Goal: Transaction & Acquisition: Purchase product/service

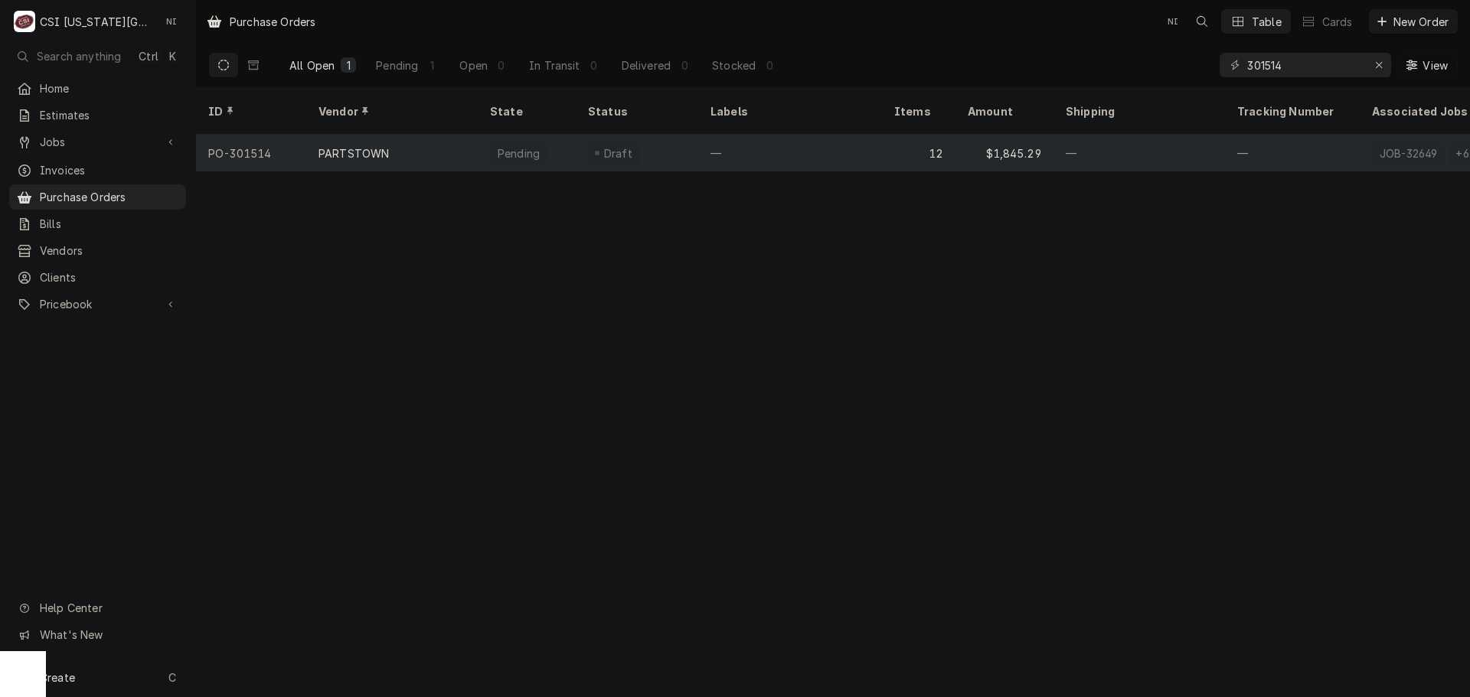
click at [834, 135] on div "—" at bounding box center [790, 153] width 184 height 37
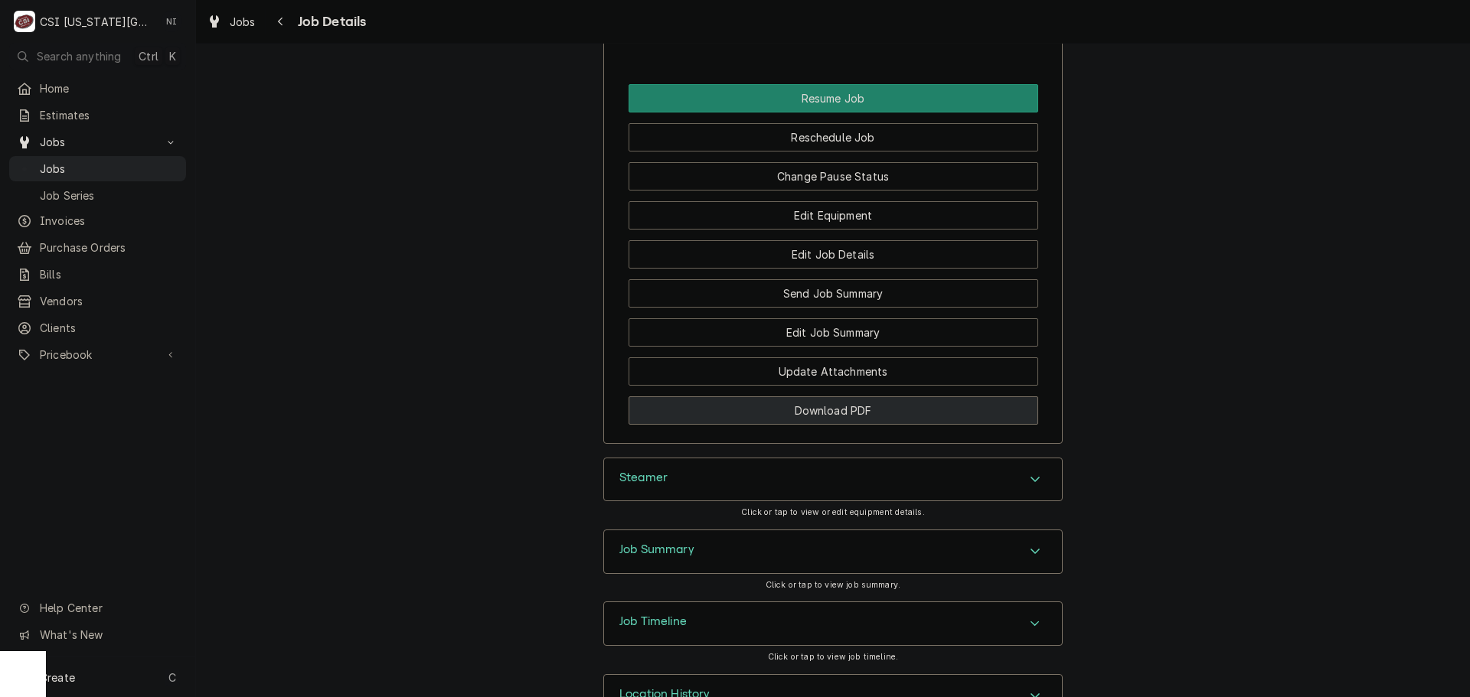
scroll to position [2287, 0]
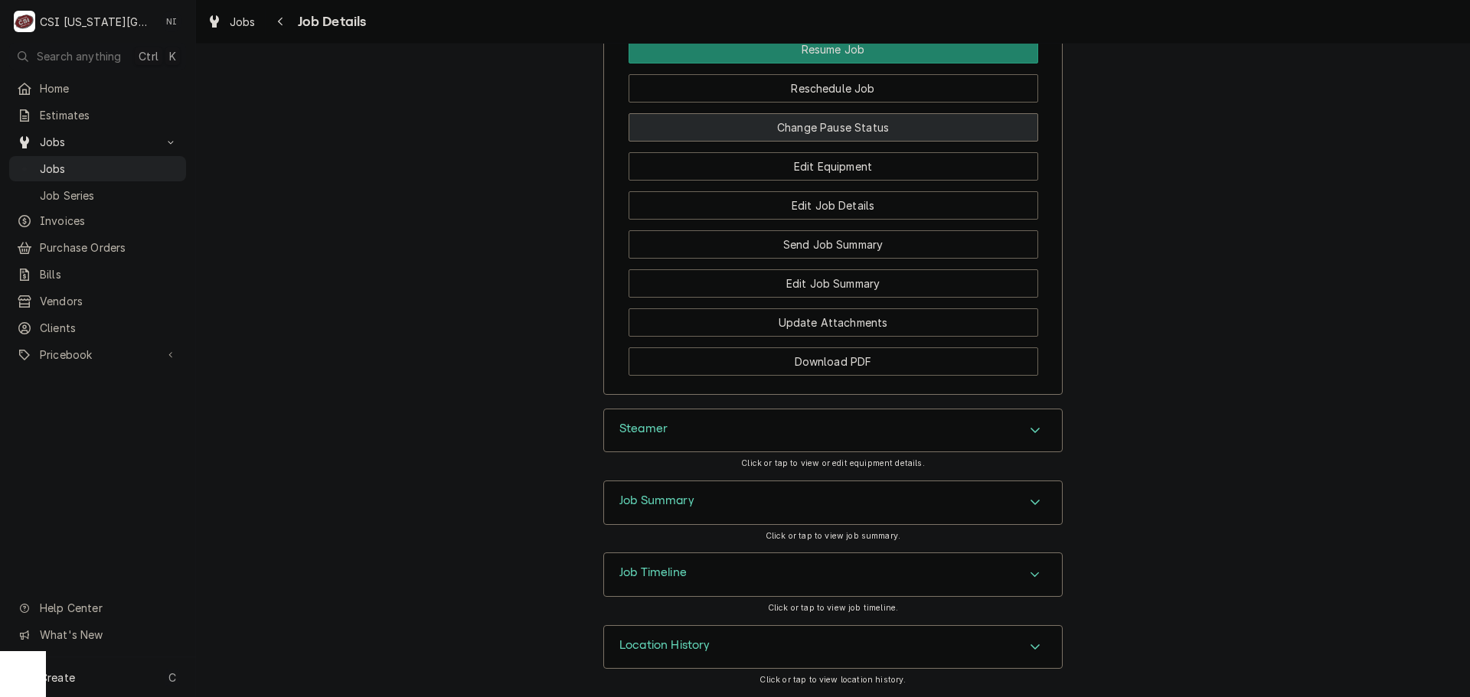
click at [863, 131] on button "Change Pause Status" at bounding box center [833, 127] width 410 height 28
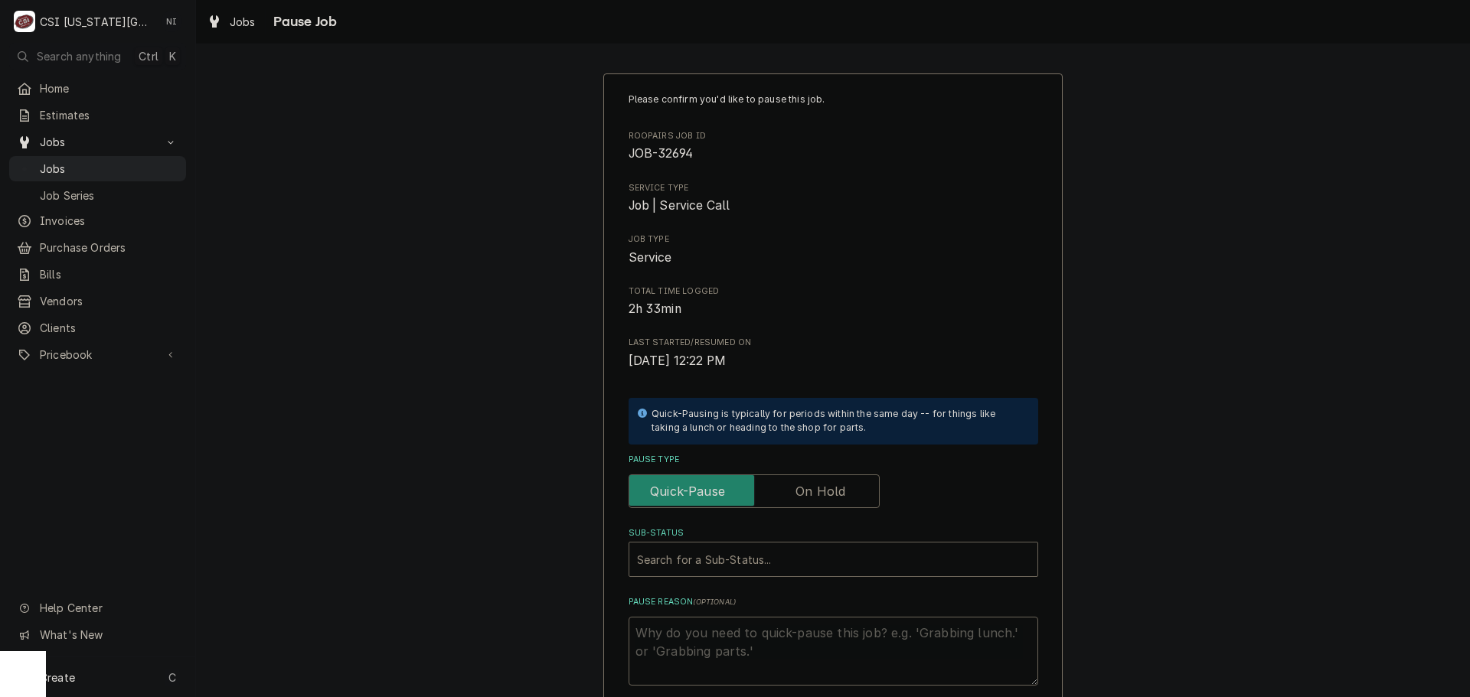
drag, startPoint x: 809, startPoint y: 491, endPoint x: 780, endPoint y: 539, distance: 55.7
click at [808, 495] on label "Pause Type" at bounding box center [753, 492] width 251 height 34
click at [808, 495] on input "Pause Type" at bounding box center [753, 492] width 237 height 34
checkbox input "true"
click at [780, 542] on div "Sub-Status Search for a Sub-Status..." at bounding box center [833, 552] width 410 height 50
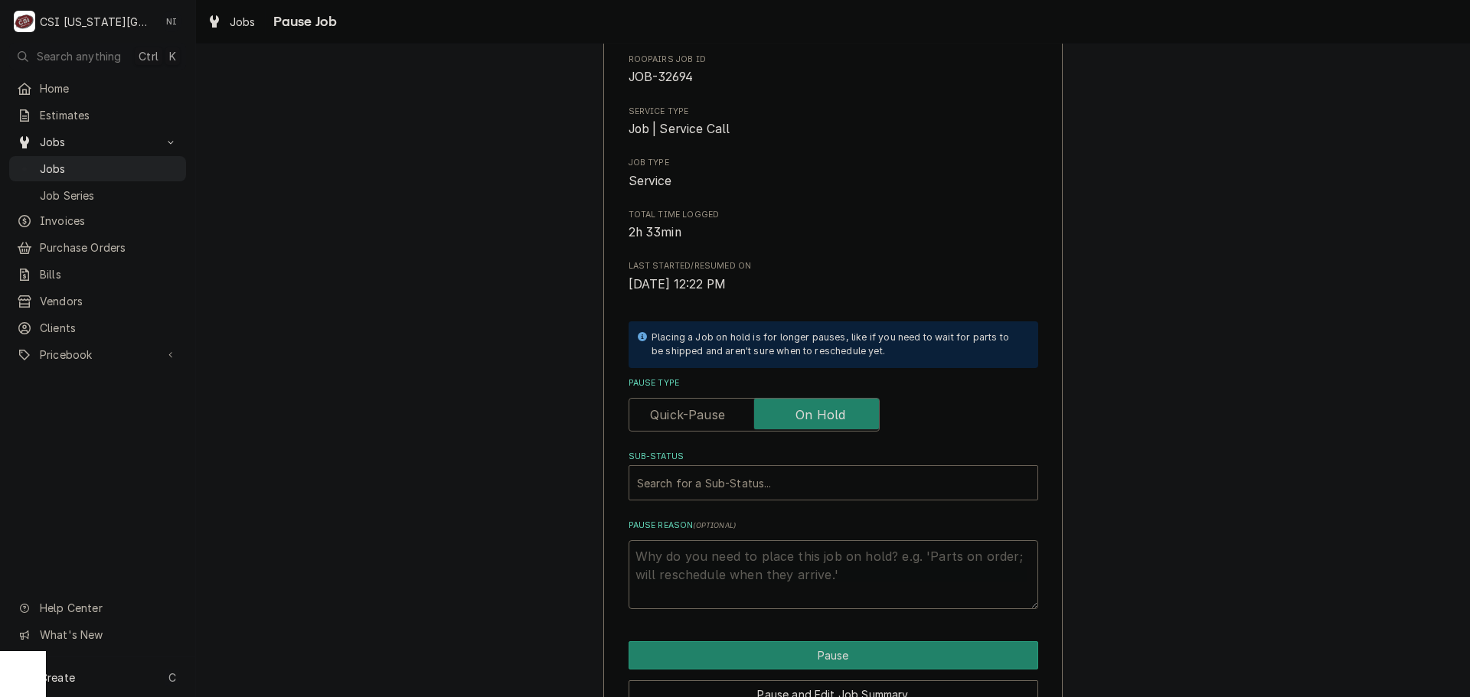
click at [891, 483] on div "Sub-Status" at bounding box center [833, 483] width 393 height 28
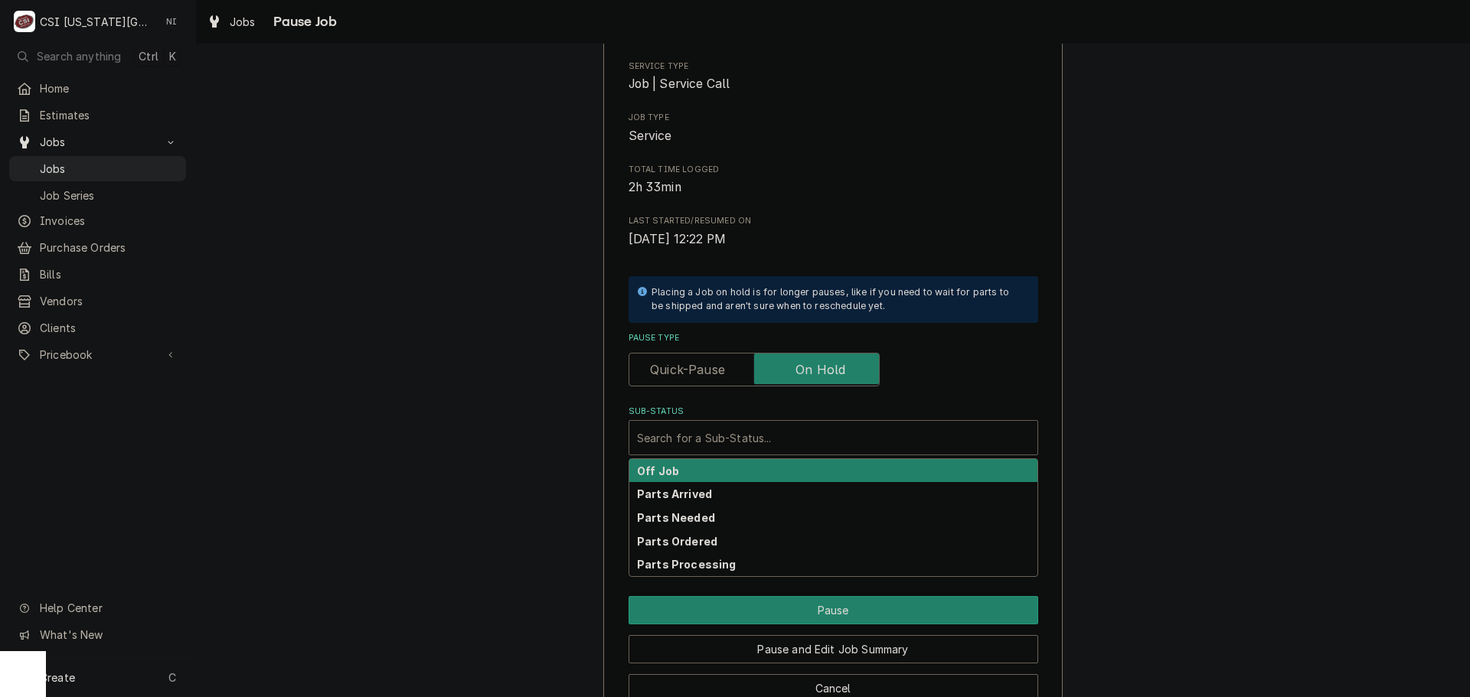
scroll to position [160, 0]
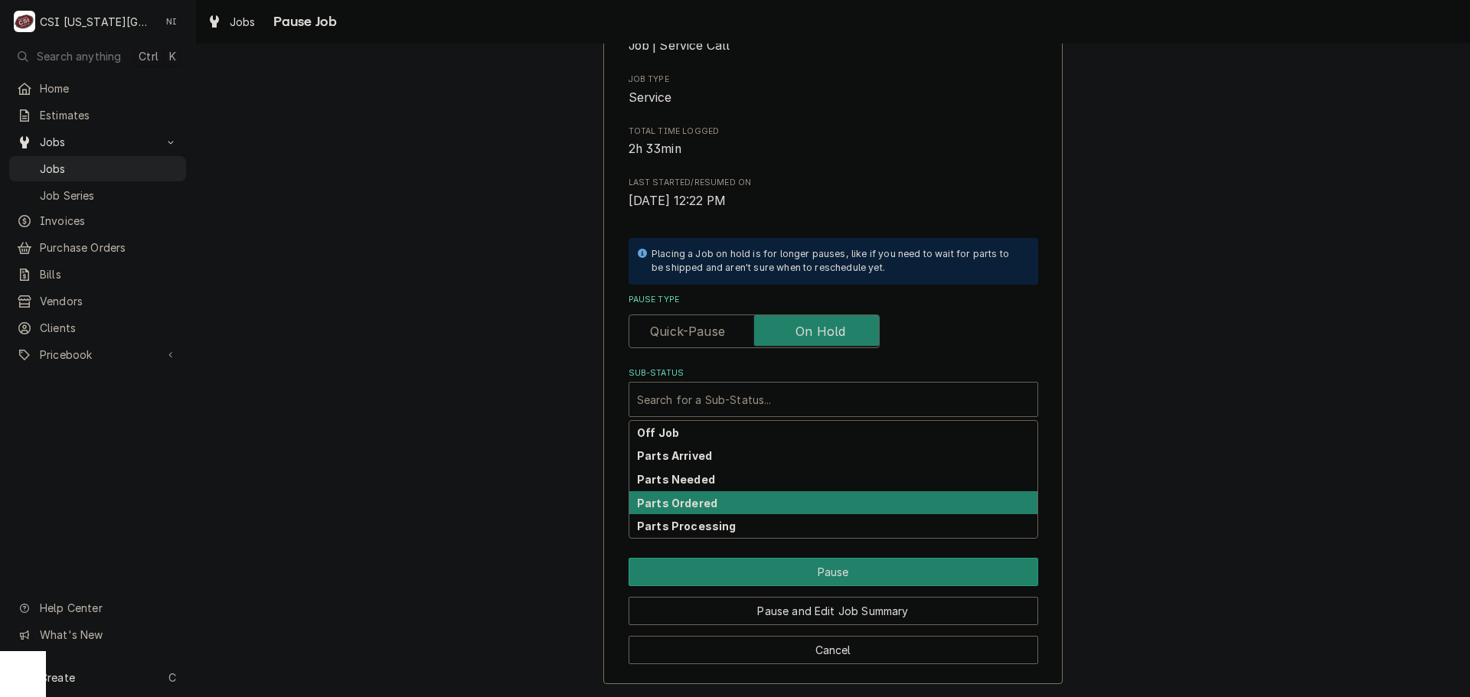
click at [710, 501] on div "Parts Ordered" at bounding box center [833, 503] width 408 height 24
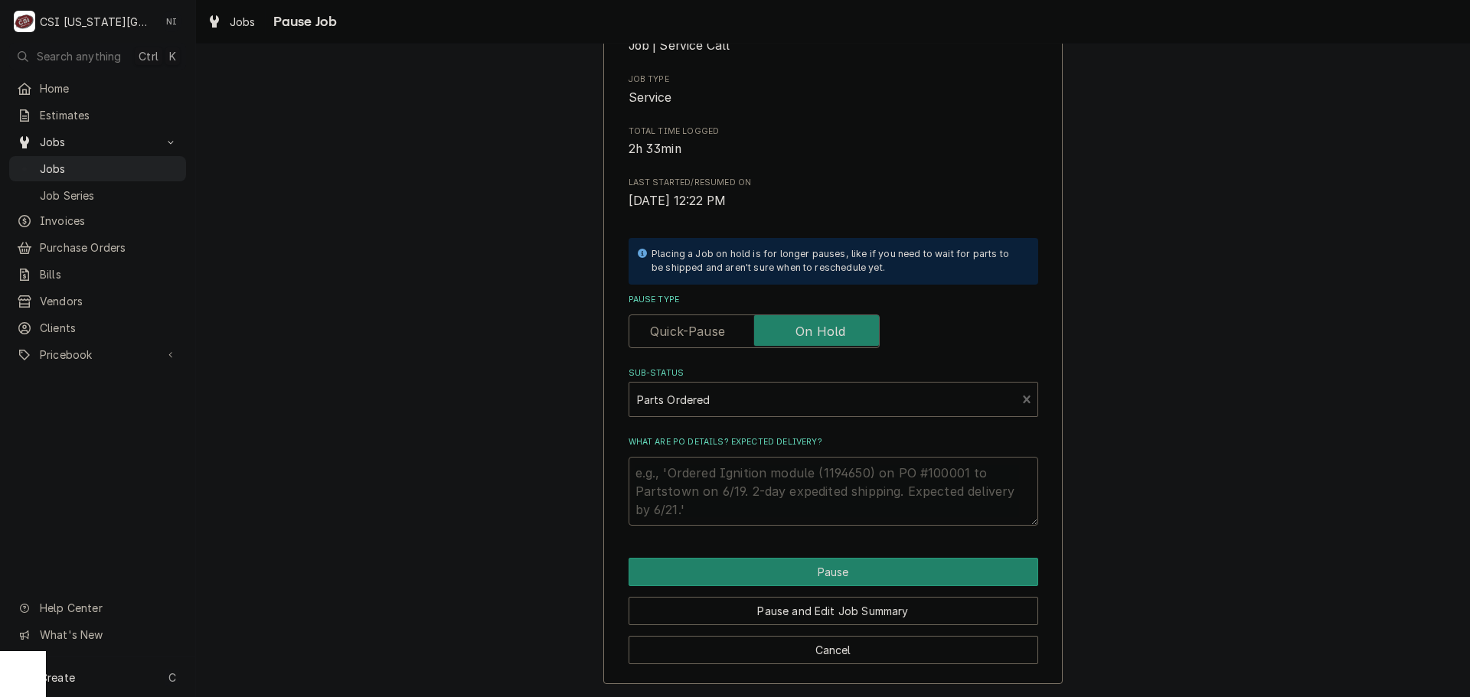
click at [717, 462] on textarea "What are PO details? Expected delivery?" at bounding box center [833, 491] width 410 height 69
type textarea "x"
type textarea "p"
type textarea "x"
type textarea "par"
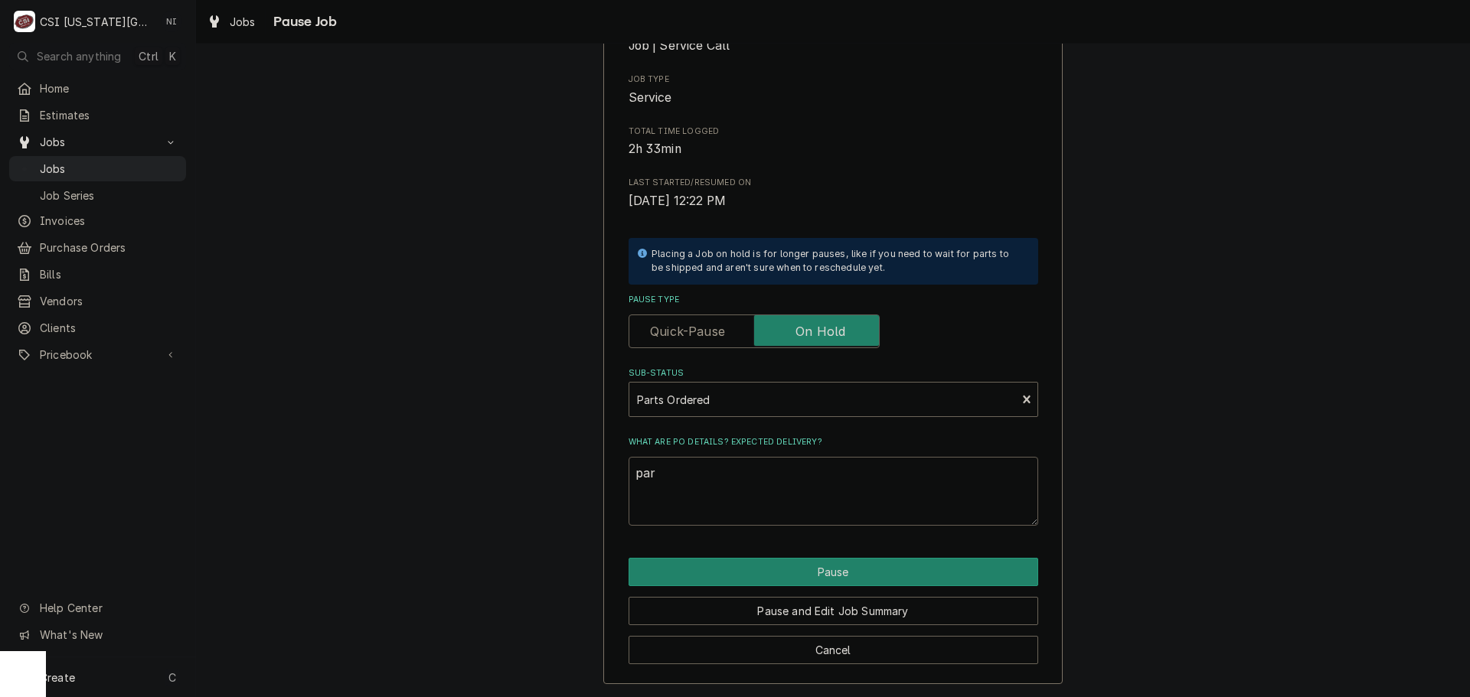
type textarea "x"
type textarea "pars"
type textarea "x"
type textarea "parst"
type textarea "x"
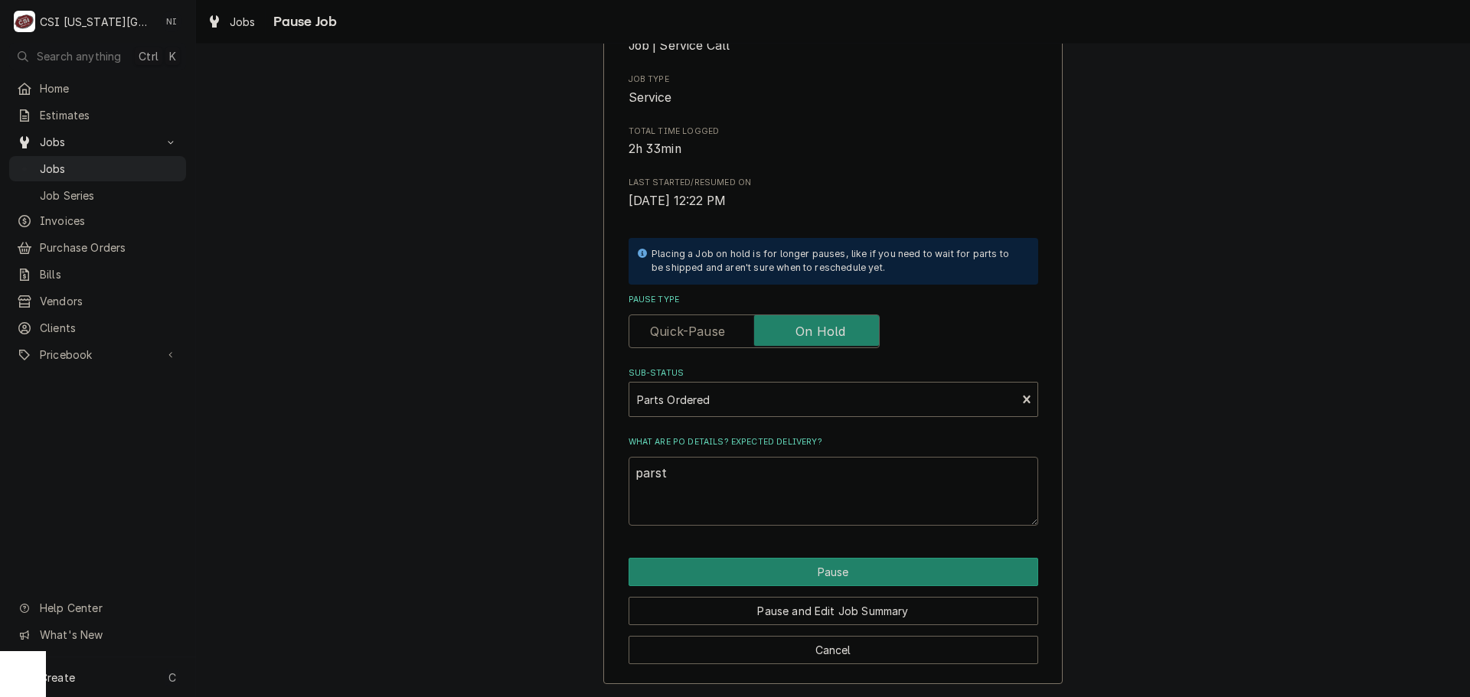
type textarea "parsts"
type textarea "x"
type textarea "parsts"
type textarea "x"
type textarea "parsts"
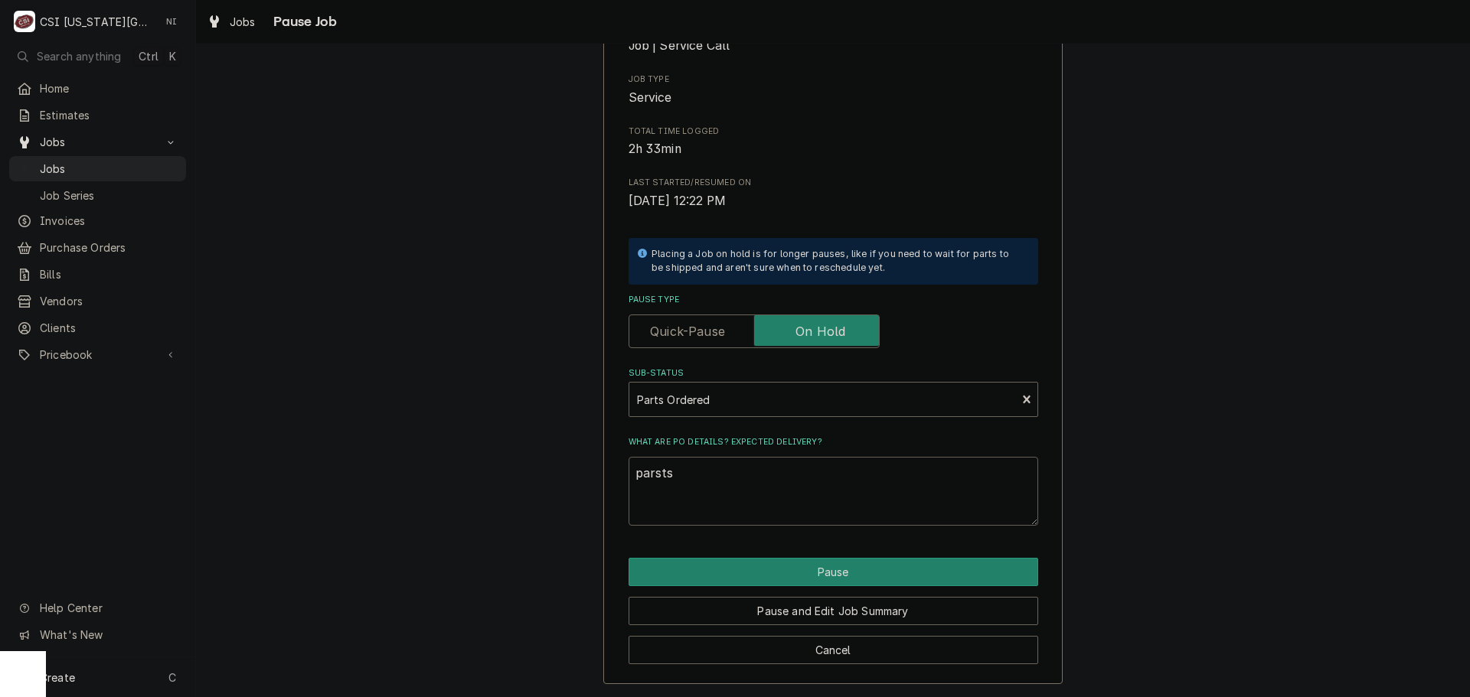
type textarea "x"
type textarea "parst"
type textarea "x"
type textarea "pars"
type textarea "x"
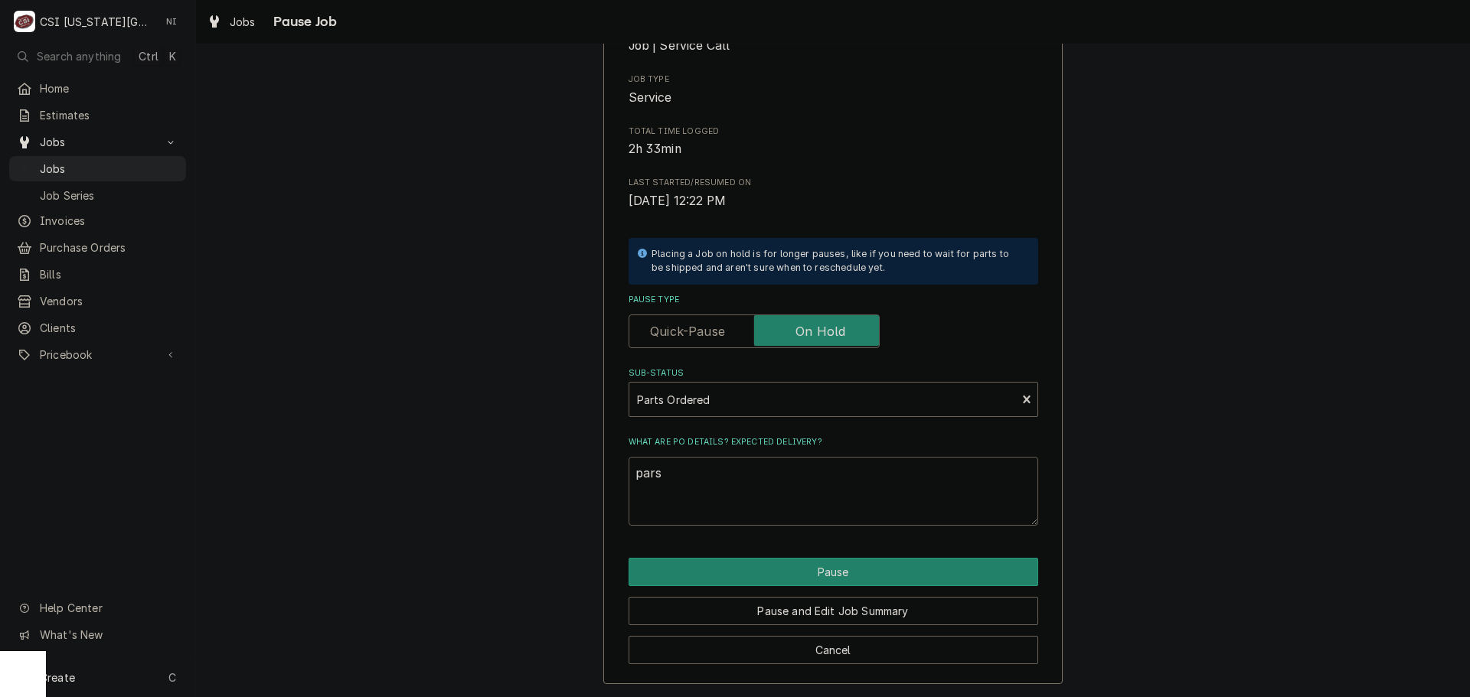
type textarea "par"
type textarea "x"
type textarea "pa"
type textarea "x"
type textarea "pat"
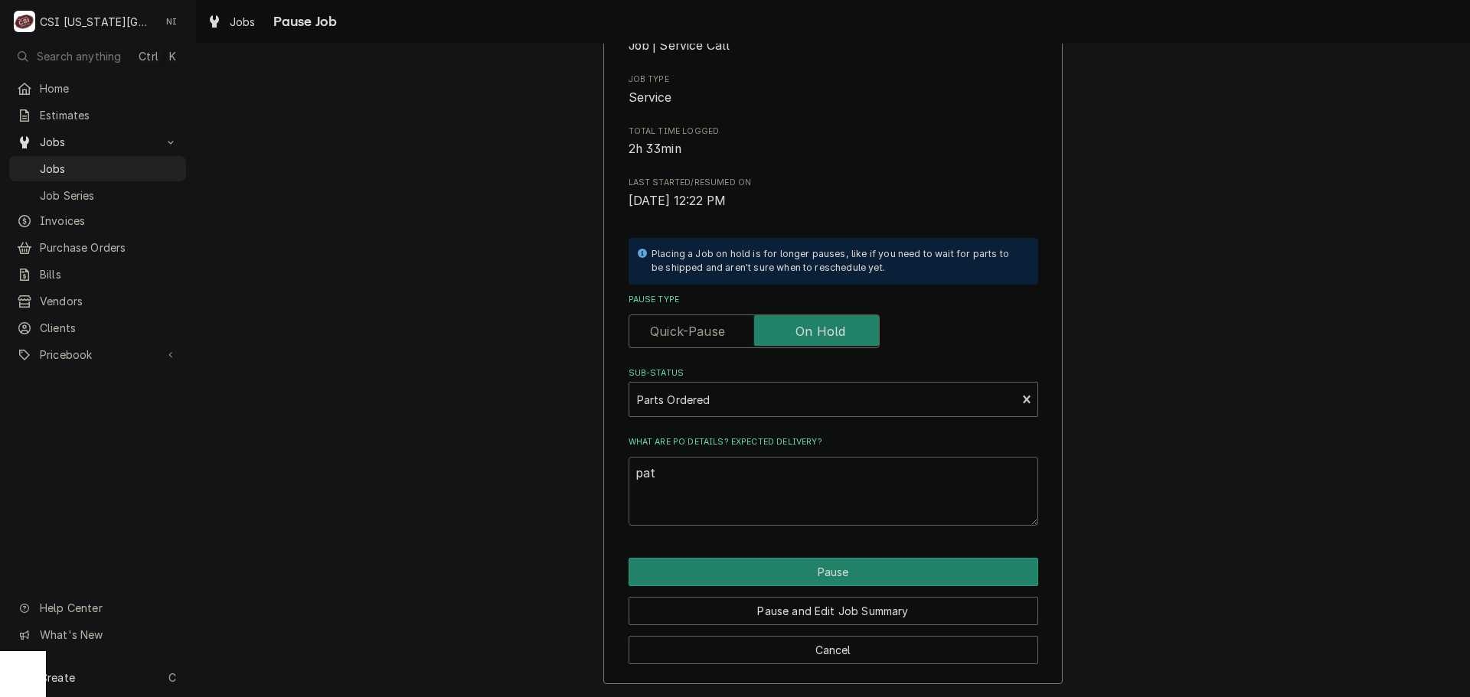
type textarea "x"
type textarea "pa"
type textarea "x"
type textarea "par"
type textarea "x"
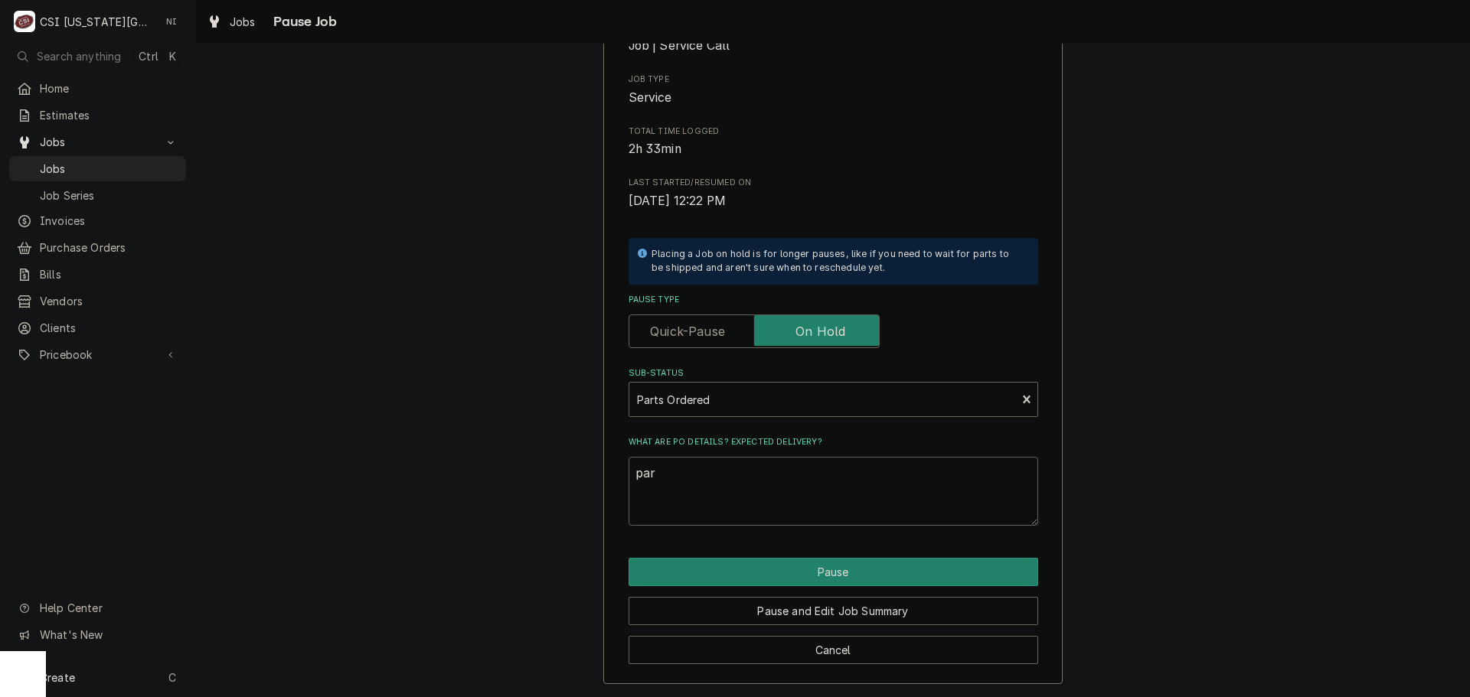
type textarea "part"
type textarea "x"
type textarea "parts"
type textarea "x"
type textarea "parts o"
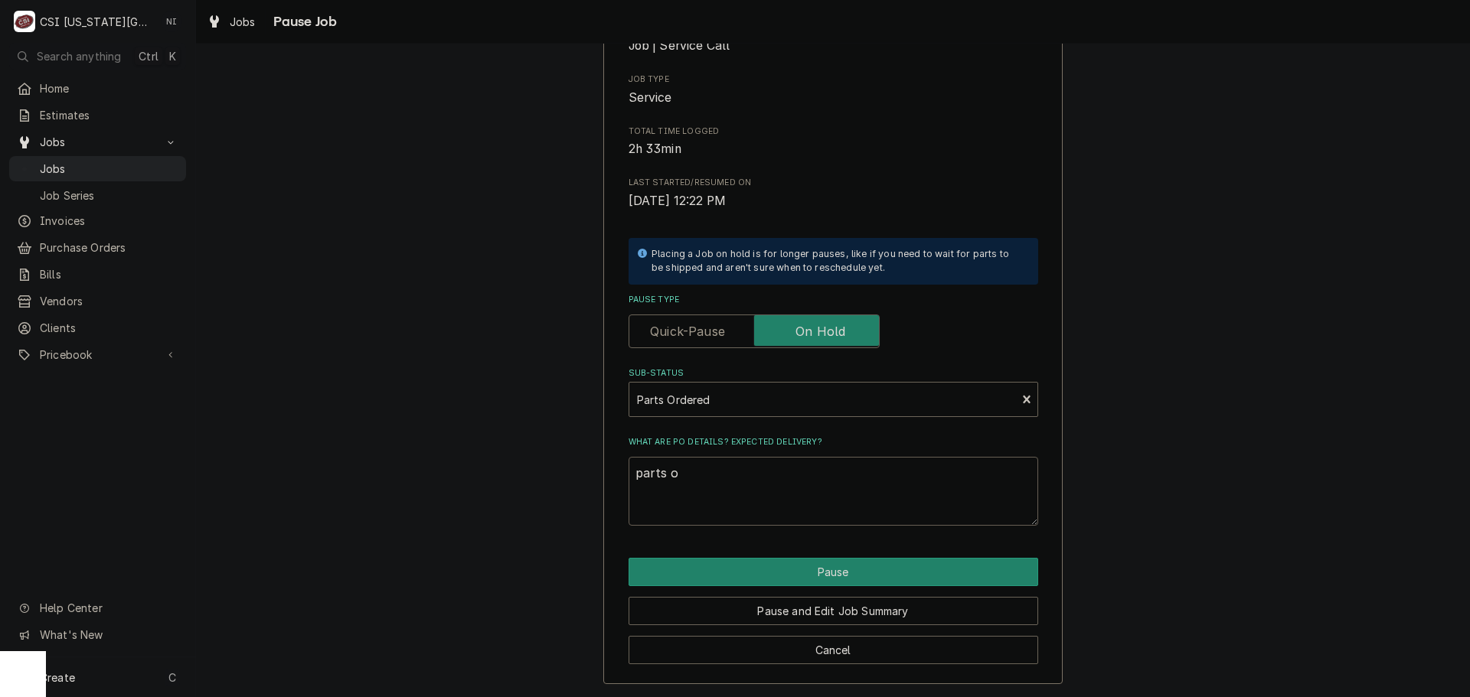
type textarea "x"
type textarea "parts or"
type textarea "x"
type textarea "parts ord"
type textarea "x"
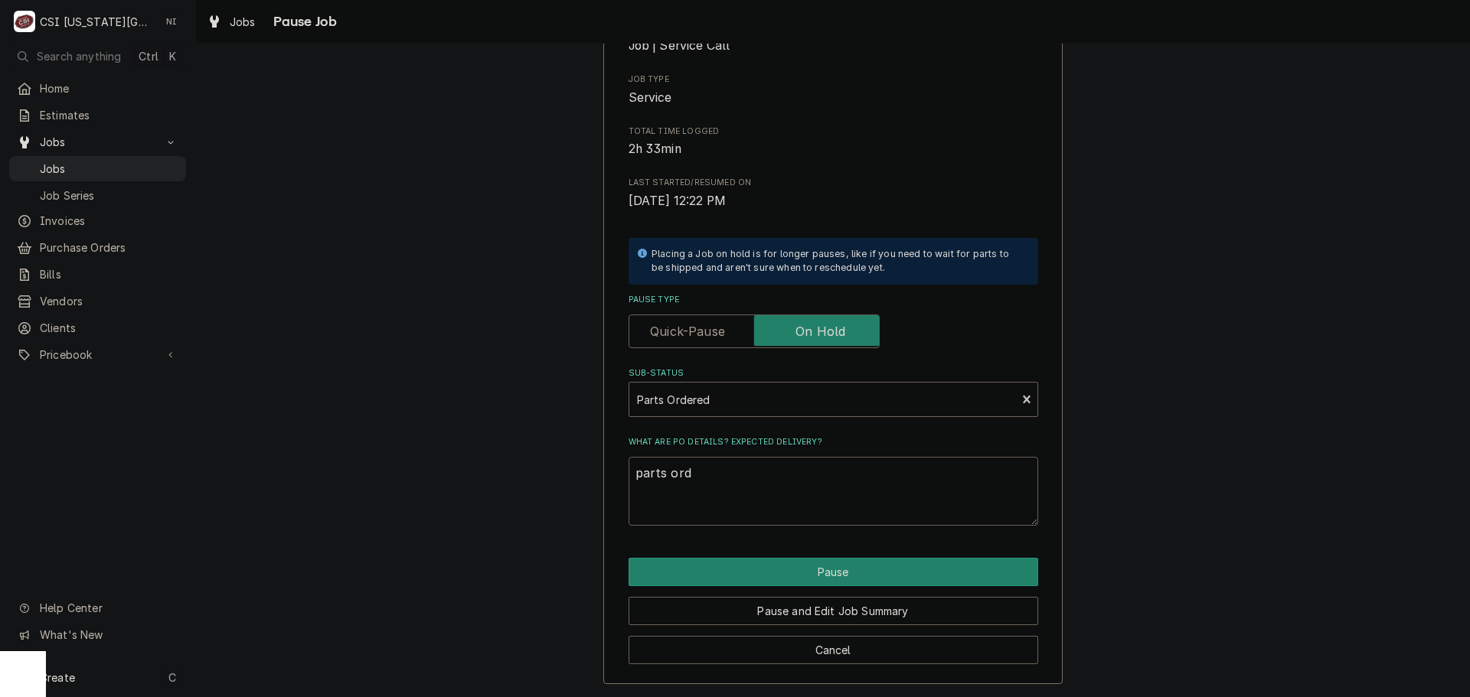
type textarea "parts orde"
type textarea "x"
type textarea "parts order"
type textarea "x"
type textarea "parts ordere"
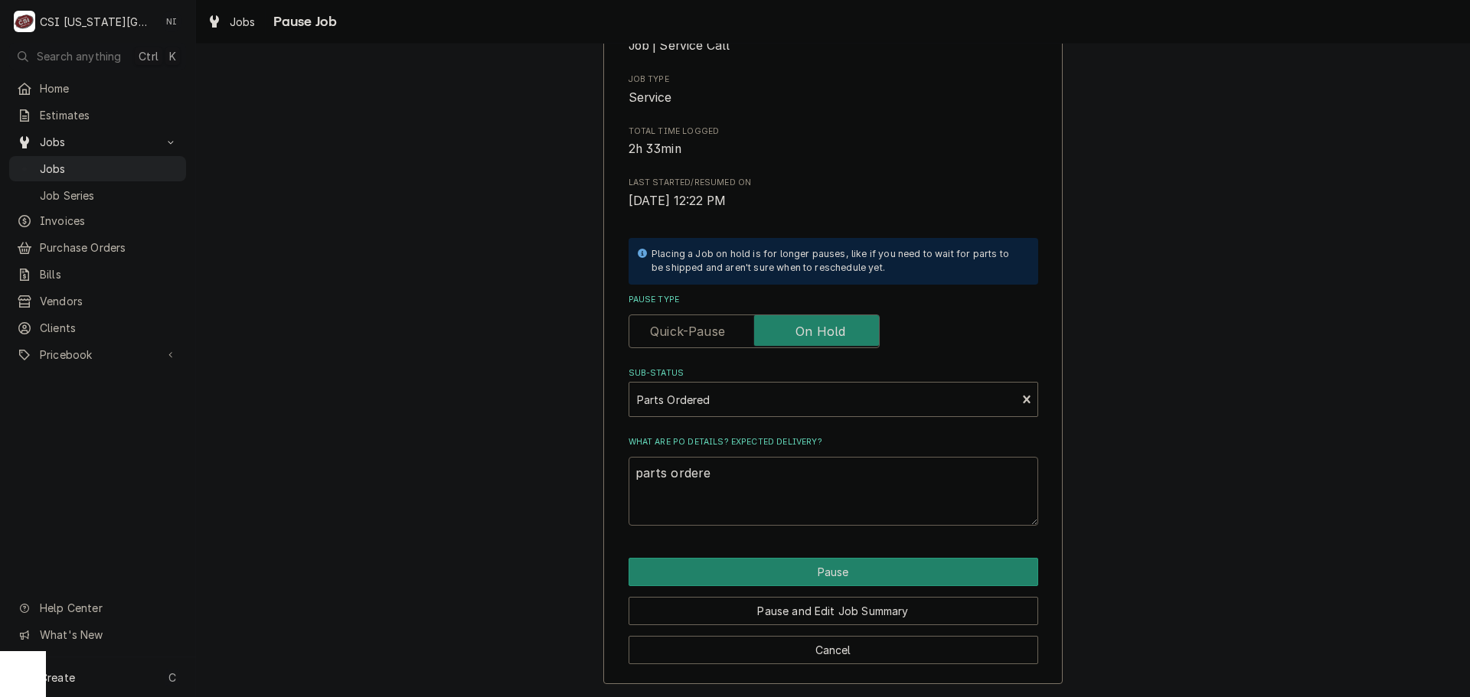
type textarea "x"
type textarea "parts ordered"
type textarea "x"
type textarea "parts ordered"
type textarea "x"
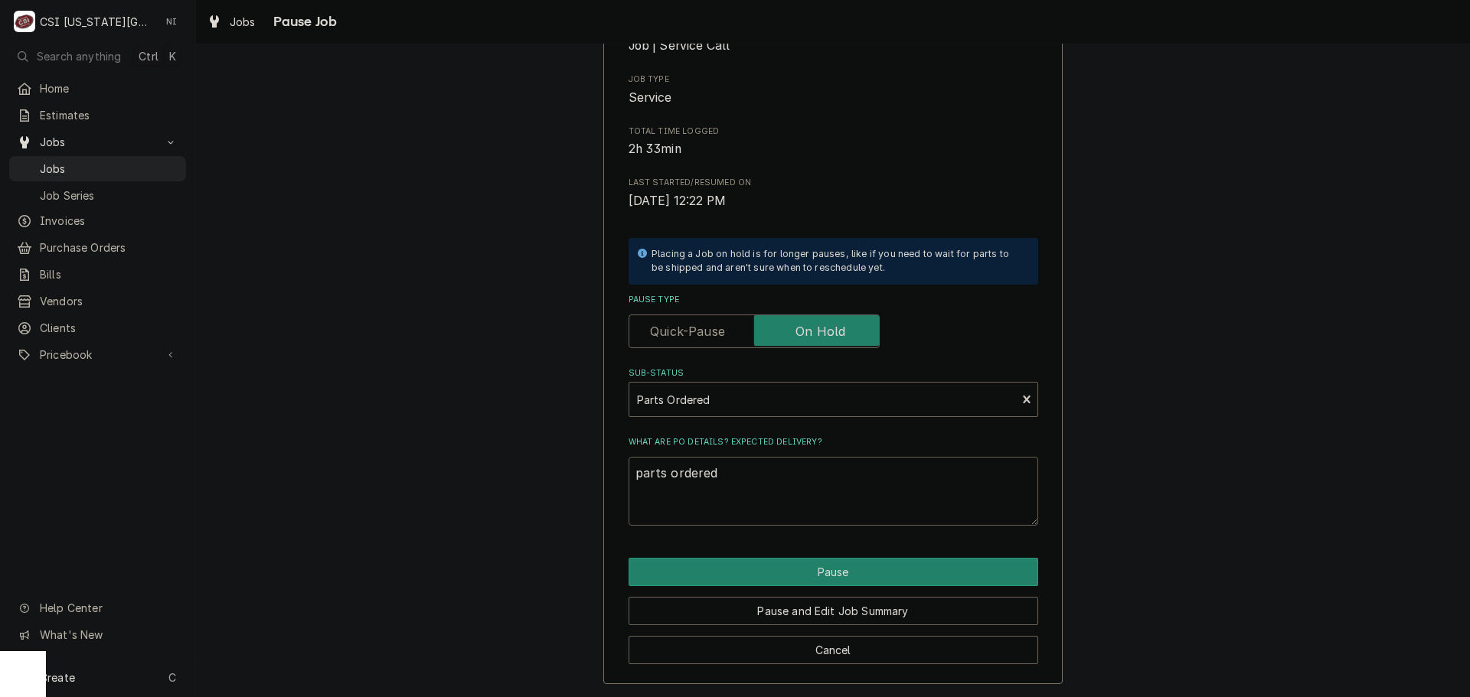
type textarea "parts ordered o"
type textarea "x"
type textarea "parts ordered on"
type textarea "x"
type textarea "parts ordered onP"
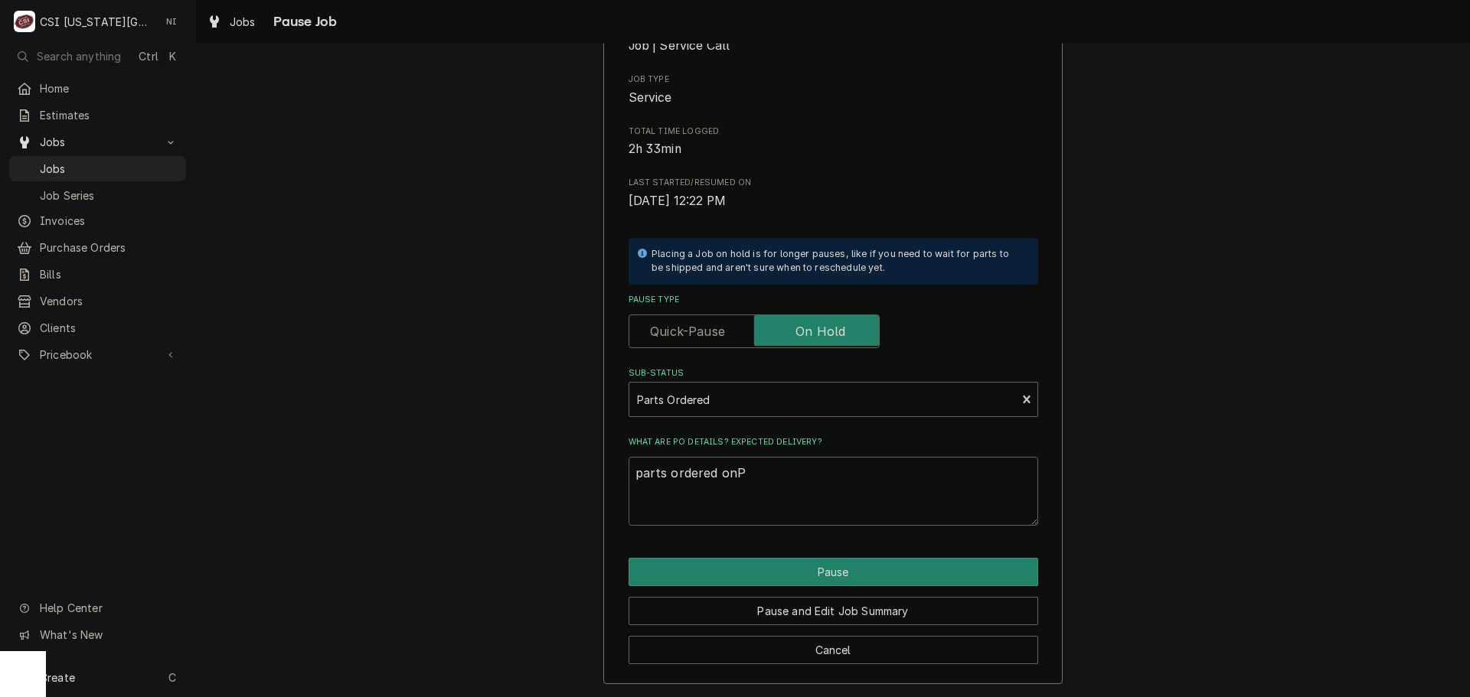
type textarea "x"
type textarea "parts ordered onPO"
type textarea "x"
type textarea "parts ordered onPO"
type textarea "x"
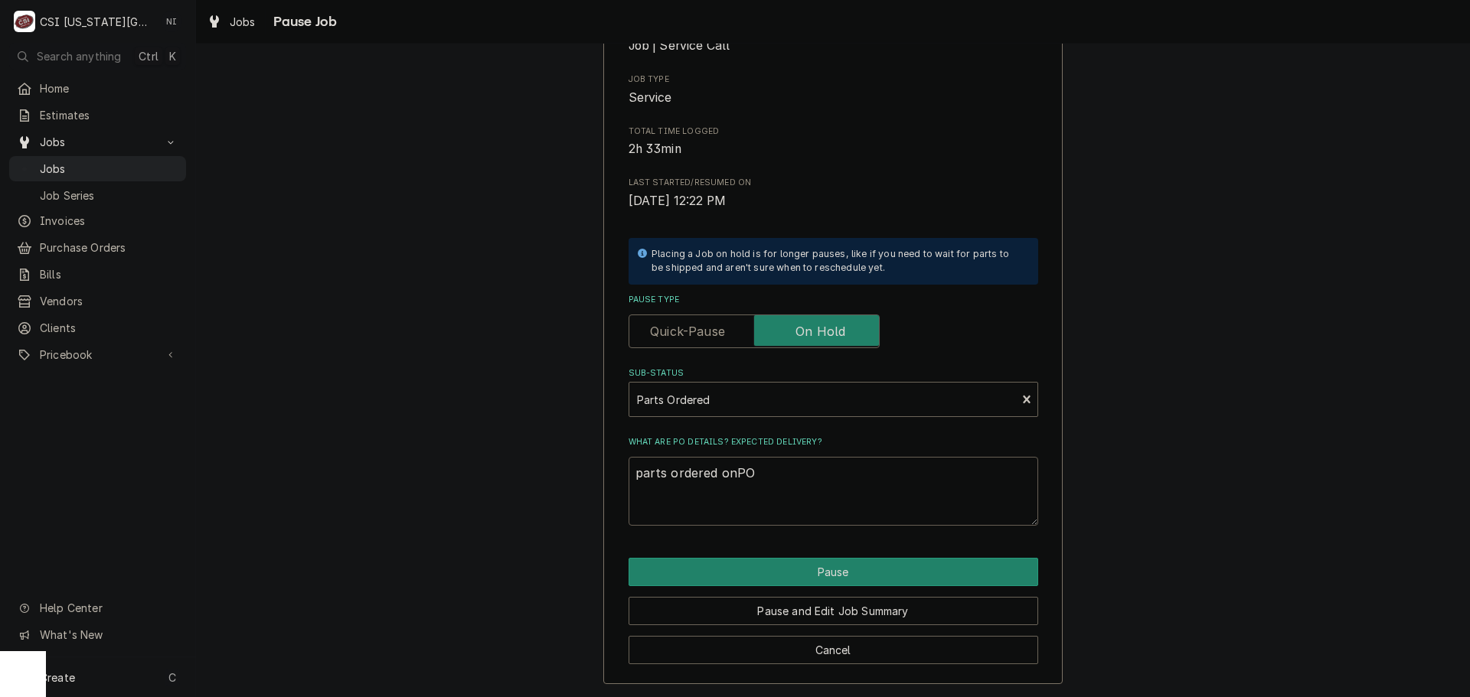
type textarea "parts ordered onPO"
type textarea "x"
type textarea "parts ordered onP"
type textarea "x"
type textarea "parts ordered on"
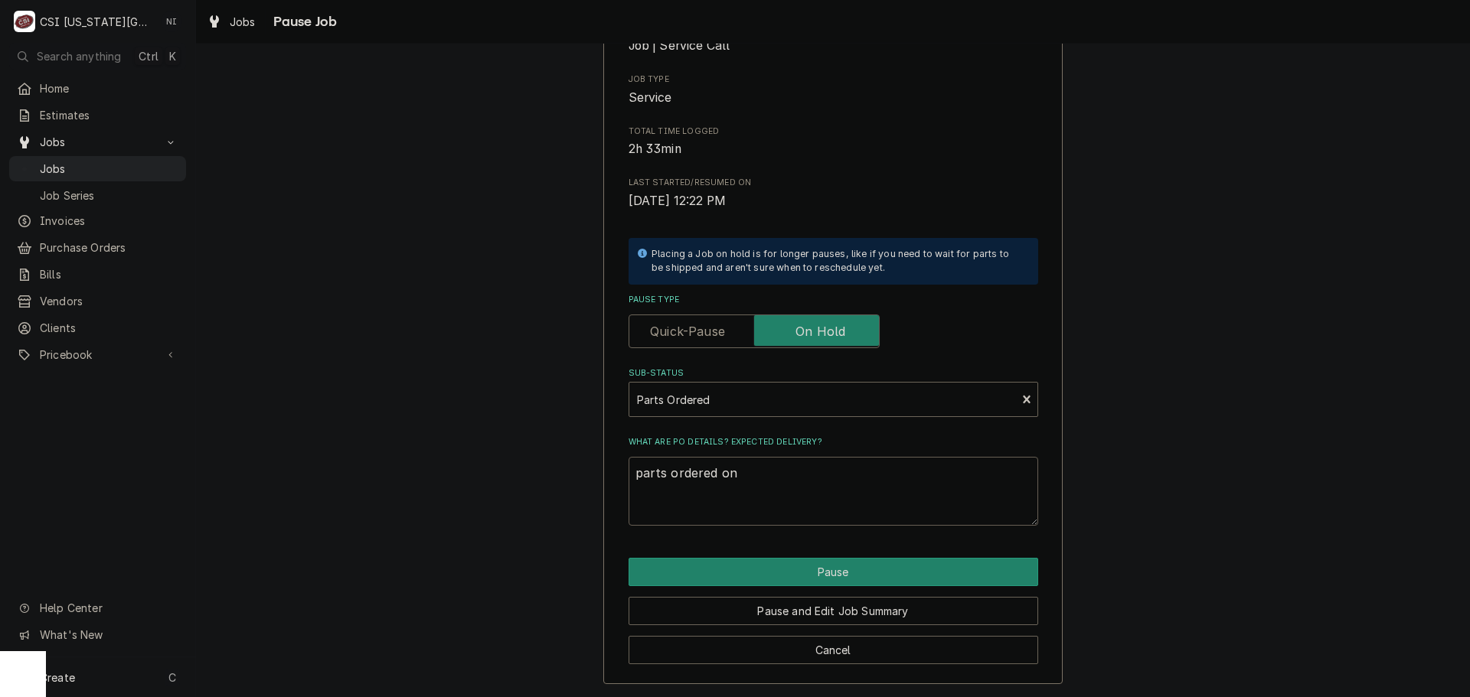
type textarea "x"
type textarea "parts ordered on"
type textarea "x"
type textarea "parts ordered on P"
type textarea "x"
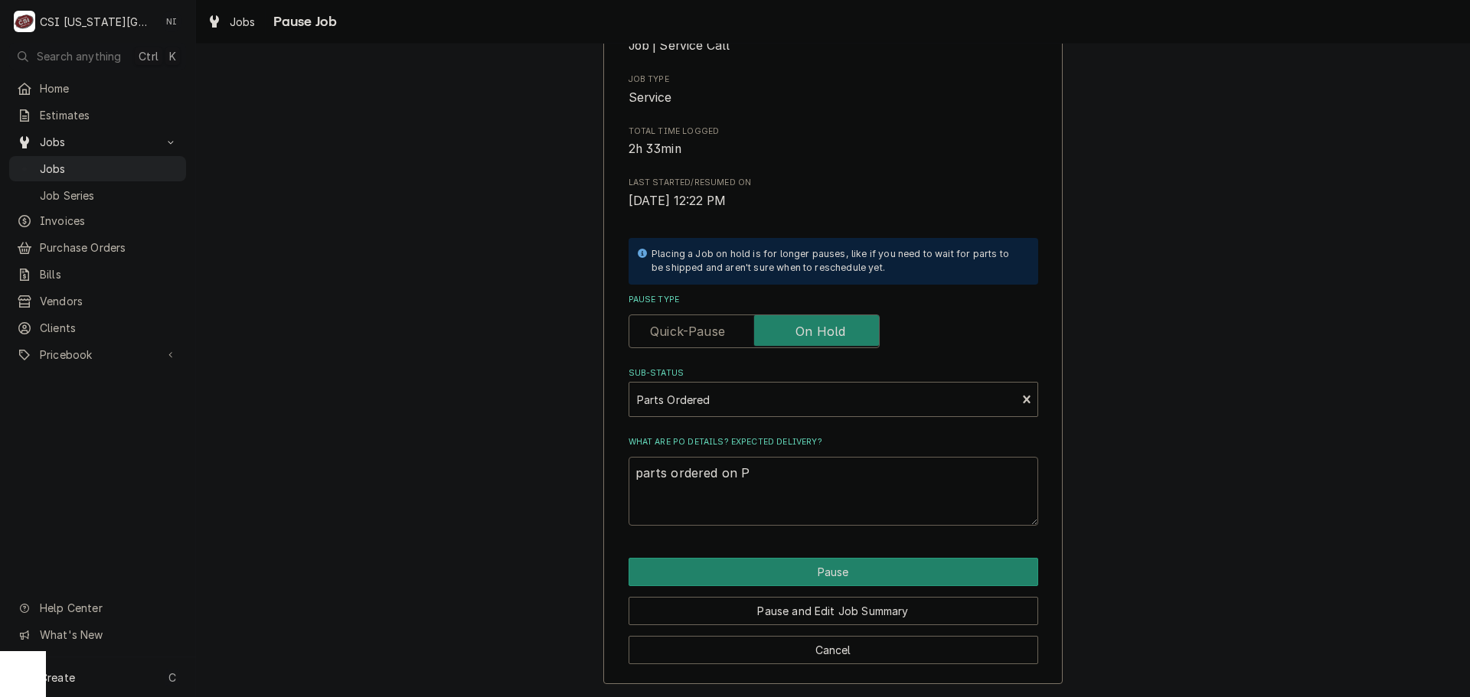
type textarea "parts ordered on PO"
type textarea "x"
type textarea "parts ordered on PO"
type textarea "x"
type textarea "parts ordered on PO 3"
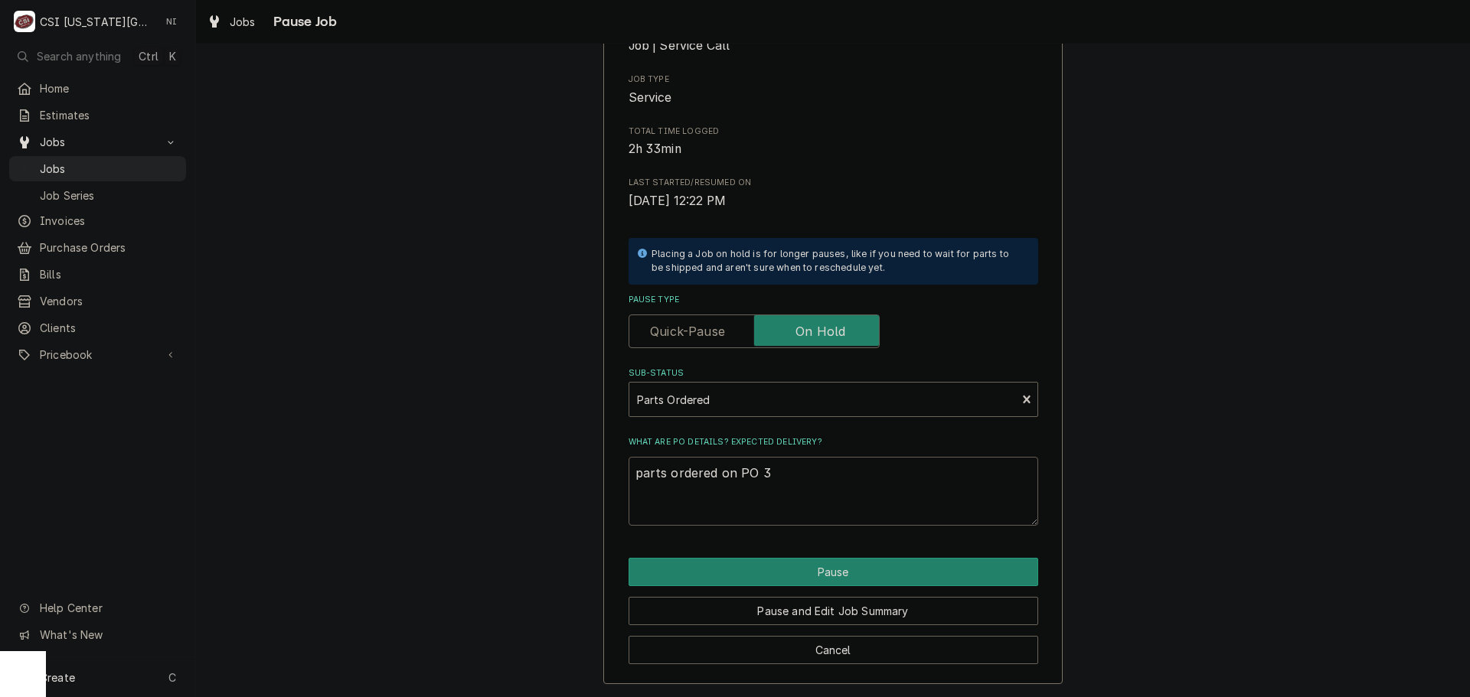
type textarea "x"
type textarea "parts ordered on PO 30"
type textarea "x"
type textarea "parts ordered on PO 301"
type textarea "x"
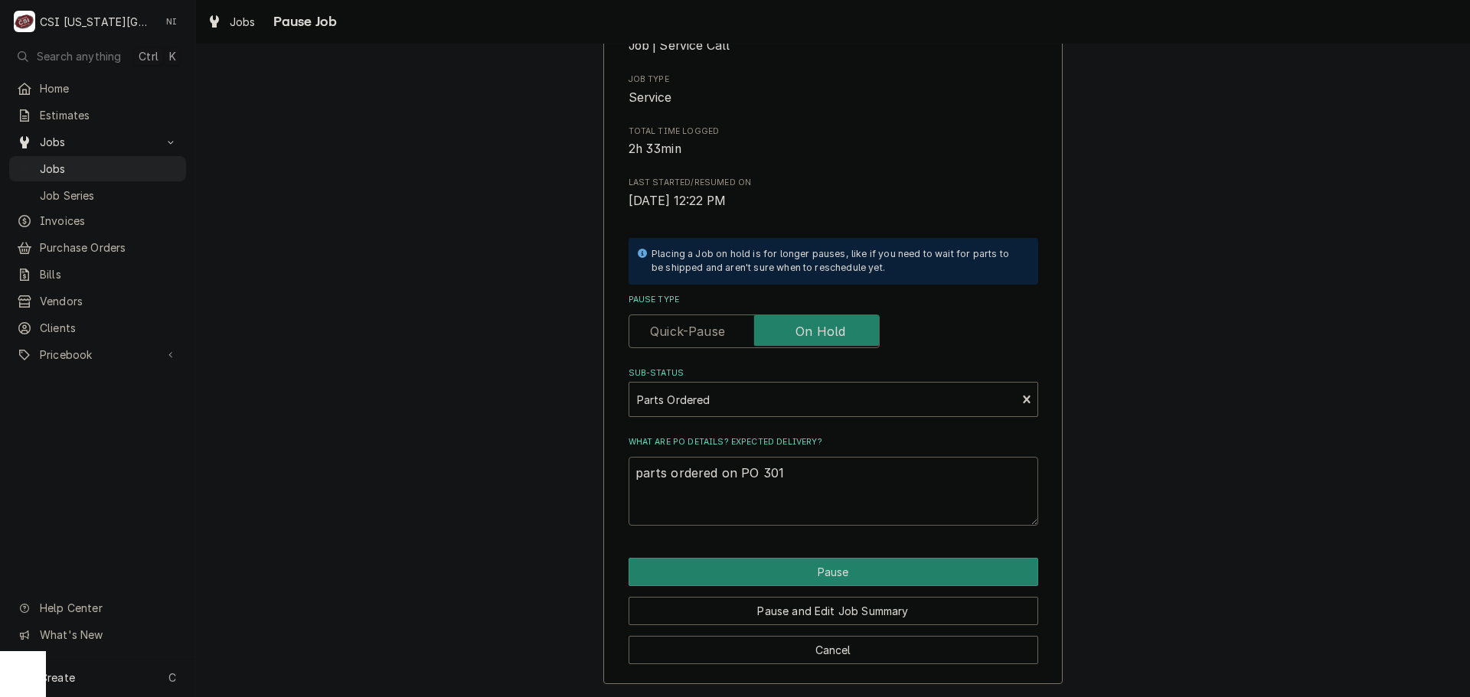
type textarea "parts ordered on PO 3015"
type textarea "x"
type textarea "parts ordered on PO 30151"
type textarea "x"
type textarea "parts ordered on PO 301514"
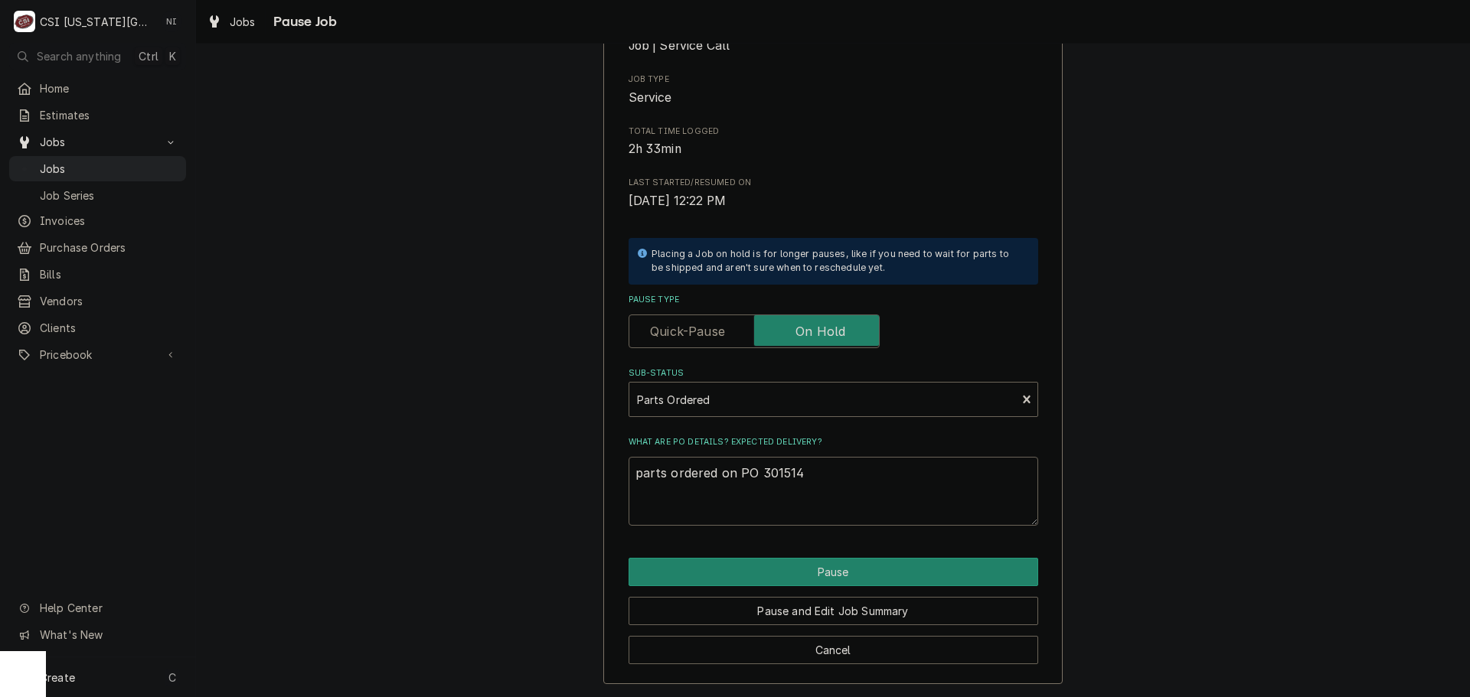
click at [932, 557] on div "Please confirm you'd like to pause this job. Roopairs Job ID JOB-32694 Service …" at bounding box center [832, 298] width 459 height 771
click at [934, 562] on button "Pause" at bounding box center [833, 572] width 410 height 28
type textarea "x"
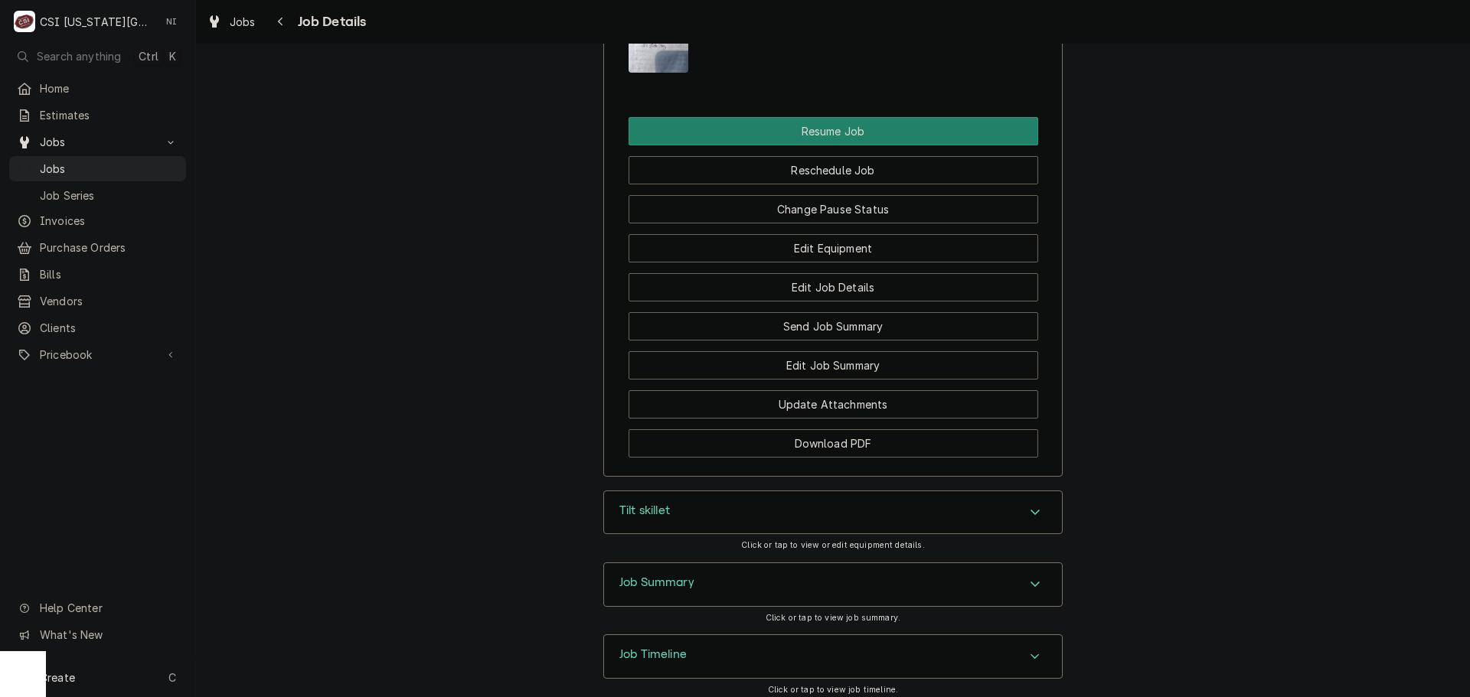
scroll to position [2020, 0]
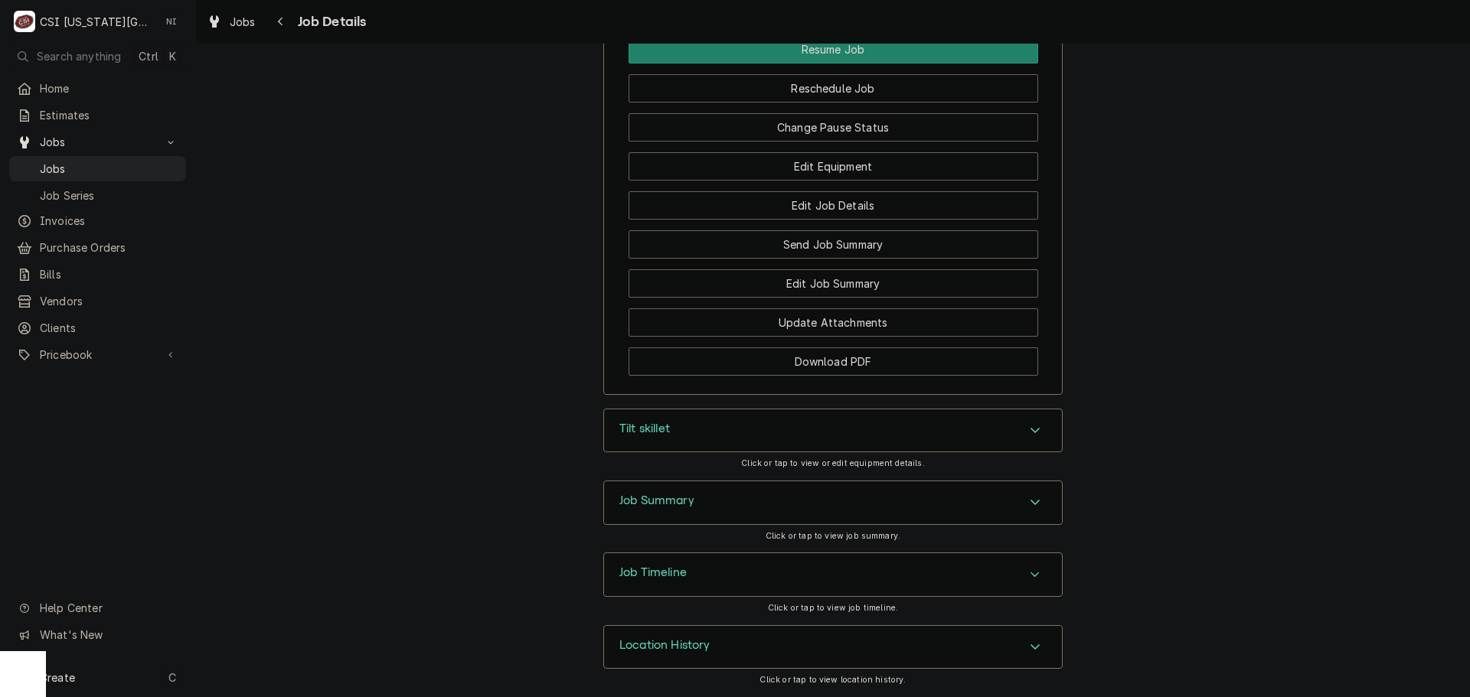
click at [793, 440] on div "Tilt skillet" at bounding box center [833, 431] width 458 height 43
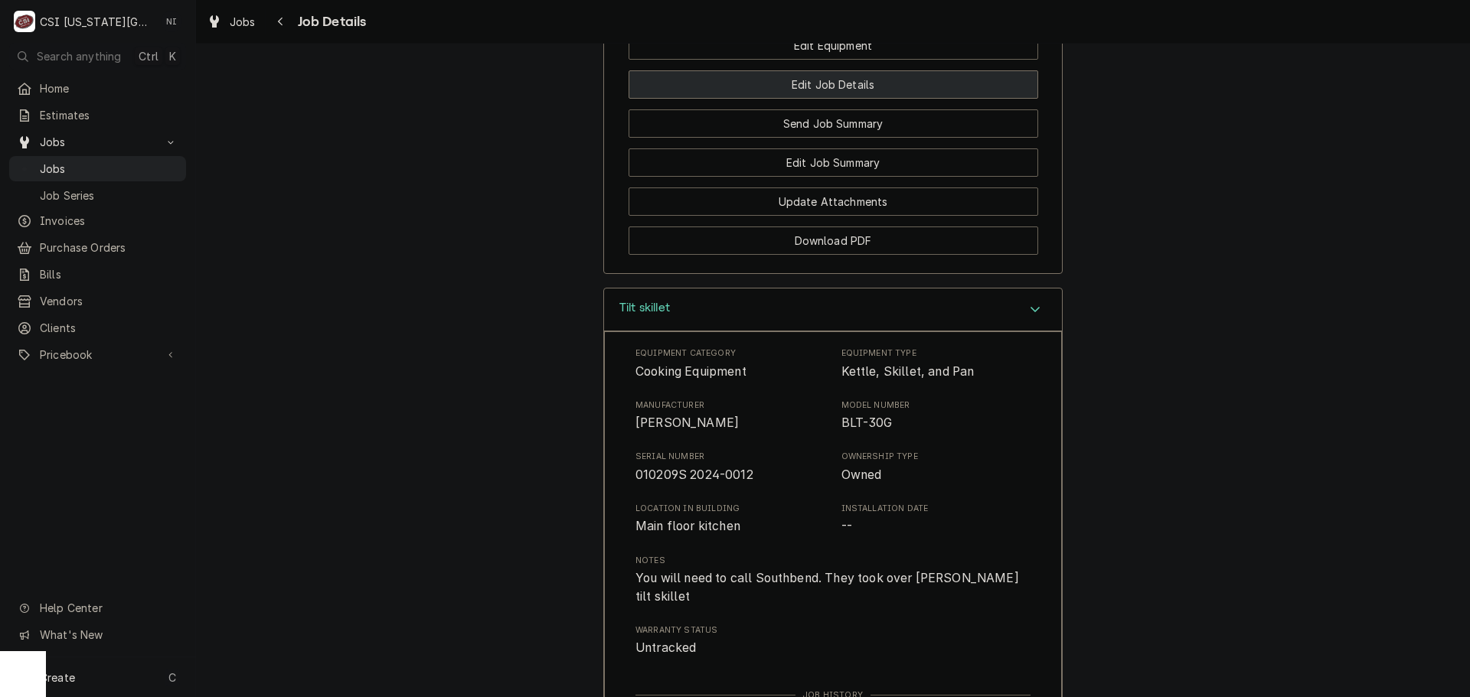
scroll to position [2096, 0]
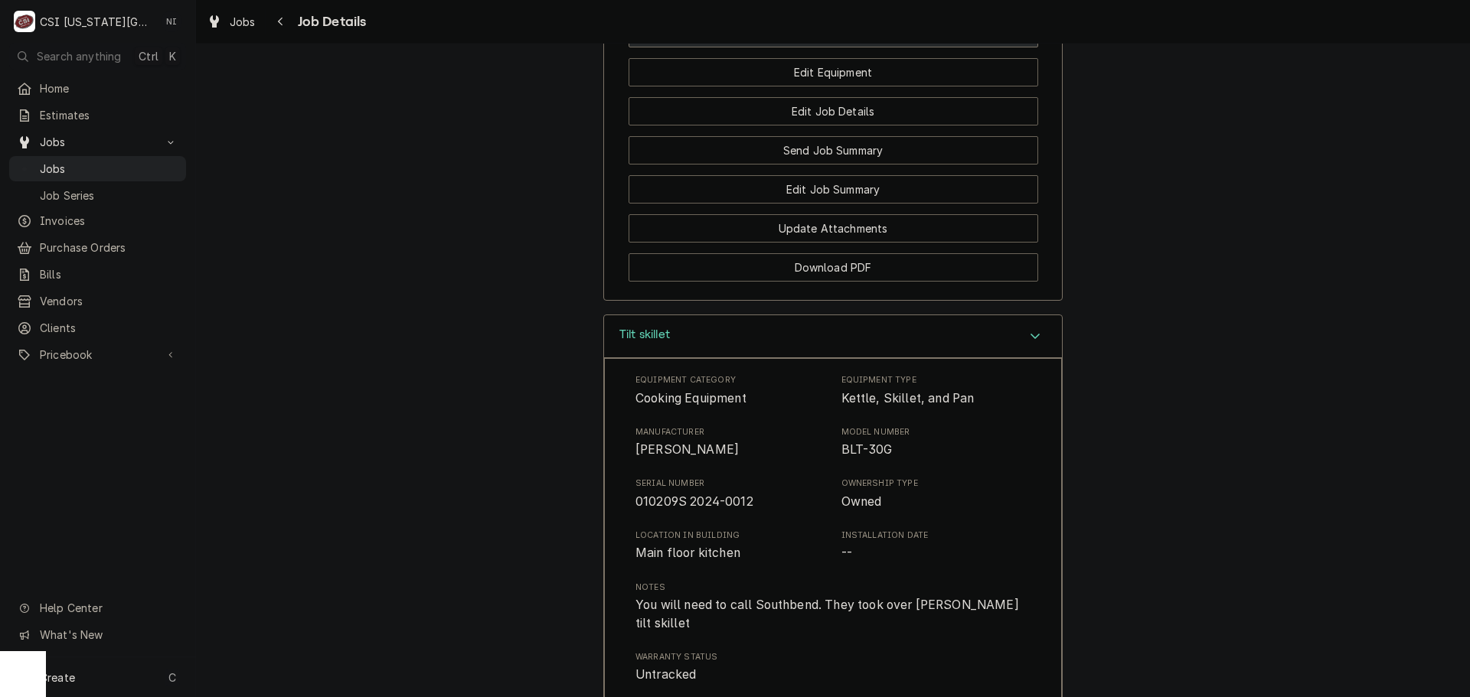
click at [822, 47] on button "Change Pause Status" at bounding box center [833, 33] width 410 height 28
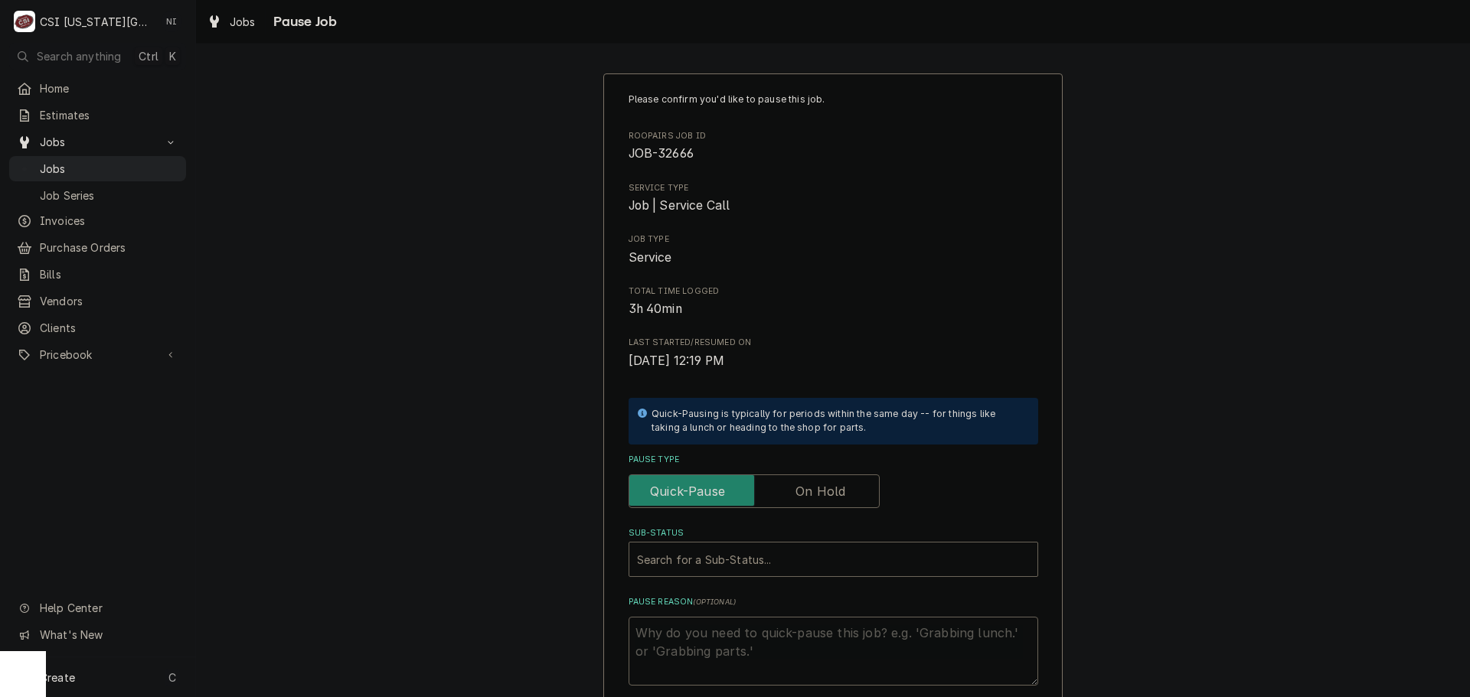
click at [794, 496] on label "Pause Type" at bounding box center [753, 492] width 251 height 34
click at [794, 496] on input "Pause Type" at bounding box center [753, 492] width 237 height 34
checkbox input "true"
click at [786, 558] on div "Sub-Status" at bounding box center [818, 560] width 362 height 28
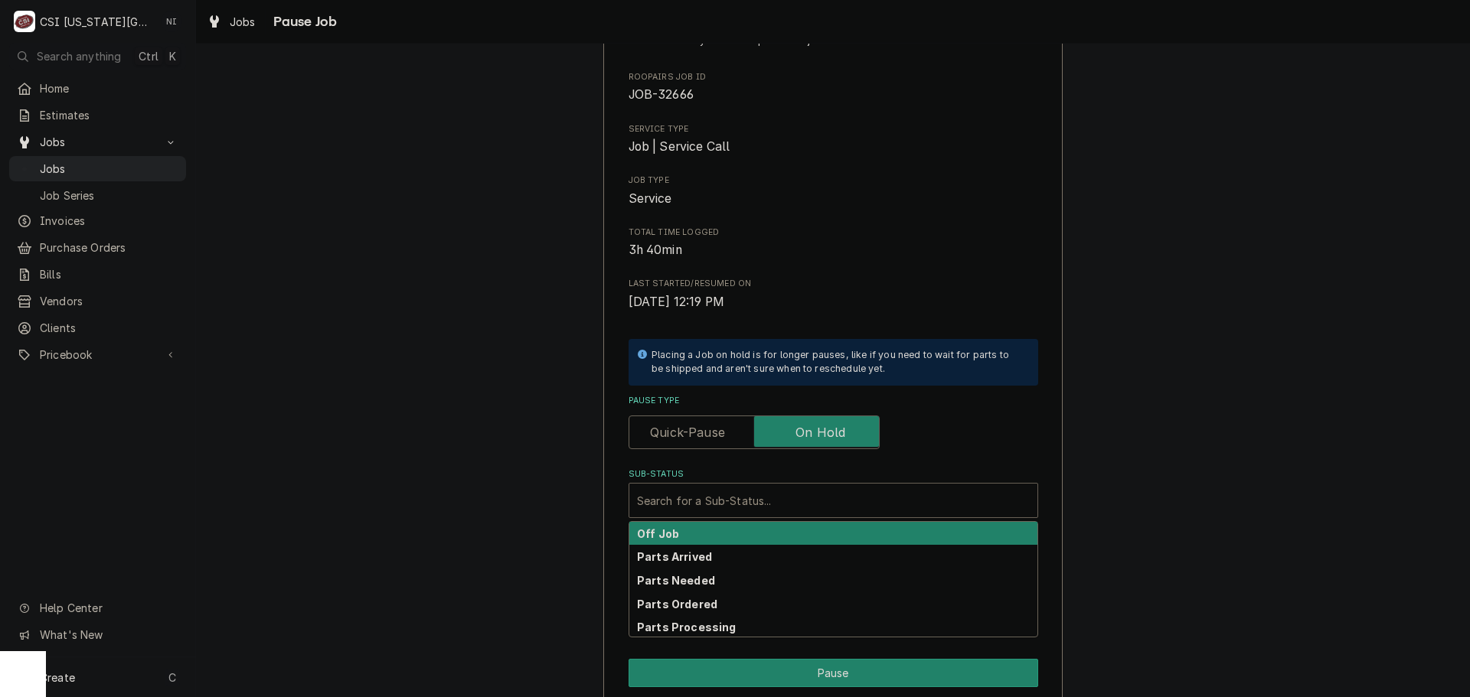
scroll to position [160, 0]
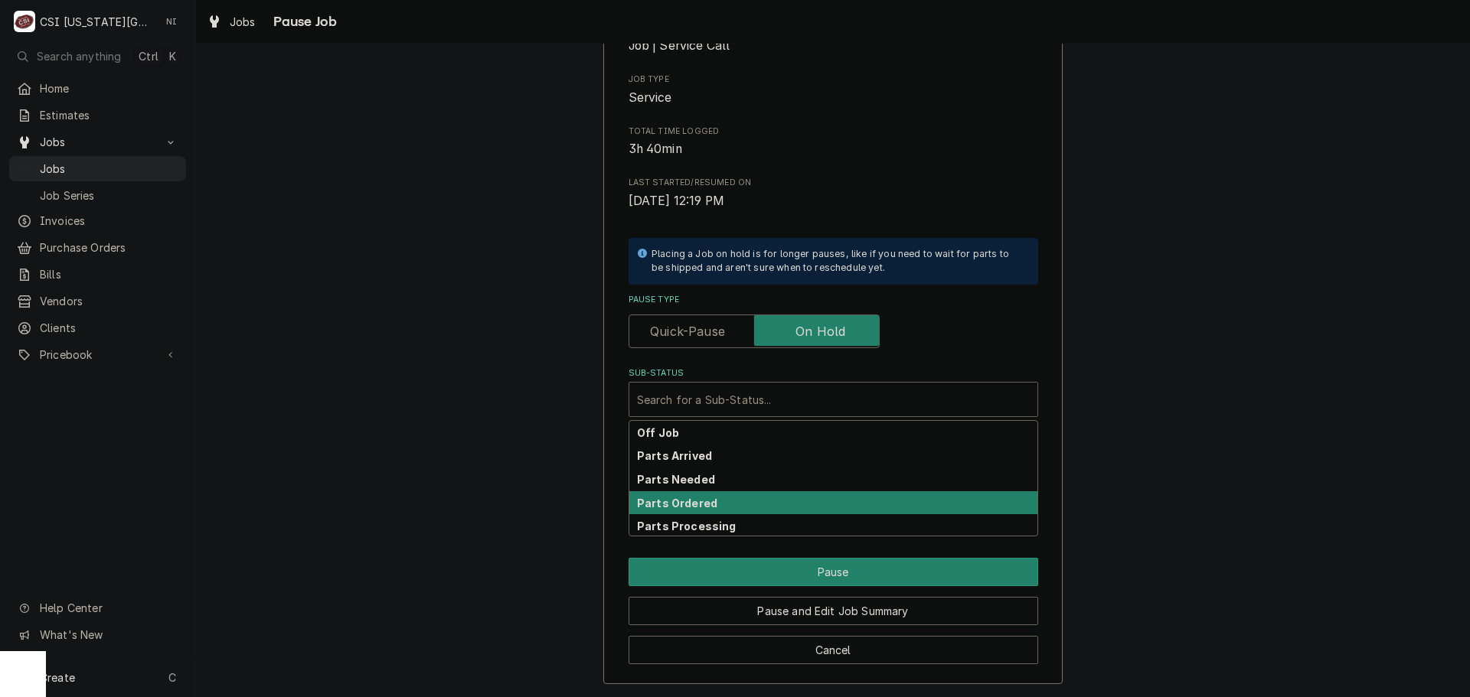
click at [697, 502] on strong "Parts Ordered" at bounding box center [677, 503] width 80 height 13
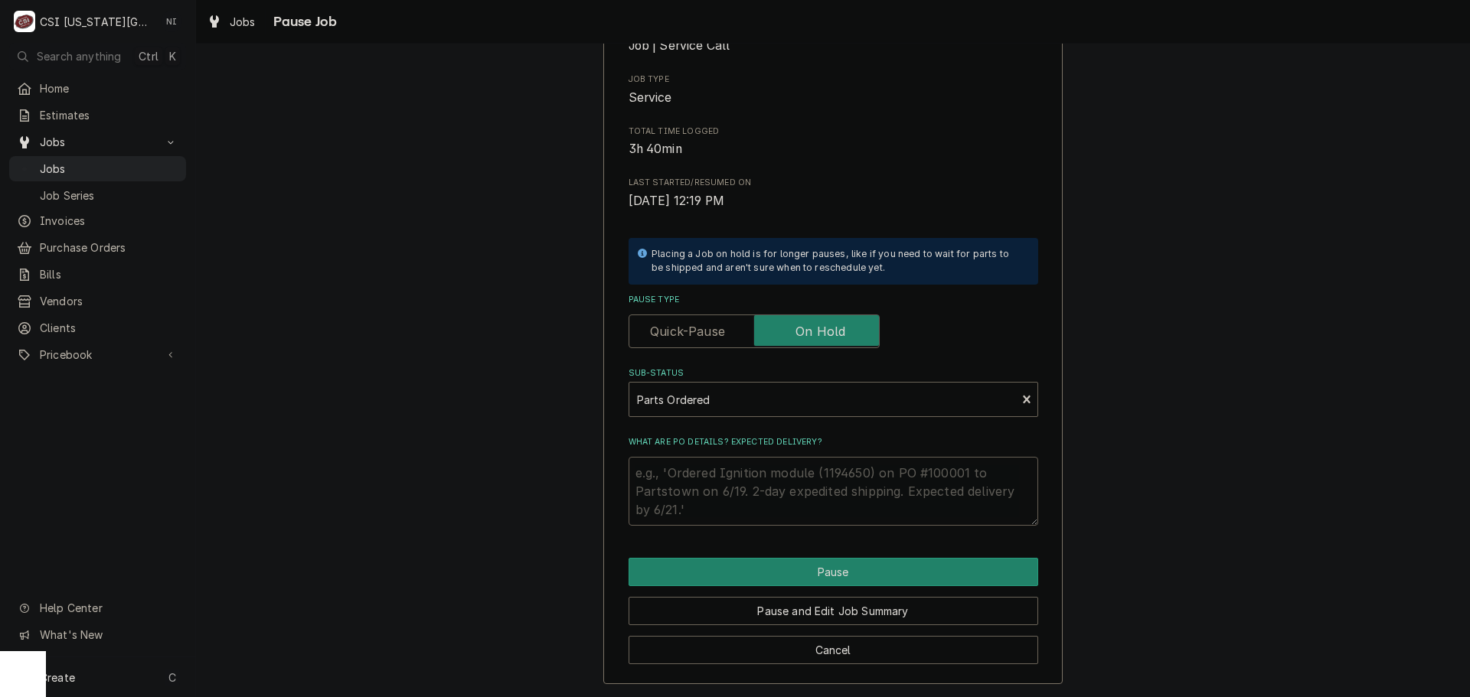
click at [703, 471] on textarea "What are PO details? Expected delivery?" at bounding box center [833, 491] width 410 height 69
type textarea "x"
type textarea "PA"
type textarea "x"
type textarea "PAR"
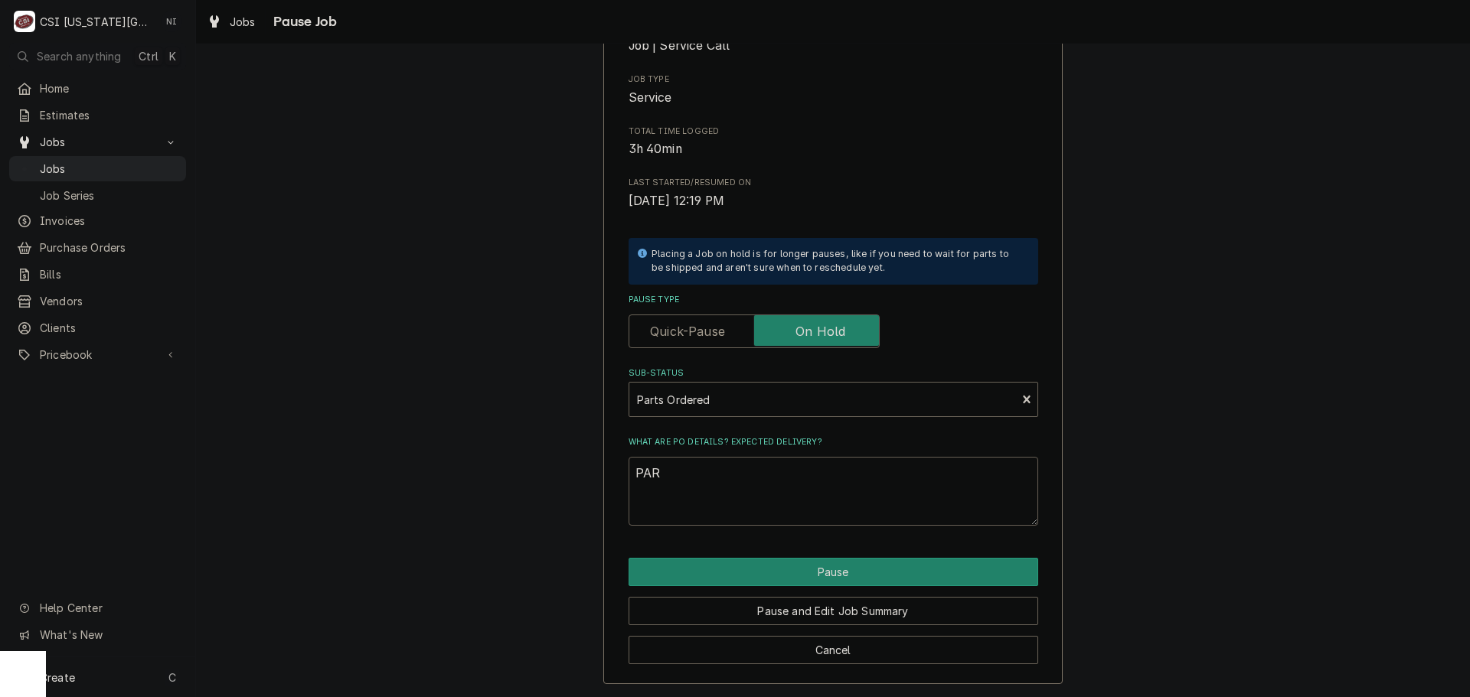
type textarea "x"
type textarea "PART"
type textarea "x"
type textarea "PARTS"
type textarea "x"
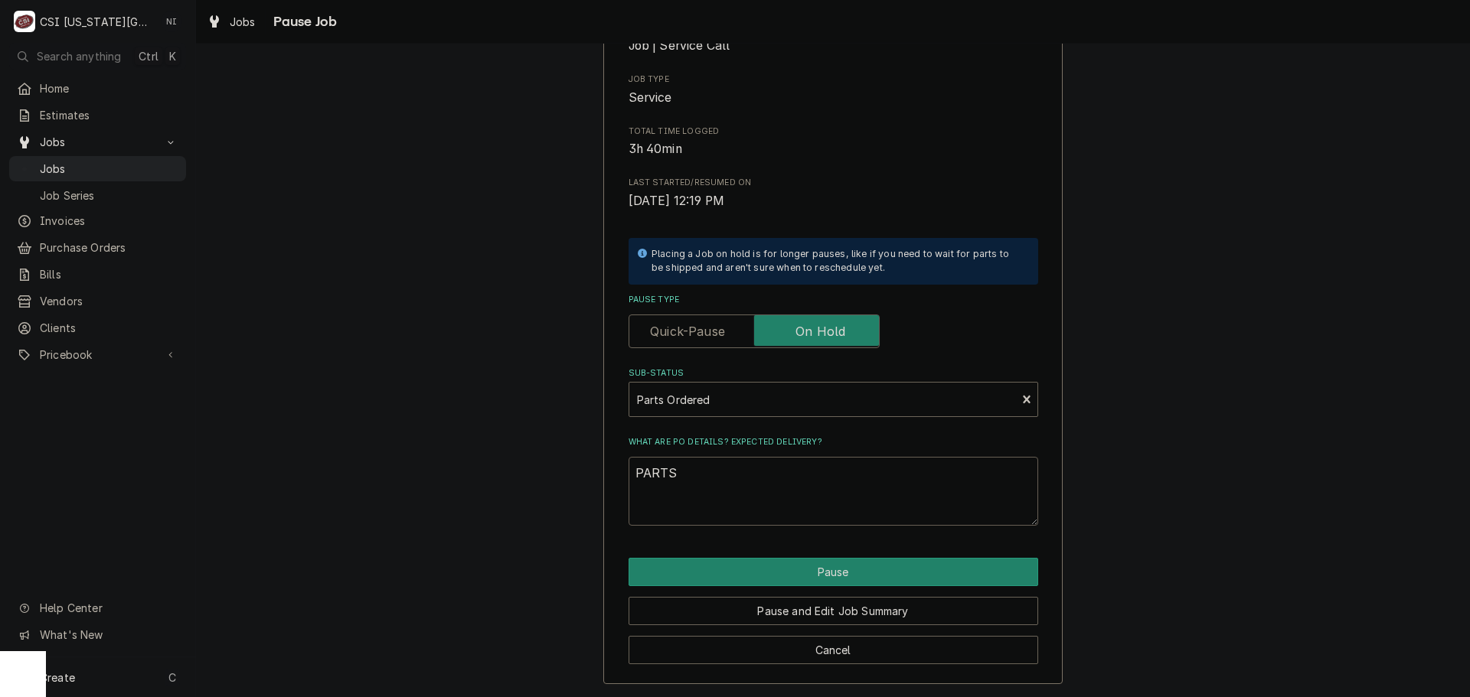
type textarea "PARTS"
type textarea "x"
type textarea "PART"
type textarea "x"
type textarea "PAR"
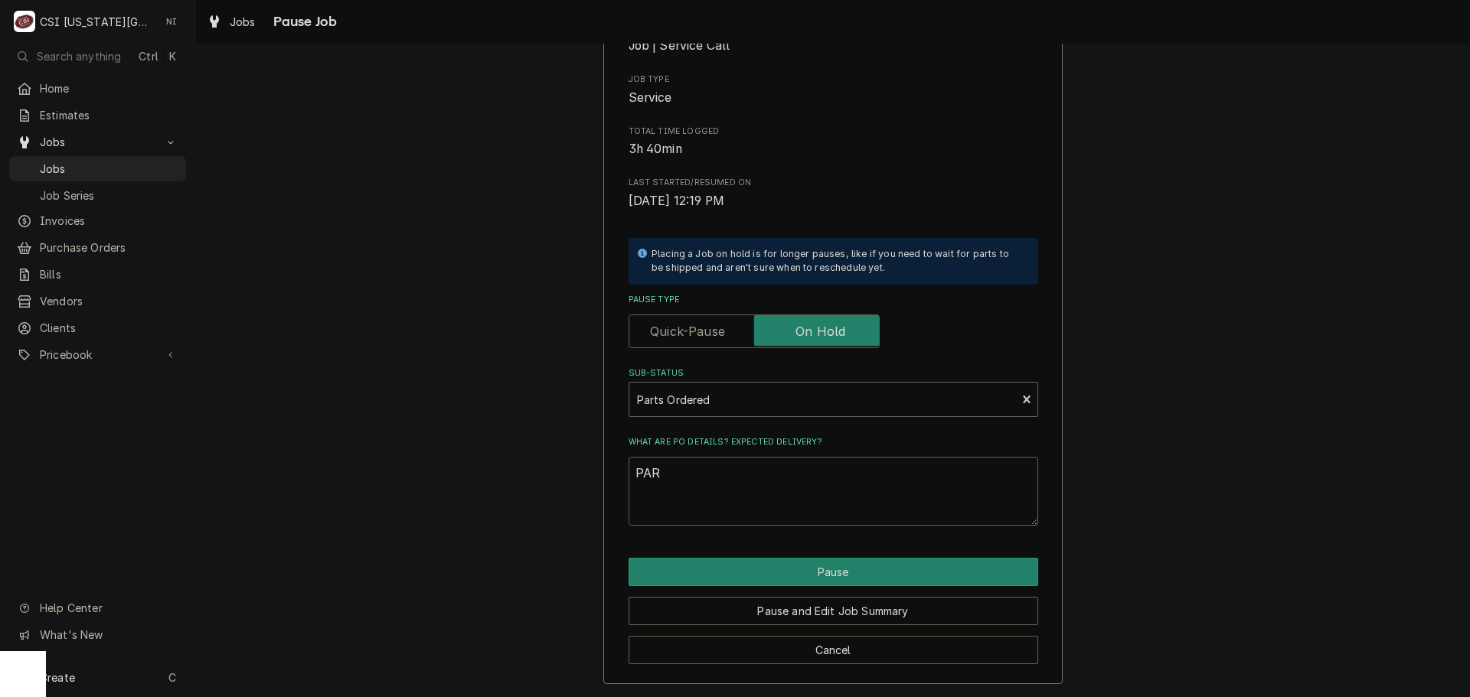
type textarea "x"
type textarea "PA"
type textarea "x"
type textarea "PAa"
type textarea "x"
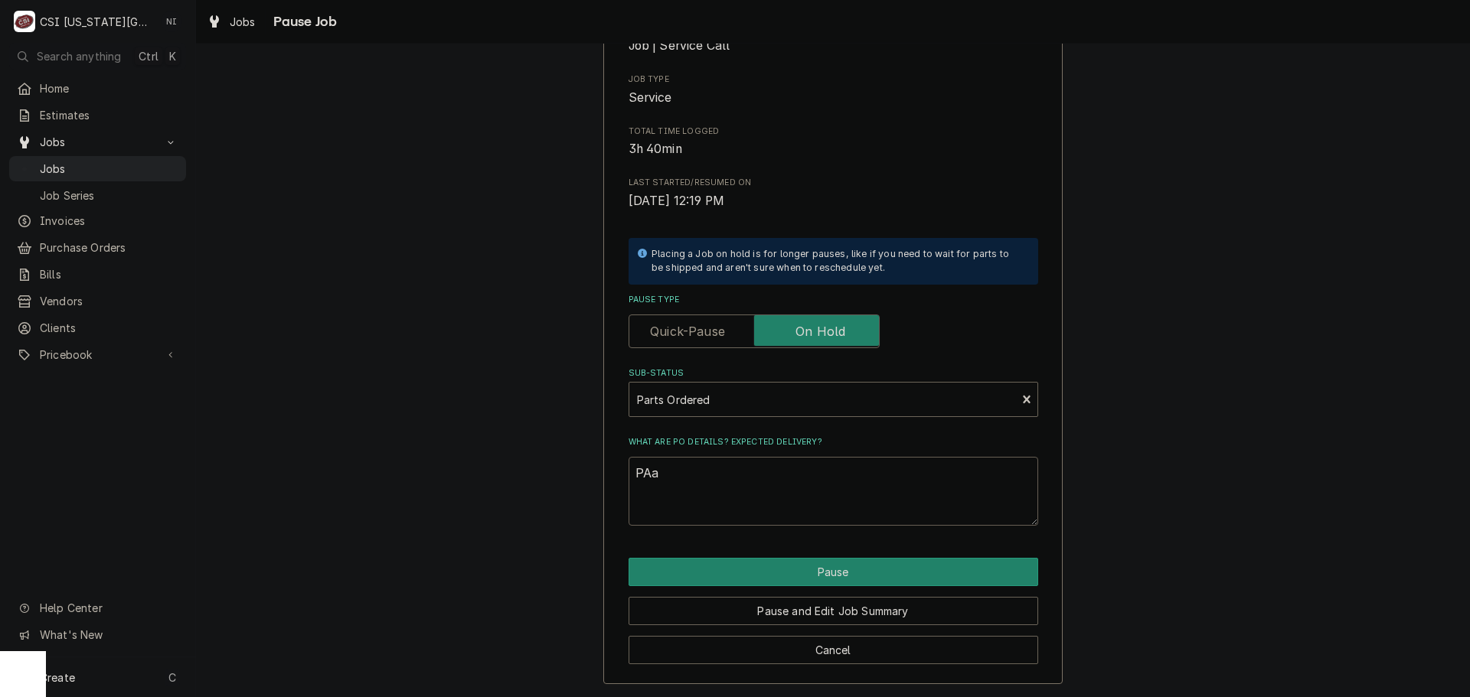
type textarea "PA"
type textarea "x"
type textarea "P"
type textarea "x"
type textarea "Pa"
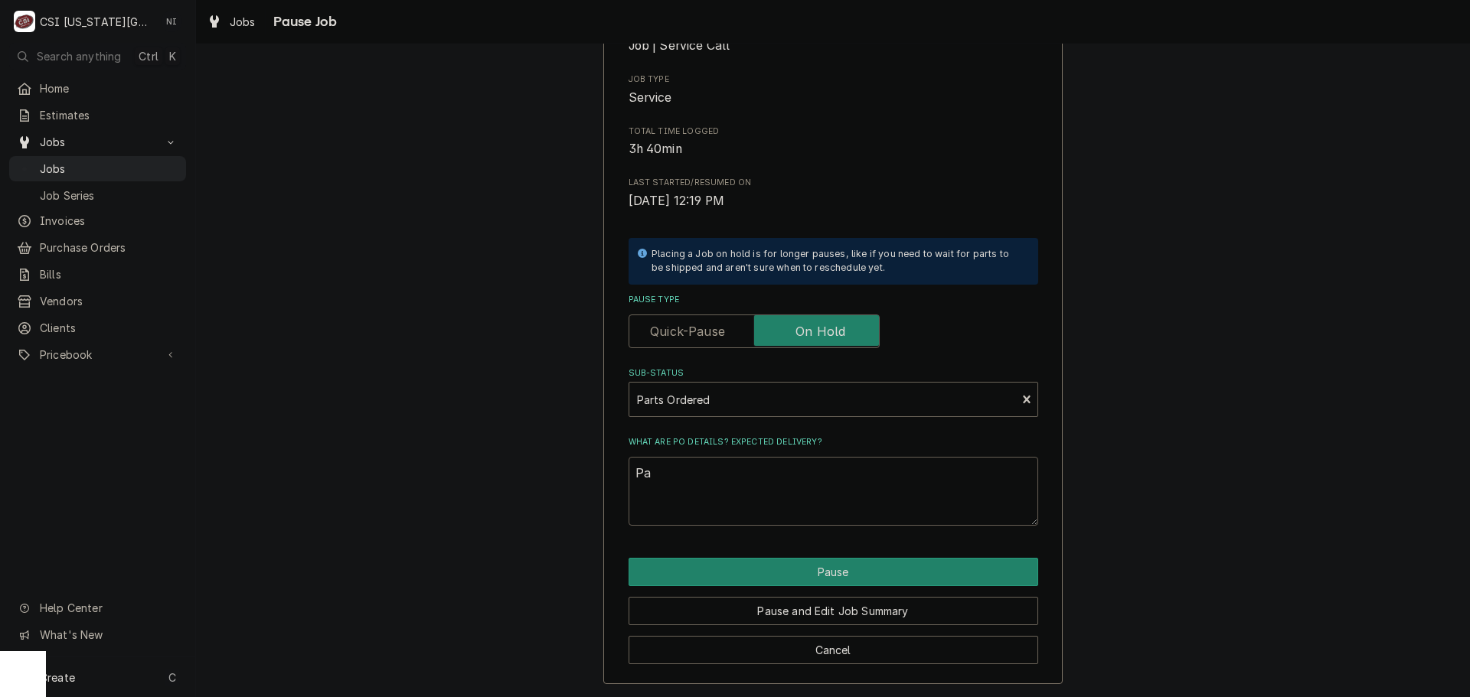
type textarea "x"
type textarea "Par"
type textarea "x"
type textarea "Part"
type textarea "x"
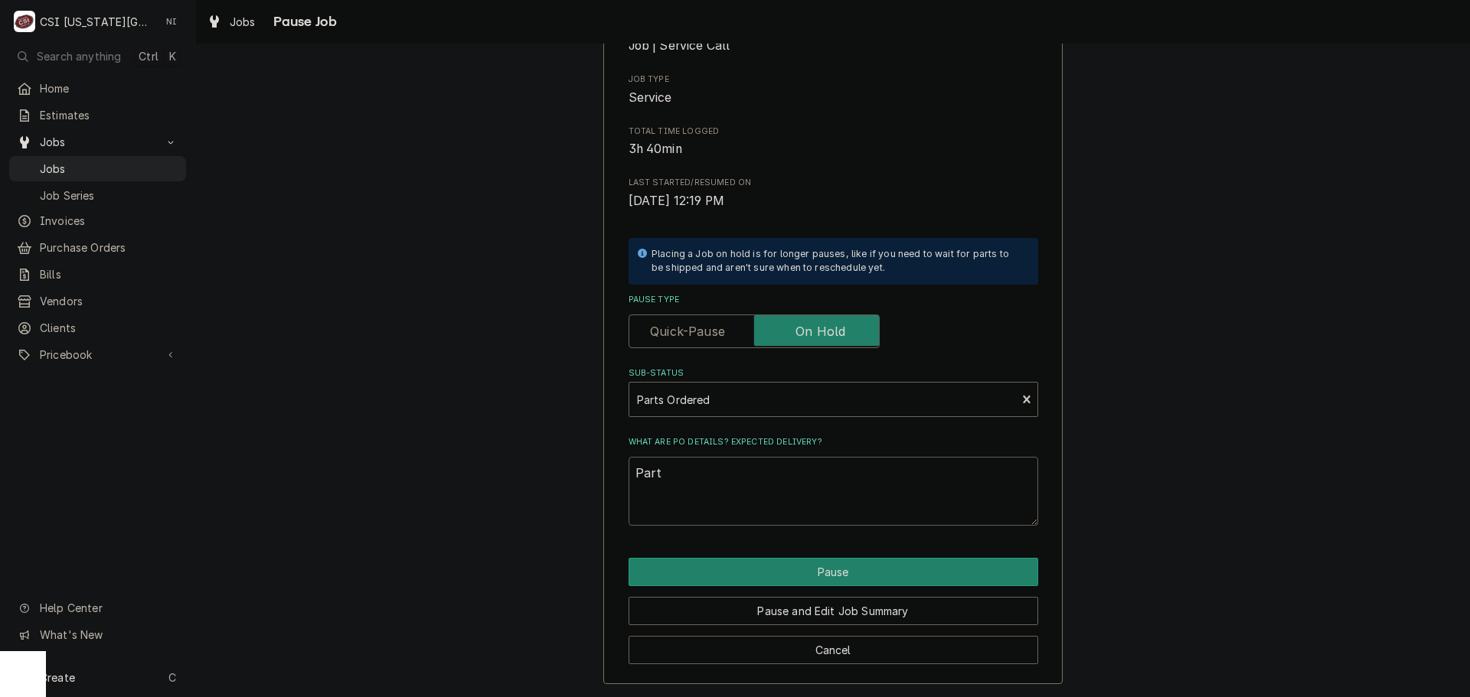
type textarea "Parts"
type textarea "x"
type textarea "Parts"
type textarea "x"
type textarea "Parts o"
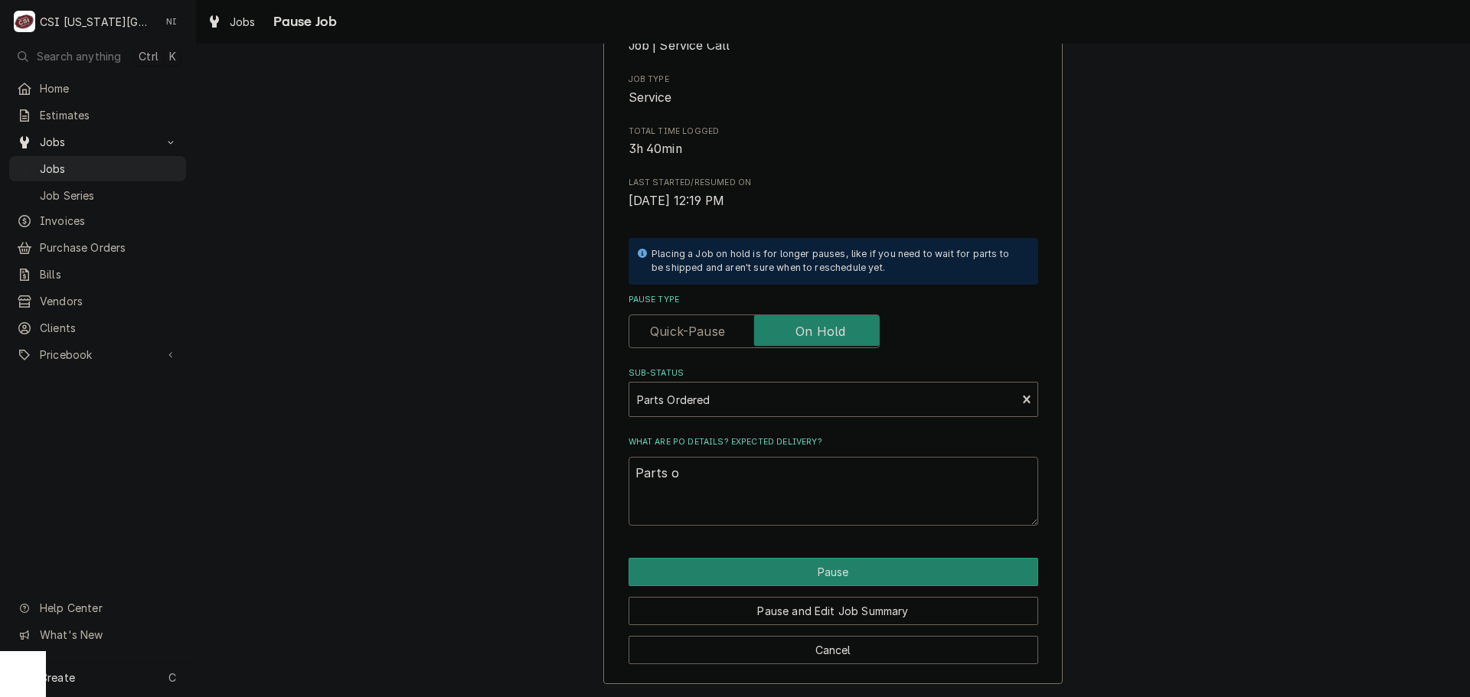
type textarea "x"
type textarea "Parts od"
type textarea "x"
type textarea "Parts ode"
type textarea "x"
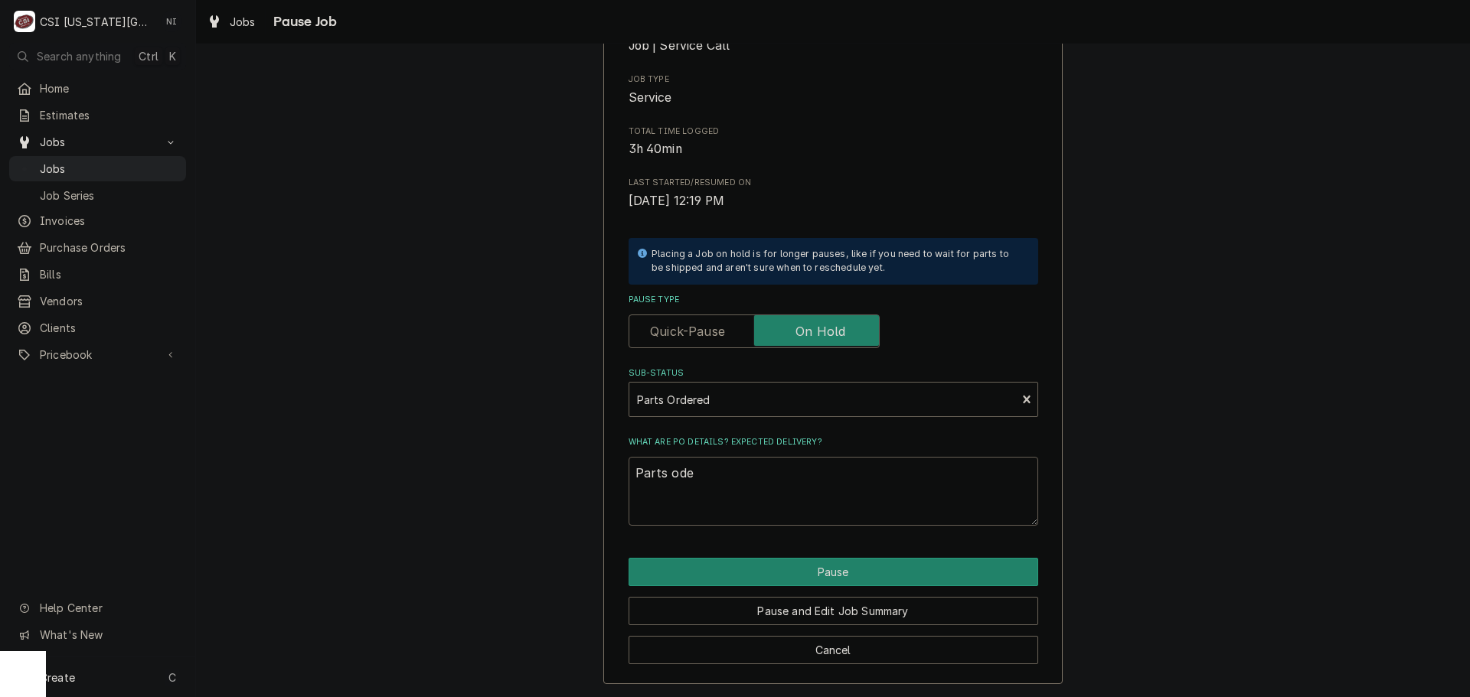
type textarea "Parts oder"
type textarea "x"
type textarea "Parts odere"
type textarea "x"
type textarea "Parts oder"
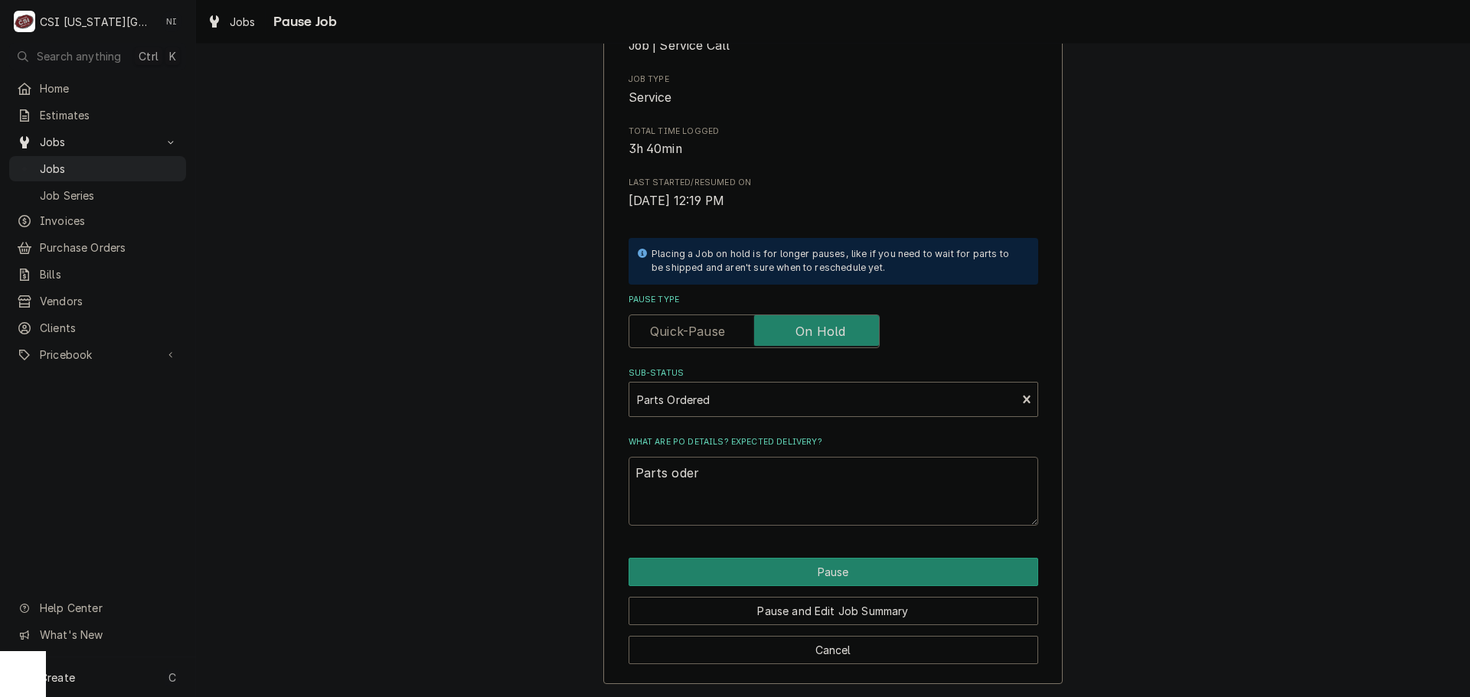
type textarea "x"
type textarea "Parts ode"
type textarea "x"
type textarea "Parts od"
type textarea "x"
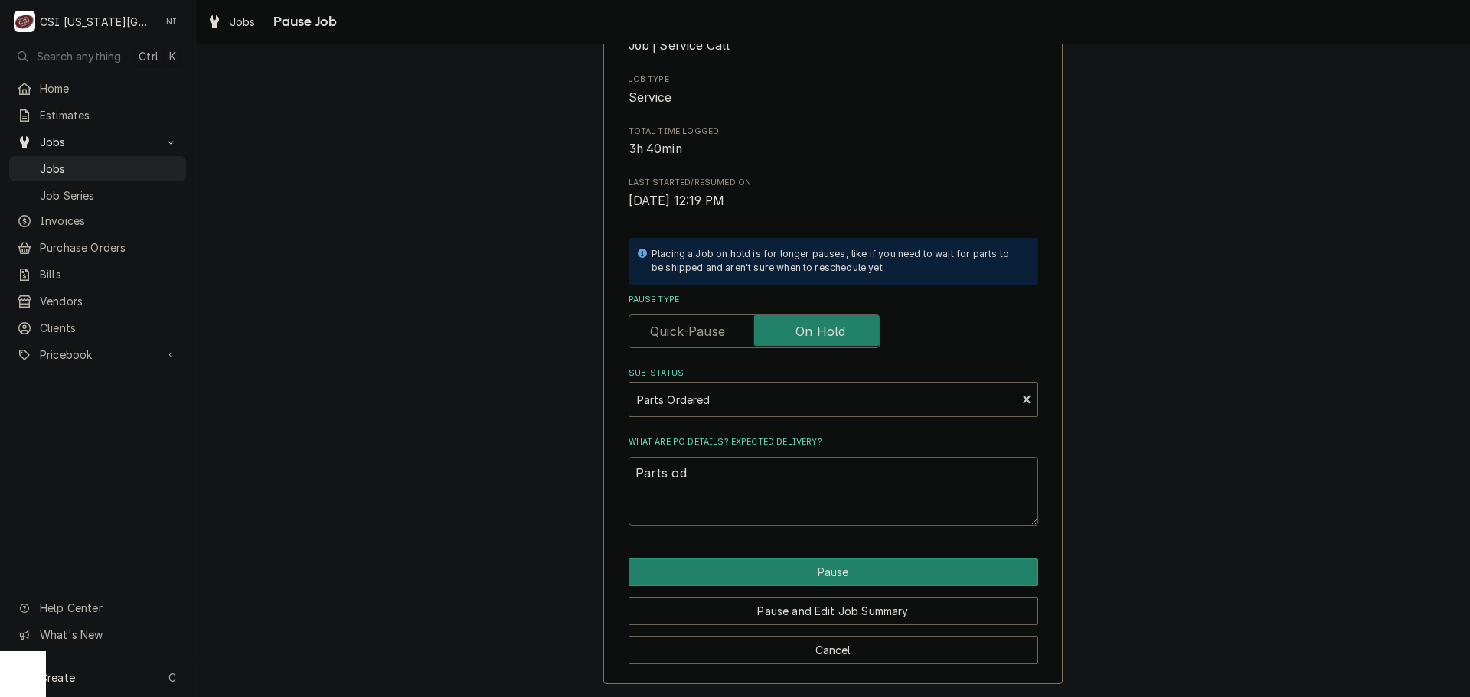
type textarea "Parts o"
type textarea "x"
type textarea "Parts or"
type textarea "x"
type textarea "Parts ore"
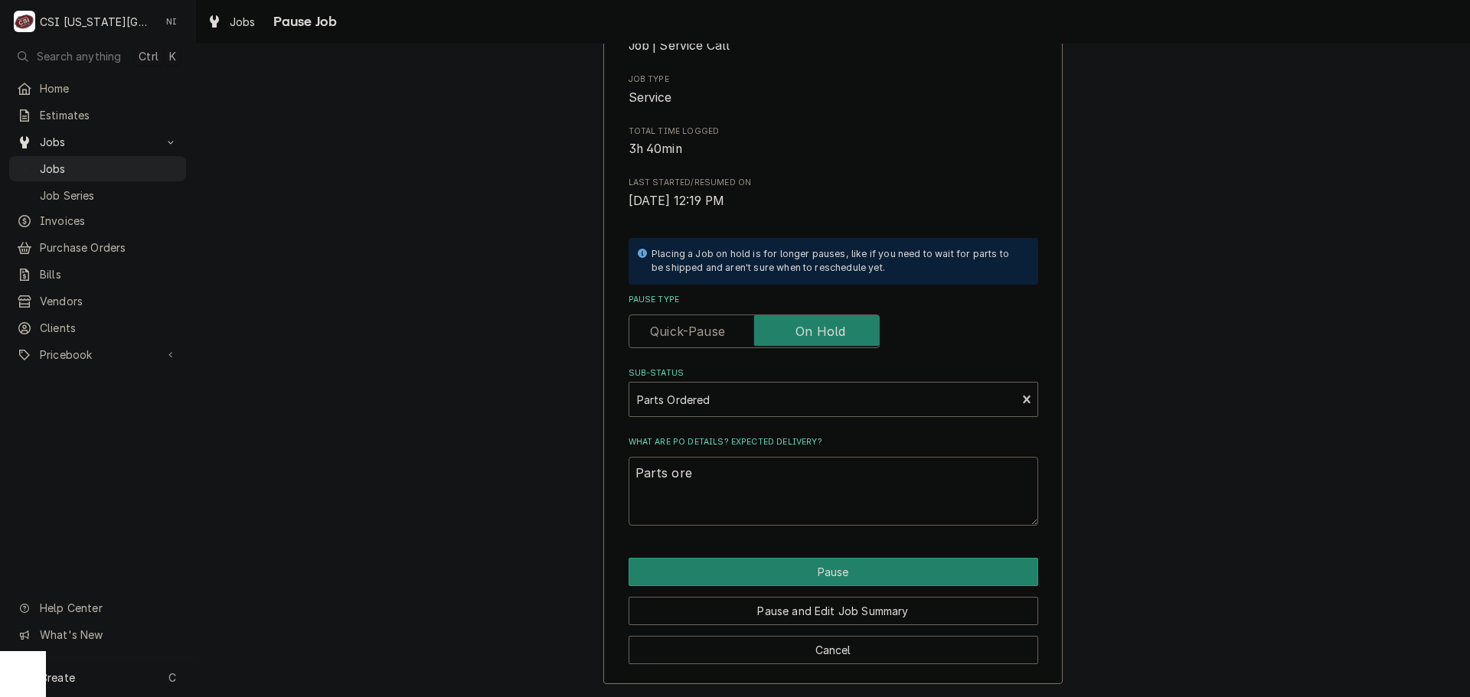
type textarea "x"
type textarea "Parts orer"
type textarea "x"
type textarea "Parts ore"
type textarea "x"
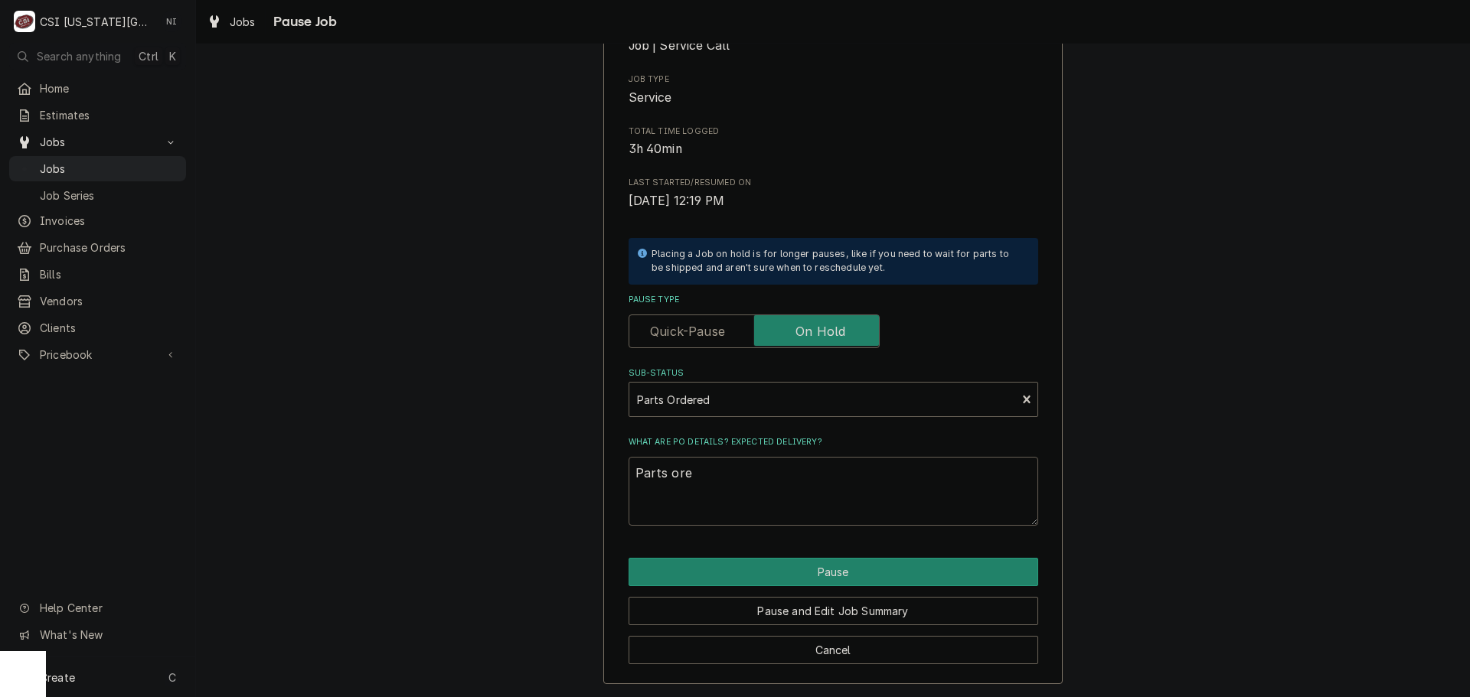
type textarea "Parts or"
type textarea "x"
type textarea "Parts ord"
type textarea "x"
type textarea "Parts orde"
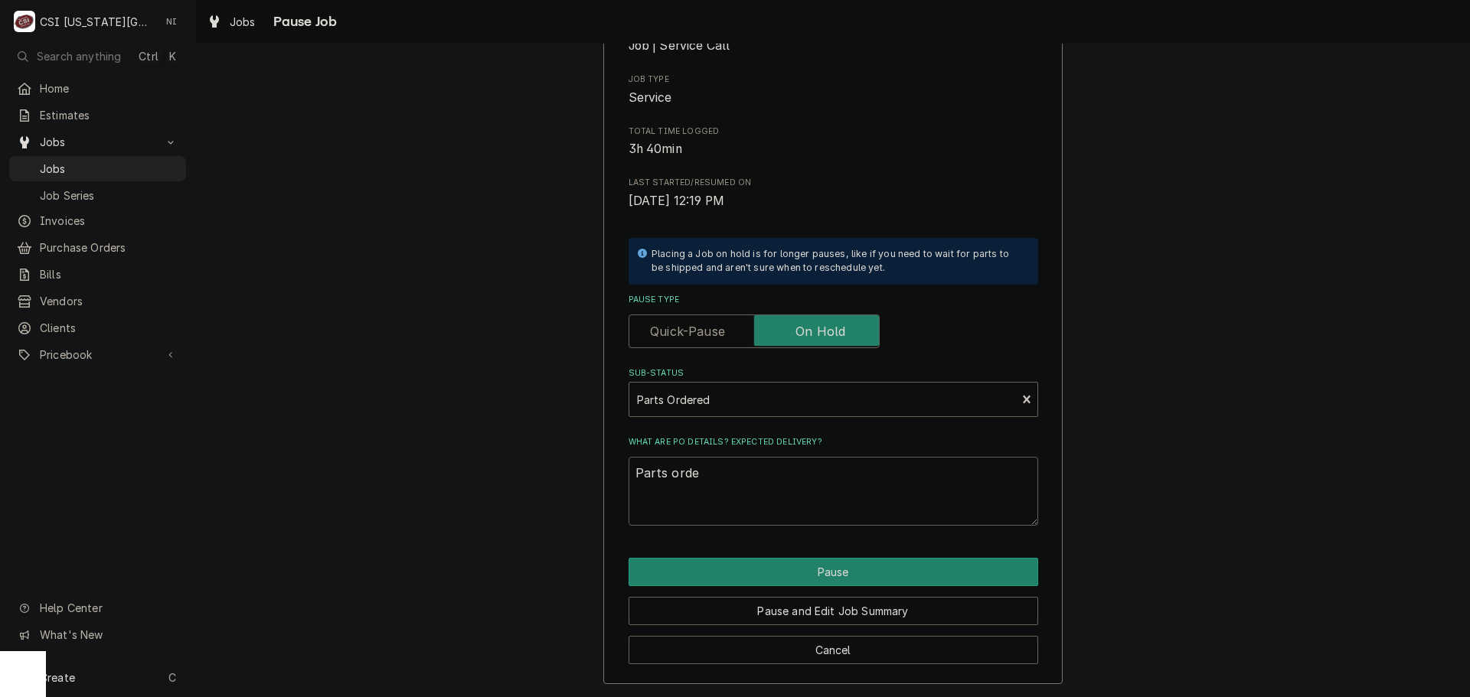
type textarea "x"
type textarea "Parts order"
type textarea "x"
type textarea "Parts ordere"
type textarea "x"
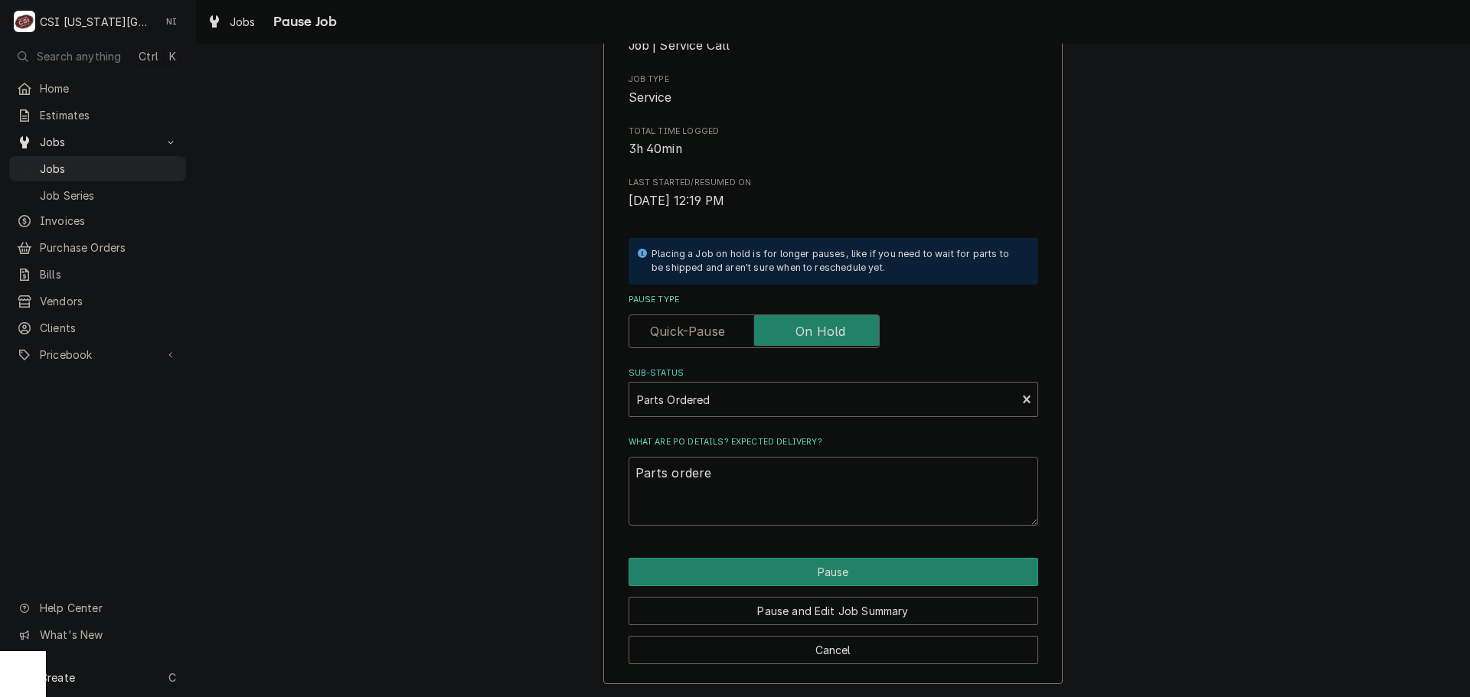
type textarea "Parts ordered"
type textarea "x"
type textarea "Parts ordered"
type textarea "x"
type textarea "Parts ordered n"
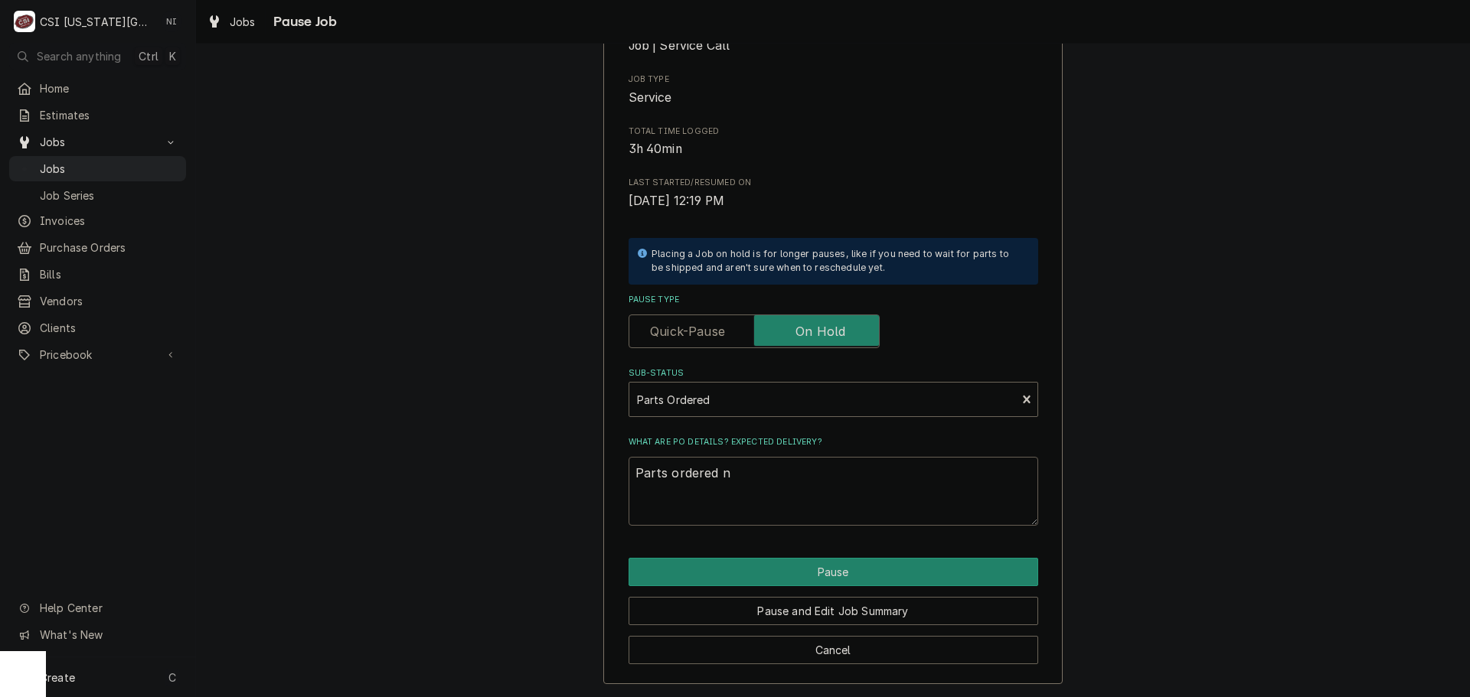
type textarea "x"
type textarea "Parts ordered no"
type textarea "x"
type textarea "Parts ordered no"
type textarea "x"
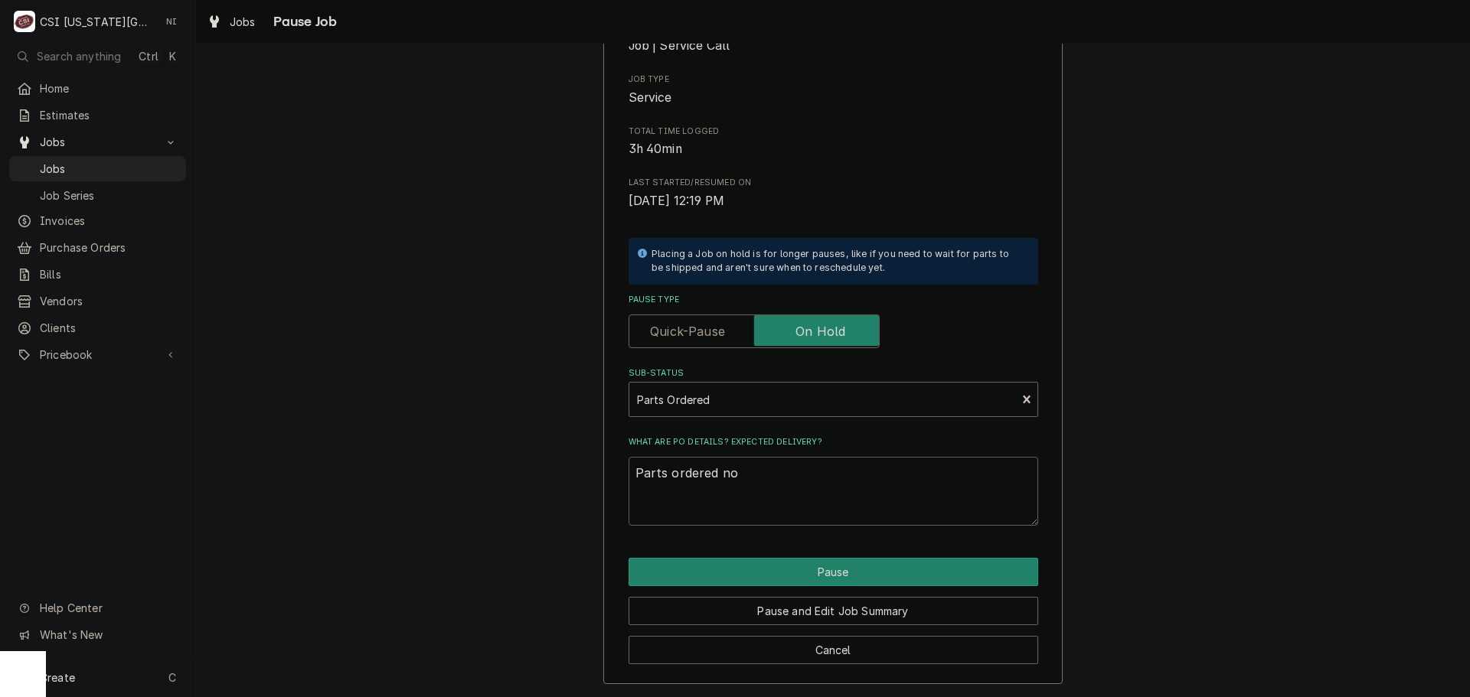
type textarea "Parts ordered no"
type textarea "x"
type textarea "Parts ordered n"
type textarea "x"
type textarea "Parts ordered"
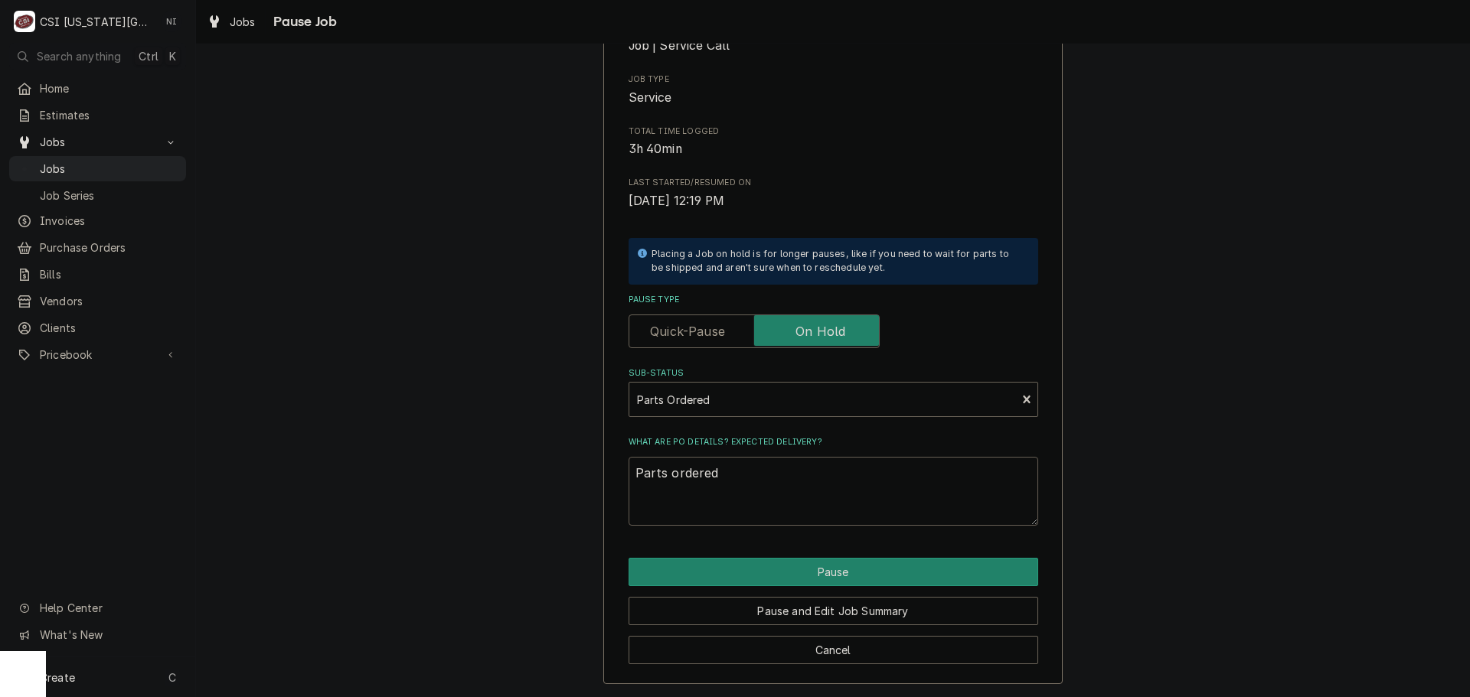
type textarea "x"
type textarea "Parts ordered o"
type textarea "x"
type textarea "Parts ordered on"
type textarea "x"
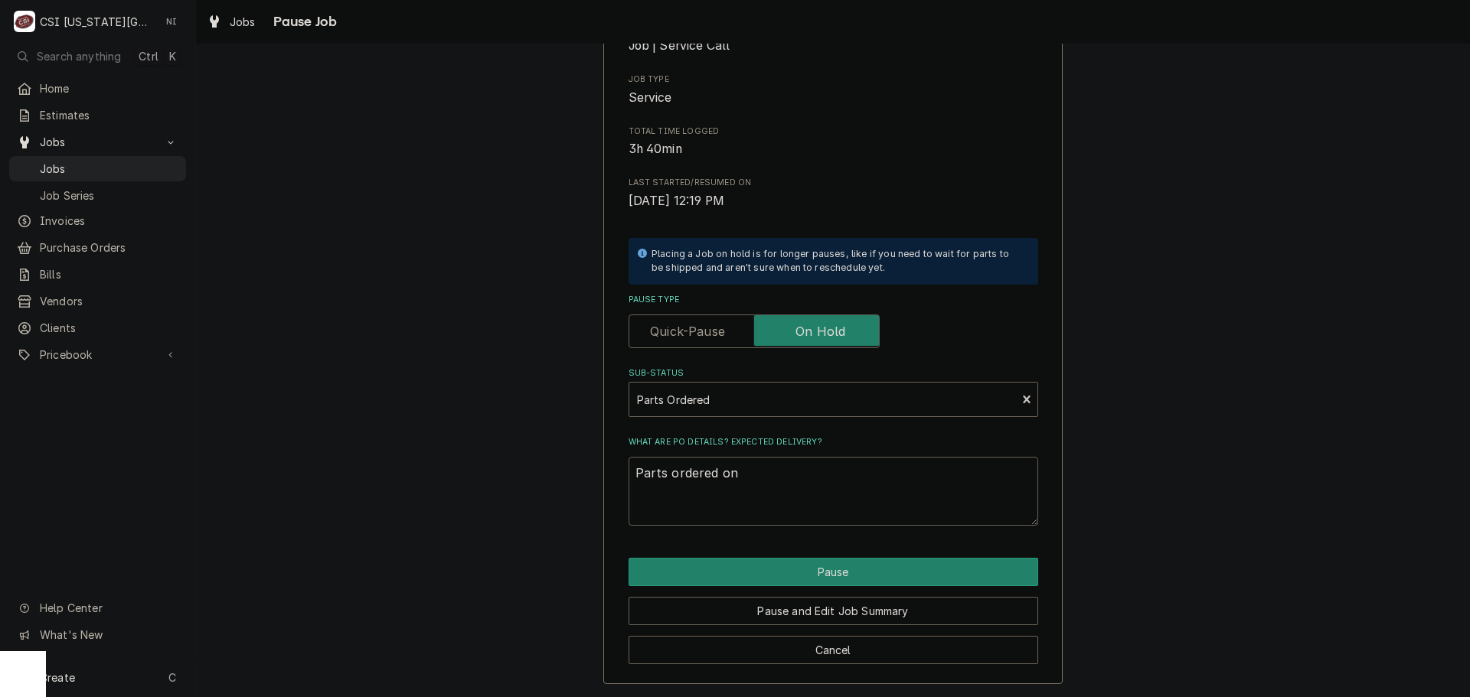
type textarea "Parts ordered on"
type textarea "x"
type textarea "Parts ordered on P"
type textarea "x"
type textarea "Parts ordered on PO"
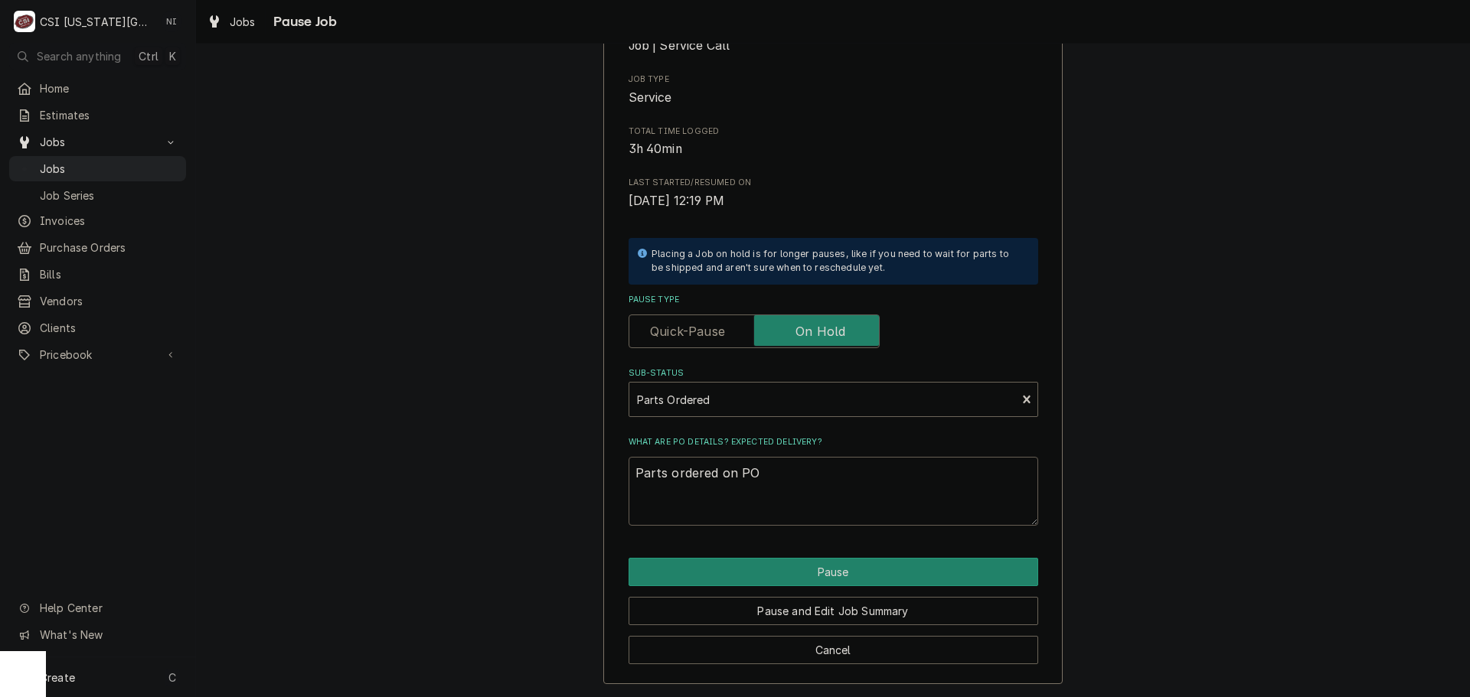
type textarea "x"
type textarea "Parts ordered on PO"
type textarea "x"
type textarea "Parts ordered on PO 0"
type textarea "x"
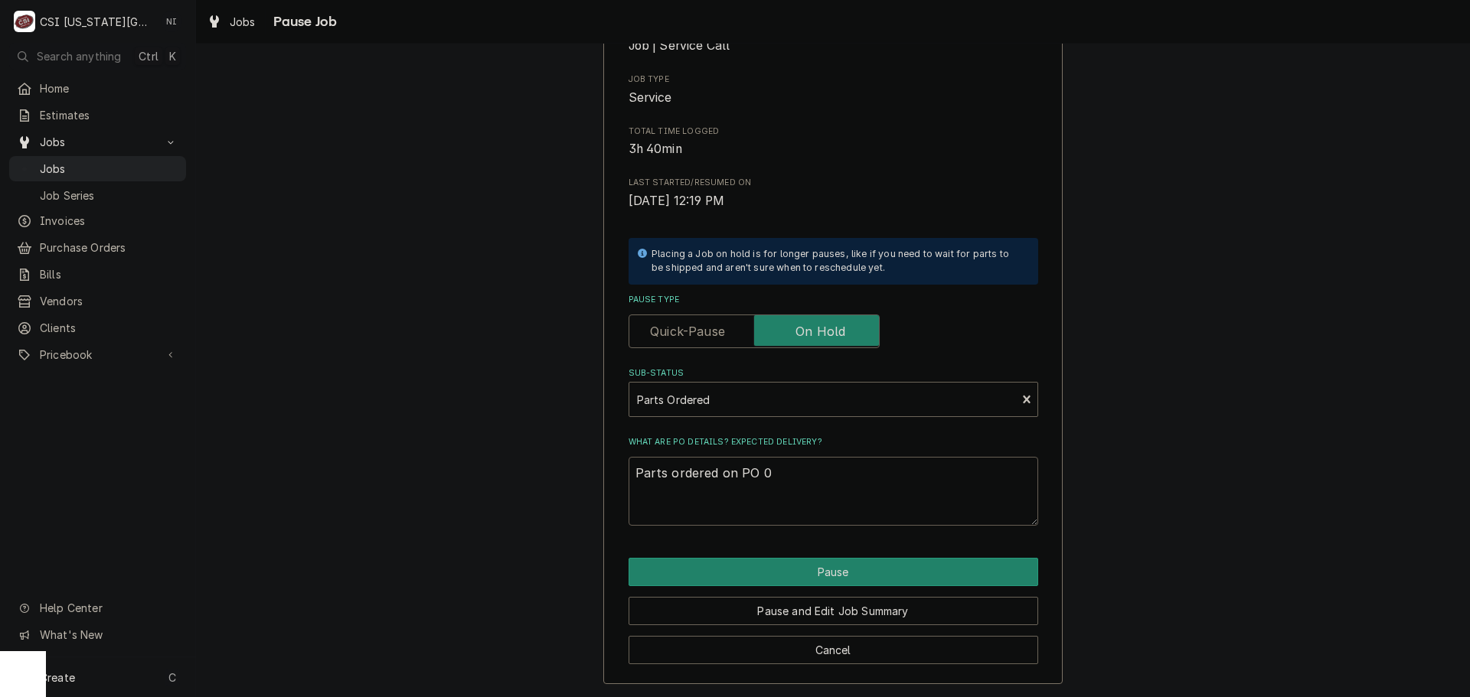
type textarea "Parts ordered on PO 03"
type textarea "x"
type textarea "Parts ordered on PO 031"
type textarea "x"
type textarea "Parts ordered on PO 0315"
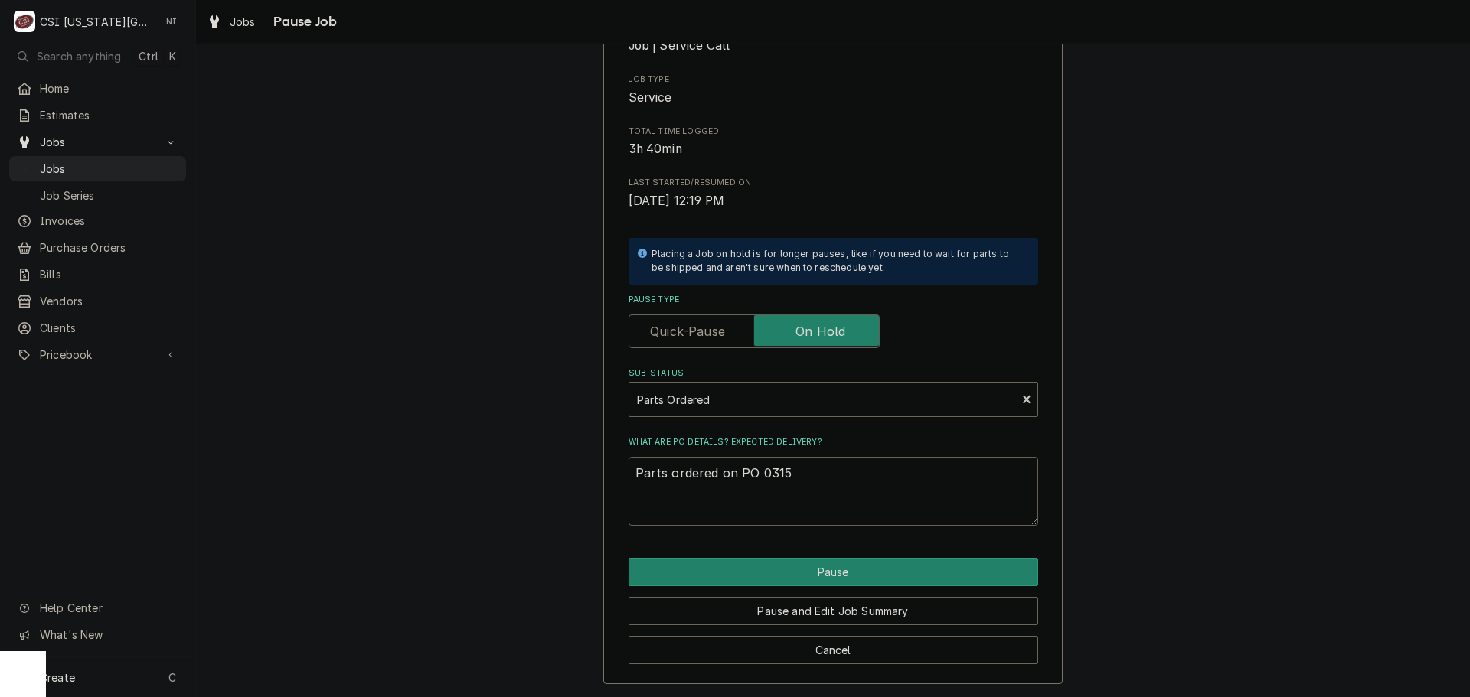
type textarea "x"
type textarea "Parts ordered on PO 03151"
type textarea "x"
type textarea "Parts ordered on PO 031514"
type textarea "x"
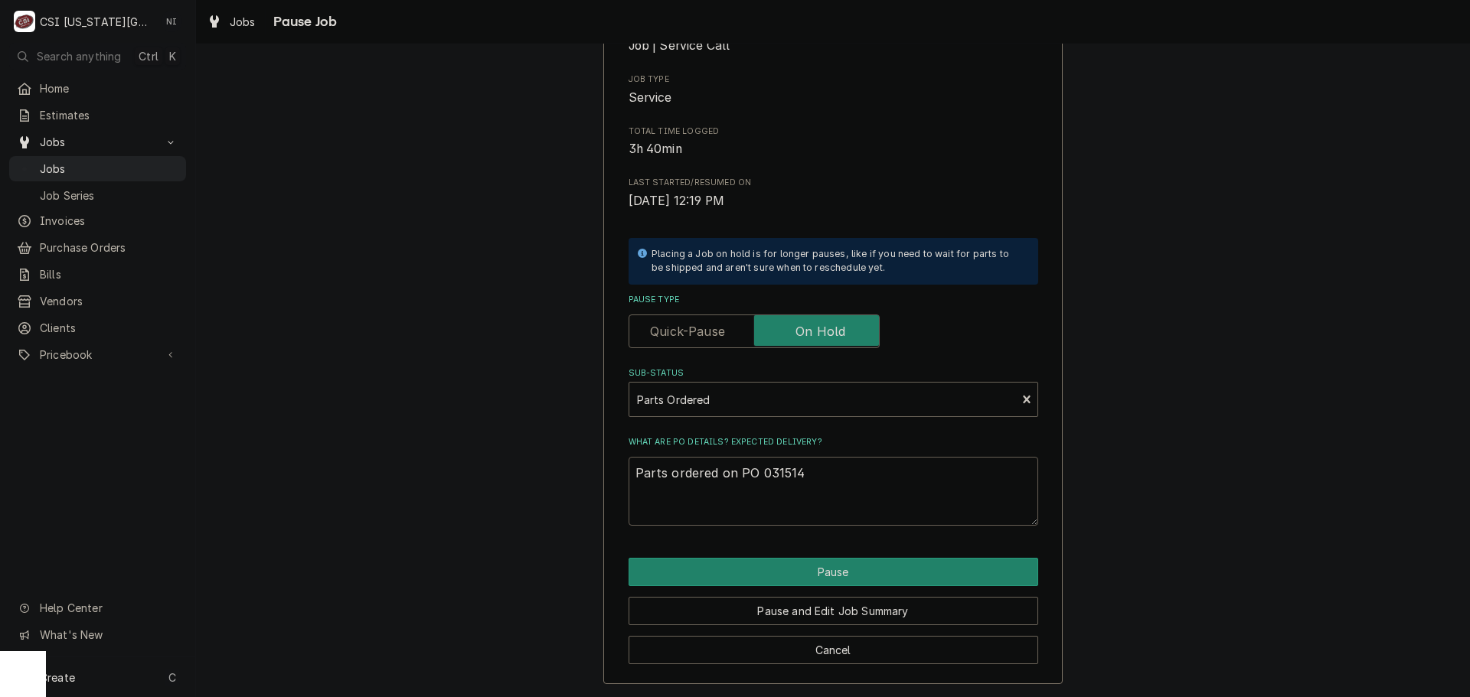
type textarea "Parts ordered on PO 03151"
type textarea "x"
type textarea "Parts ordered on PO 0315"
type textarea "x"
type textarea "Parts ordered on PO 031"
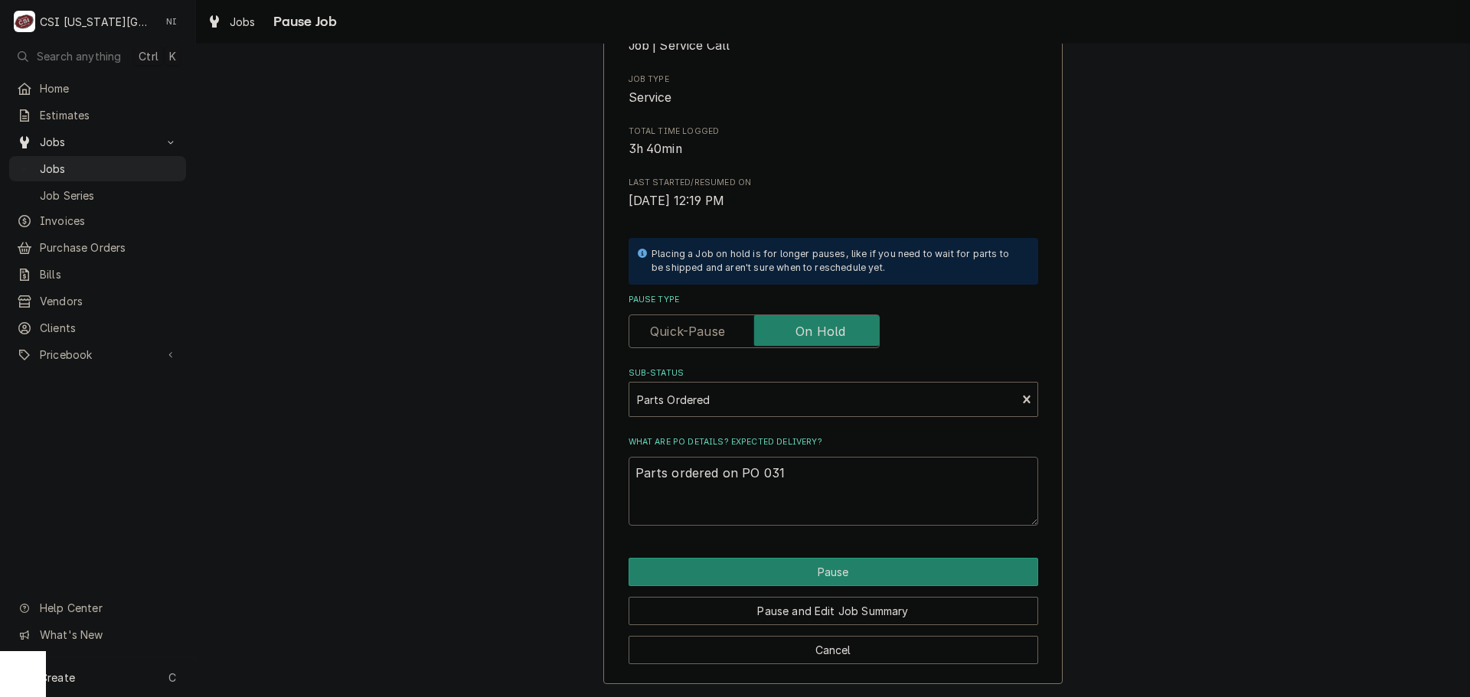
type textarea "x"
type textarea "Parts ordered on PO 03"
type textarea "x"
type textarea "Parts ordered on PO 0"
type textarea "x"
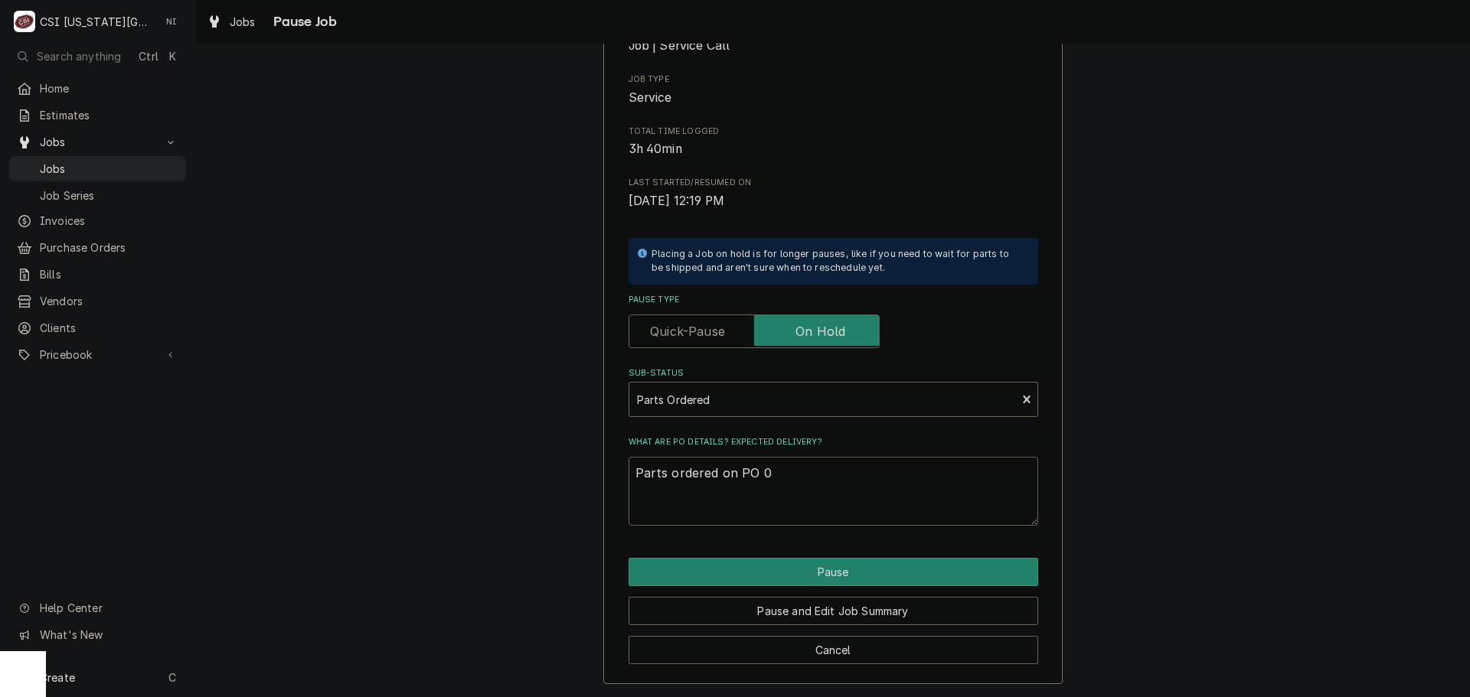
type textarea "Parts ordered on PO"
type textarea "x"
type textarea "Parts ordered on PO 3"
type textarea "x"
type textarea "Parts ordered on PO 30"
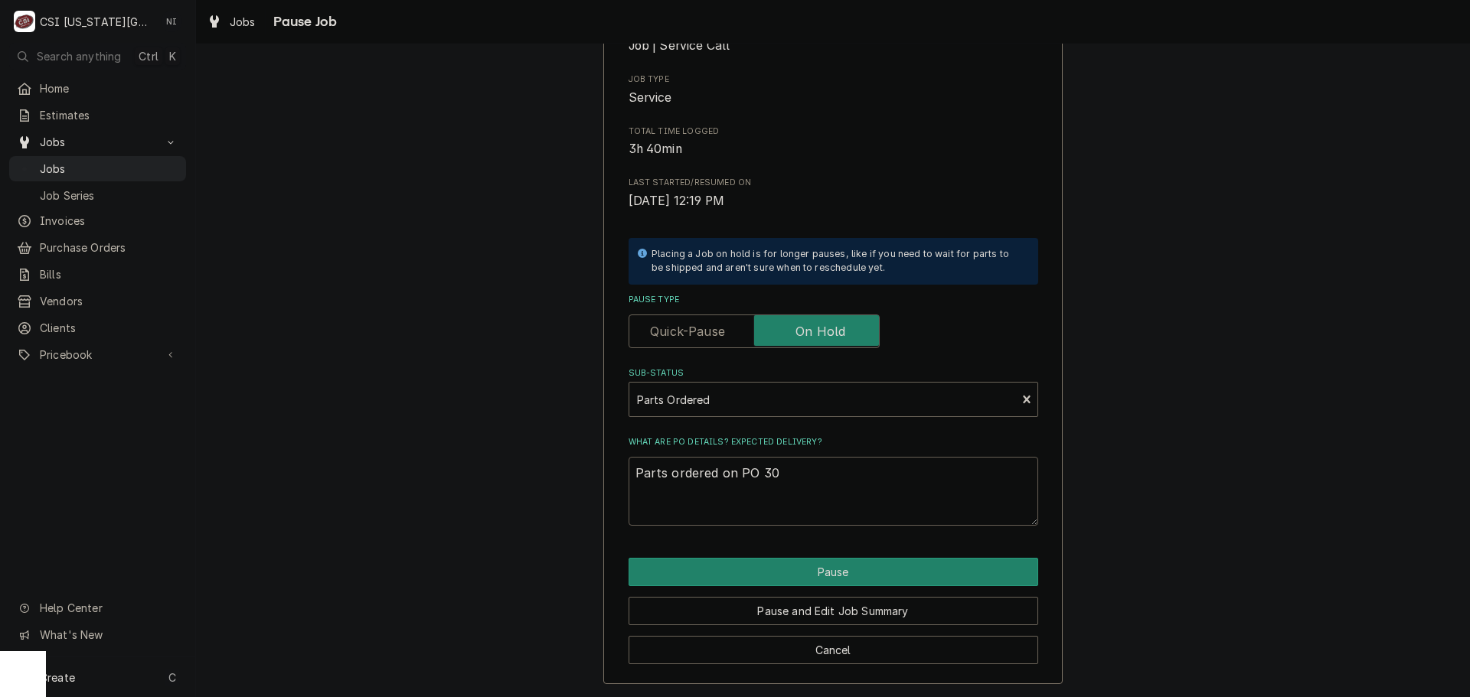
type textarea "x"
type textarea "Parts ordered on PO 301"
type textarea "x"
type textarea "Parts ordered on PO 3015"
type textarea "x"
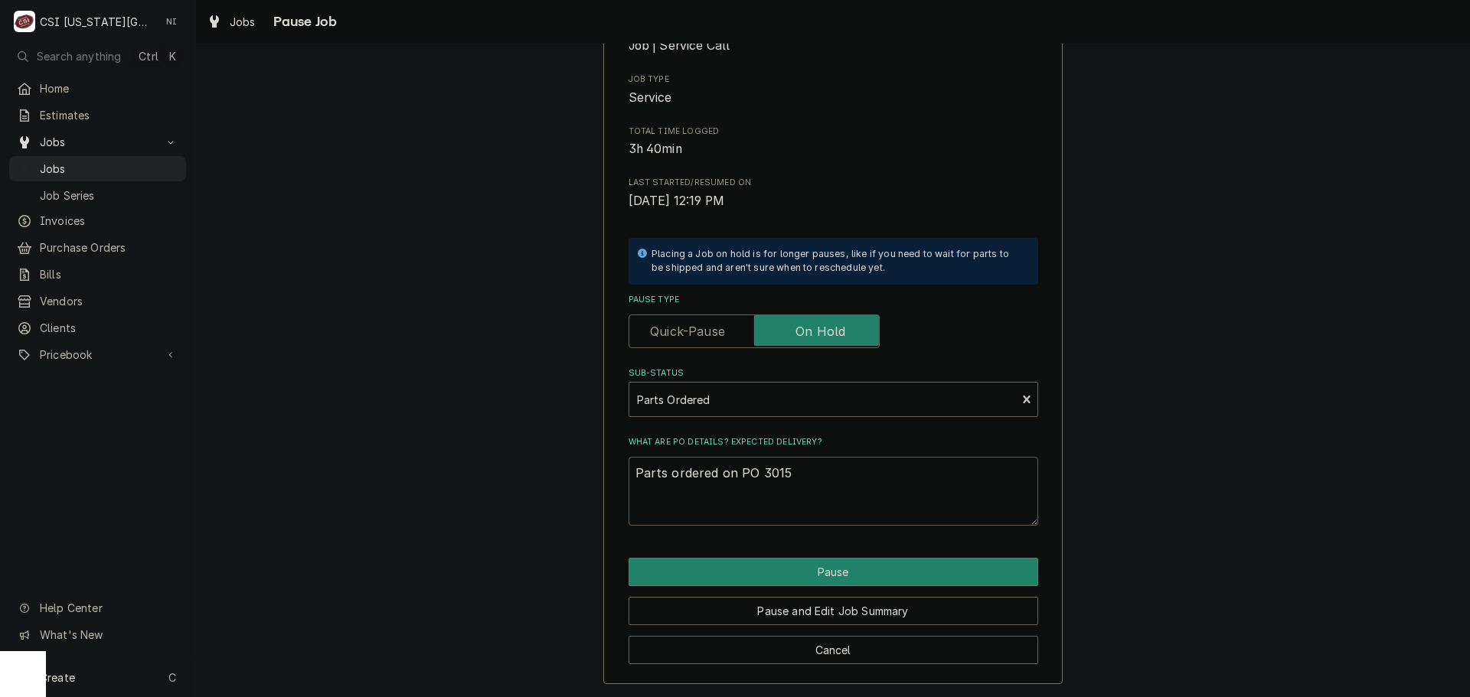
type textarea "Parts ordered on PO 30151"
type textarea "x"
type textarea "Parts ordered on PO 301514"
click at [806, 570] on button "Pause" at bounding box center [833, 572] width 410 height 28
type textarea "x"
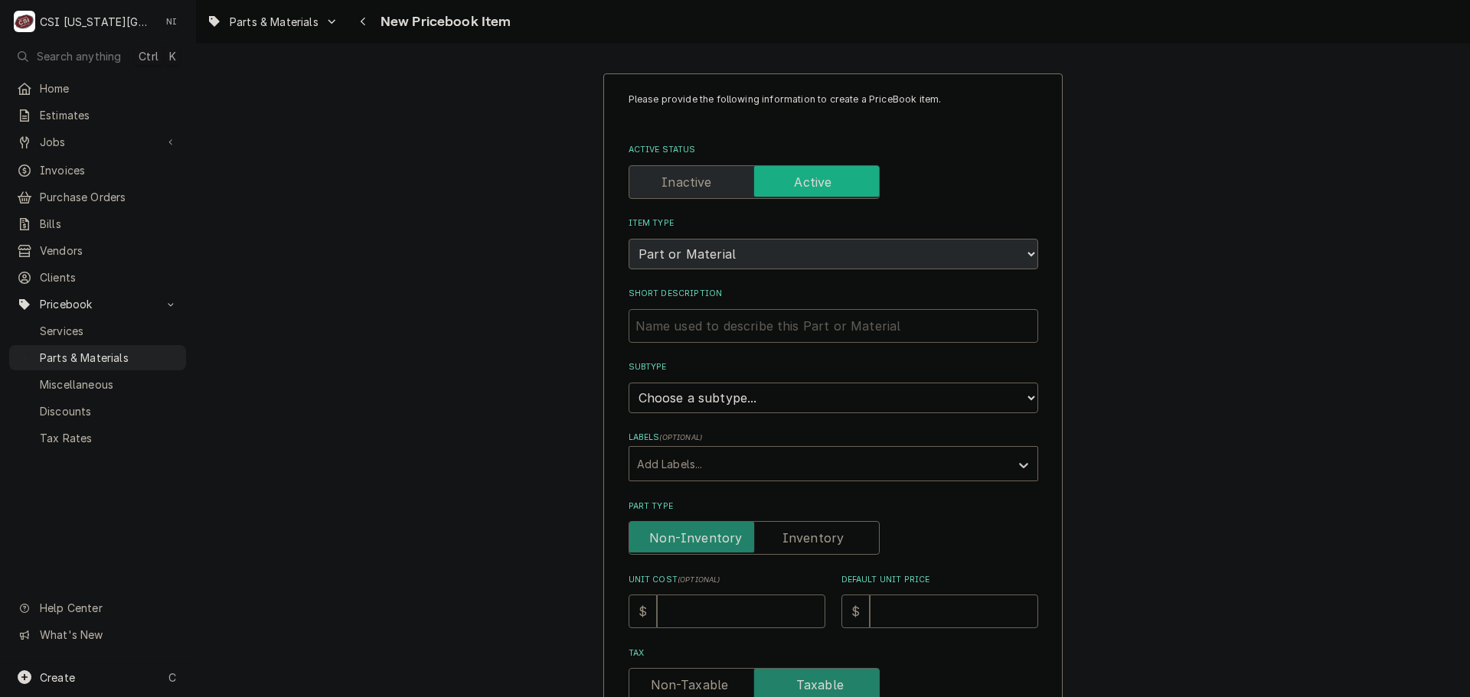
click at [743, 329] on input "Short Description" at bounding box center [833, 326] width 410 height 34
paste input "Thermocouple, 55" Long"
type input "Thermocouple, 55" Long"
type textarea "x"
type input "Thermocouple, 55" Long"
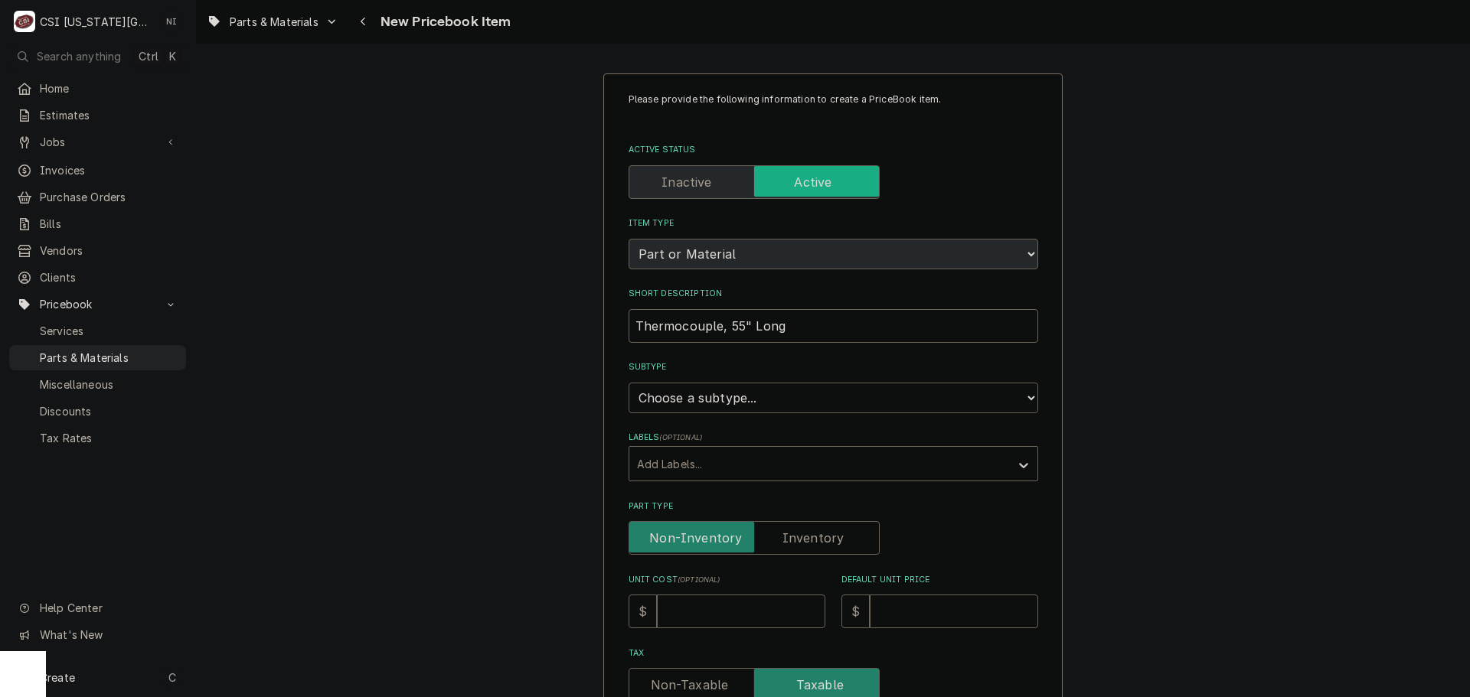
drag, startPoint x: 759, startPoint y: 410, endPoint x: 749, endPoint y: 398, distance: 15.2
click at [759, 410] on select "Choose a subtype... [#2-DUAL] AFTERHRS-WH-CHG-2 [#2-DUAL] BEV-EQUIP [#2-DUAL] B…" at bounding box center [833, 398] width 410 height 31
select select "45"
click at [628, 383] on select "Choose a subtype... [#2-DUAL] AFTERHRS-WH-CHG-2 [#2-DUAL] BEV-EQUIP [#2-DUAL] B…" at bounding box center [833, 398] width 410 height 31
type textarea "x"
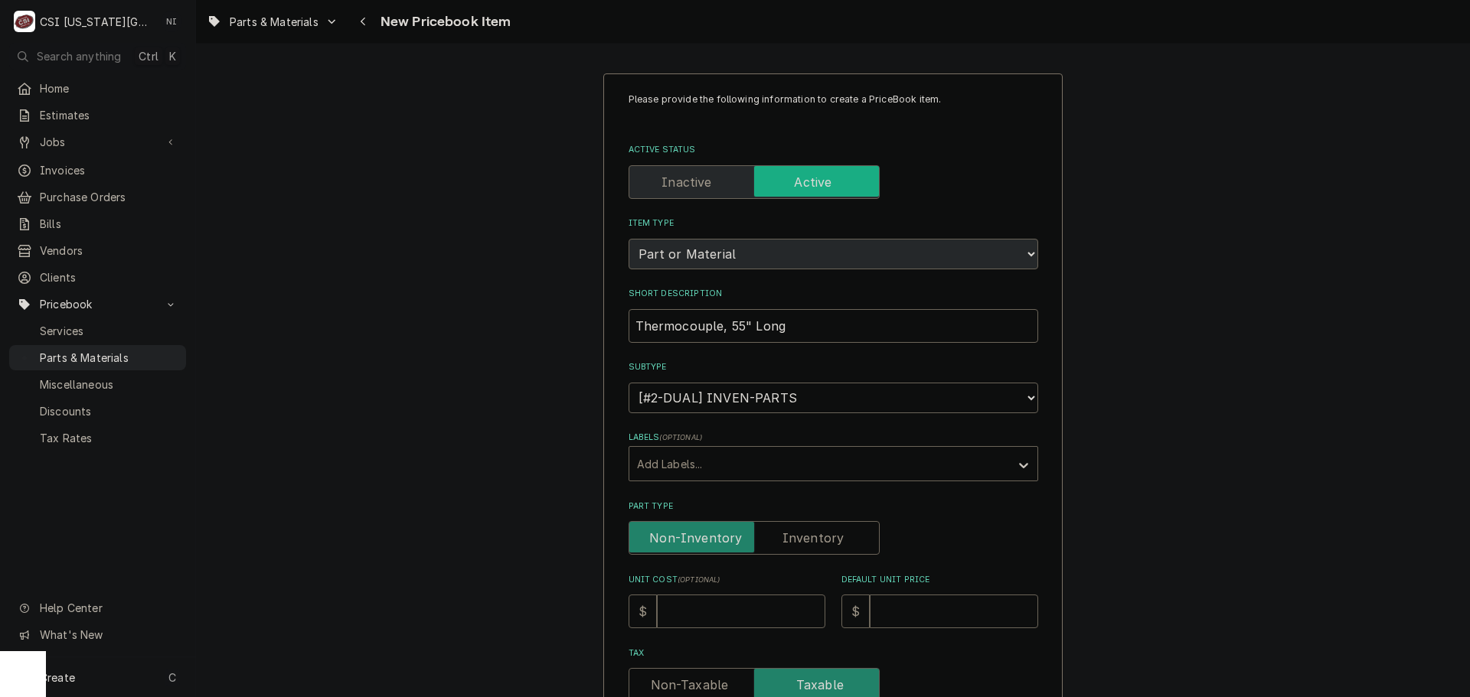
click at [792, 541] on label "Part Type" at bounding box center [753, 538] width 251 height 34
click at [792, 541] on input "Part Type" at bounding box center [753, 538] width 237 height 34
checkbox input "true"
type textarea "x"
click at [702, 540] on label "Part Type" at bounding box center [753, 538] width 251 height 34
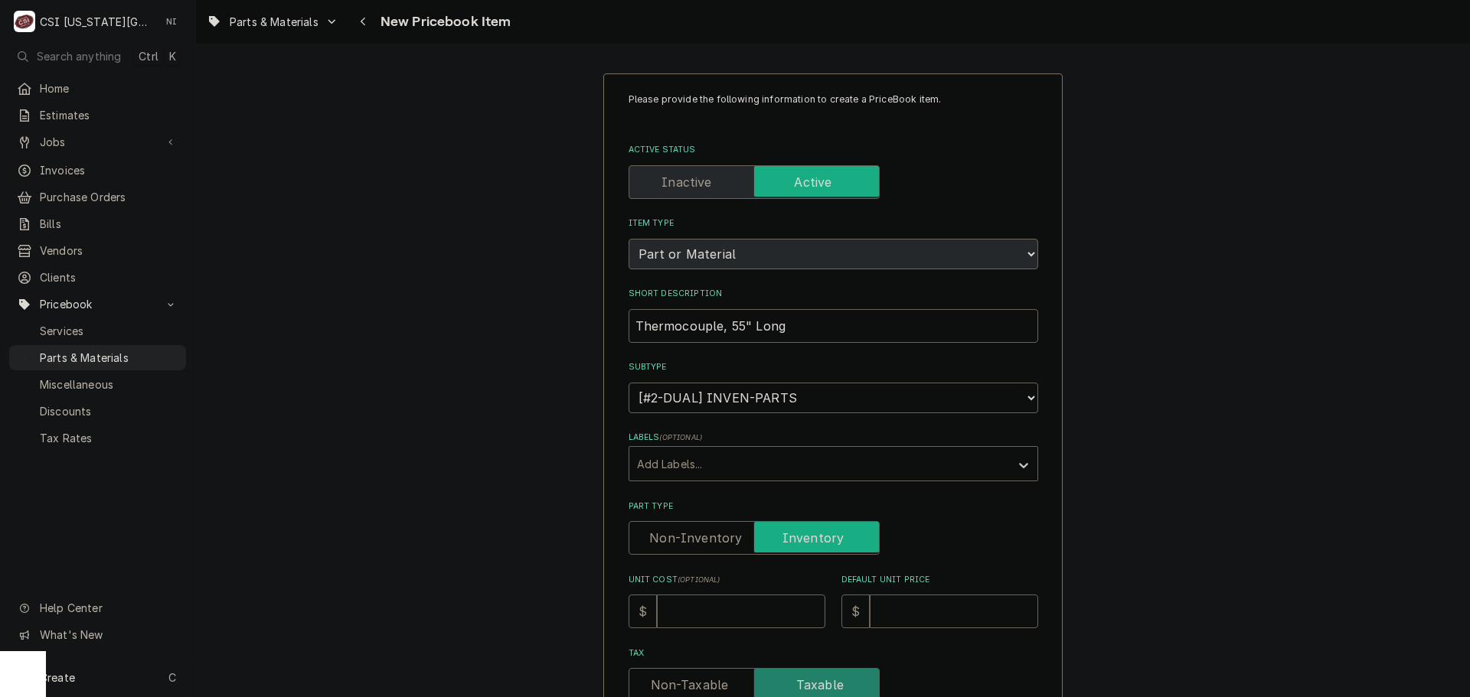
click at [702, 540] on input "Part Type" at bounding box center [753, 538] width 237 height 34
checkbox input "false"
type textarea "x"
click at [763, 534] on input "Part Type" at bounding box center [753, 538] width 237 height 34
checkbox input "true"
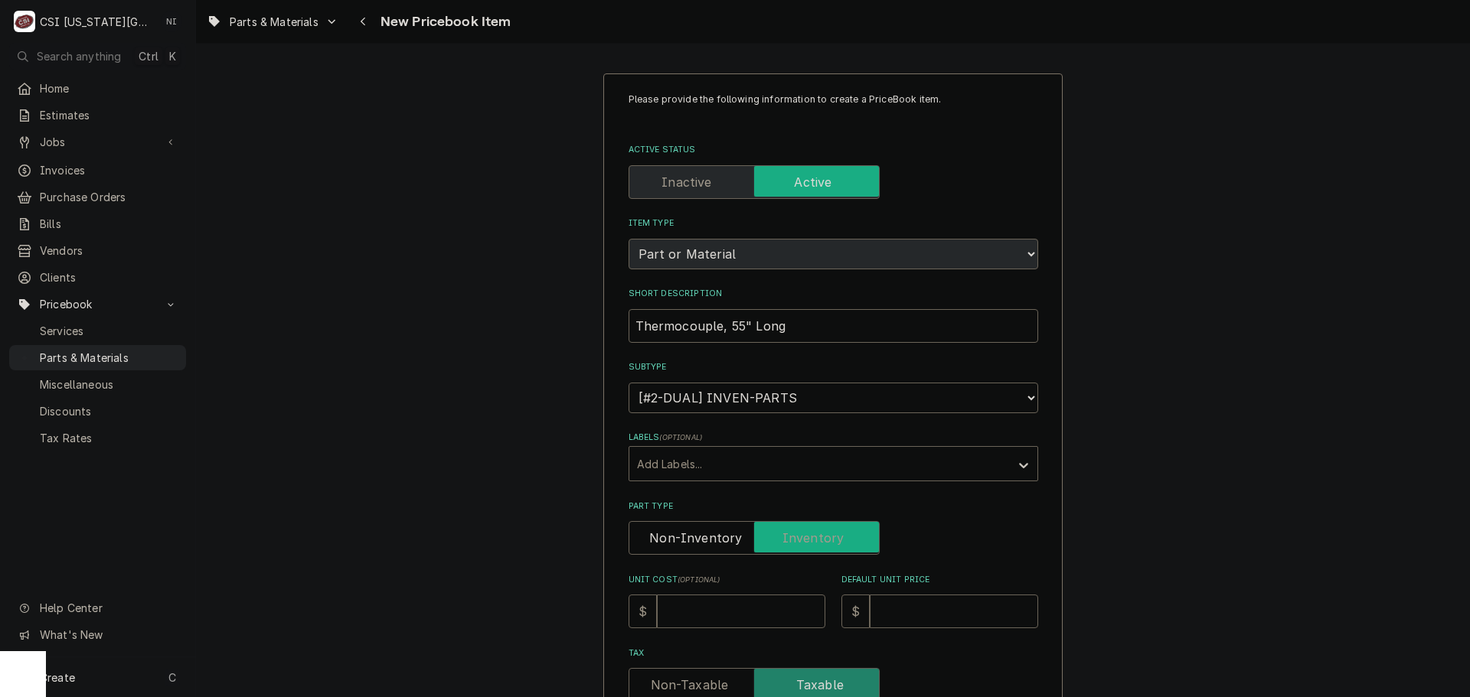
type textarea "x"
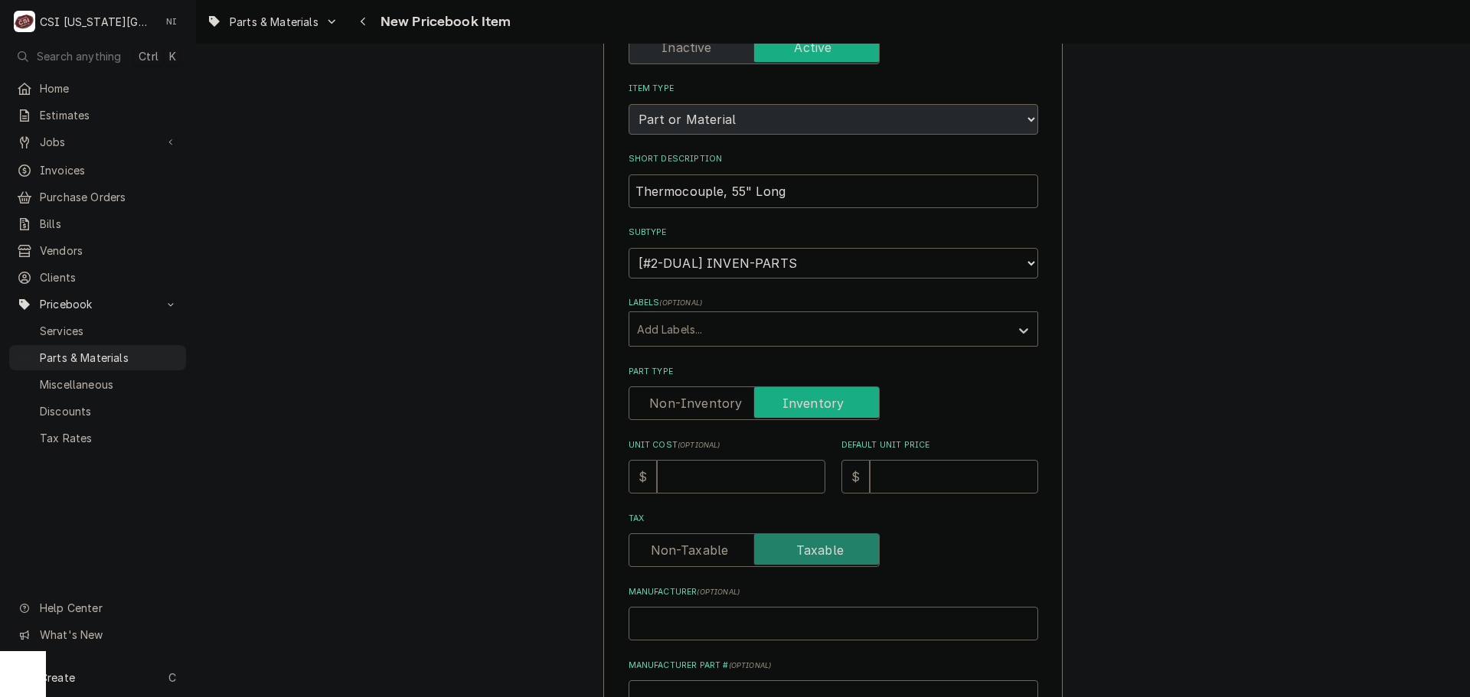
scroll to position [153, 0]
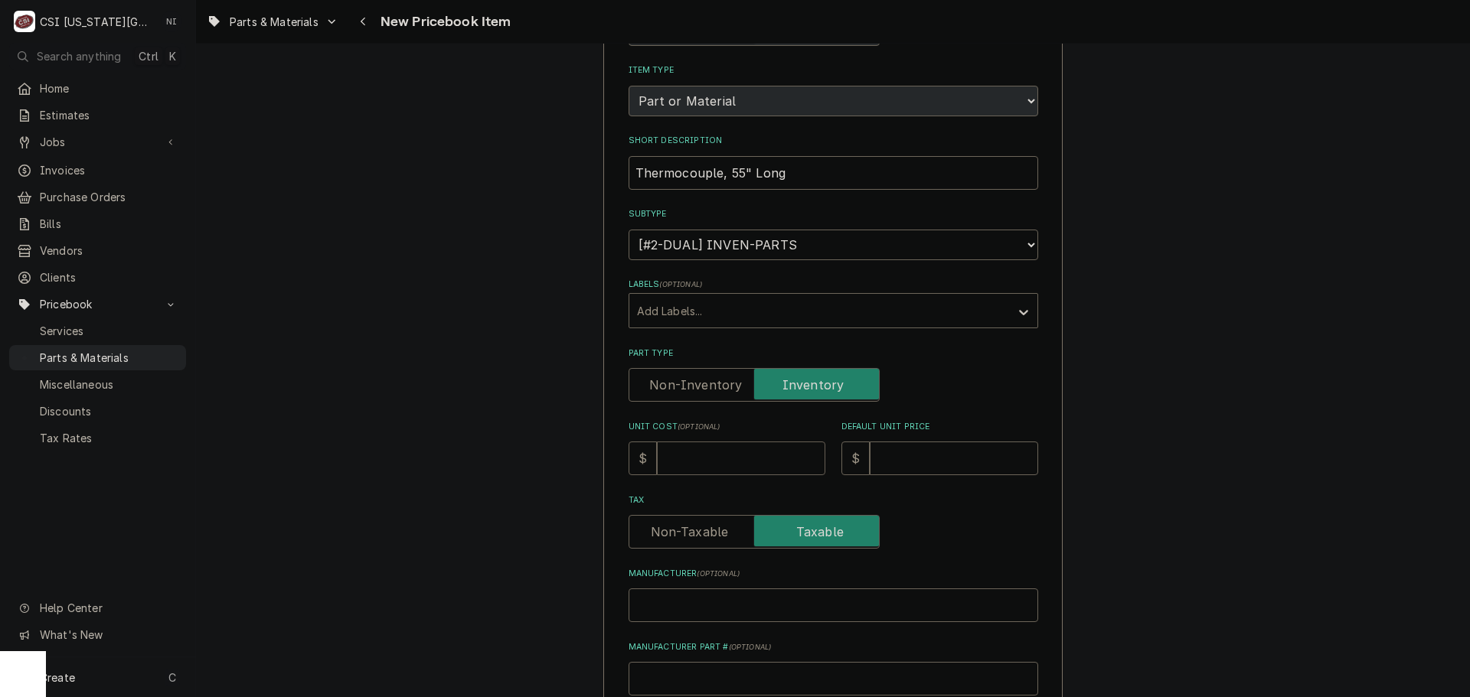
click at [743, 455] on input "Unit Cost ( optional )" at bounding box center [741, 459] width 168 height 34
type input "2"
type textarea "x"
type input "22"
type textarea "x"
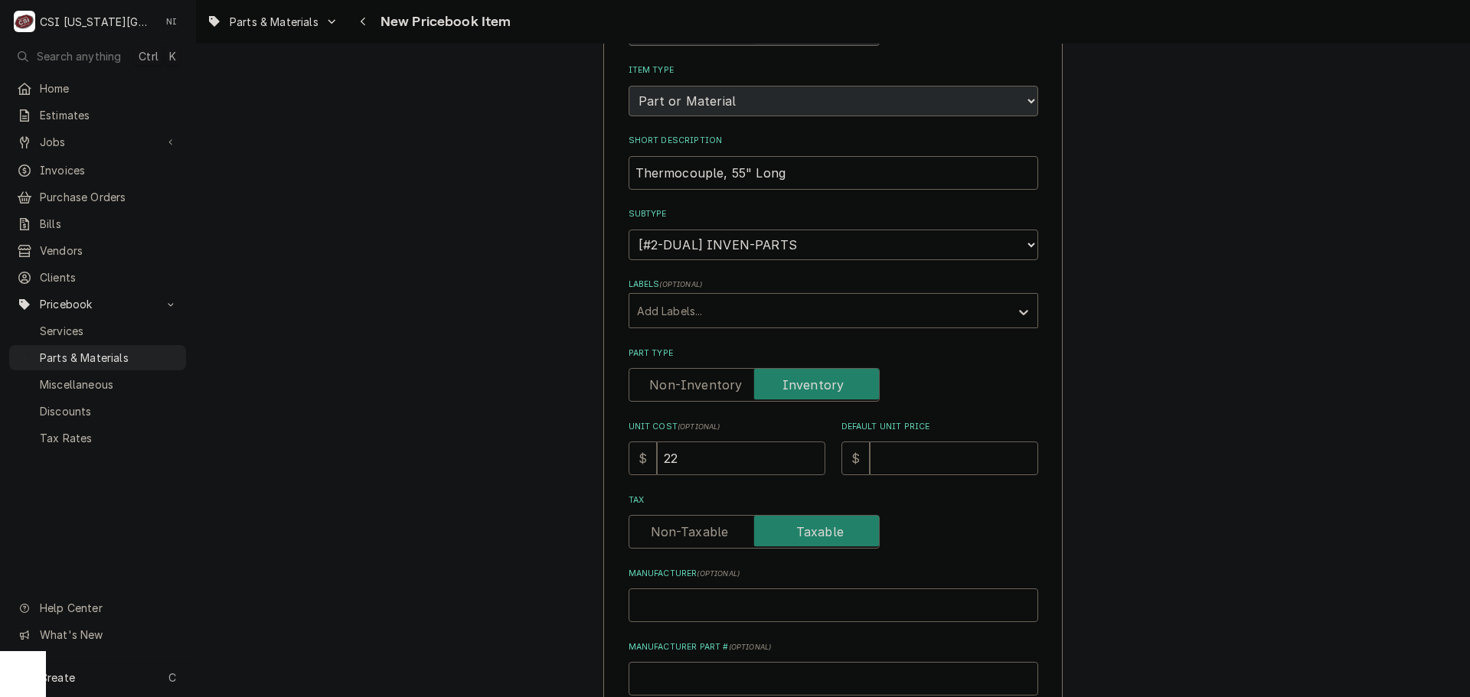
type input "229"
type textarea "x"
type input "229.5"
type textarea "x"
type input "229.53"
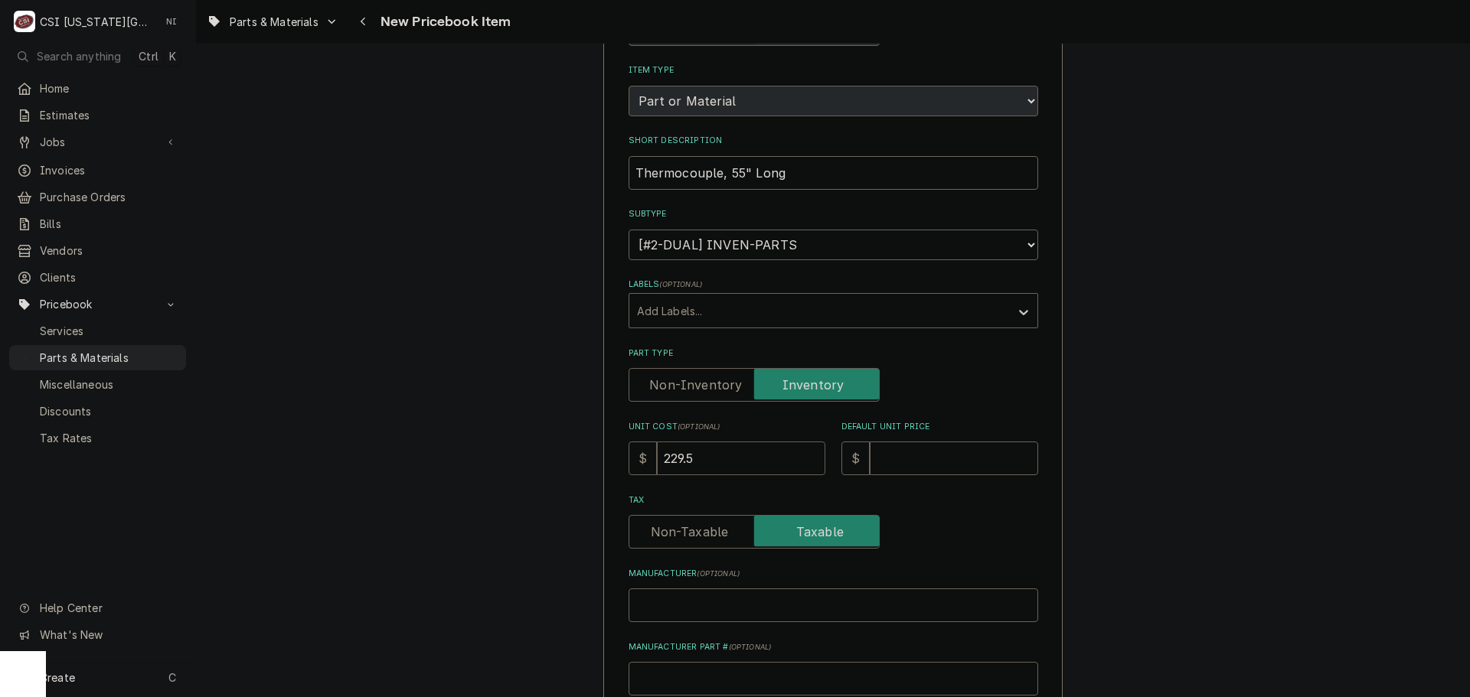
type textarea "x"
type input "229.53"
click at [873, 457] on input "Default Unit Price" at bounding box center [954, 459] width 168 height 34
type input "4"
type textarea "x"
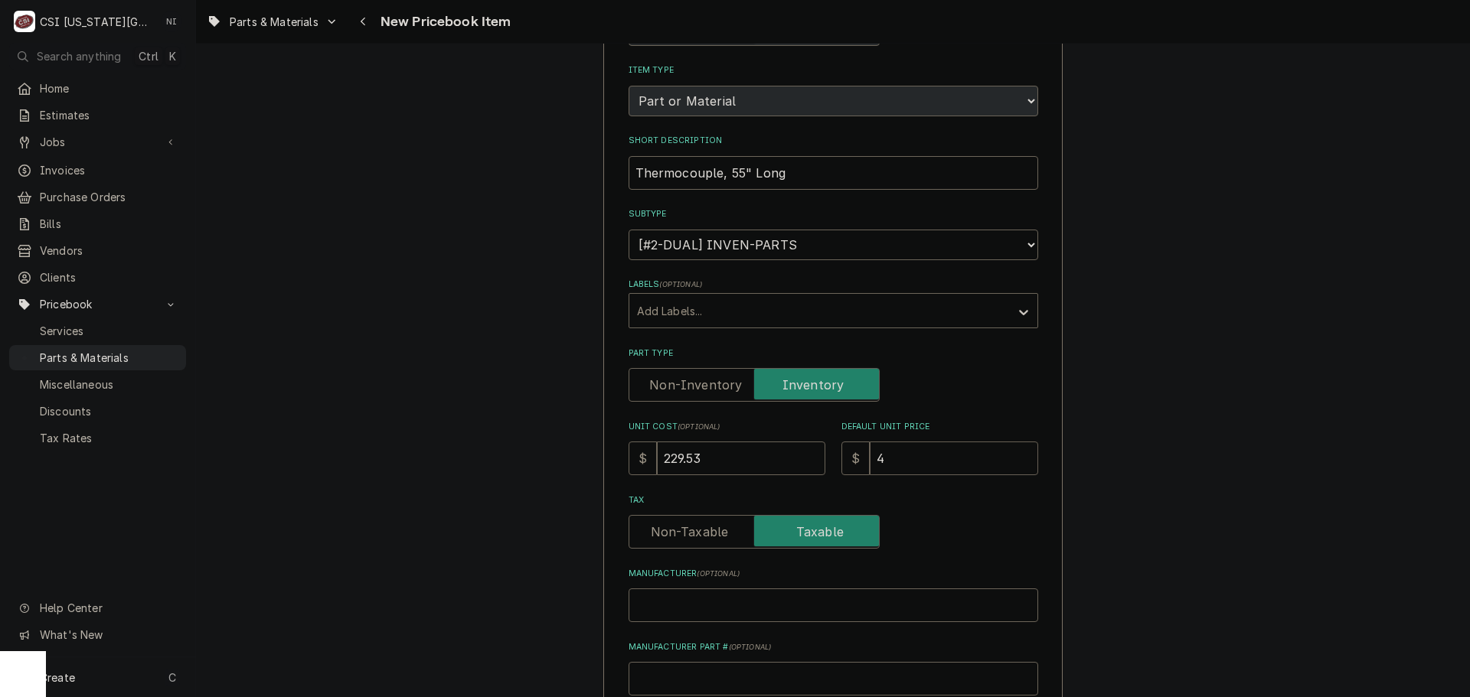
type input "45"
type textarea "x"
type input "459"
type textarea "x"
type input "4593"
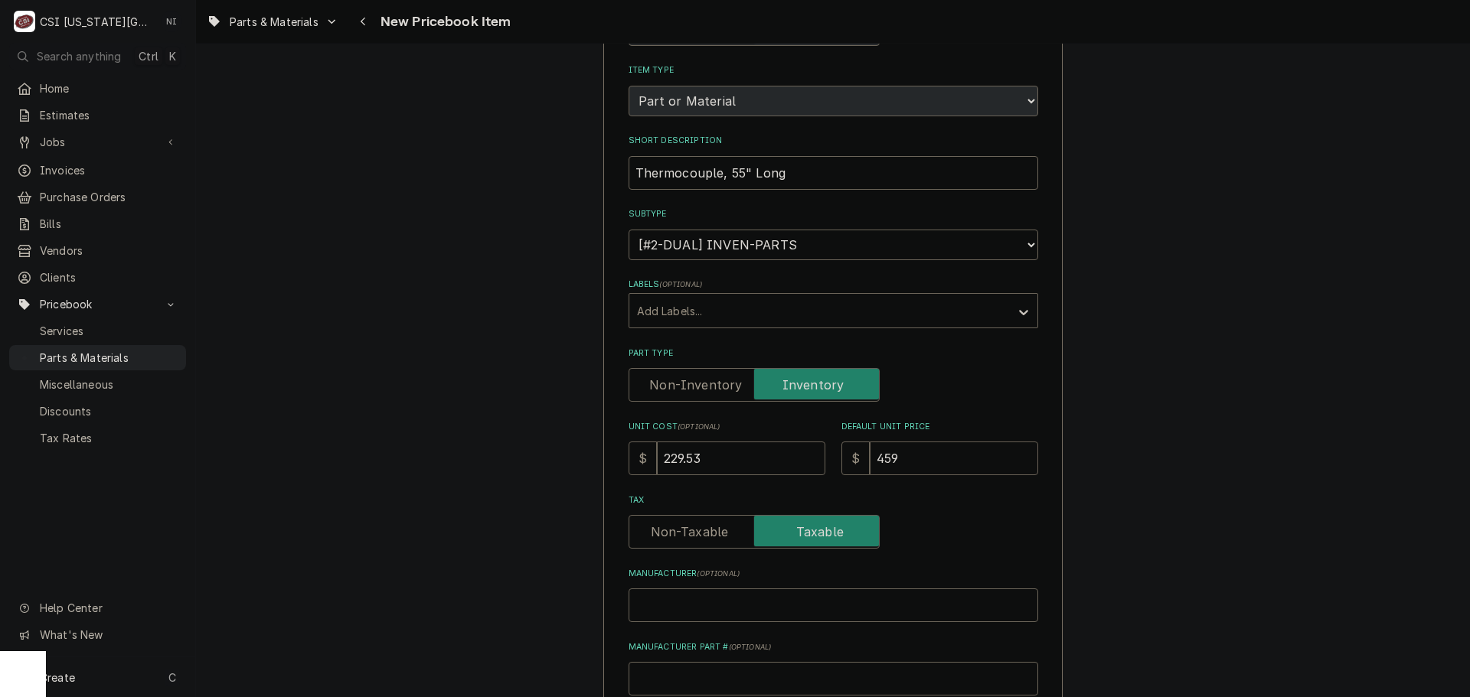
type textarea "x"
type input "459"
type textarea "x"
type input "459.0"
type textarea "x"
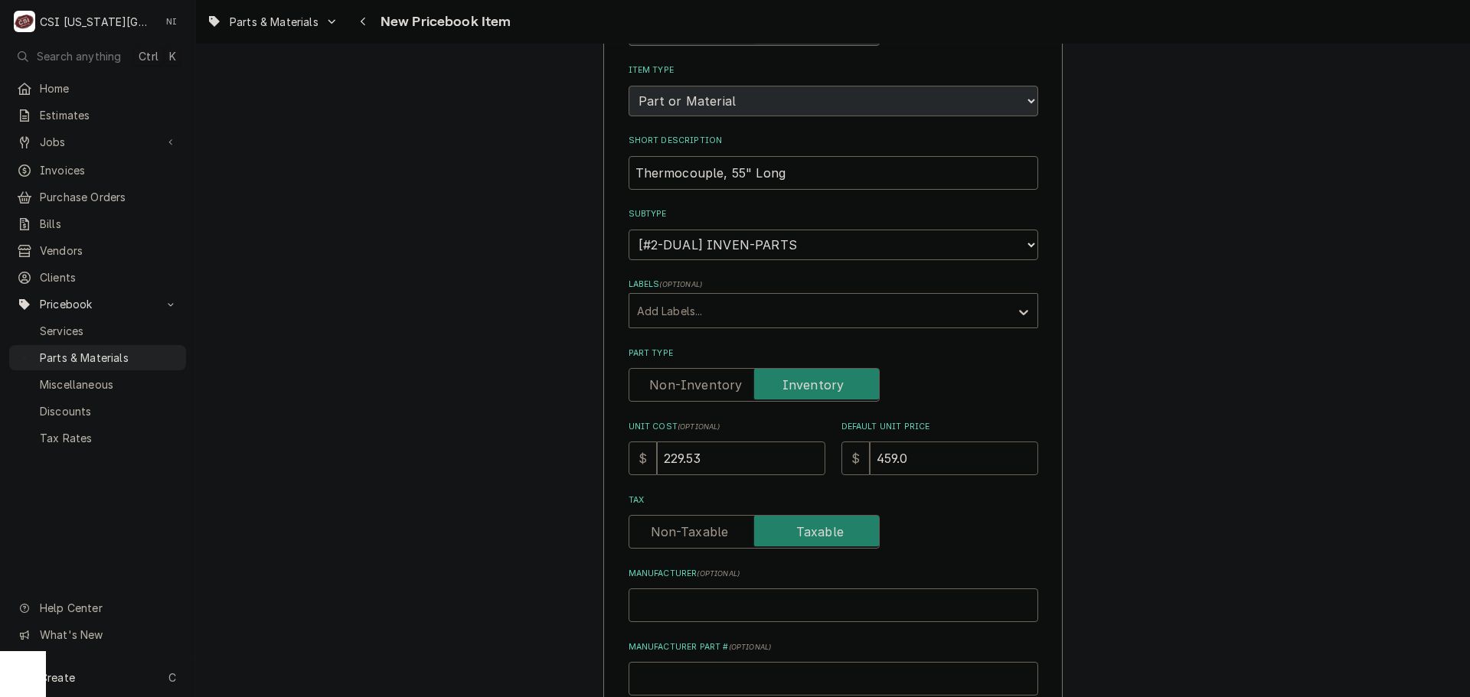
type input "459.06"
type textarea "x"
type input "459.06"
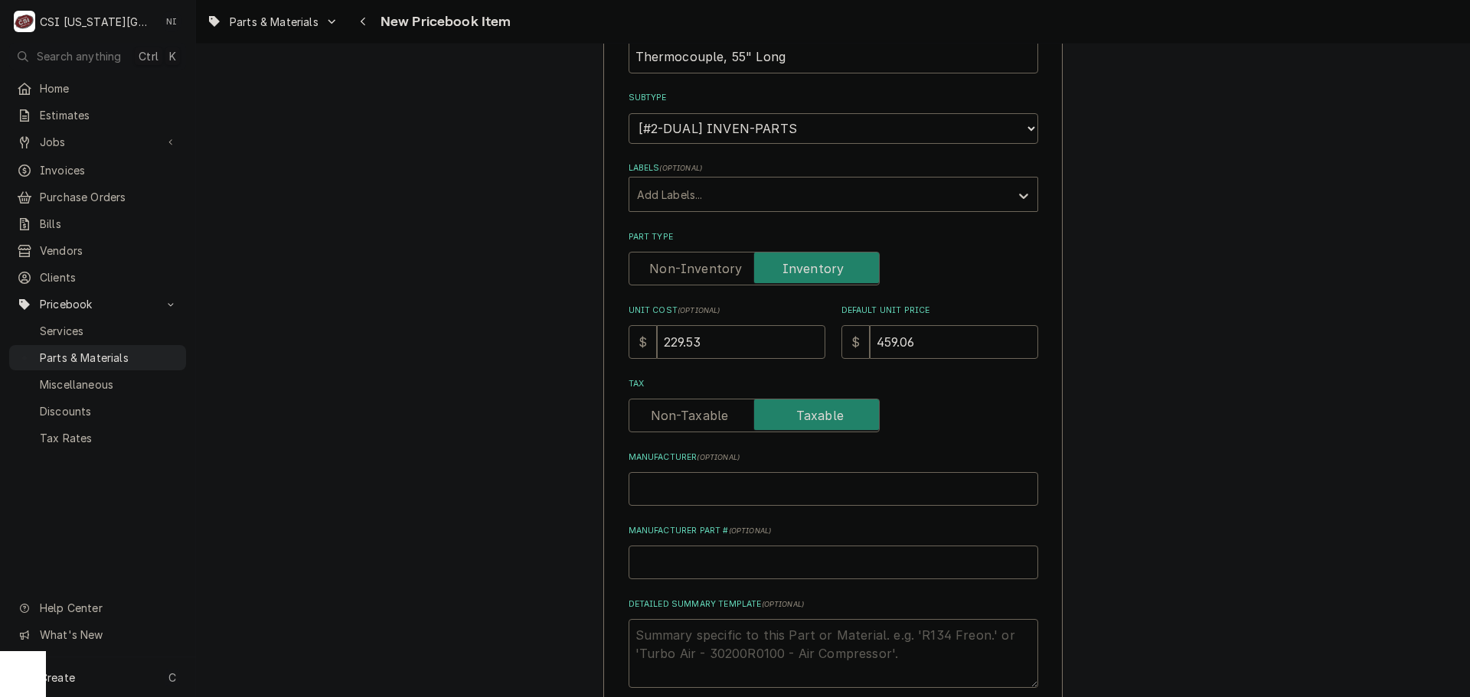
scroll to position [383, 0]
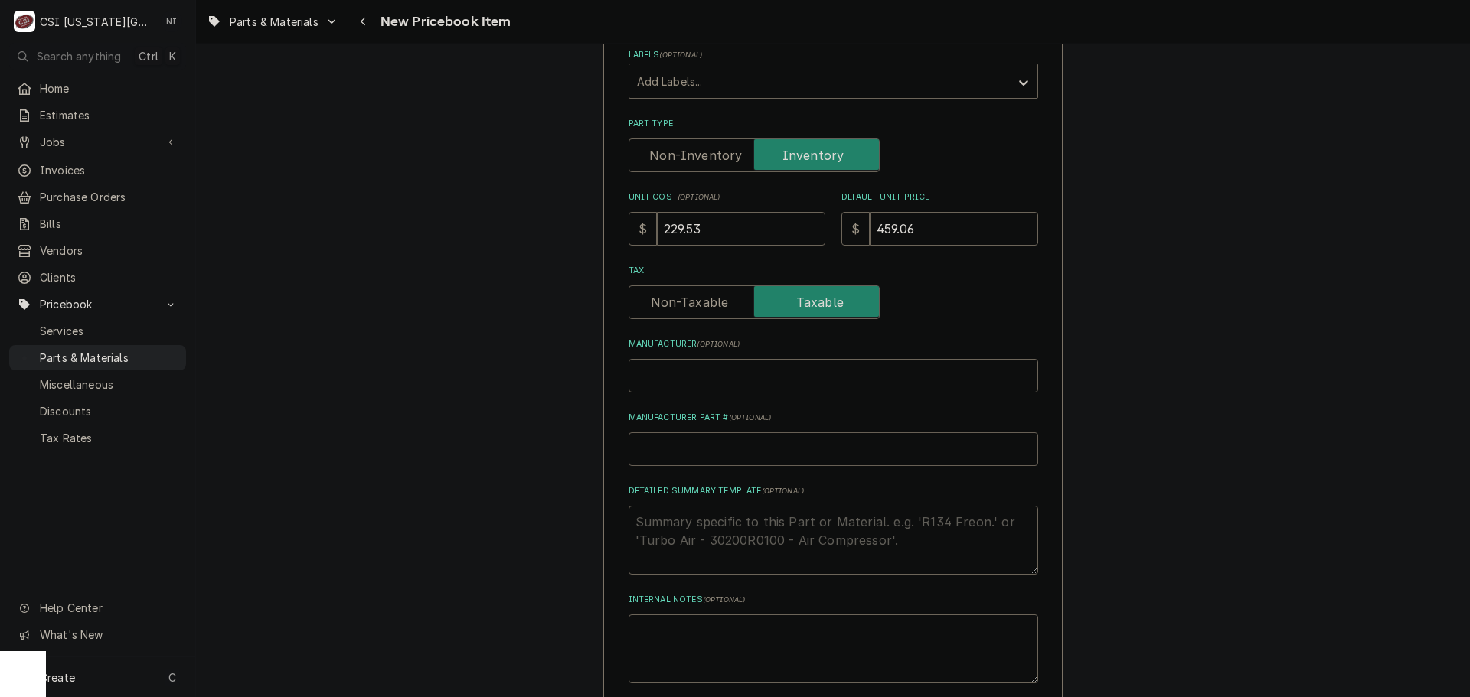
click at [729, 457] on input "Manufacturer Part # ( optional )" at bounding box center [833, 450] width 410 height 34
type input "C"
type textarea "x"
type input "CR"
type textarea "x"
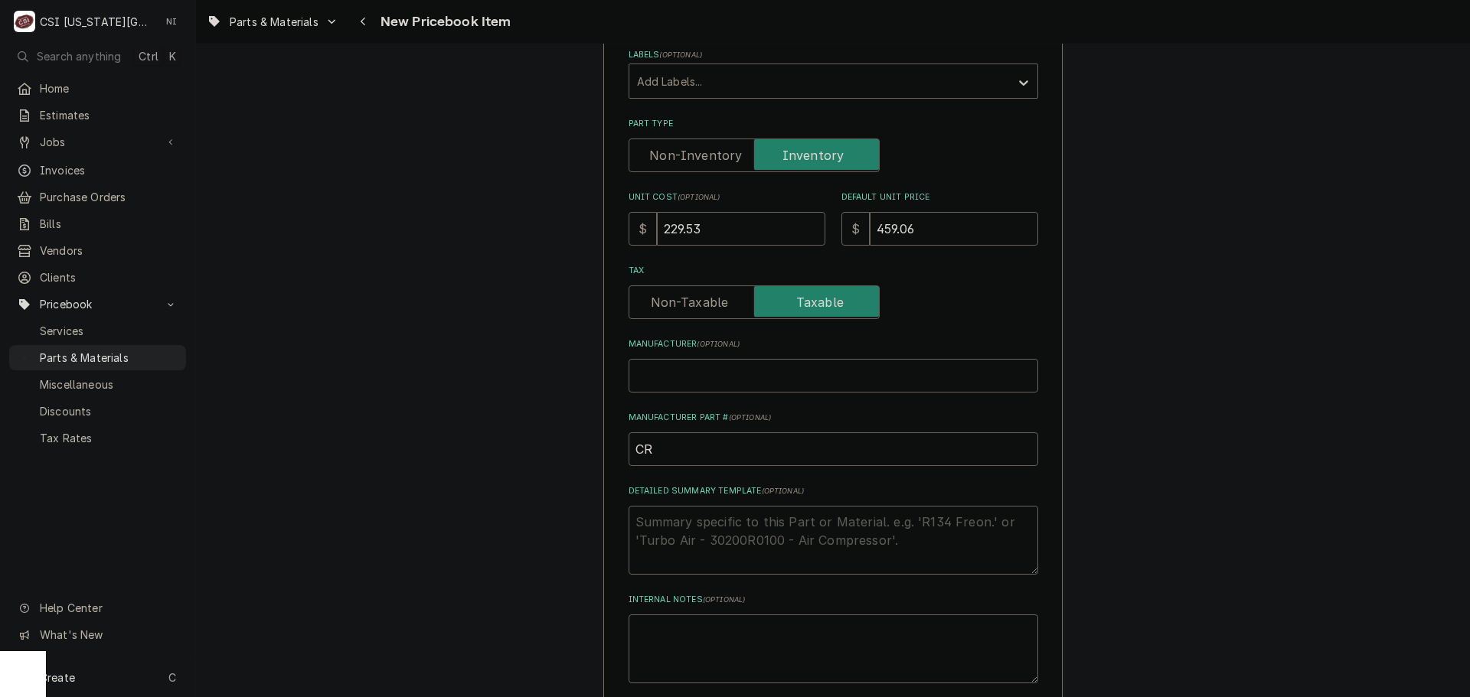
type input "CRO"
type textarea "x"
type input "CR"
type textarea "x"
click at [664, 450] on input "CR" at bounding box center [833, 450] width 410 height 34
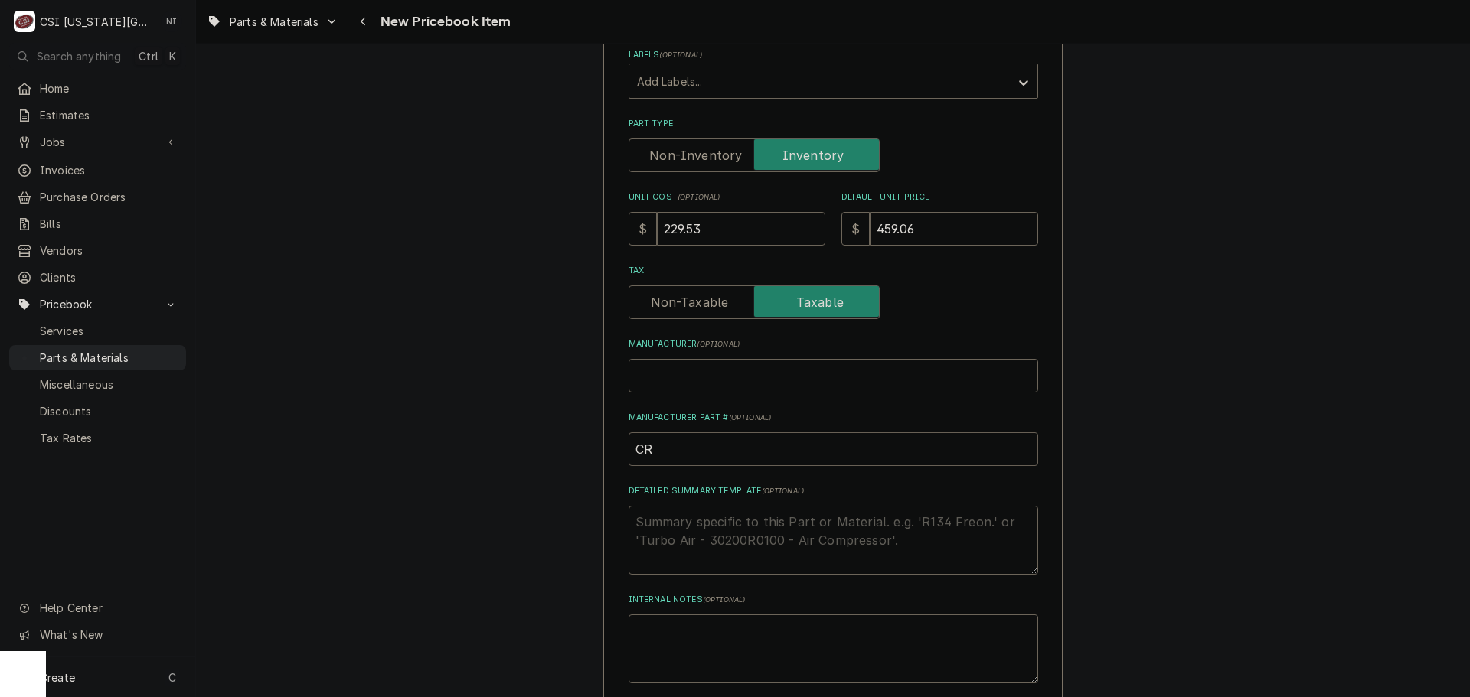
type input "CRO"
type textarea "x"
type input "CRO-"
type textarea "x"
paste input "4342-1"
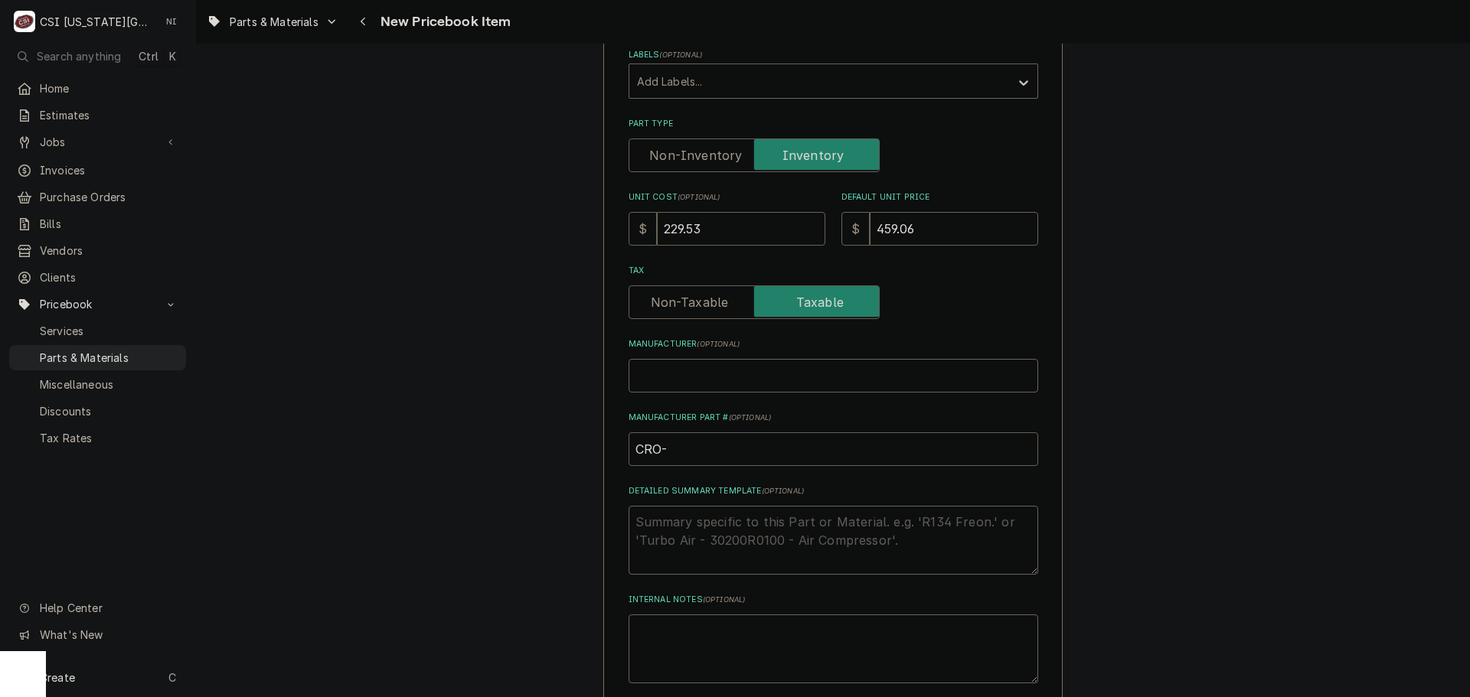
type input "CRO-4342-1"
type textarea "x"
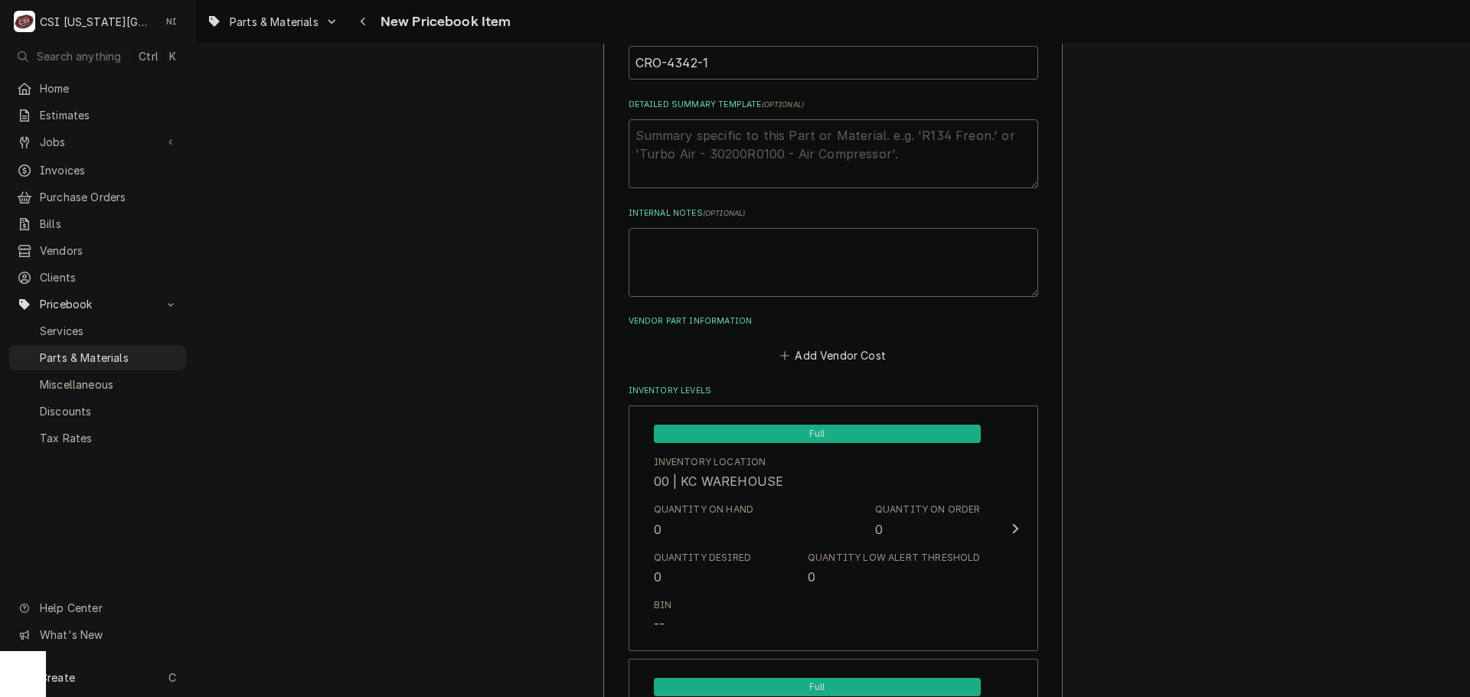
scroll to position [689, 0]
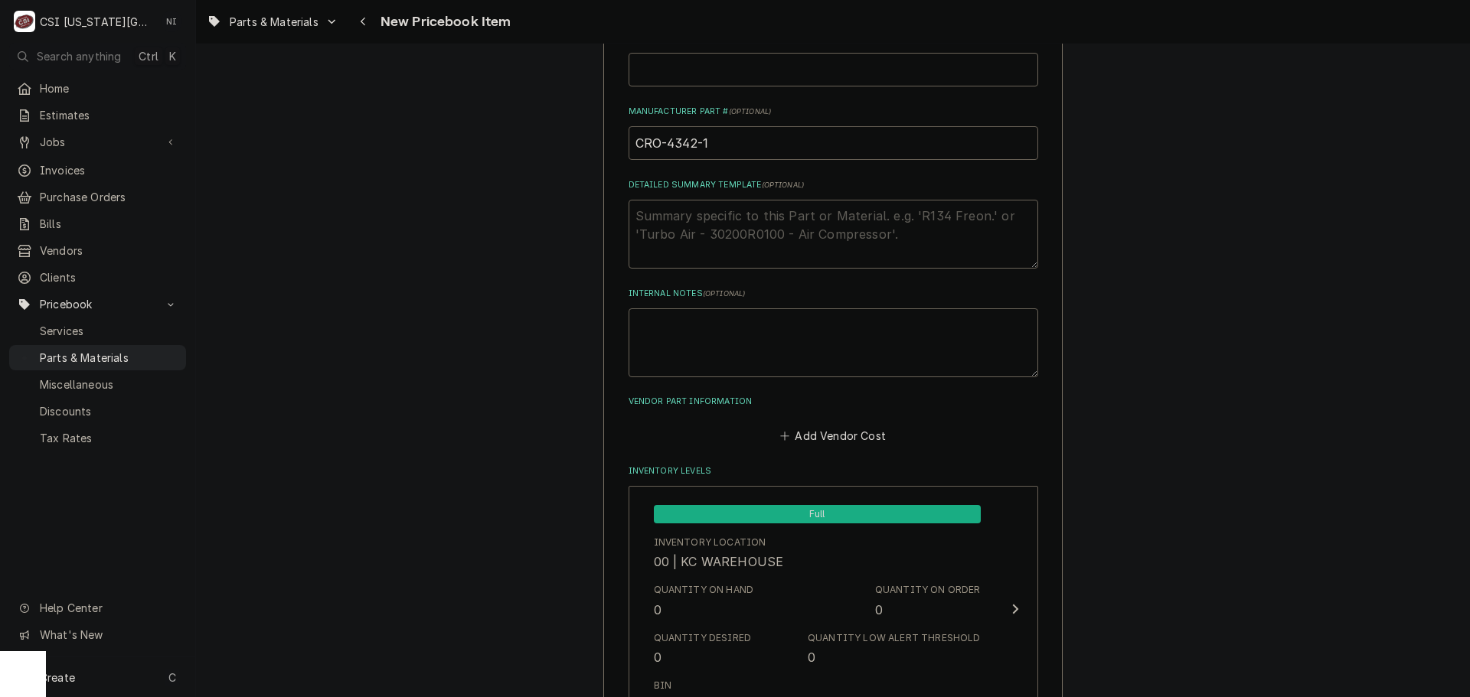
drag, startPoint x: 717, startPoint y: 139, endPoint x: 615, endPoint y: 145, distance: 102.0
type input "CRO-4342-1"
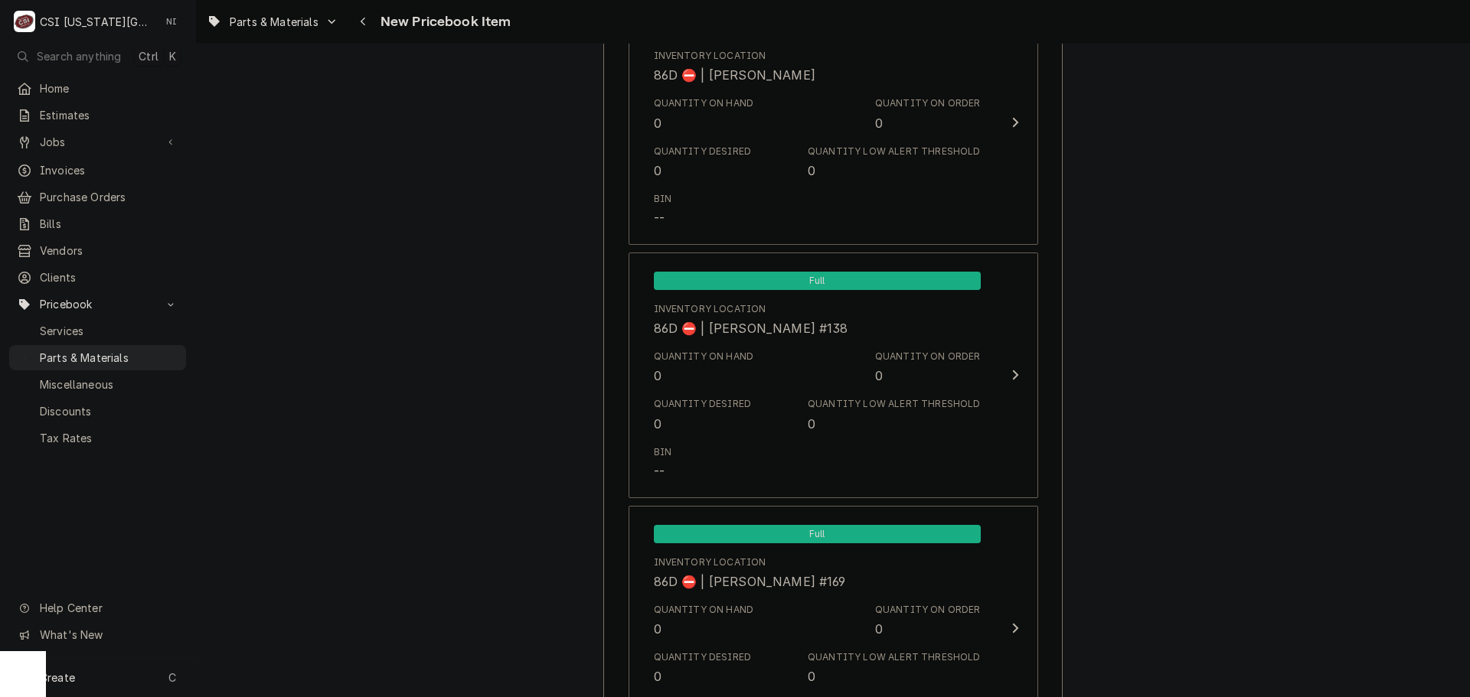
scroll to position [14497, 0]
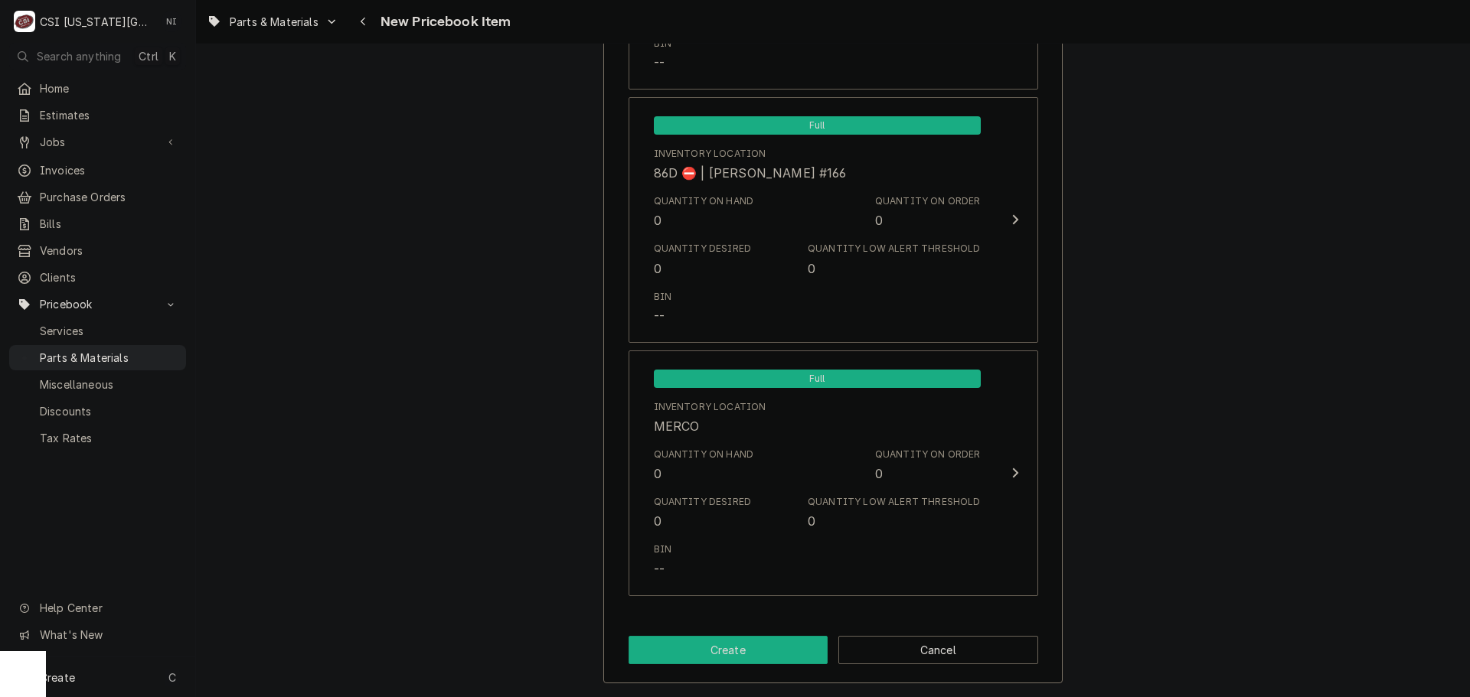
click at [736, 651] on button "Create" at bounding box center [728, 650] width 200 height 28
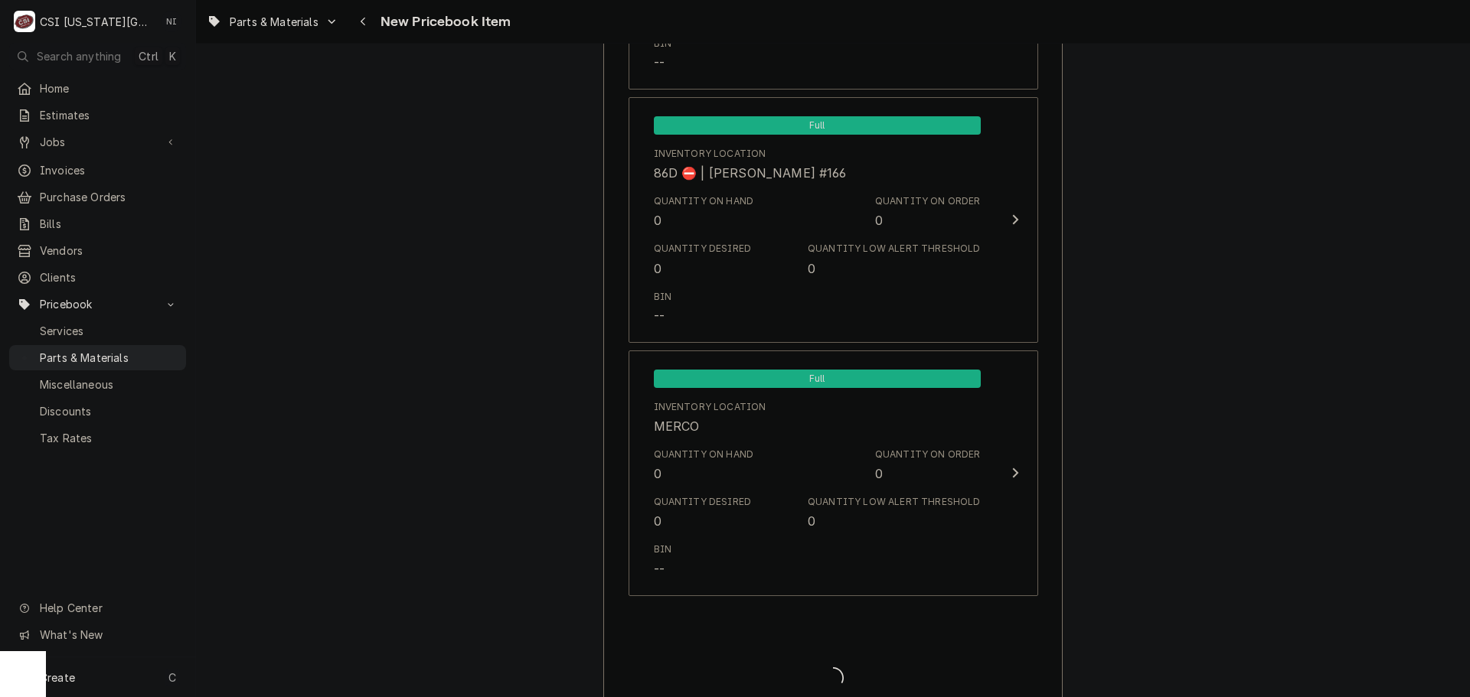
type textarea "x"
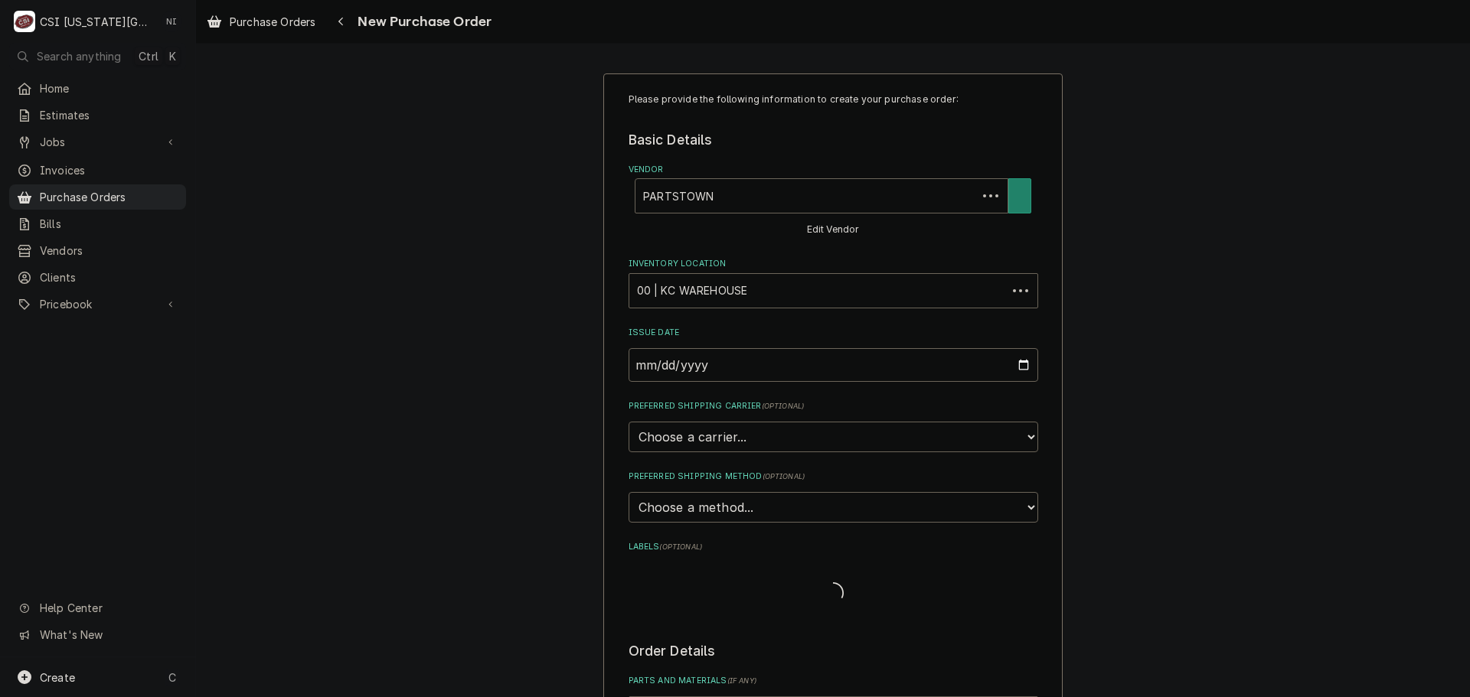
type textarea "x"
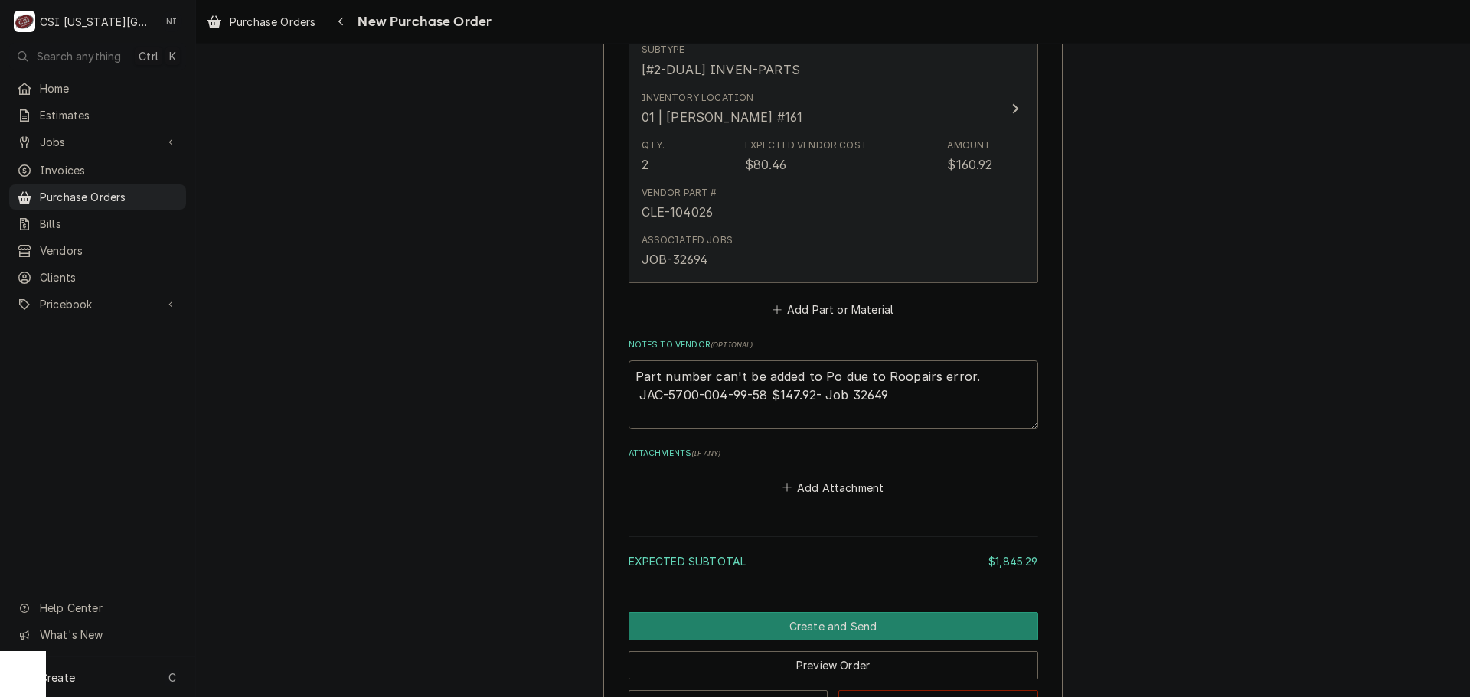
scroll to position [4807, 0]
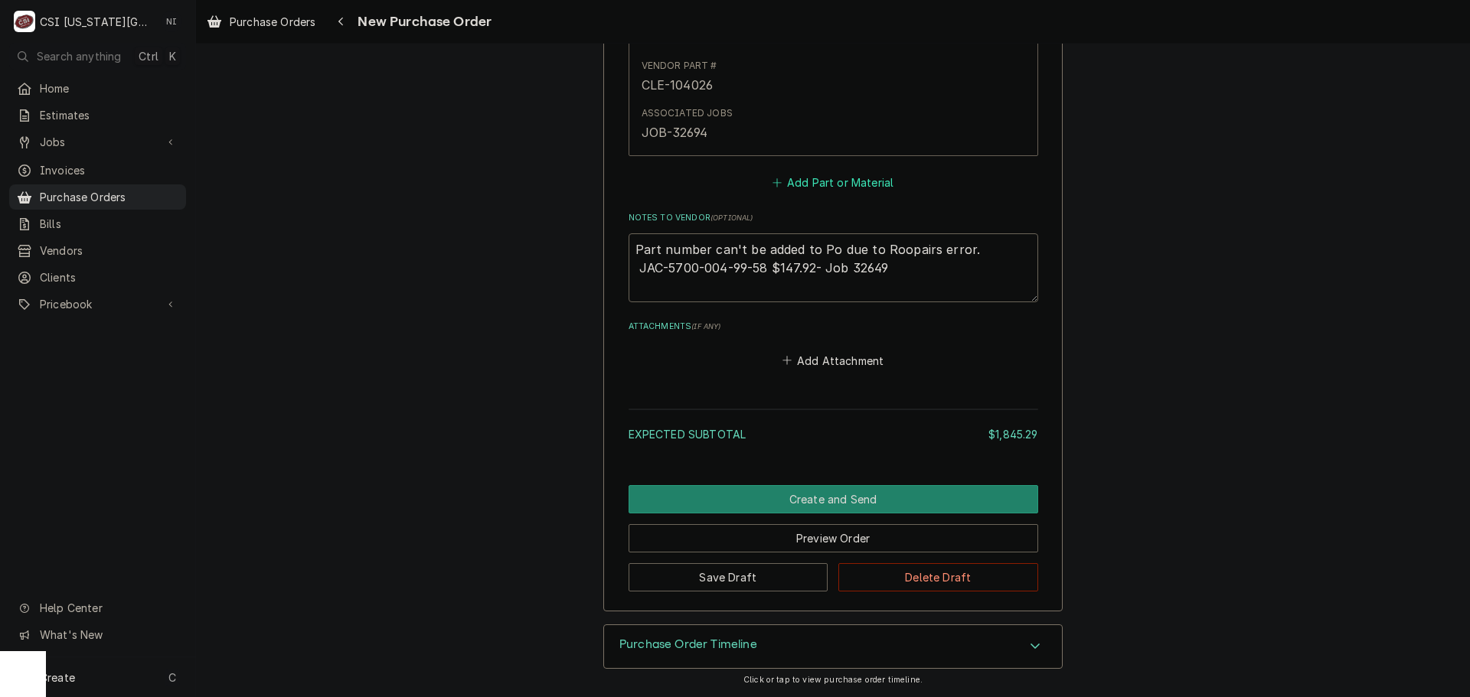
click at [843, 177] on button "Add Part or Material" at bounding box center [832, 182] width 126 height 21
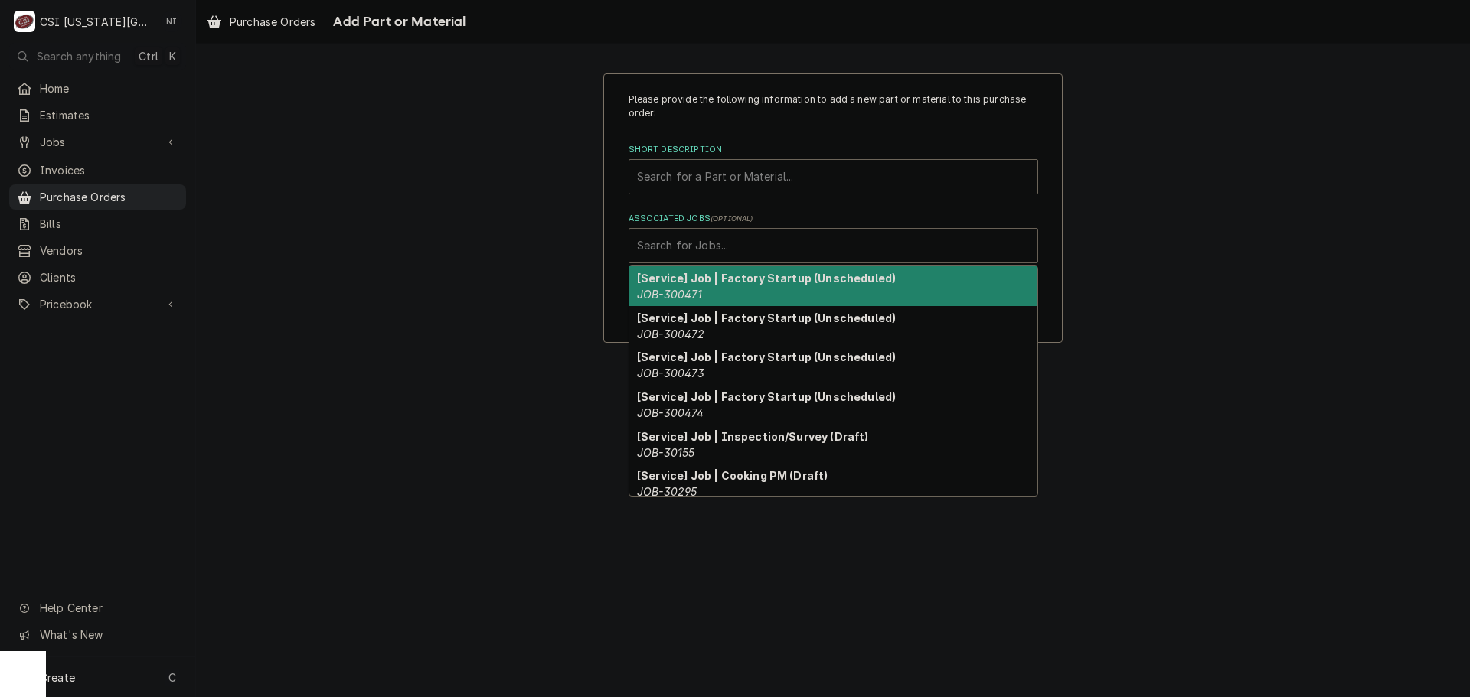
drag, startPoint x: 805, startPoint y: 244, endPoint x: 1065, endPoint y: 196, distance: 263.9
click at [807, 244] on div "Associated Jobs" at bounding box center [833, 246] width 393 height 28
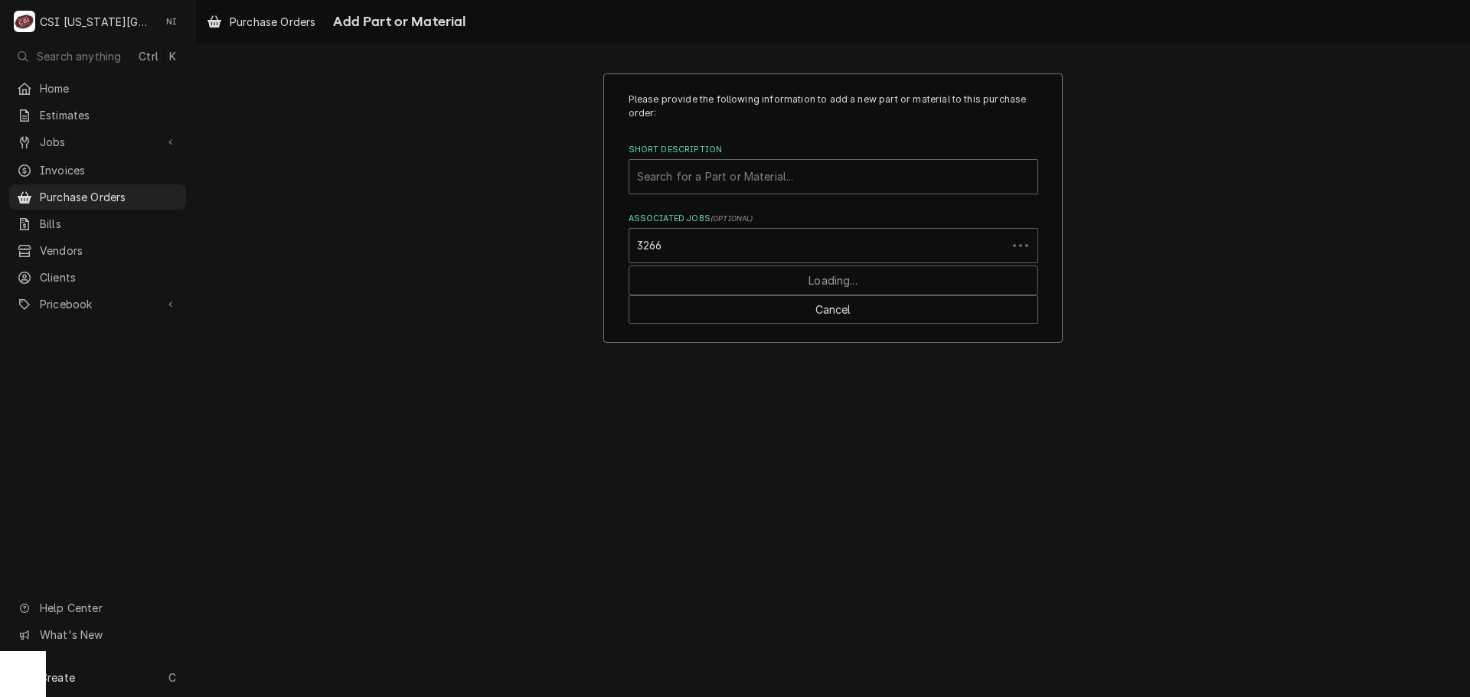
type input "32666"
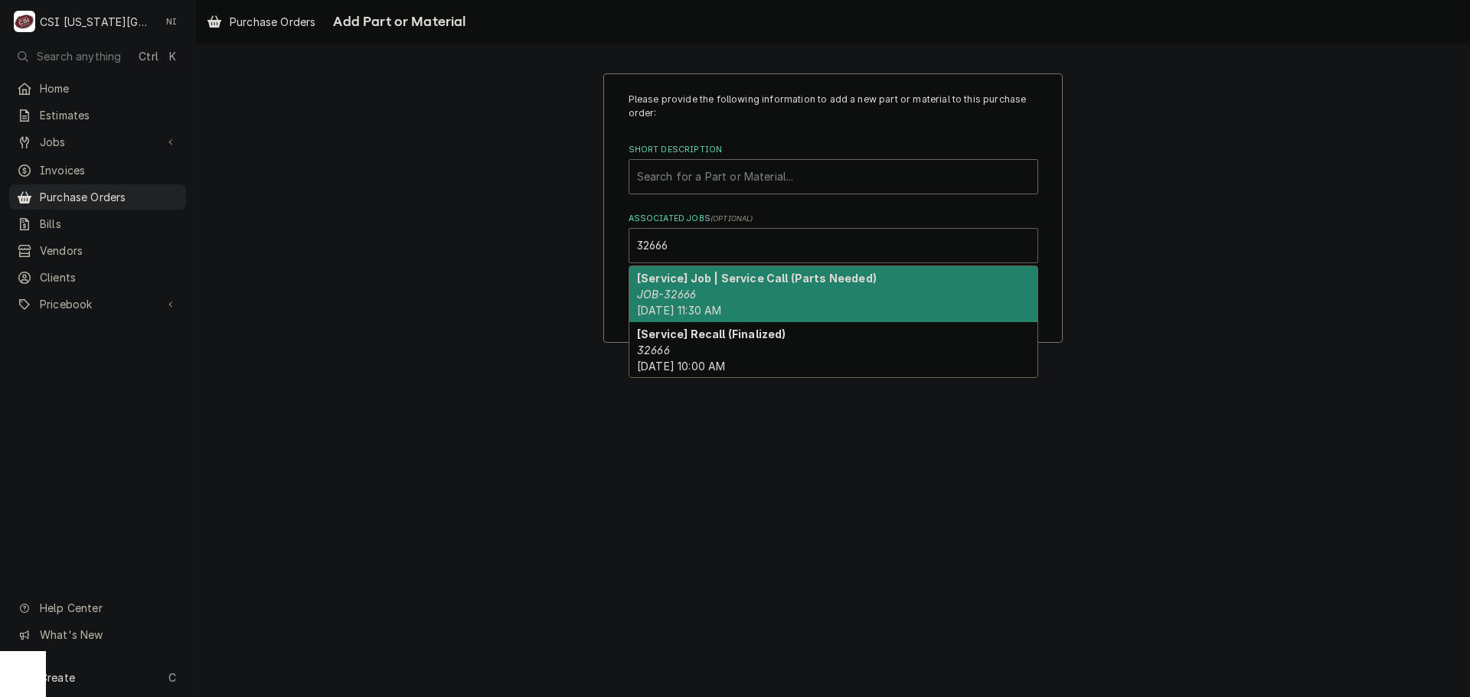
click at [737, 300] on div "[Service] Job | Service Call (Parts Needed) JOB-32666 Mon, Sep 15th, 2025 - 11:…" at bounding box center [833, 294] width 408 height 56
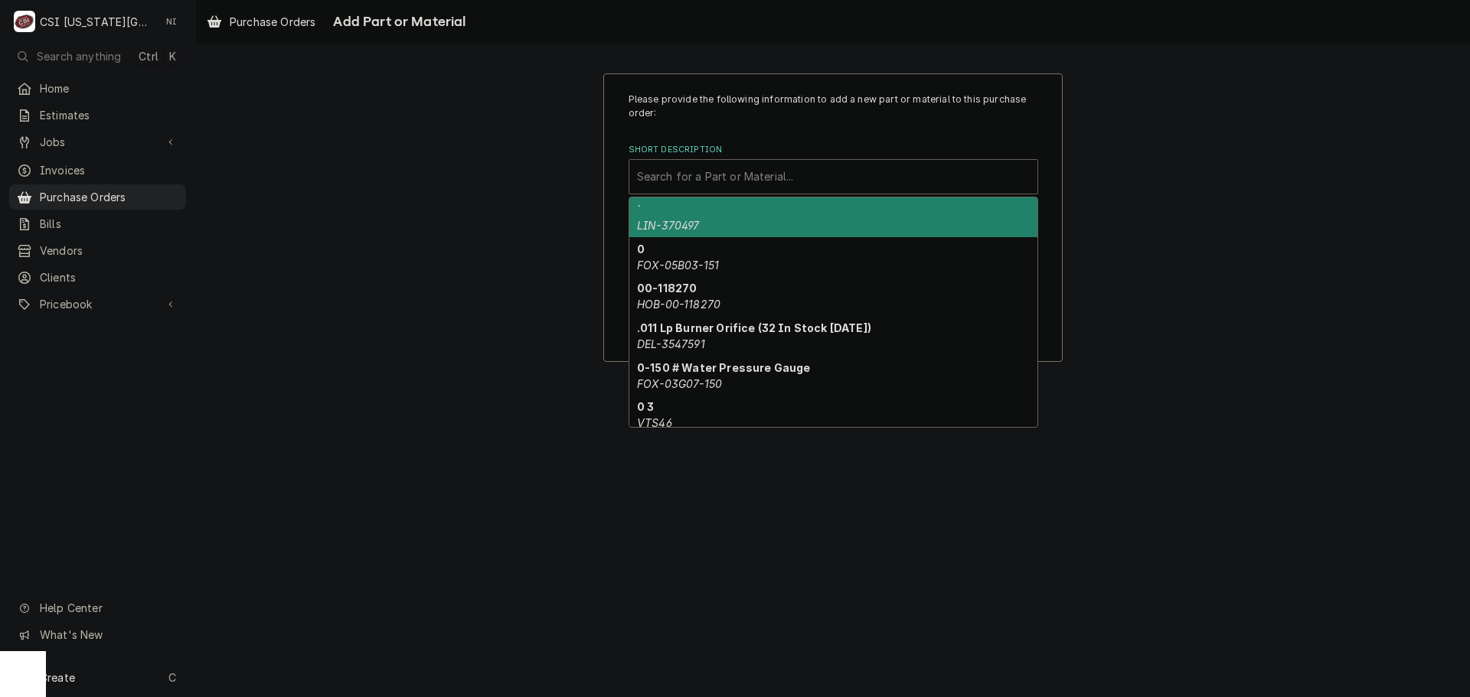
click at [747, 163] on div "Short Description" at bounding box center [833, 177] width 393 height 28
paste input "CRO-4342-1"
type input "CRO-4342-1"
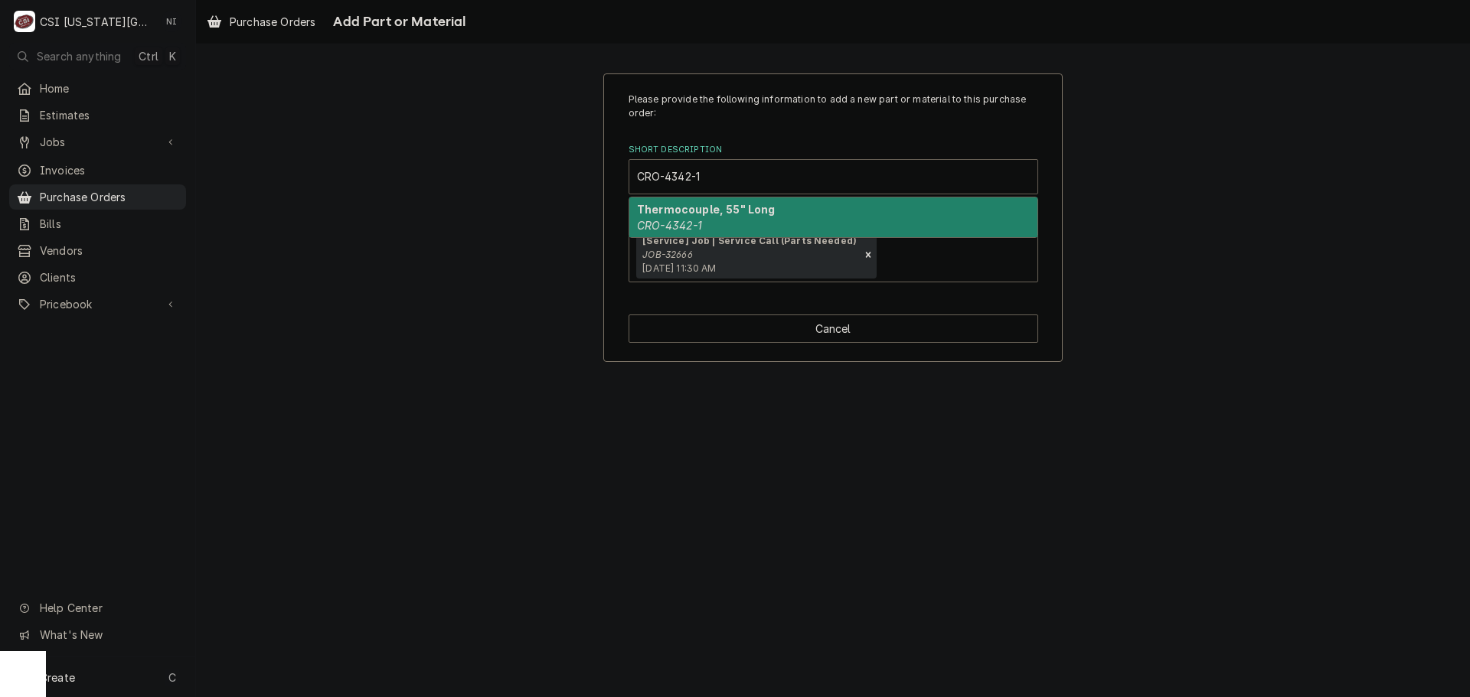
click at [701, 224] on em "CRO-4342-1" at bounding box center [670, 225] width 66 height 13
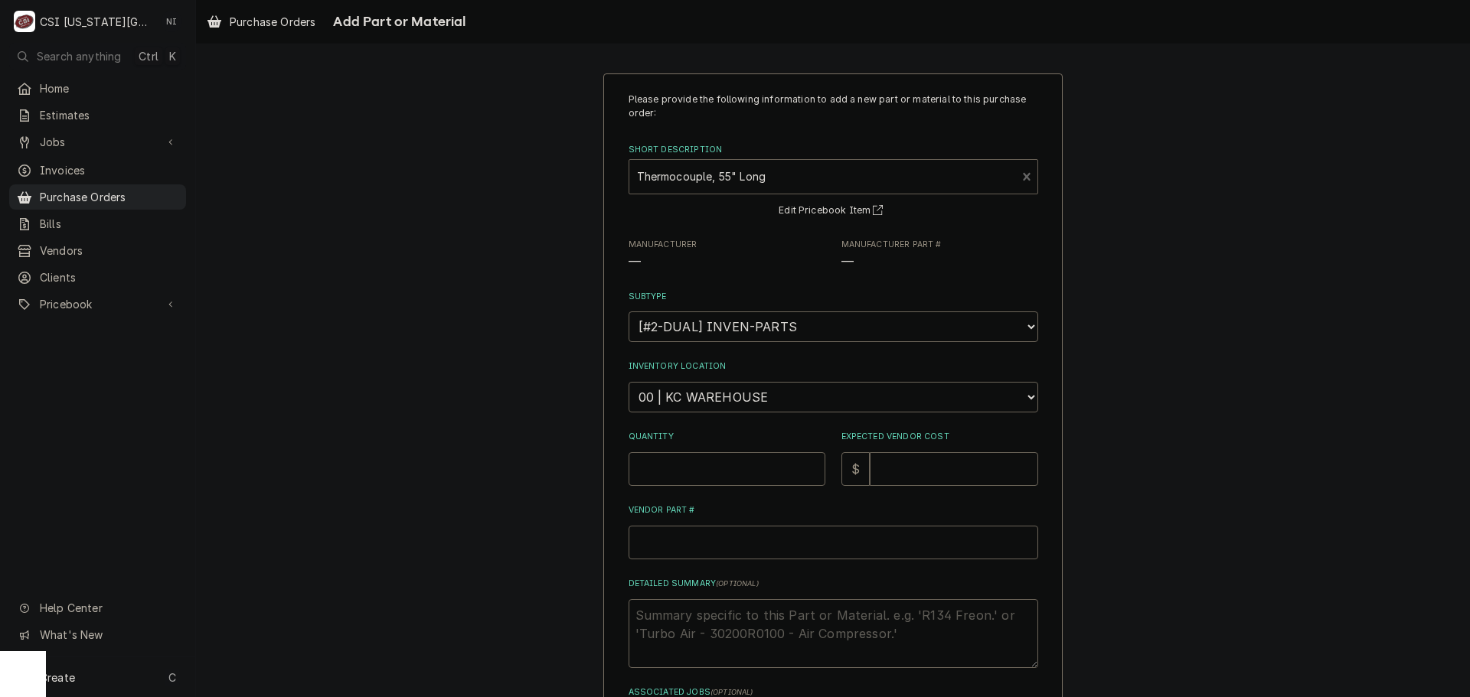
type textarea "x"
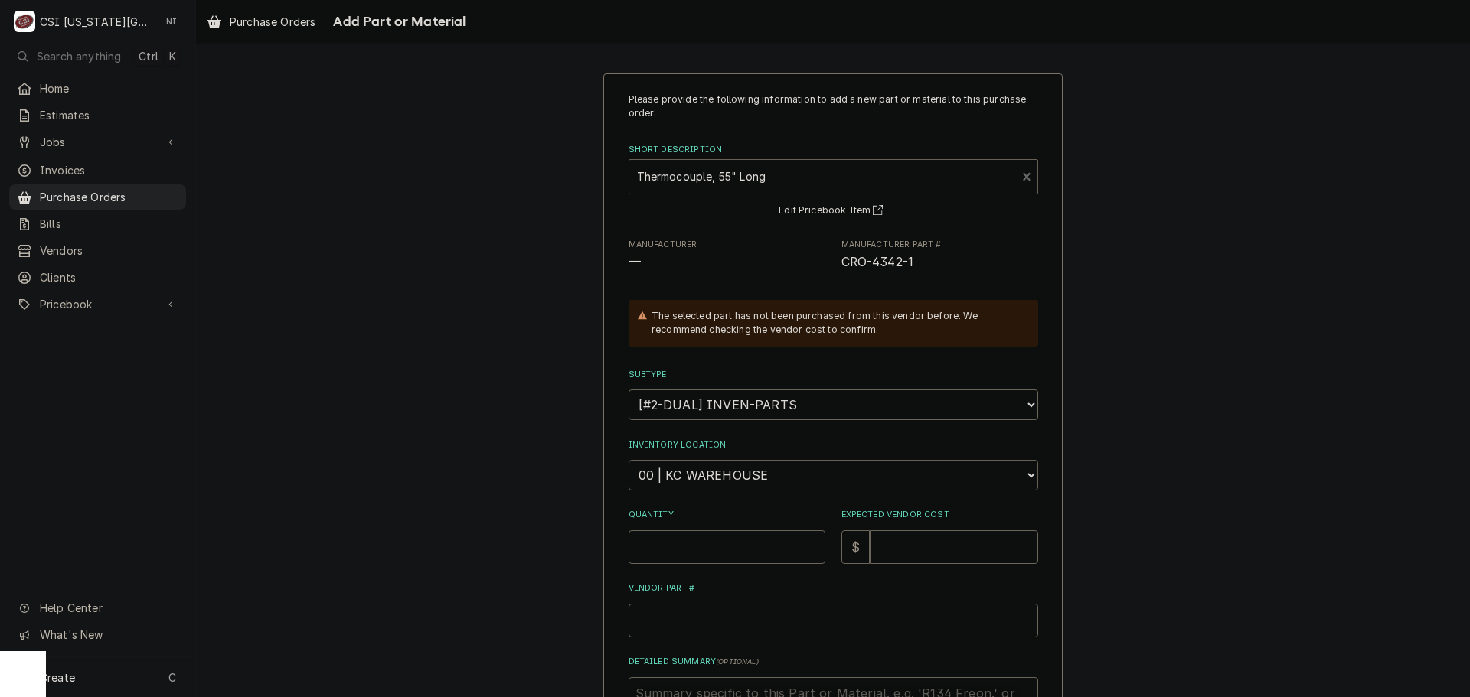
click at [723, 490] on select "Choose a location... 00 | KC WAREHOUSE 00 | MAIN WAREHOUSE 01 | BRIAN BREAZIER …" at bounding box center [833, 475] width 410 height 31
select select "2705"
click at [628, 460] on select "Choose a location... 00 | KC WAREHOUSE 00 | MAIN WAREHOUSE 01 | BRIAN BREAZIER …" at bounding box center [833, 475] width 410 height 31
click at [723, 544] on input "Quantity" at bounding box center [726, 547] width 197 height 34
type textarea "x"
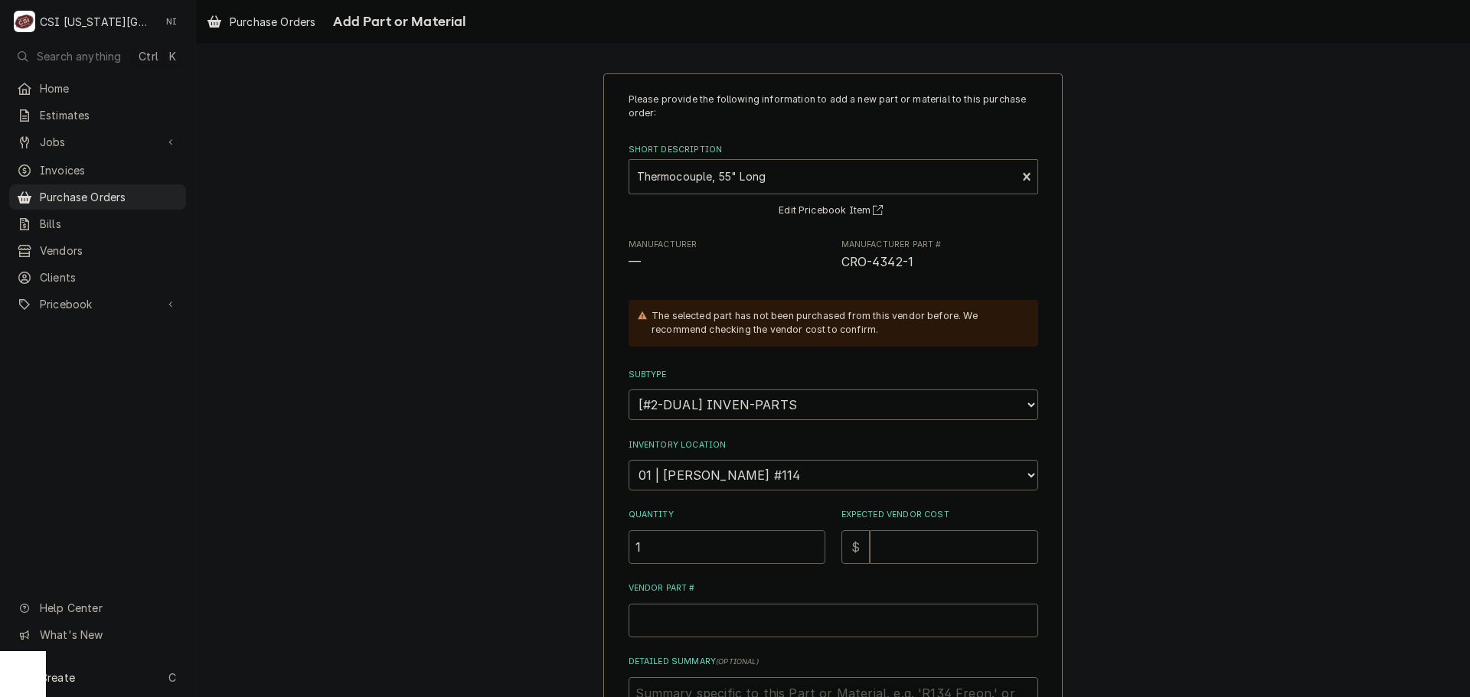
type input "1"
type textarea "x"
type input "2"
type textarea "x"
type input "22"
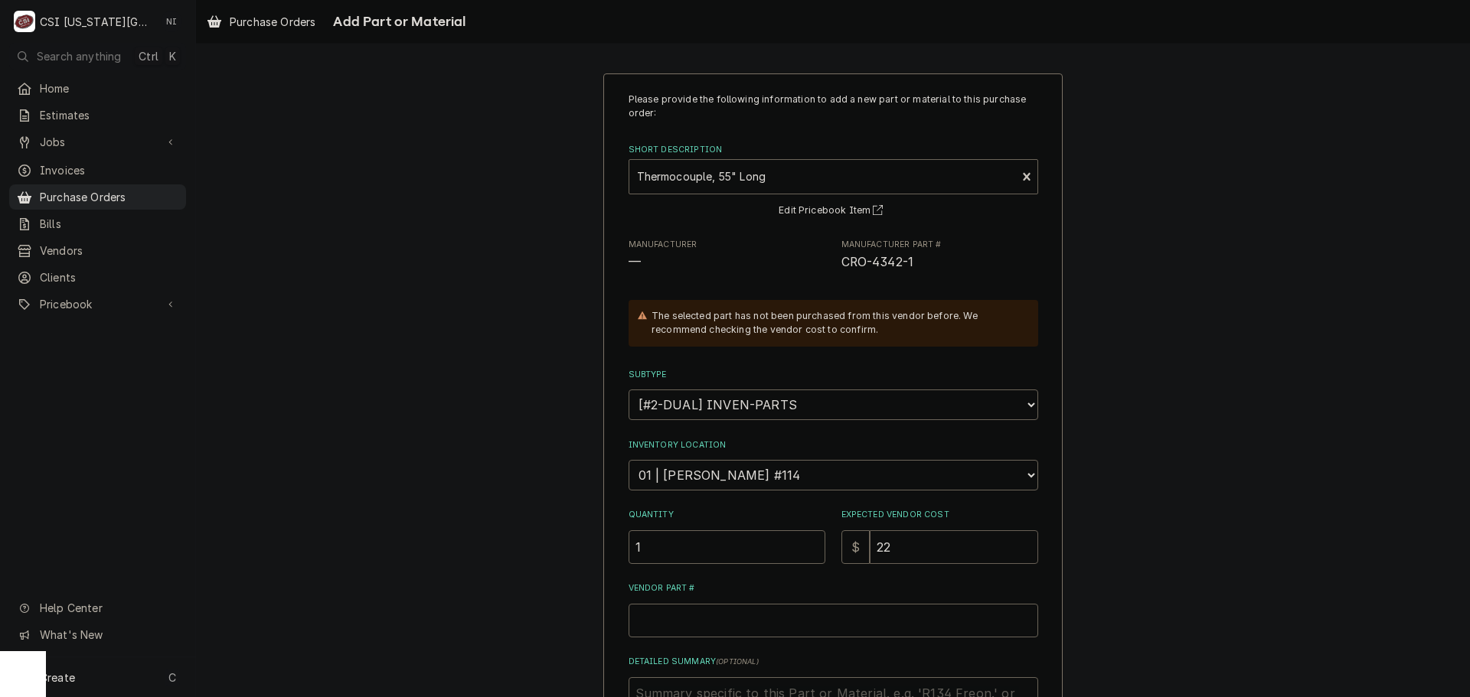
type textarea "x"
type input "229"
type textarea "x"
type input "229.5"
type textarea "x"
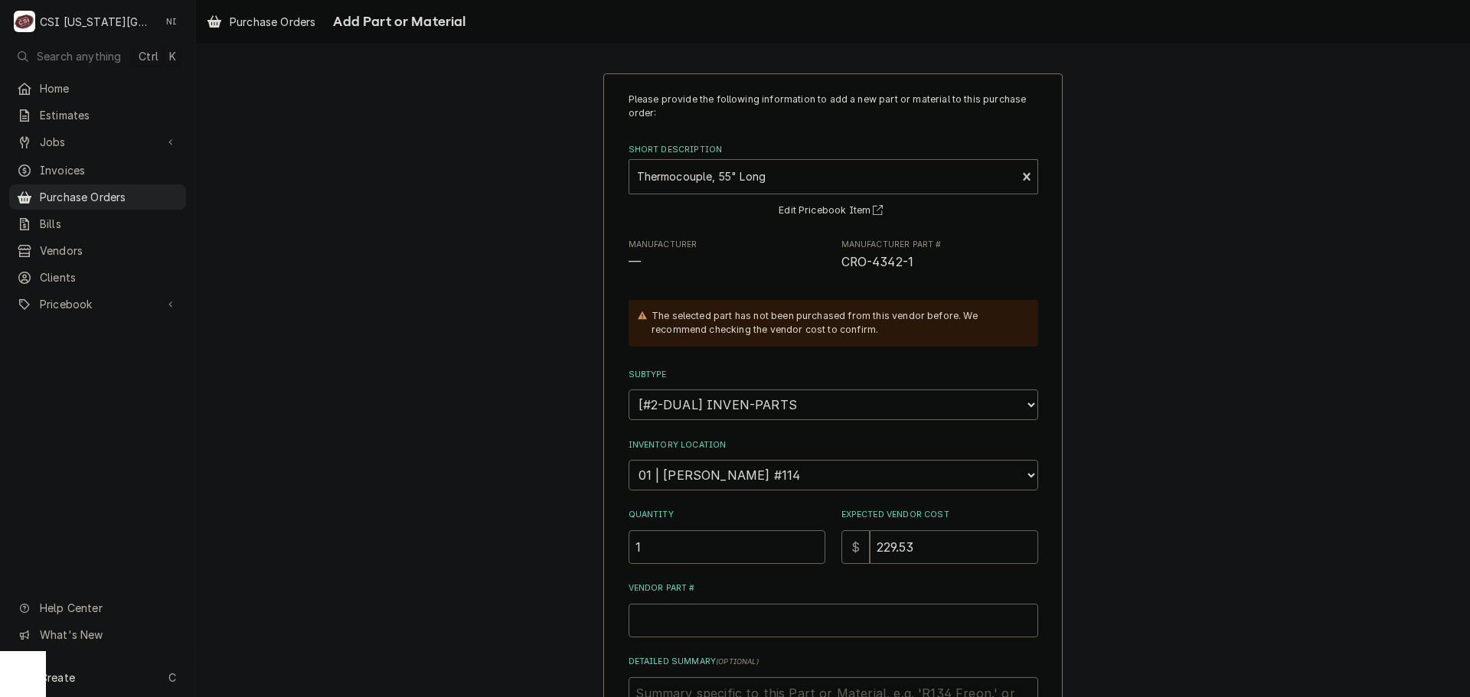
type input "229.53"
click at [751, 615] on input "Vendor Part #" at bounding box center [833, 621] width 410 height 34
paste input "CRO-4342-1"
type textarea "x"
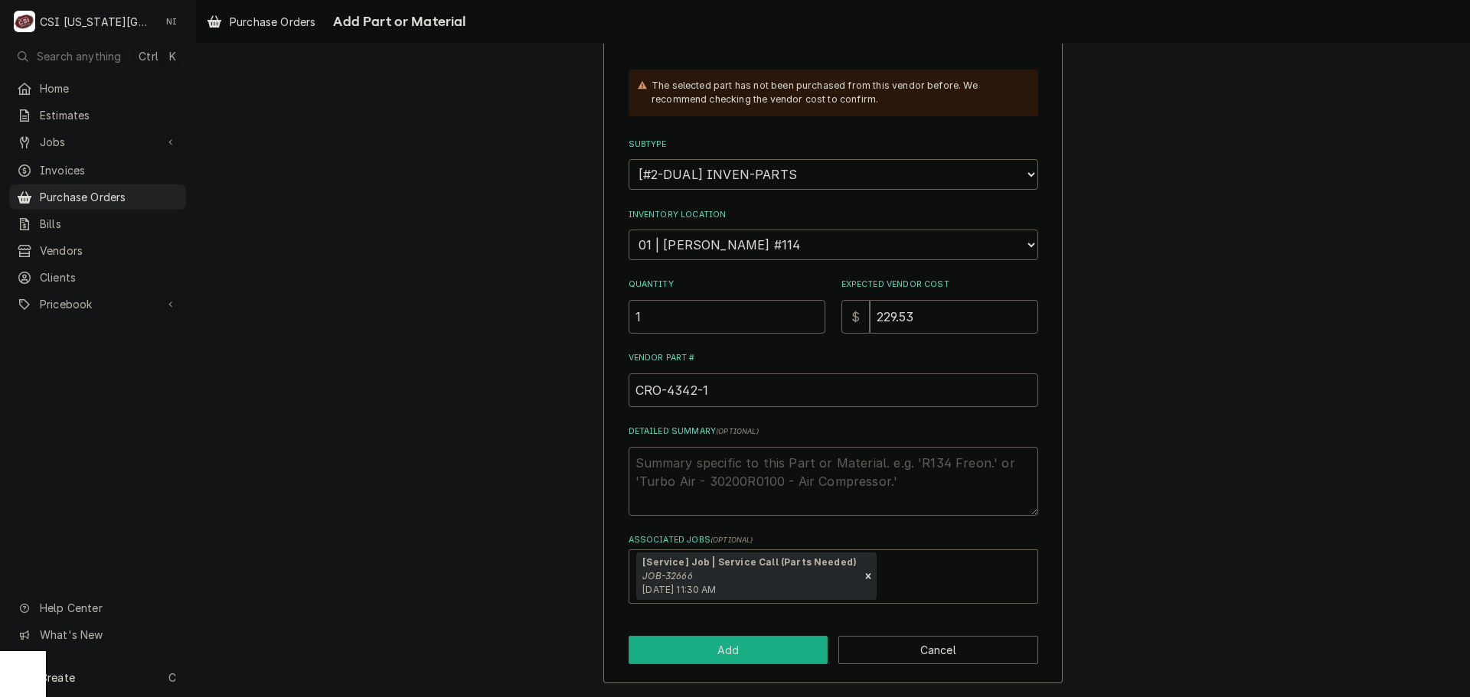
type input "CRO-4342-1"
click at [746, 645] on button "Add" at bounding box center [728, 650] width 200 height 28
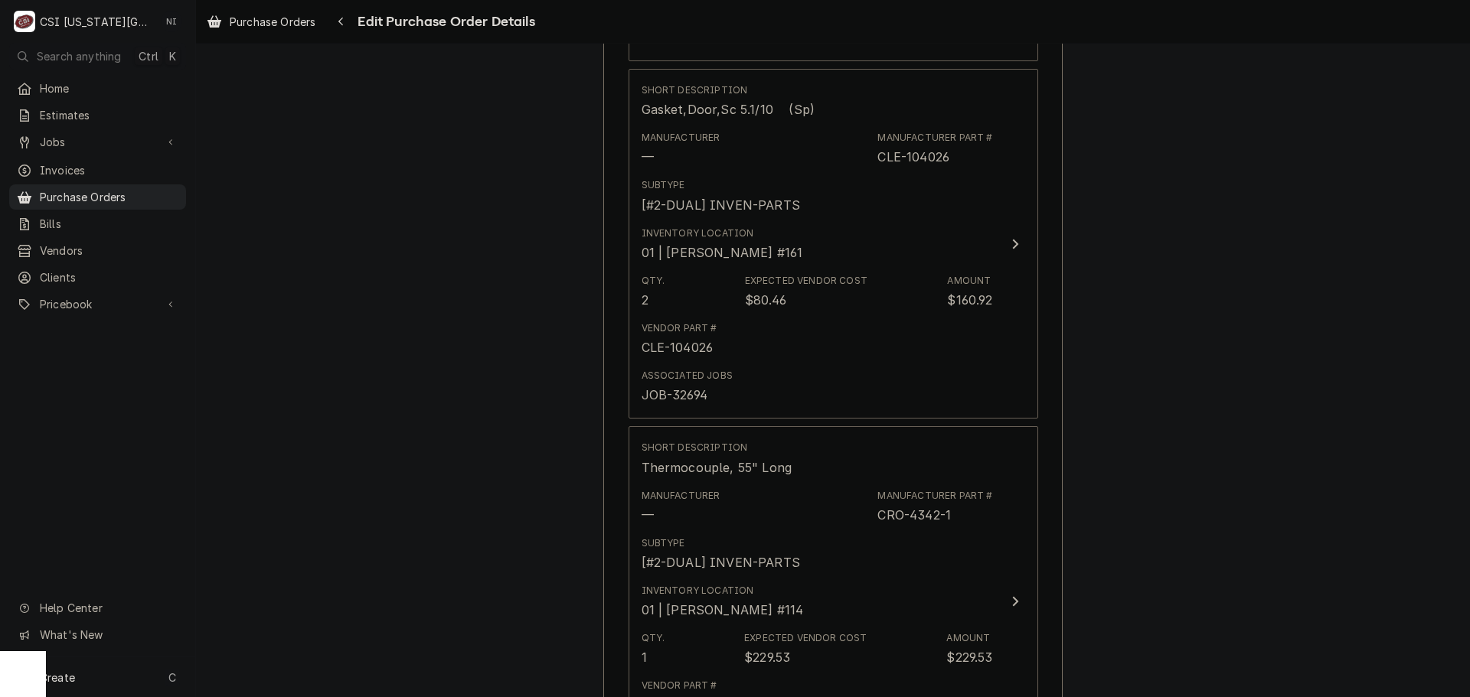
scroll to position [5163, 0]
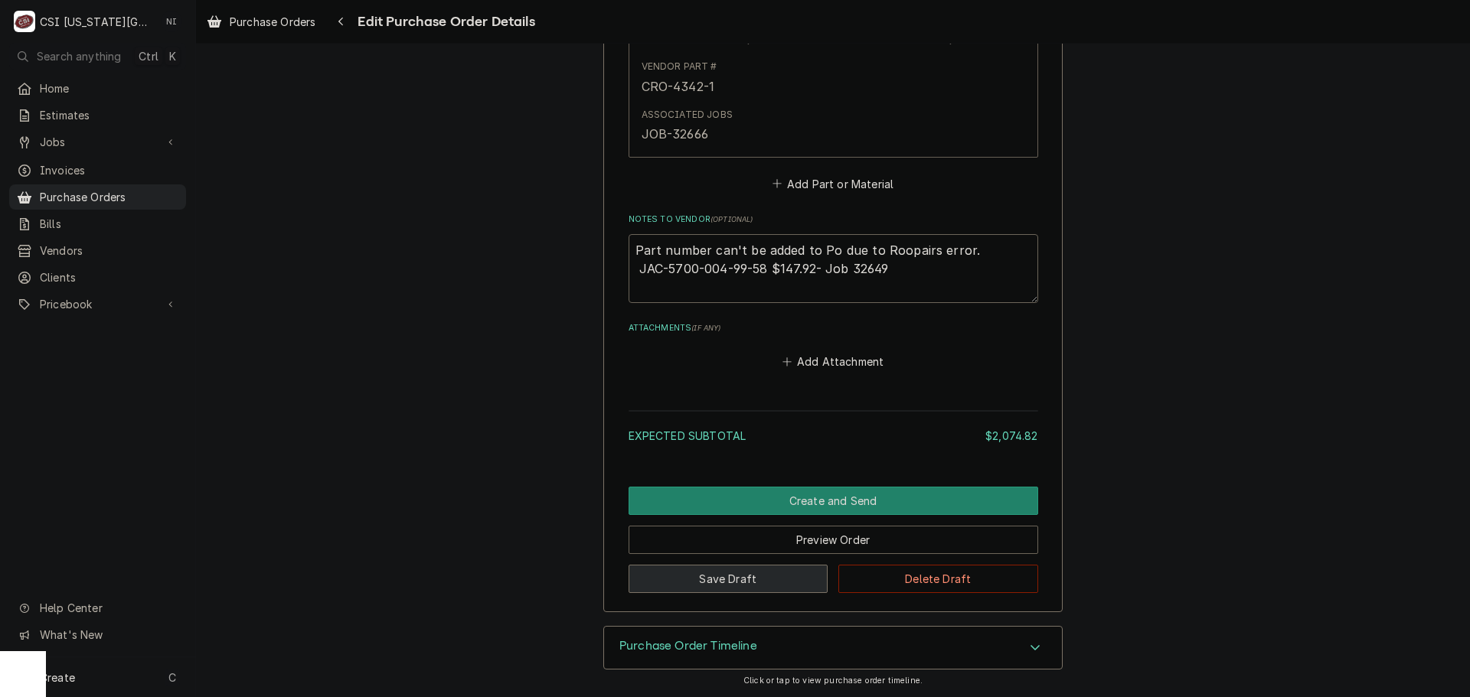
click at [740, 568] on button "Save Draft" at bounding box center [728, 579] width 200 height 28
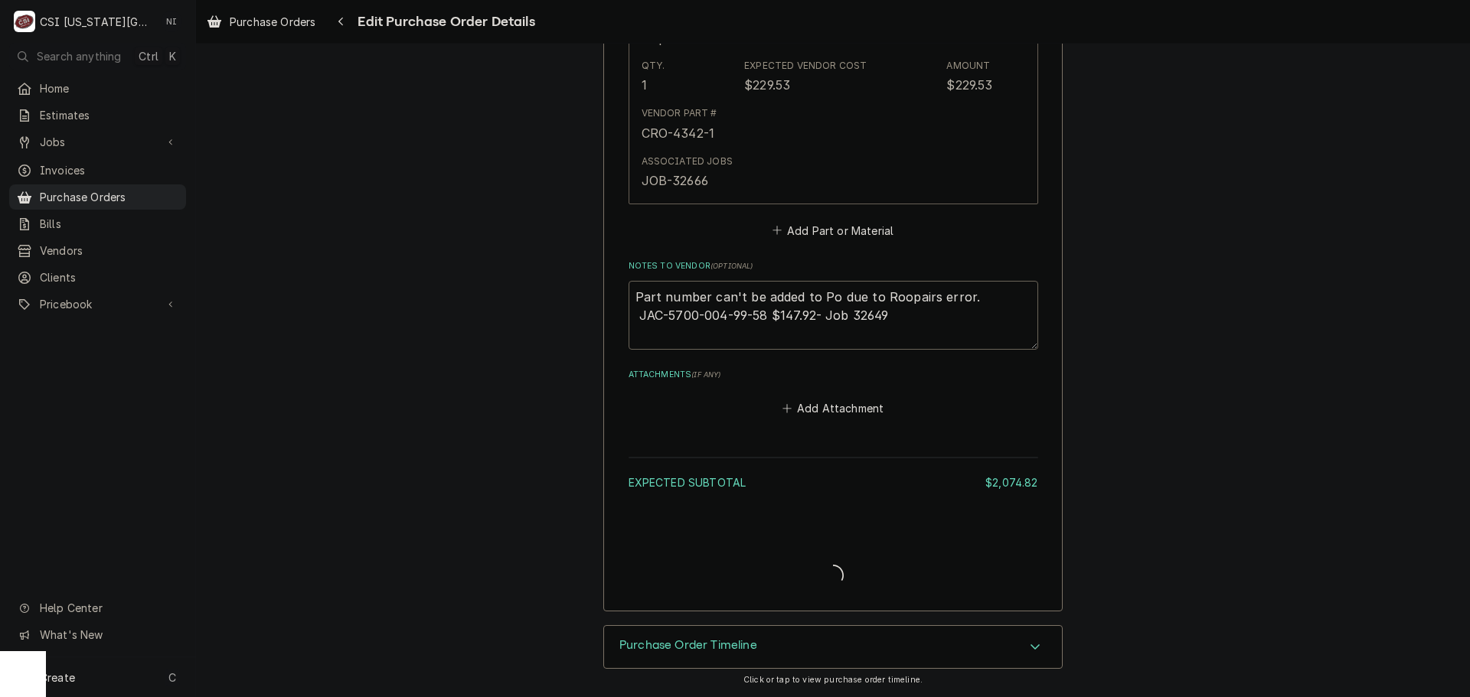
scroll to position [5117, 0]
type textarea "x"
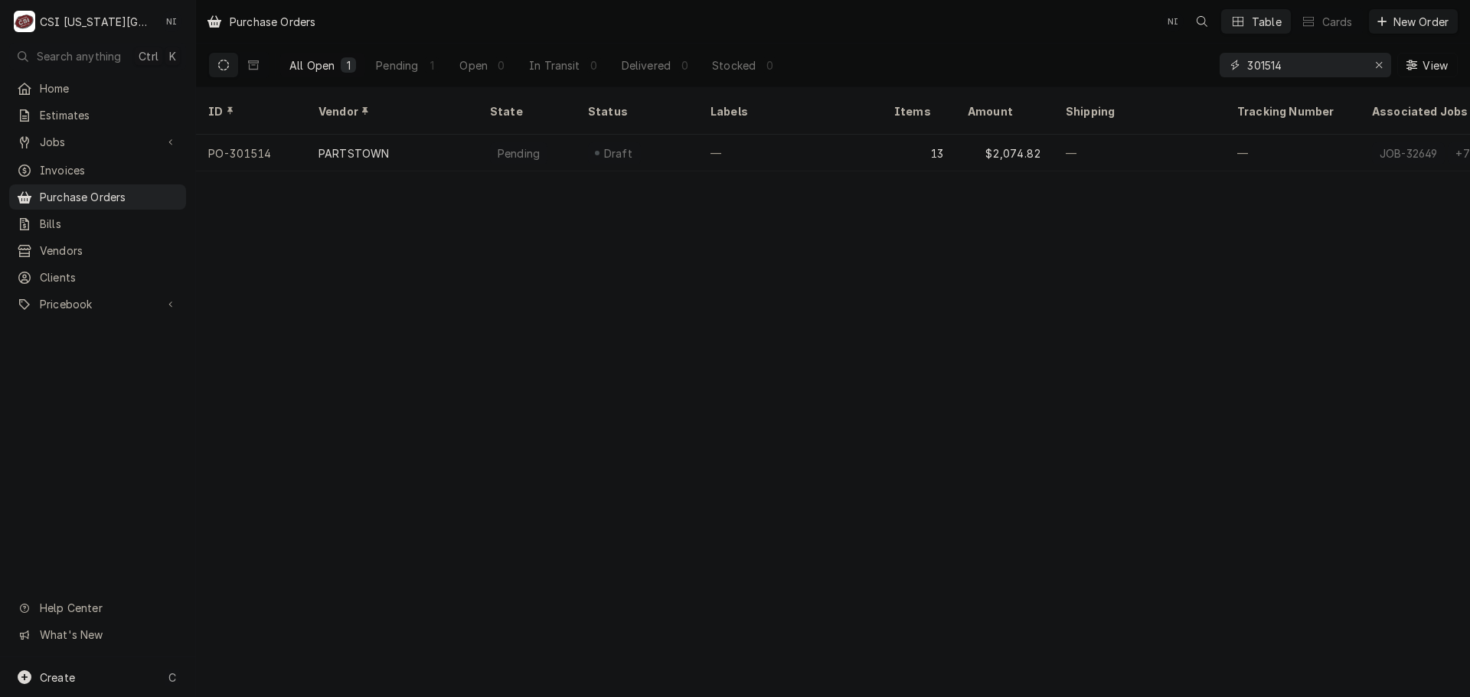
drag, startPoint x: 1291, startPoint y: 70, endPoint x: 1184, endPoint y: 69, distance: 106.4
click at [1185, 69] on div "All Open 1 Pending 1 Open 0 In Transit 0 Delivered 0 Stocked 0 301514 View" at bounding box center [832, 65] width 1249 height 43
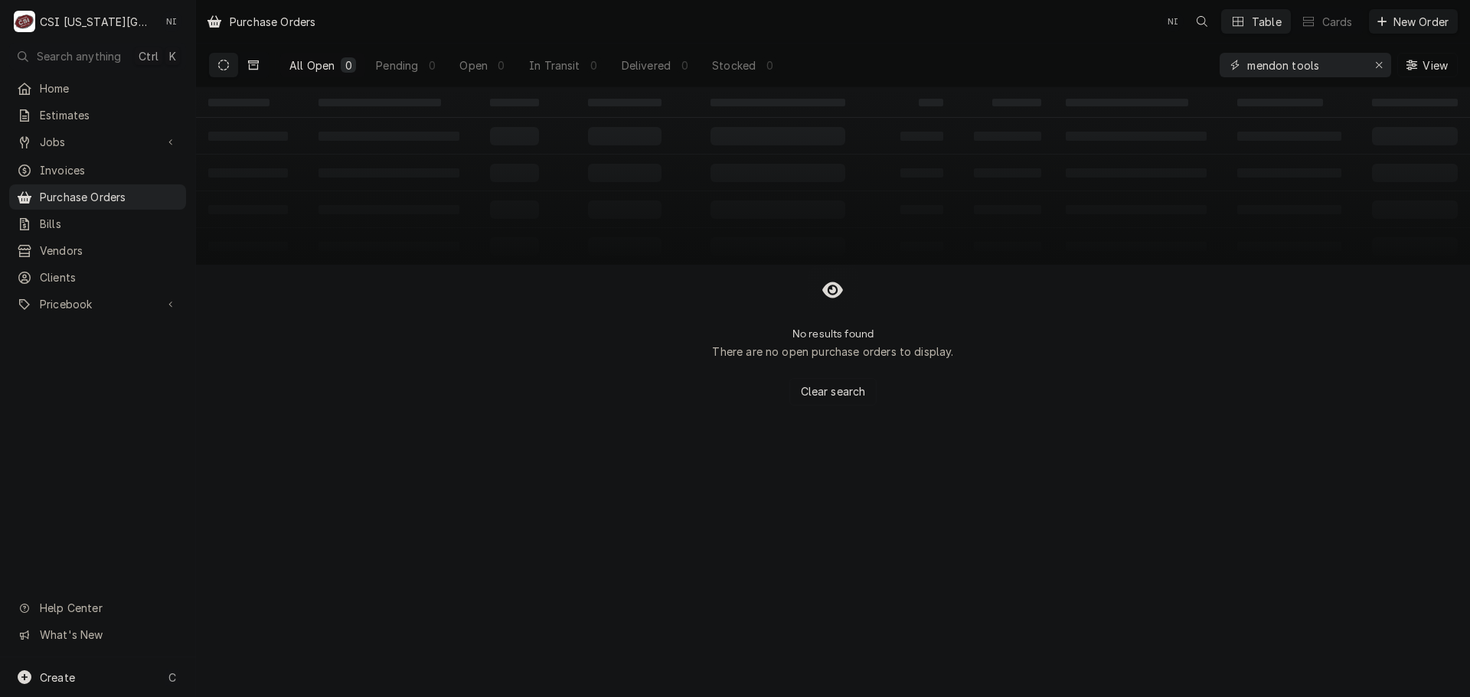
type input "mendon tools"
click at [257, 70] on button "Dynamic Content Wrapper" at bounding box center [253, 65] width 29 height 24
click at [1376, 64] on icon "Erase input" at bounding box center [1379, 65] width 8 height 11
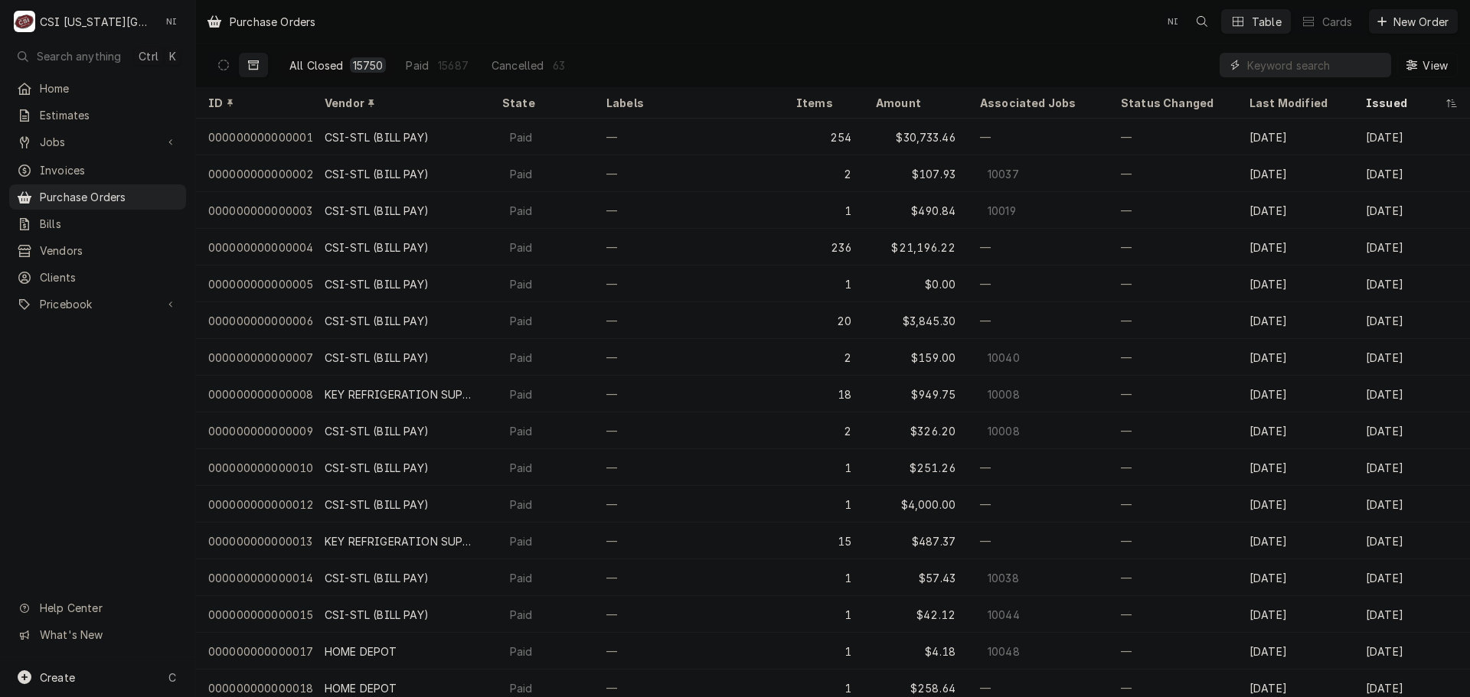
drag, startPoint x: 1304, startPoint y: 67, endPoint x: 1312, endPoint y: 67, distance: 7.7
click at [1304, 67] on input "Dynamic Content Wrapper" at bounding box center [1315, 65] width 136 height 24
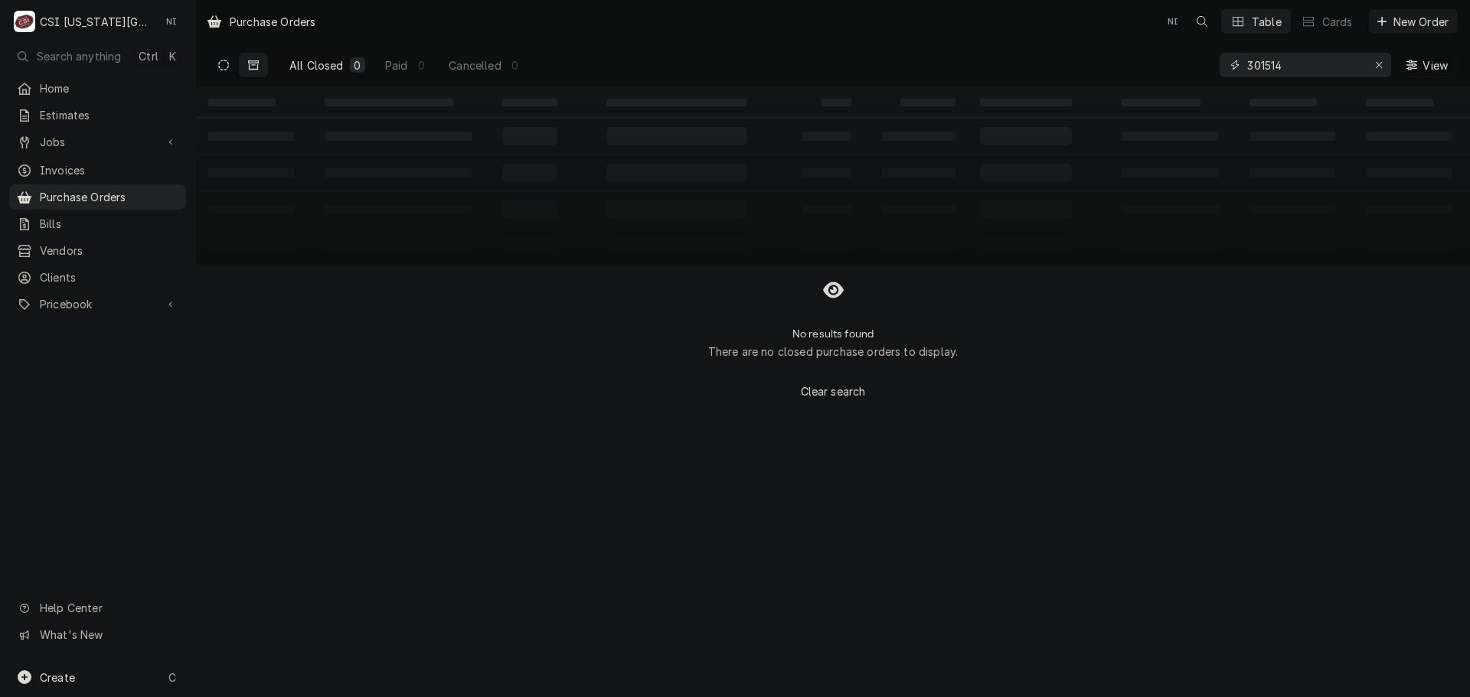
type input "301514"
click at [224, 61] on icon "Dynamic Content Wrapper" at bounding box center [223, 65] width 11 height 11
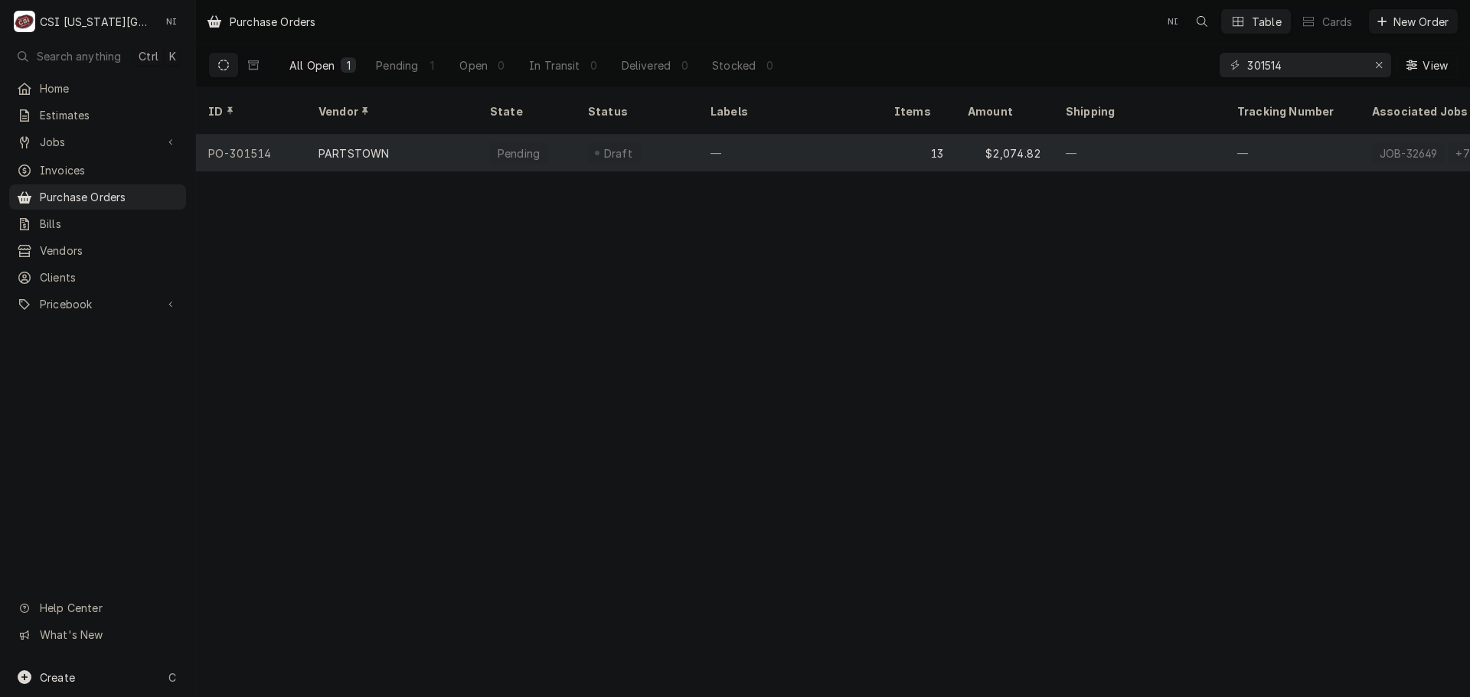
click at [857, 140] on div "—" at bounding box center [790, 153] width 184 height 37
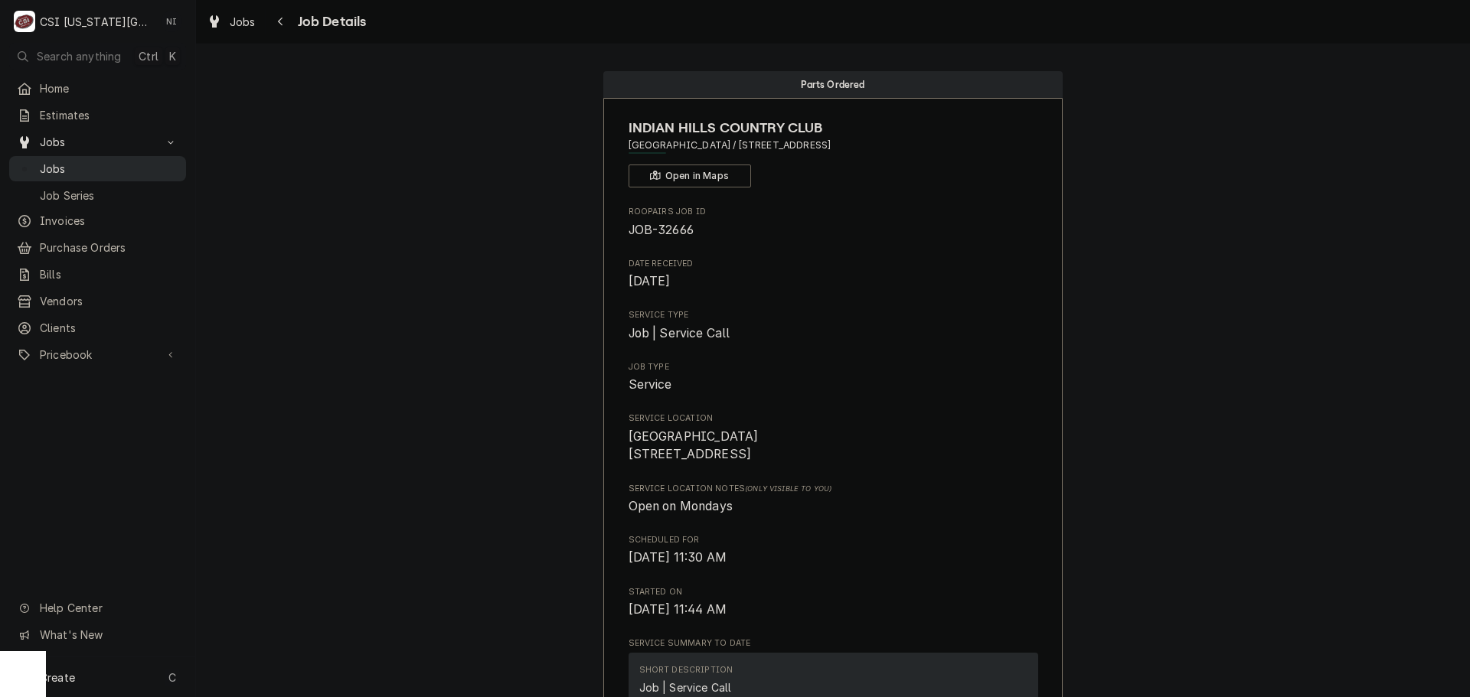
click at [93, 165] on span "Jobs" at bounding box center [109, 169] width 139 height 16
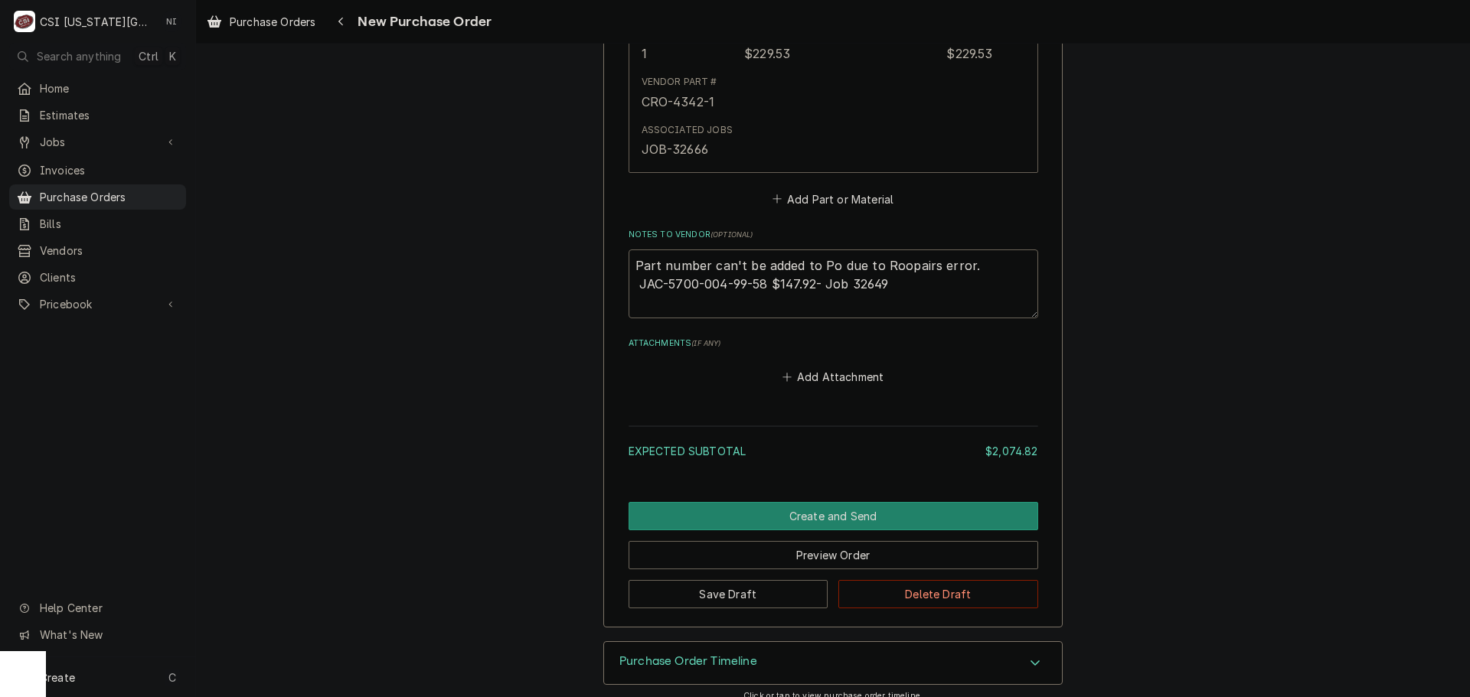
scroll to position [5164, 0]
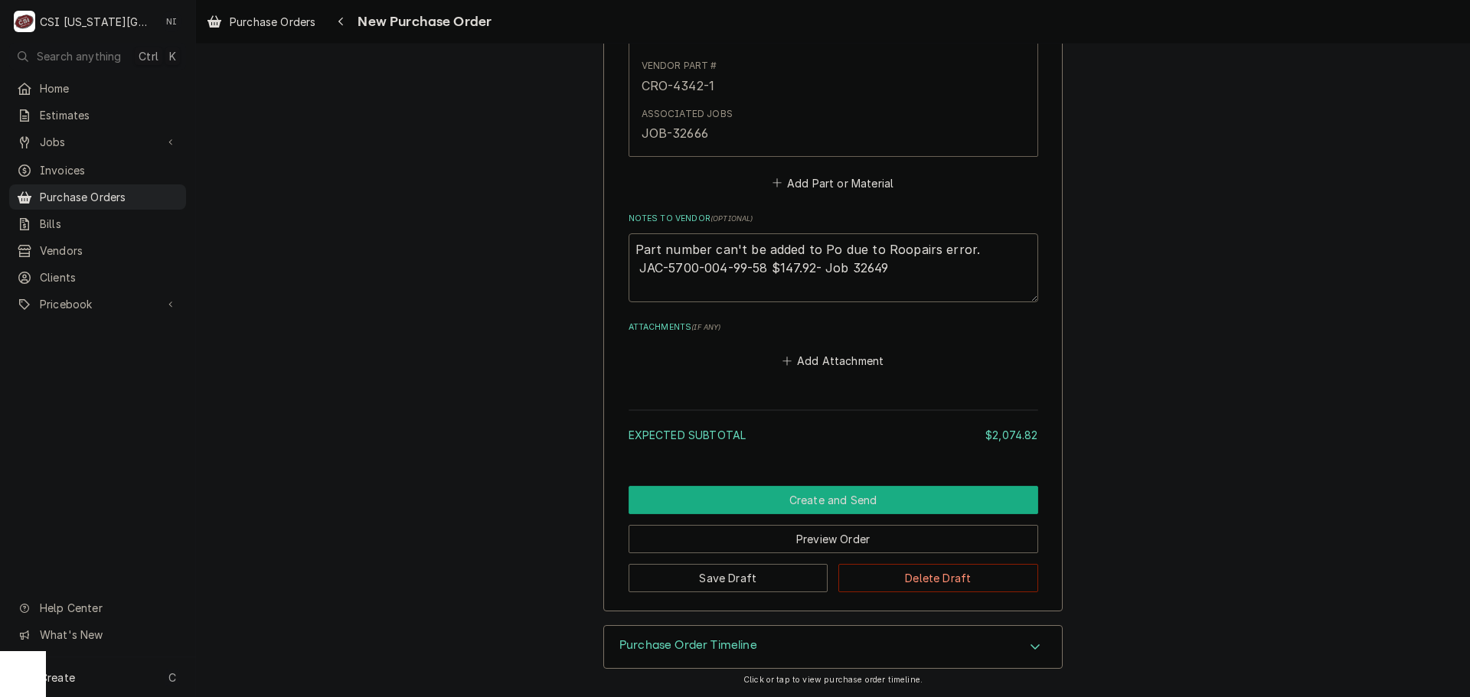
click at [895, 501] on button "Create and Send" at bounding box center [833, 500] width 410 height 28
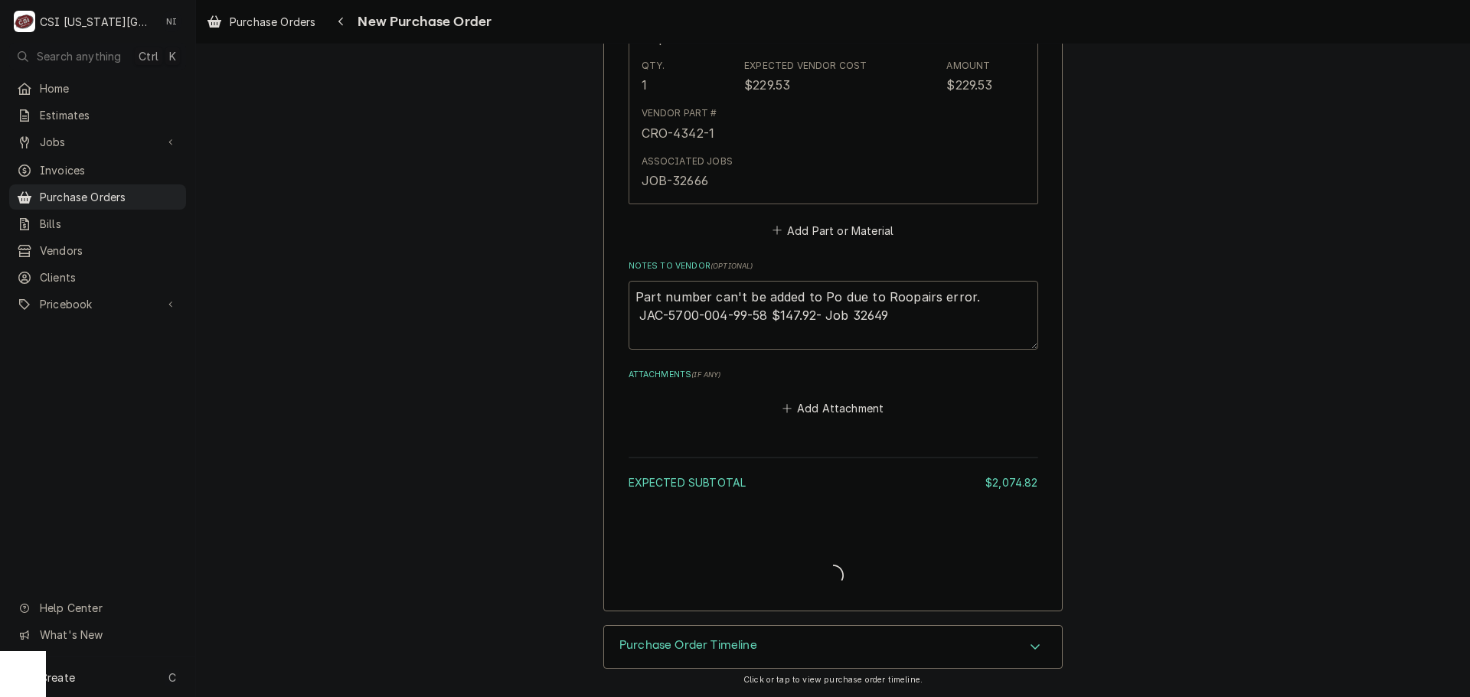
scroll to position [5117, 0]
type textarea "x"
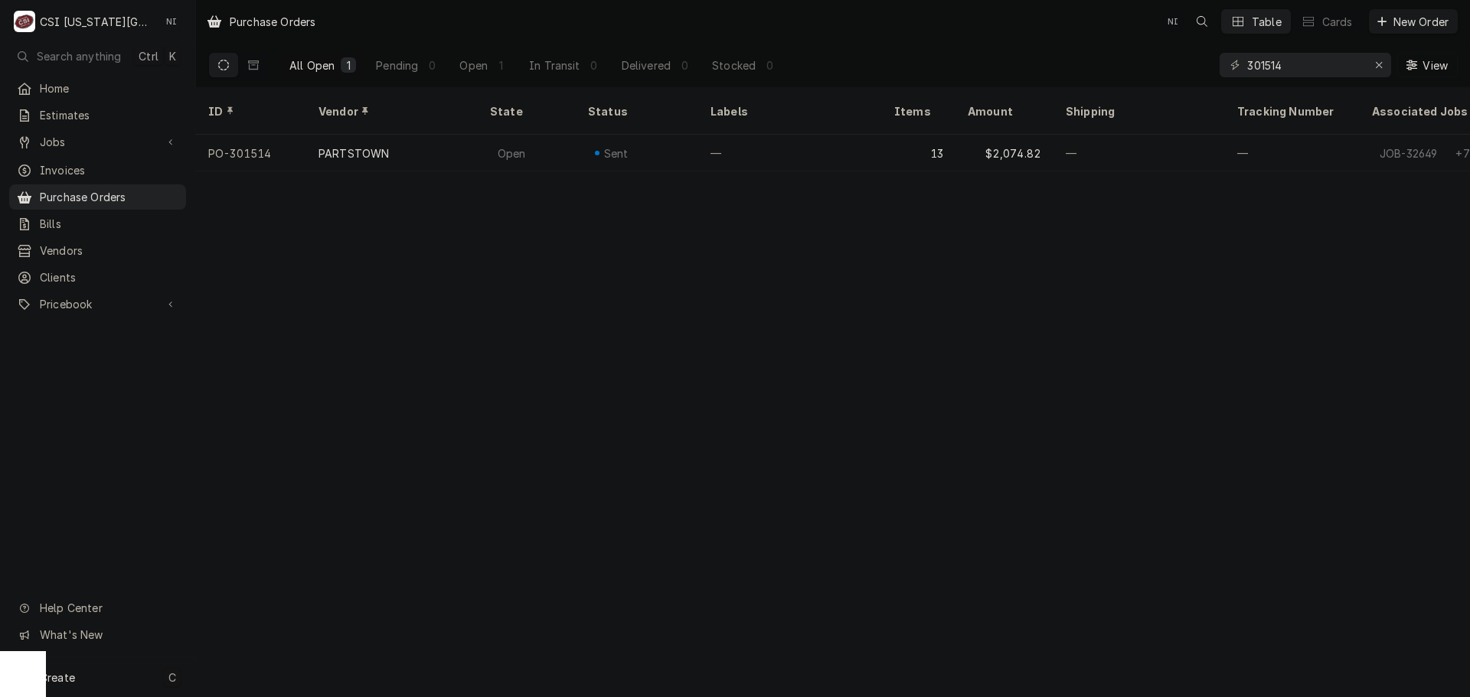
drag, startPoint x: 141, startPoint y: 666, endPoint x: 190, endPoint y: 651, distance: 51.3
click at [141, 666] on div "Create C" at bounding box center [97, 678] width 195 height 40
click at [267, 576] on div "Purchase Order" at bounding box center [286, 572] width 103 height 16
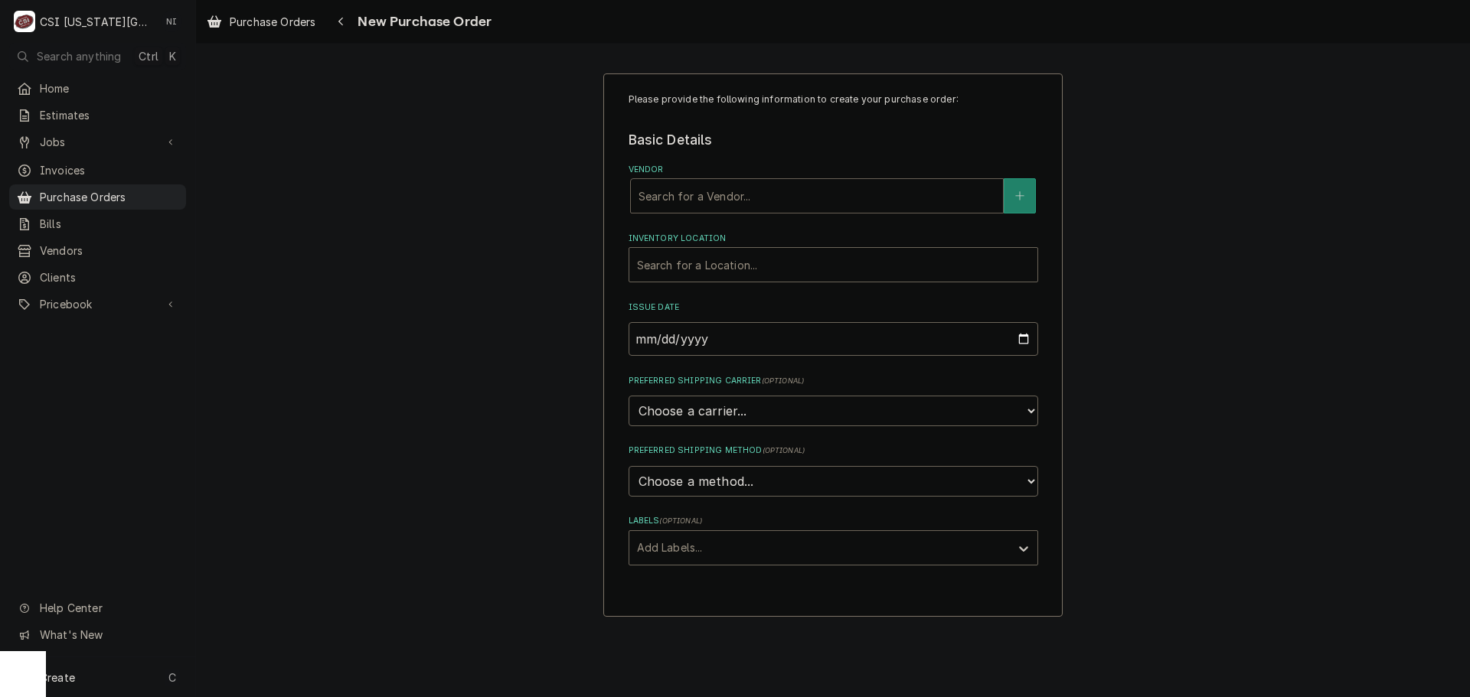
click at [759, 204] on div "Vendor" at bounding box center [816, 196] width 357 height 28
type input "PARTSTOWN"
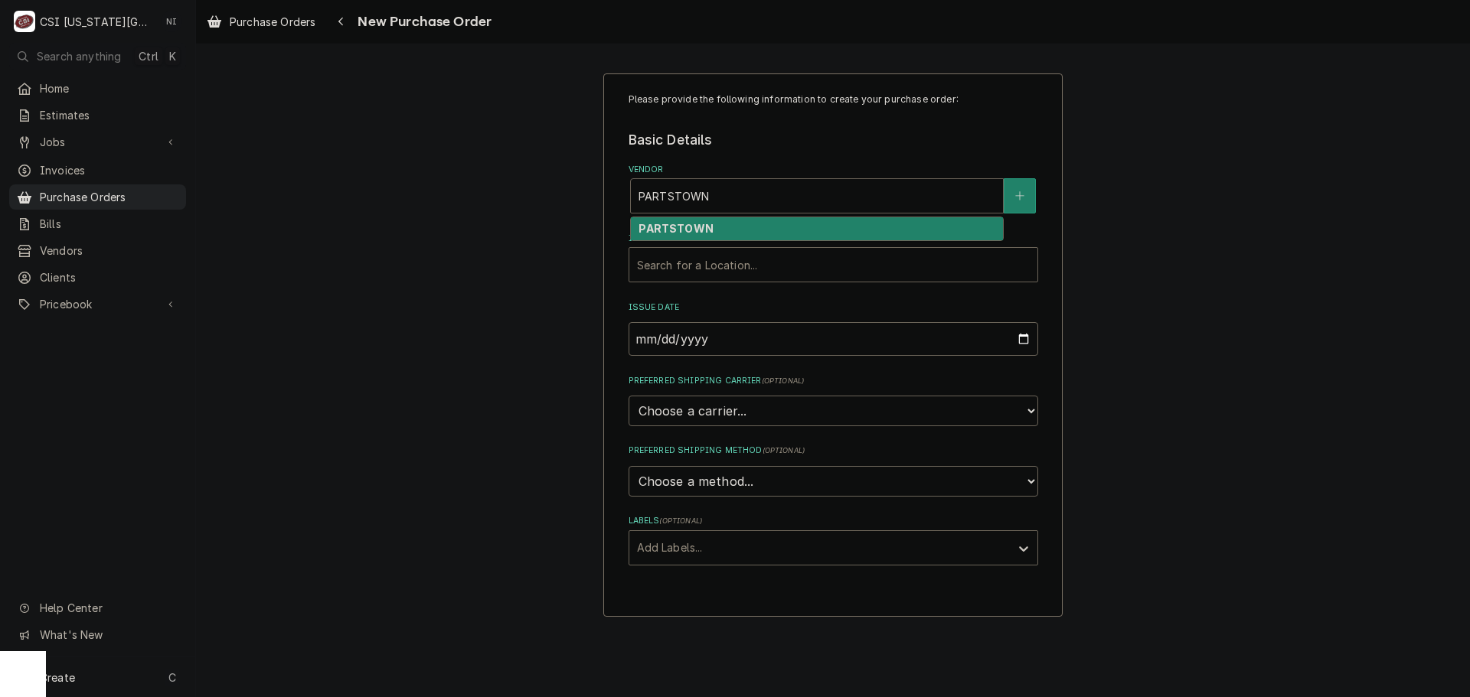
click at [693, 233] on strong "PARTSTOWN" at bounding box center [675, 228] width 74 height 13
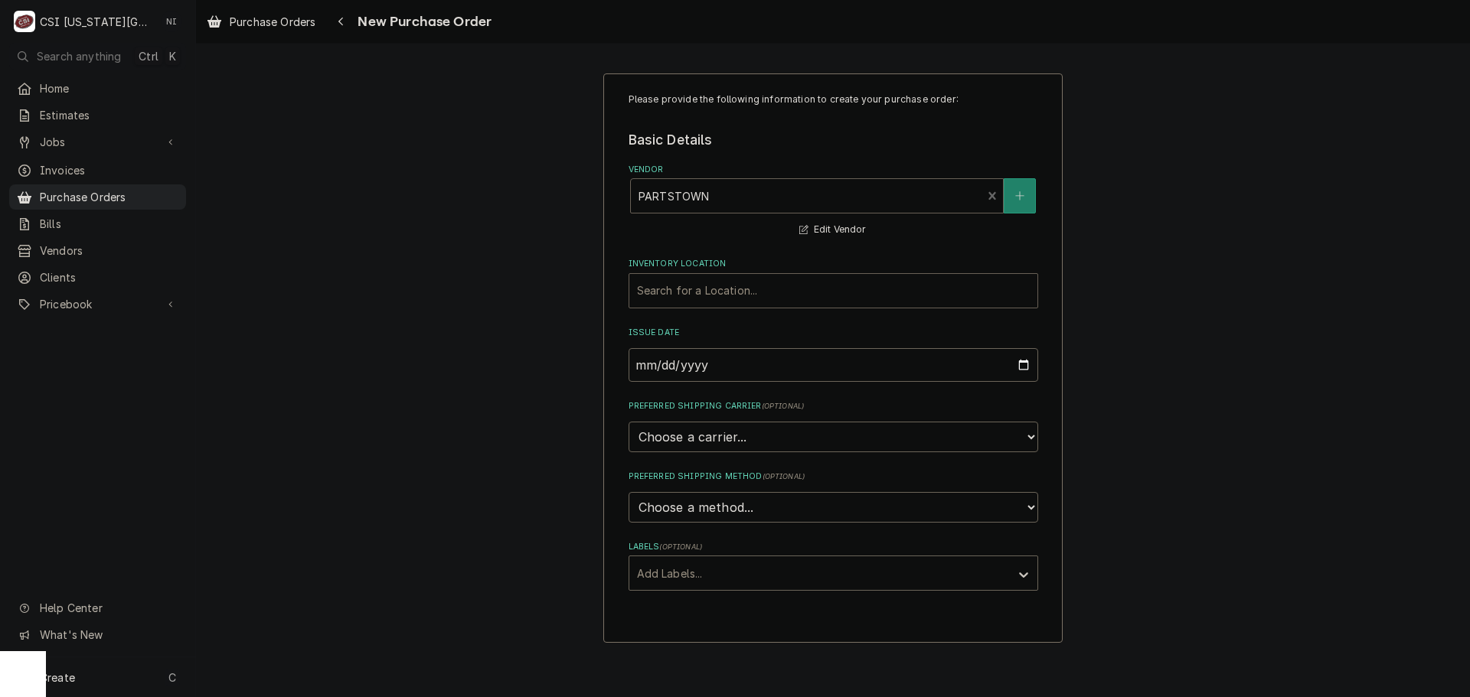
click at [691, 289] on div "Inventory Location" at bounding box center [833, 291] width 393 height 28
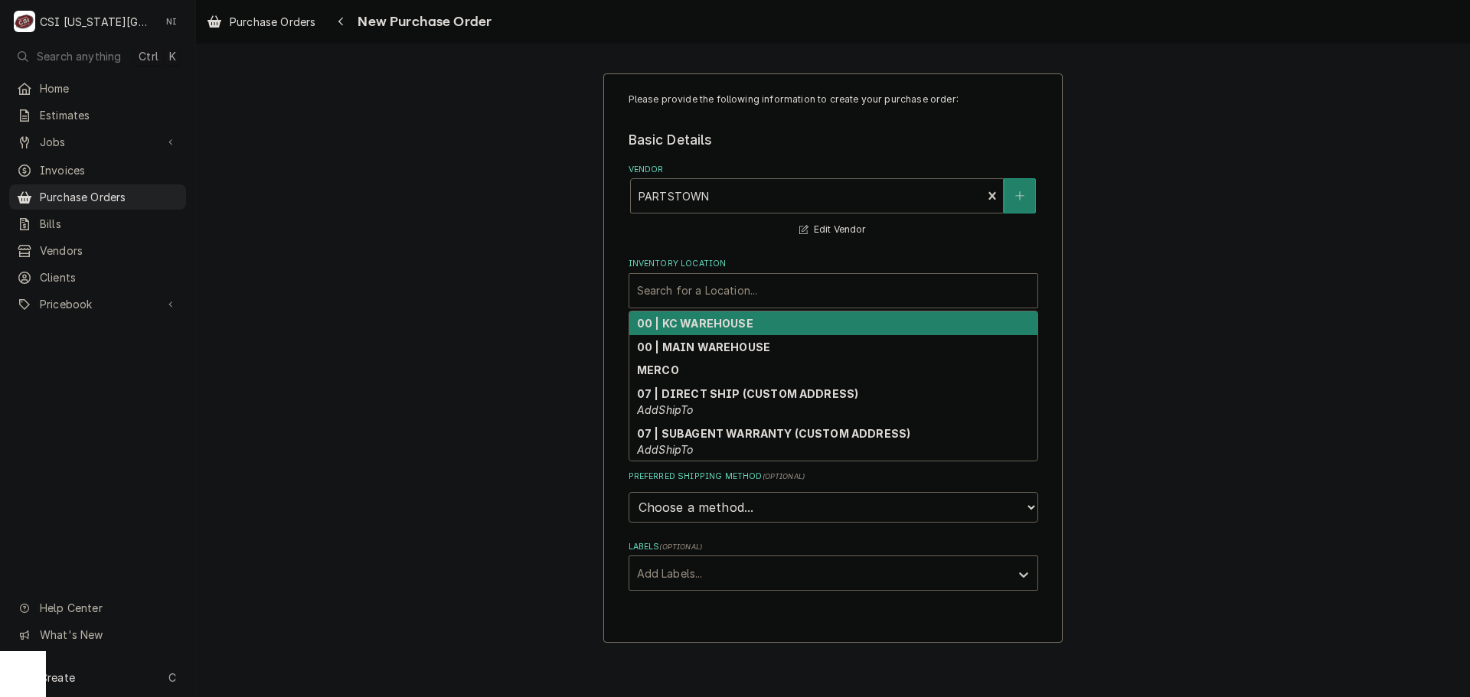
drag, startPoint x: 686, startPoint y: 318, endPoint x: 688, endPoint y: 338, distance: 20.8
click at [686, 318] on strong "00 | KC WAREHOUSE" at bounding box center [695, 323] width 116 height 13
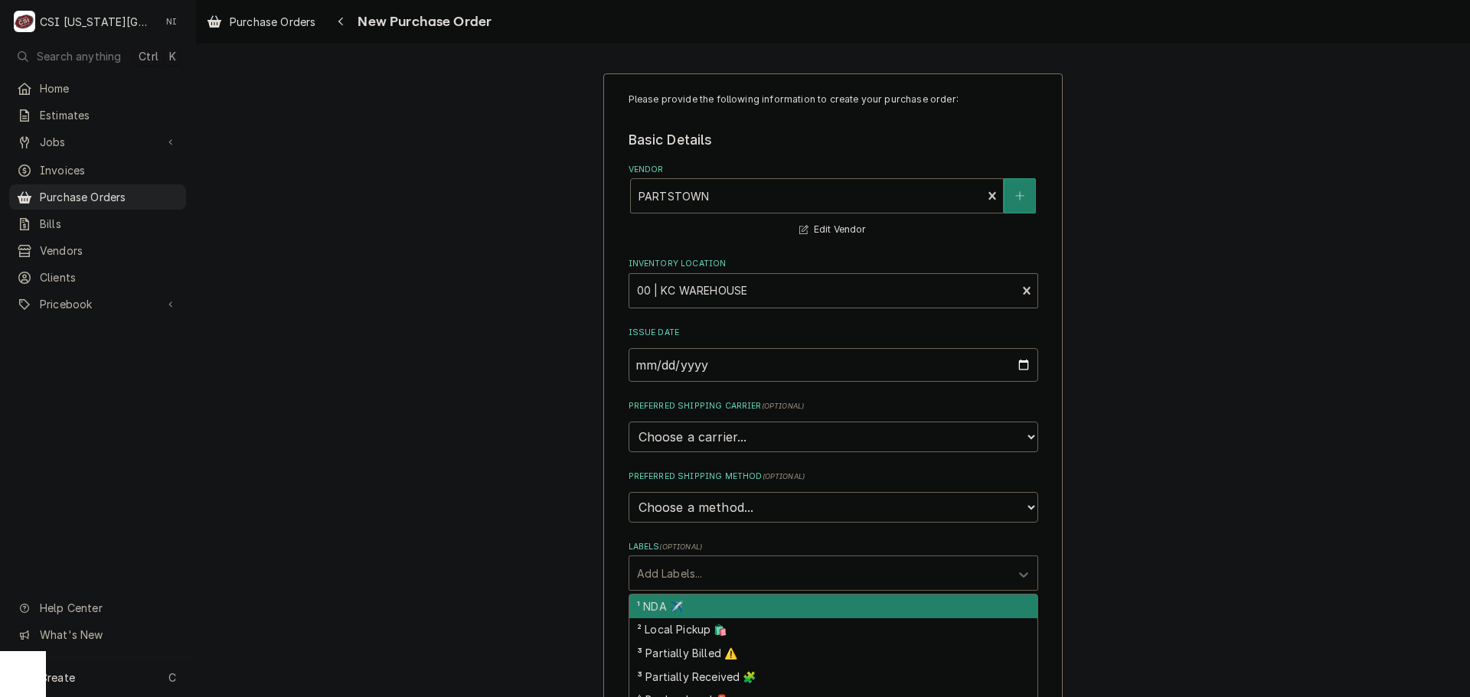
click at [681, 575] on div "Labels" at bounding box center [819, 574] width 365 height 28
click at [675, 602] on div "¹ NDA ✈️" at bounding box center [833, 607] width 408 height 24
type textarea "x"
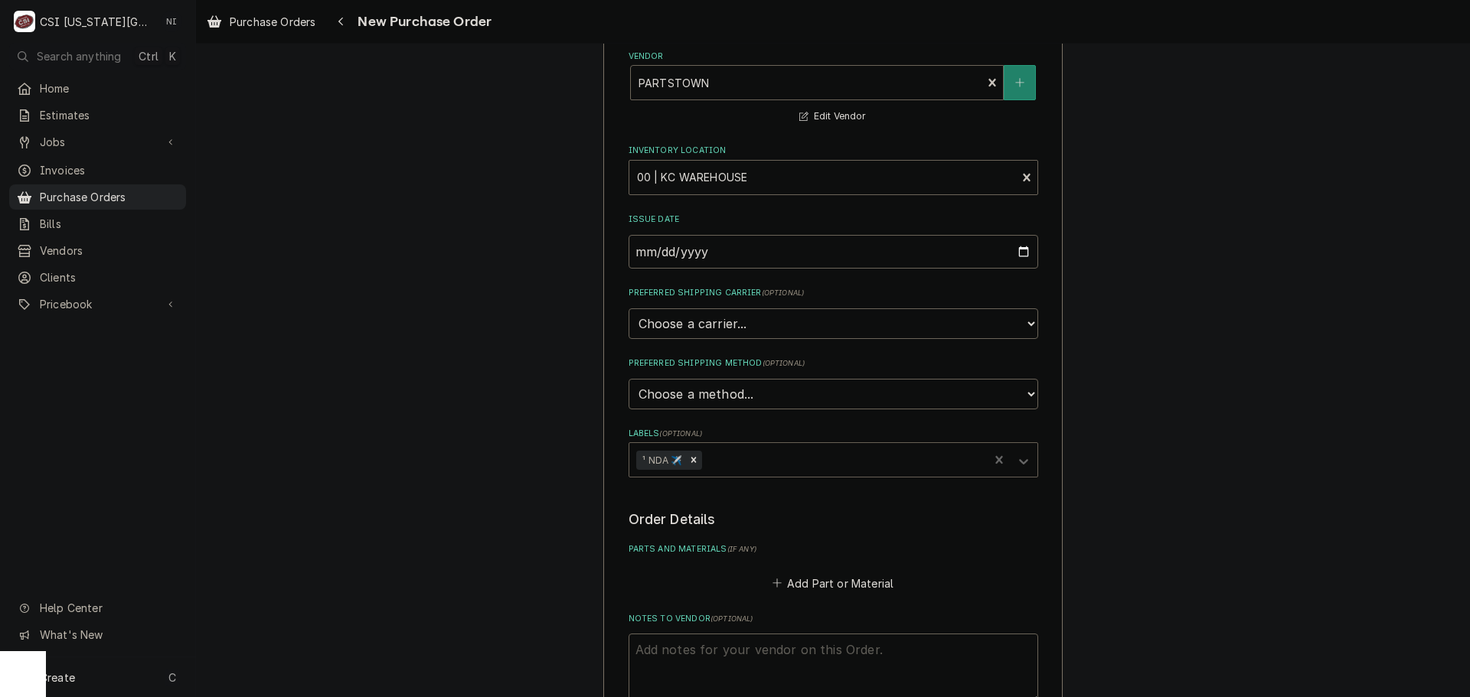
scroll to position [306, 0]
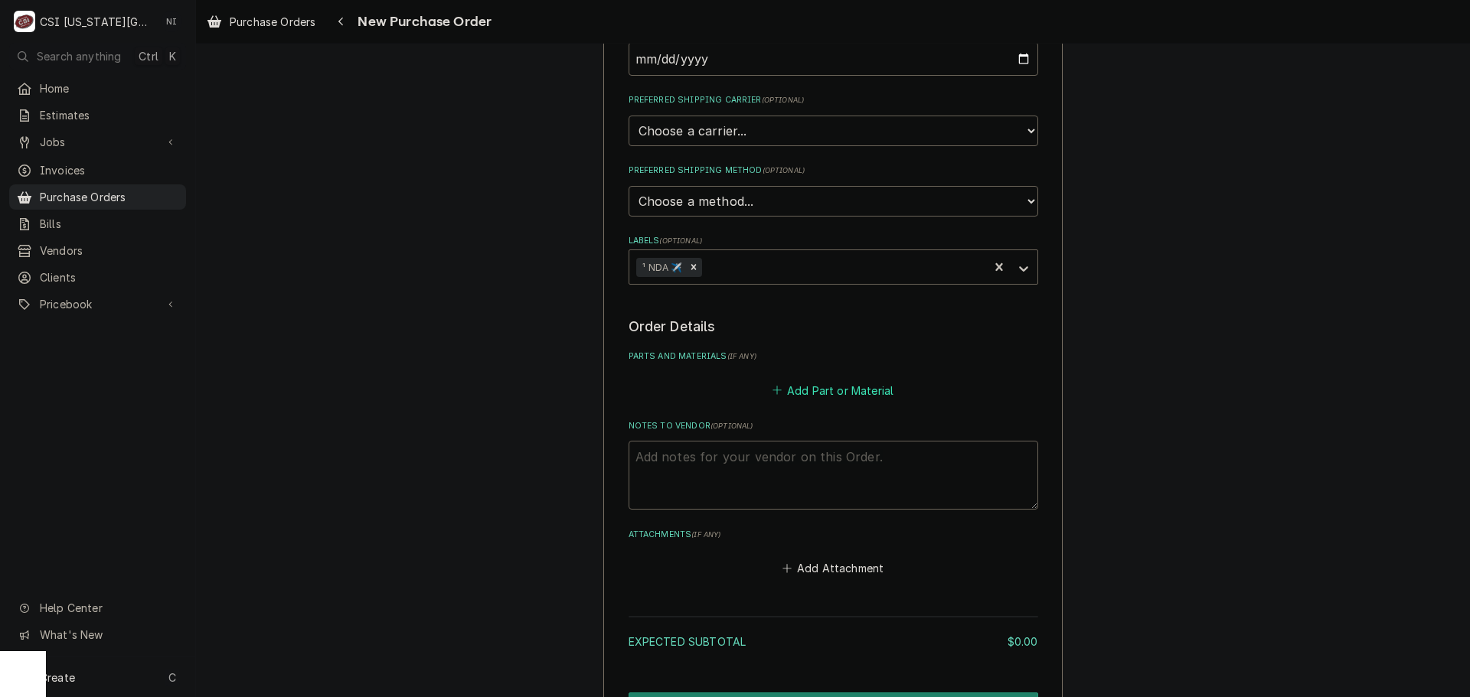
click at [844, 385] on button "Add Part or Material" at bounding box center [832, 390] width 126 height 21
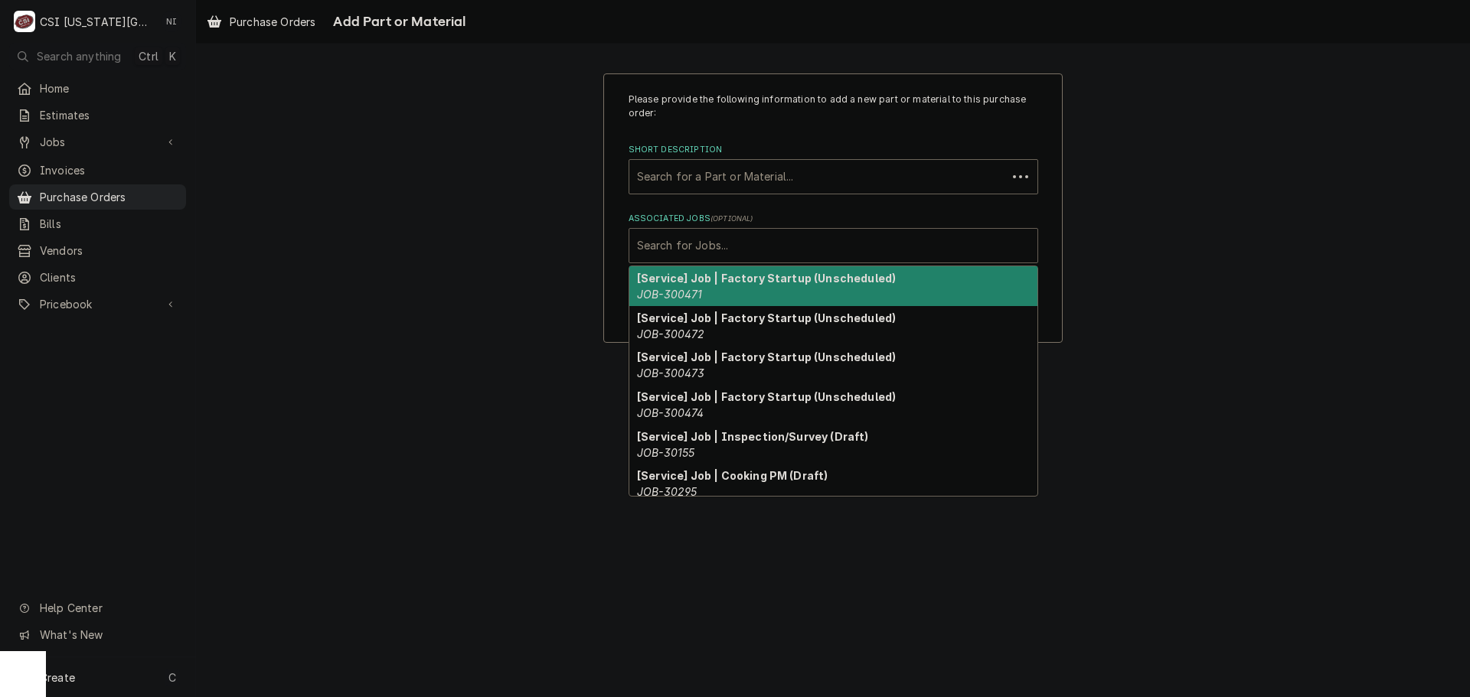
click at [771, 252] on div "Associated Jobs" at bounding box center [833, 246] width 393 height 28
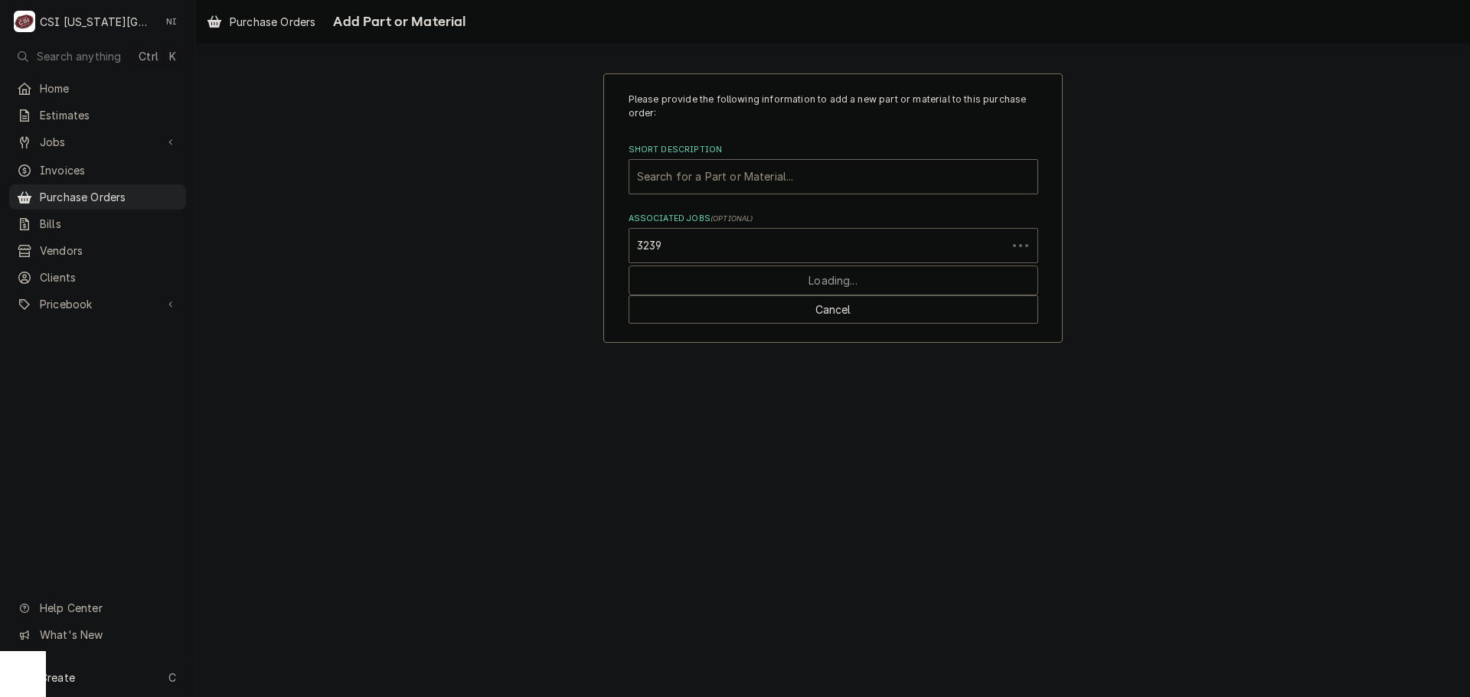
type input "32399"
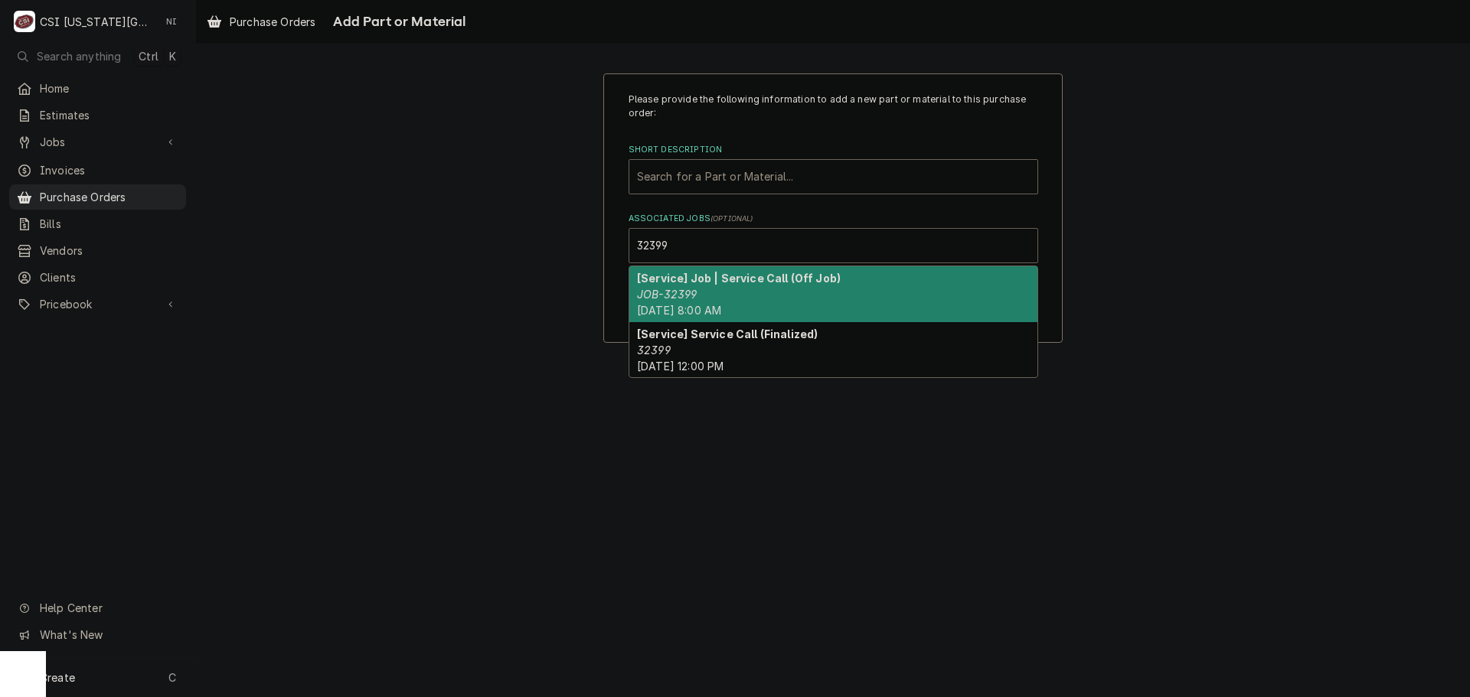
click at [727, 285] on strong "[Service] Job | Service Call (Off Job)" at bounding box center [739, 278] width 204 height 13
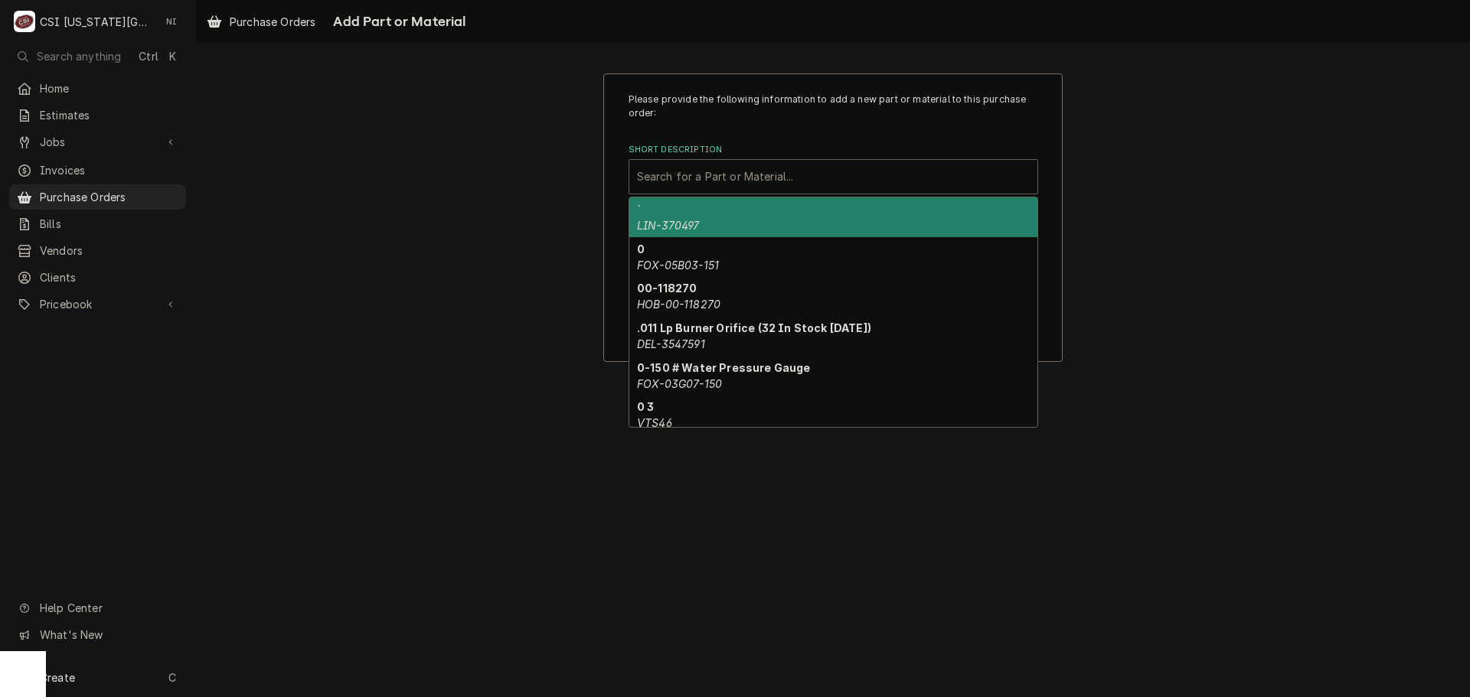
click at [725, 178] on div "Short Description" at bounding box center [833, 177] width 393 height 28
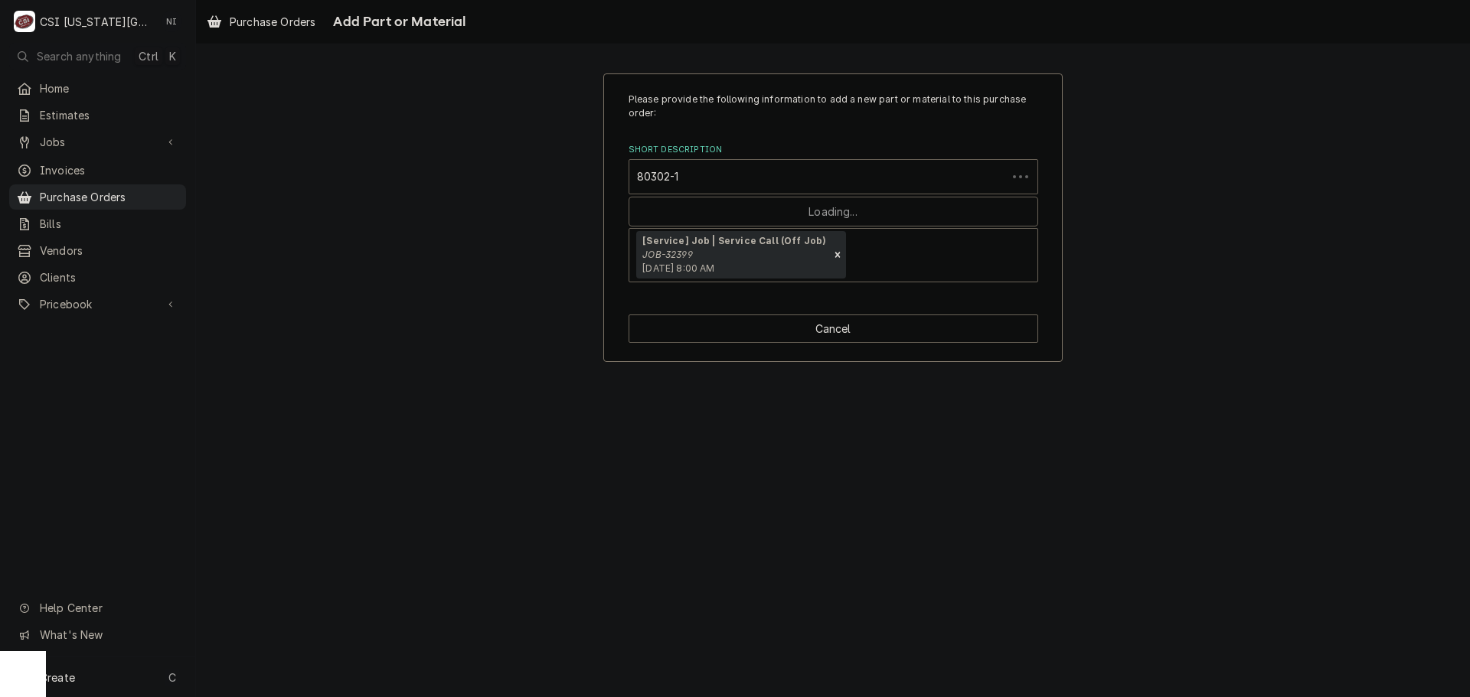
type input "80302-12"
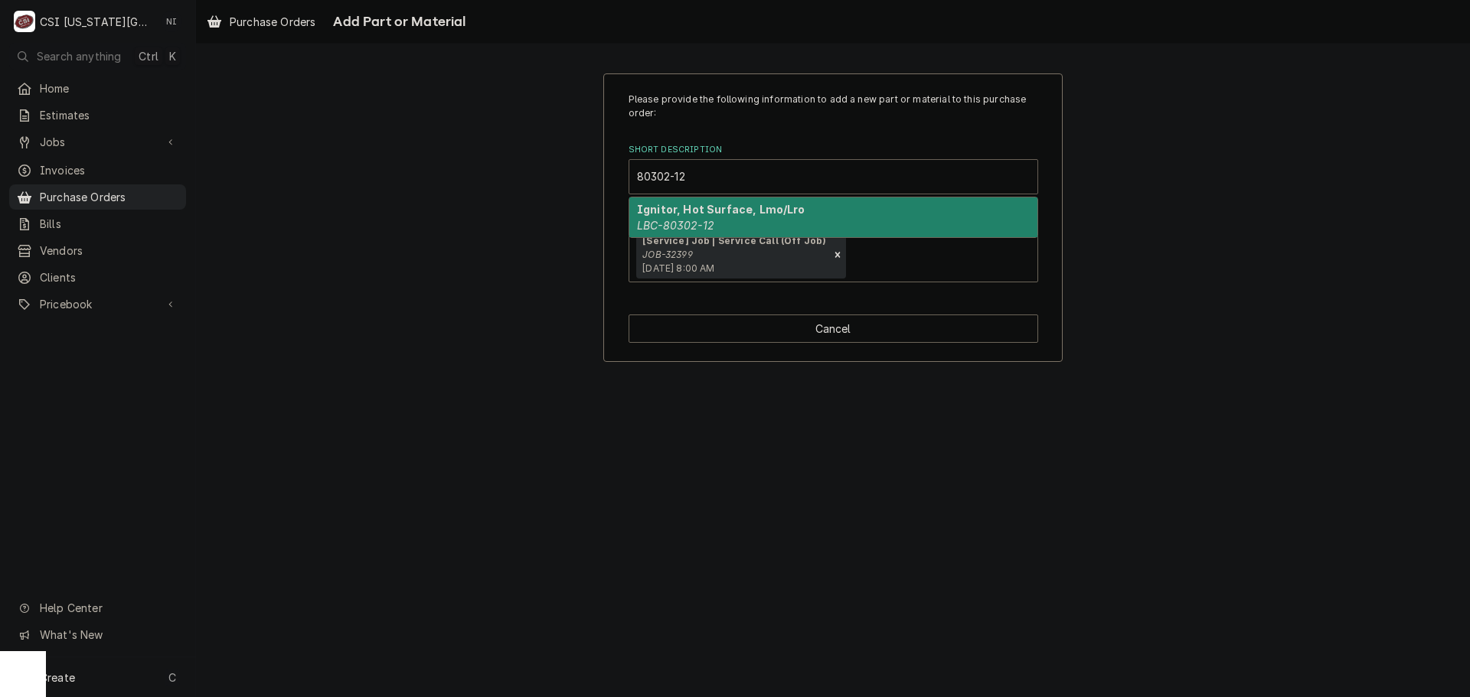
click at [786, 231] on div "Ignitor, Hot Surface, Lmo/Lro LBC-80302-12" at bounding box center [833, 217] width 408 height 40
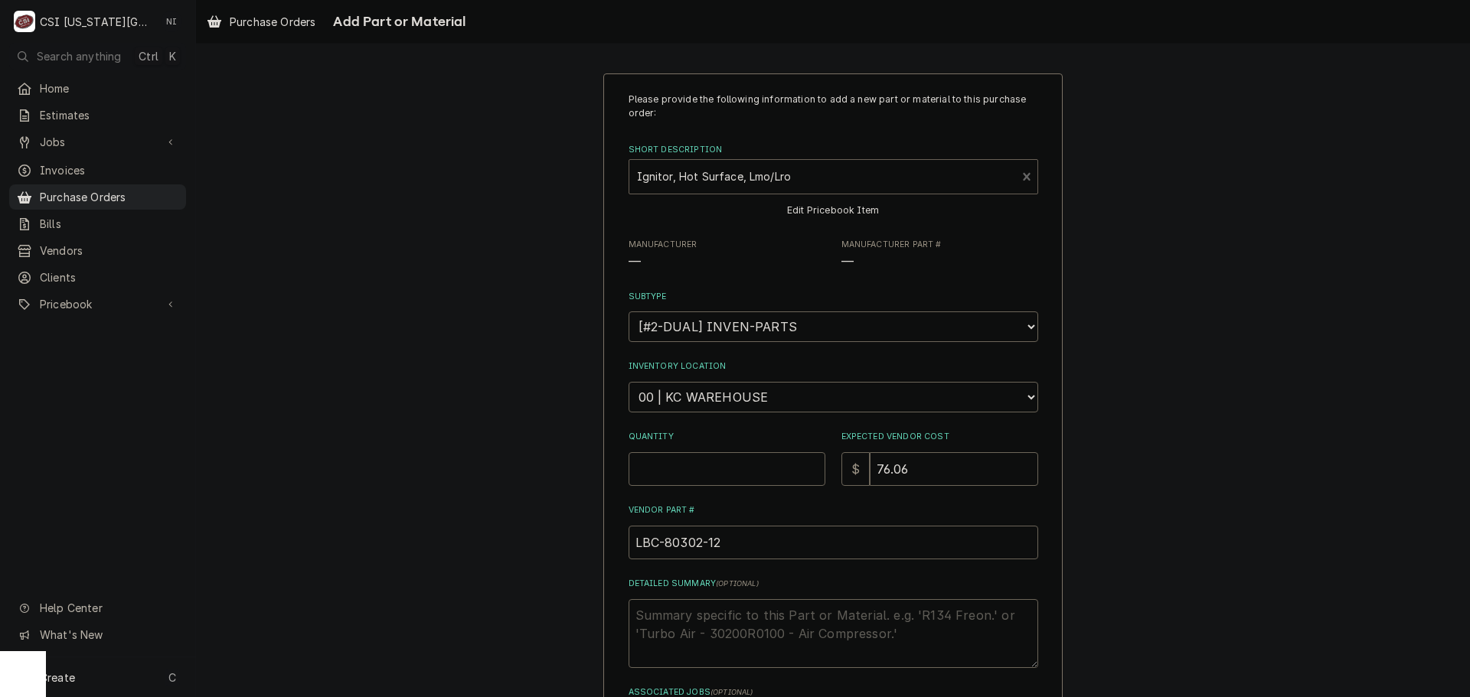
type textarea "x"
click at [786, 394] on select "Choose a location... 00 | KC WAREHOUSE 00 | MAIN WAREHOUSE 01 | [PERSON_NAME] #…" at bounding box center [833, 397] width 410 height 31
select select "2790"
click at [628, 382] on select "Choose a location... 00 | KC WAREHOUSE 00 | MAIN WAREHOUSE 01 | [PERSON_NAME] #…" at bounding box center [833, 397] width 410 height 31
click at [713, 468] on input "Quantity" at bounding box center [726, 469] width 197 height 34
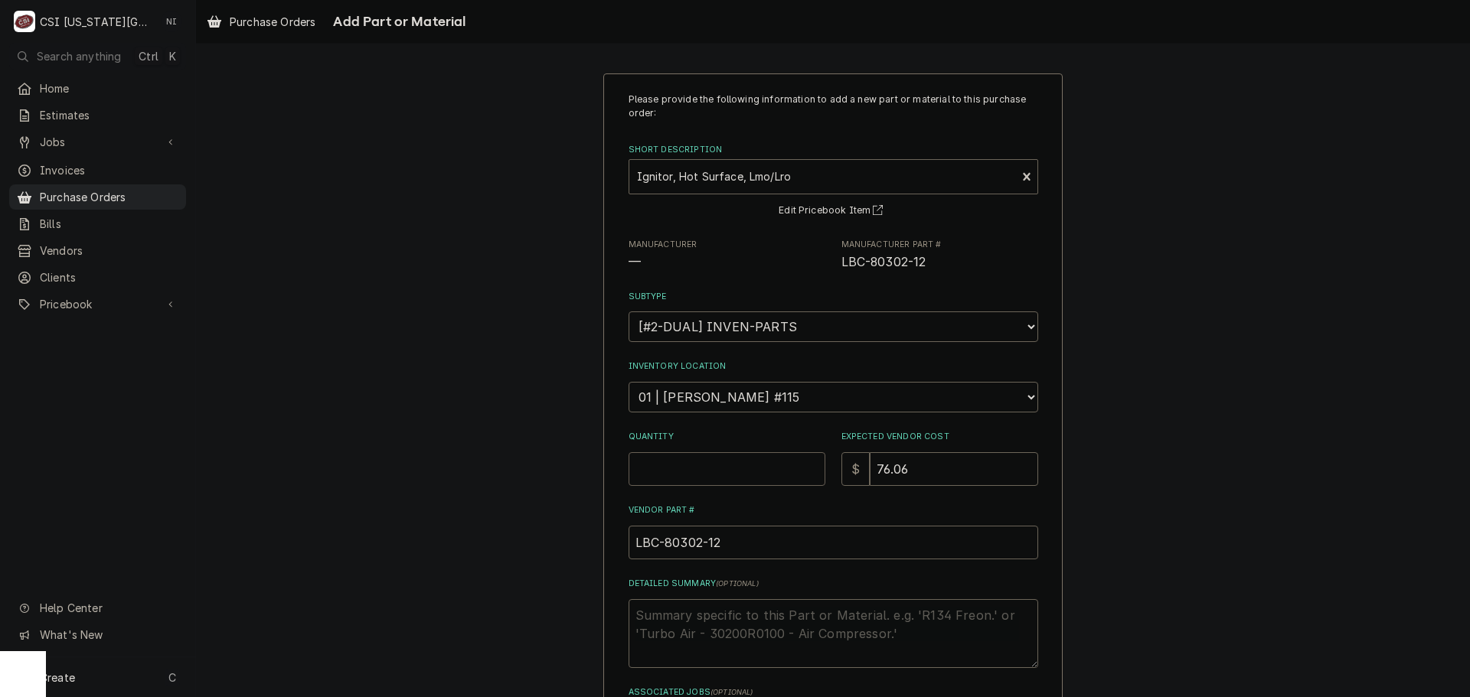
type textarea "x"
type input "1"
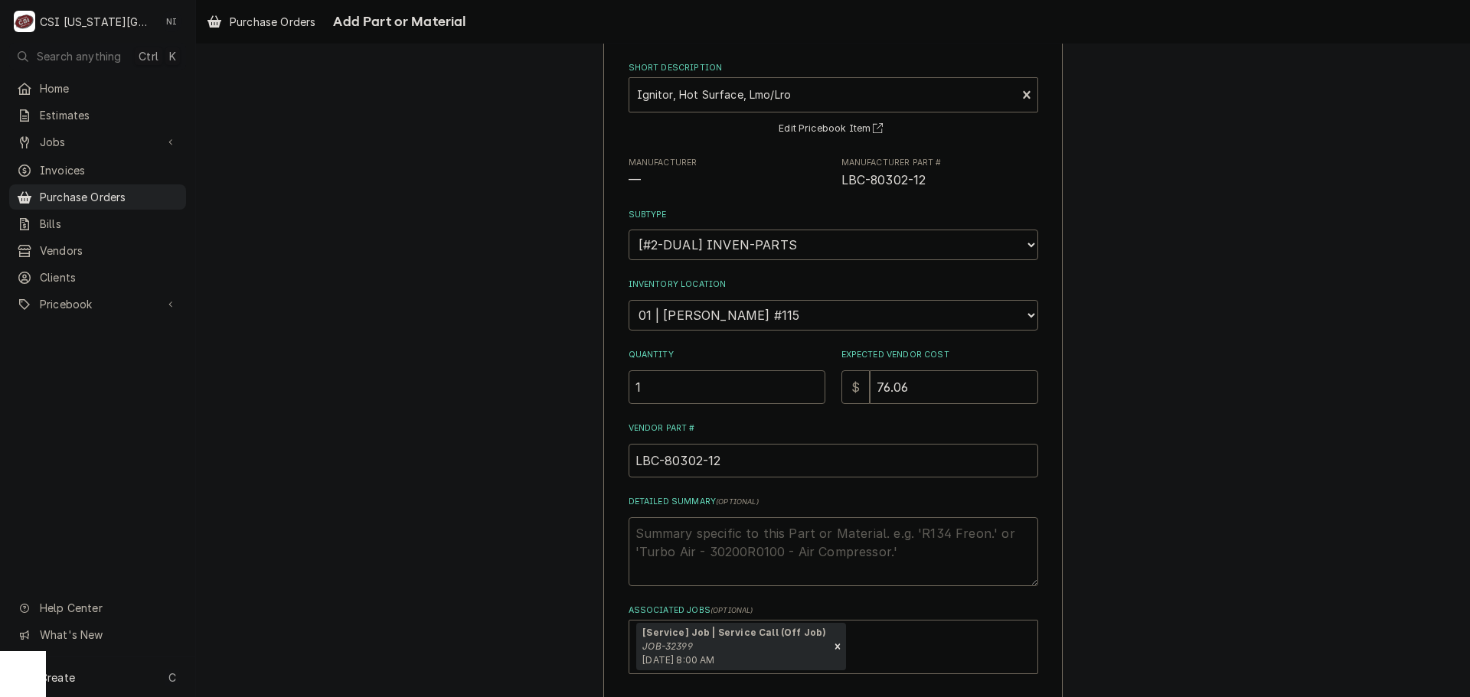
scroll to position [152, 0]
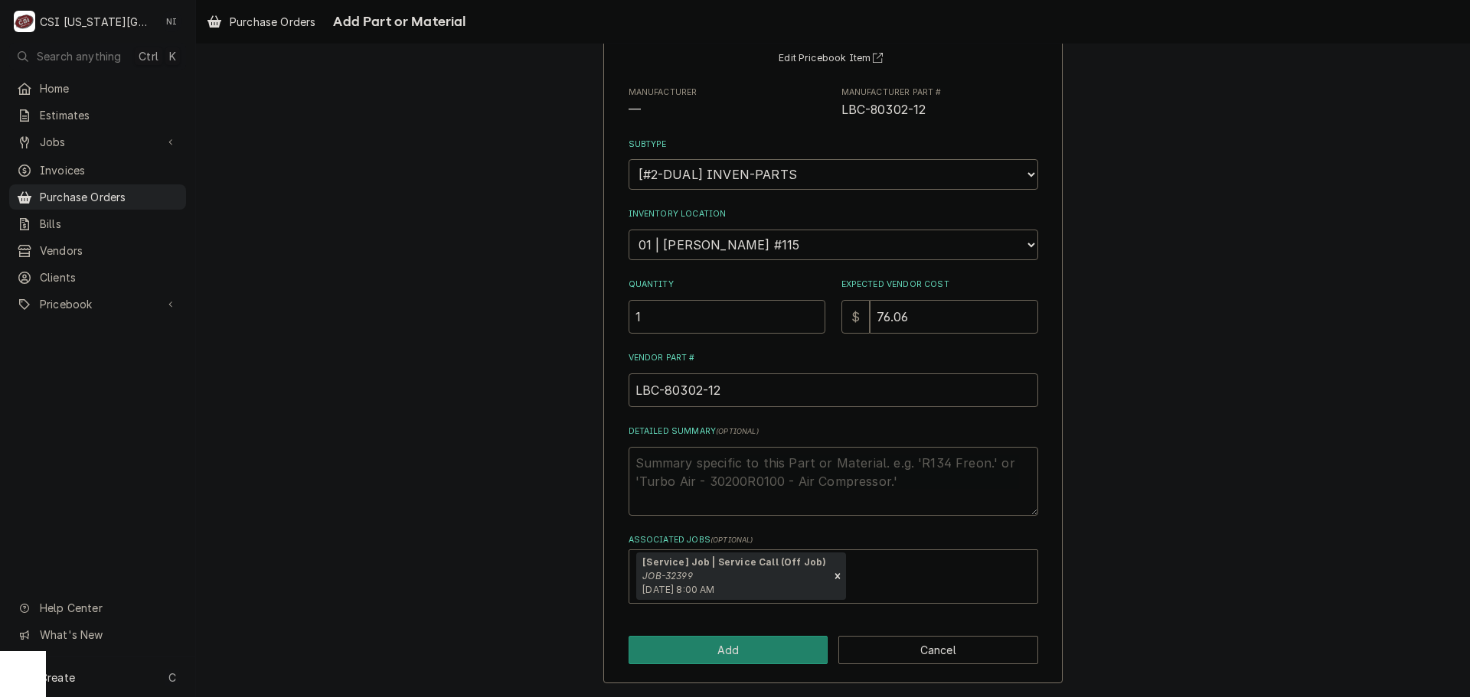
click at [772, 668] on div "Please provide the following information to add a new part or material to this …" at bounding box center [832, 302] width 459 height 763
click at [779, 648] on button "Add" at bounding box center [728, 650] width 200 height 28
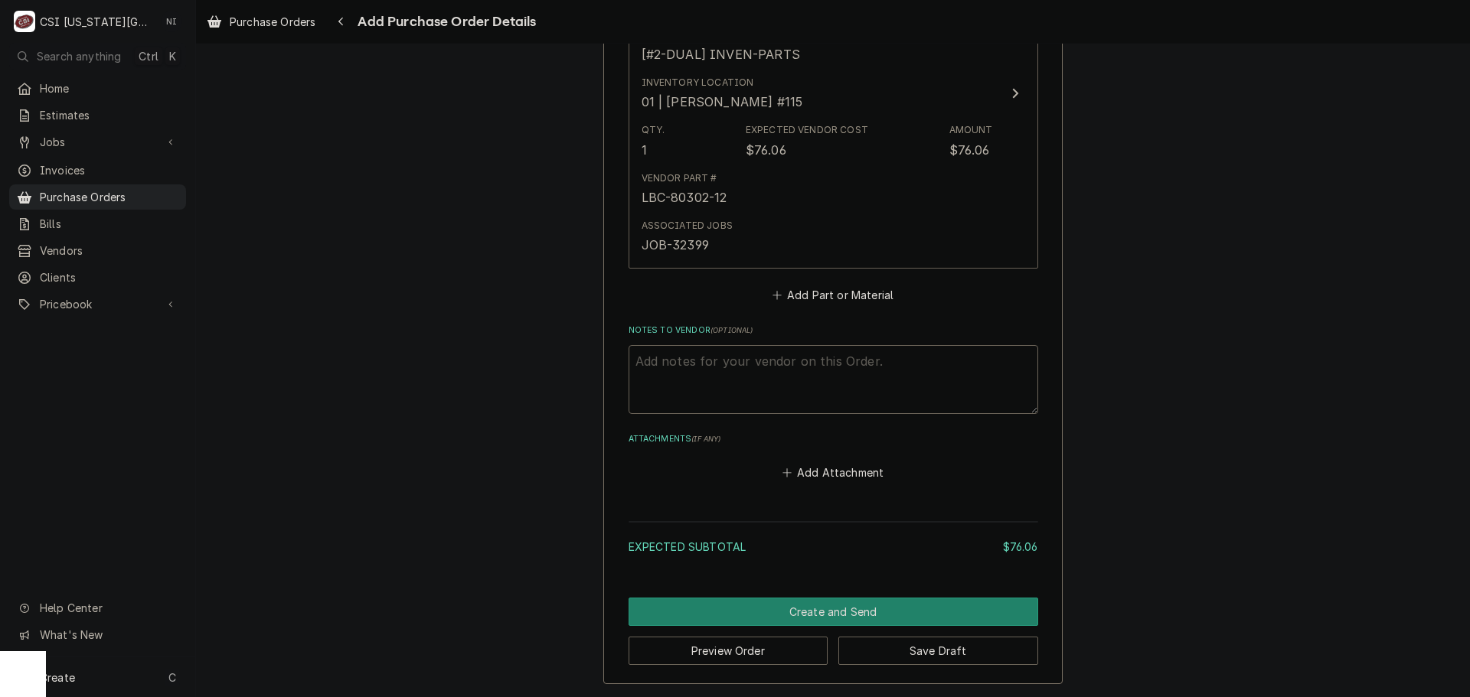
scroll to position [760, 0]
click at [827, 606] on button "Create and Send" at bounding box center [833, 611] width 410 height 28
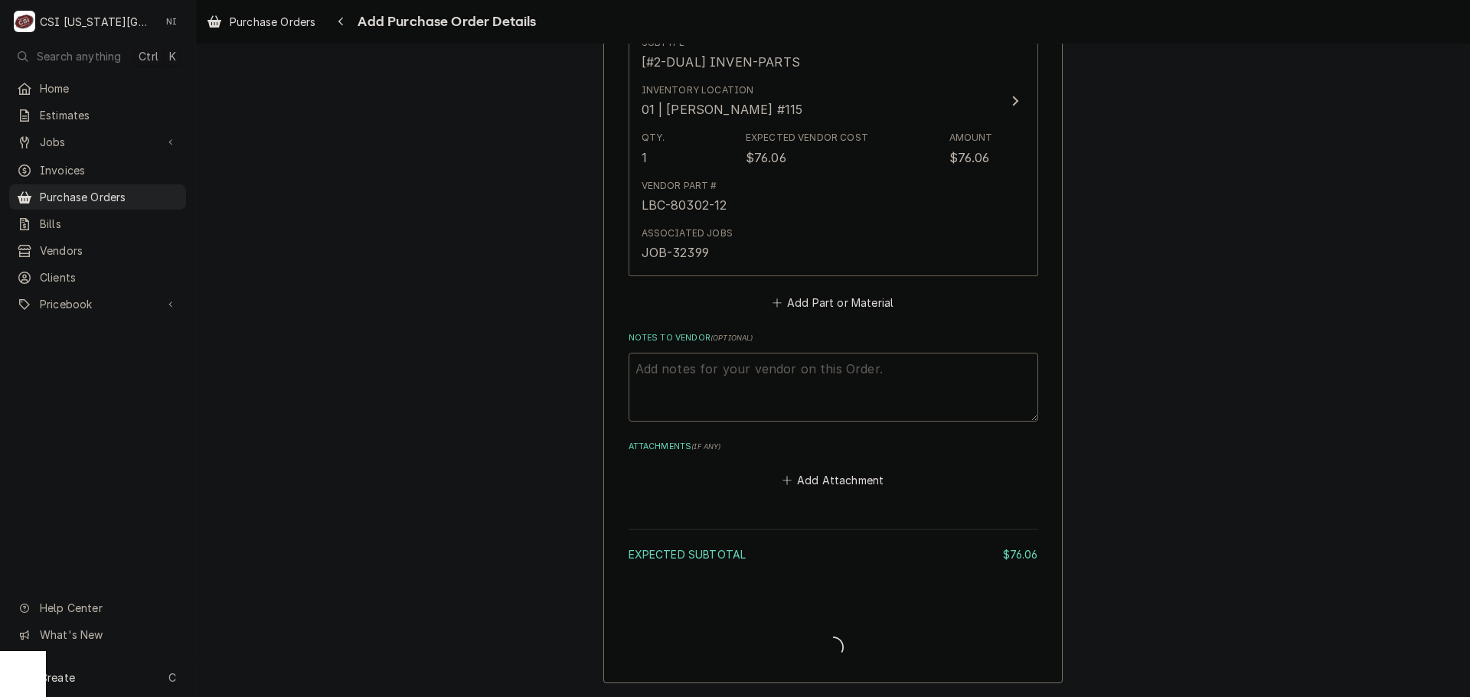
type textarea "x"
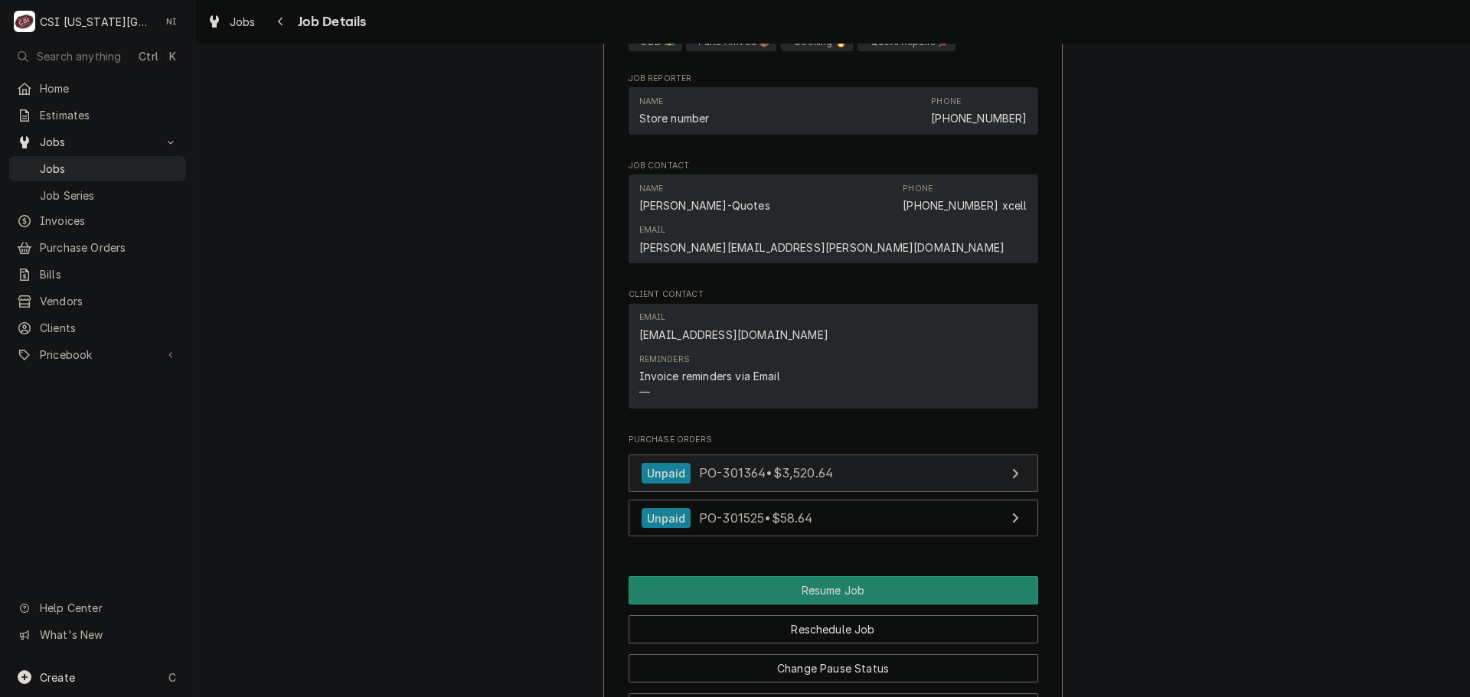
scroll to position [2220, 0]
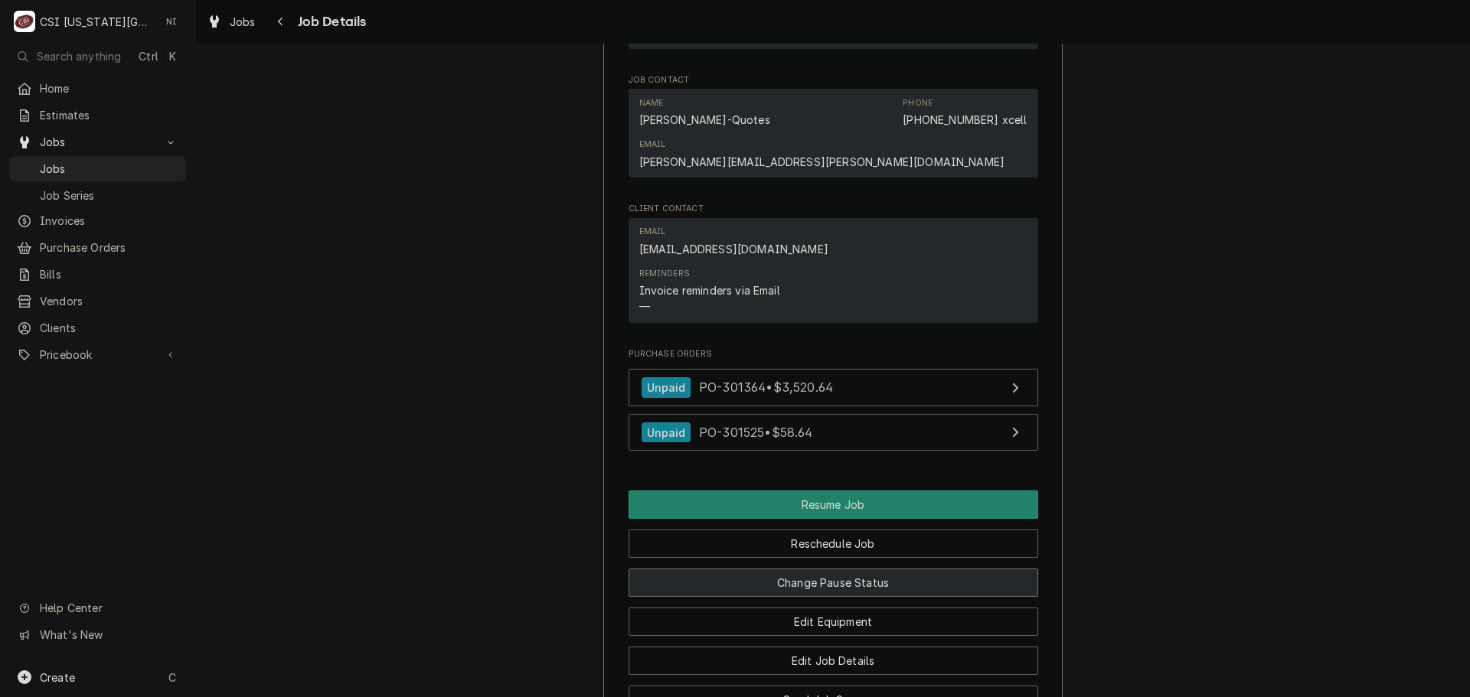
click at [811, 597] on button "Change Pause Status" at bounding box center [833, 583] width 410 height 28
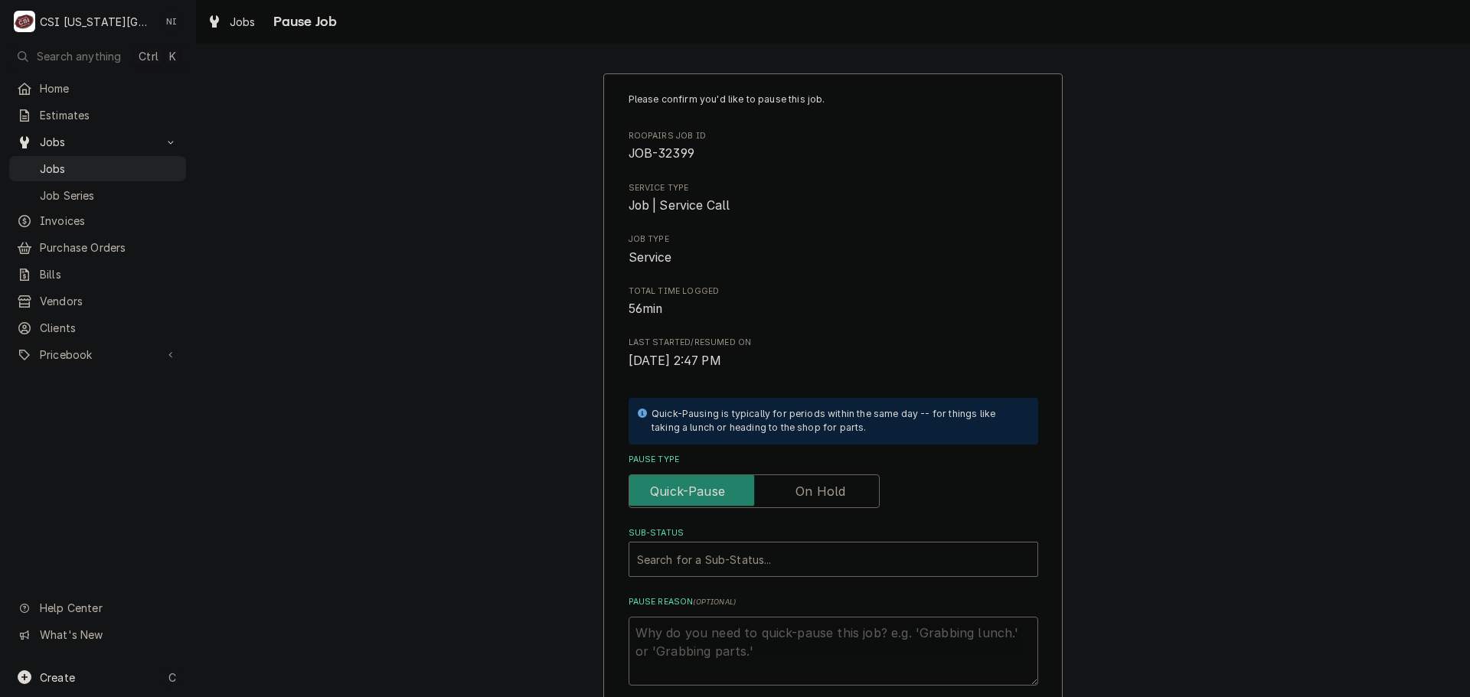
click at [798, 472] on div "Pause Type" at bounding box center [833, 481] width 410 height 54
type textarea "x"
click at [779, 554] on div "Sub-Status" at bounding box center [833, 560] width 393 height 28
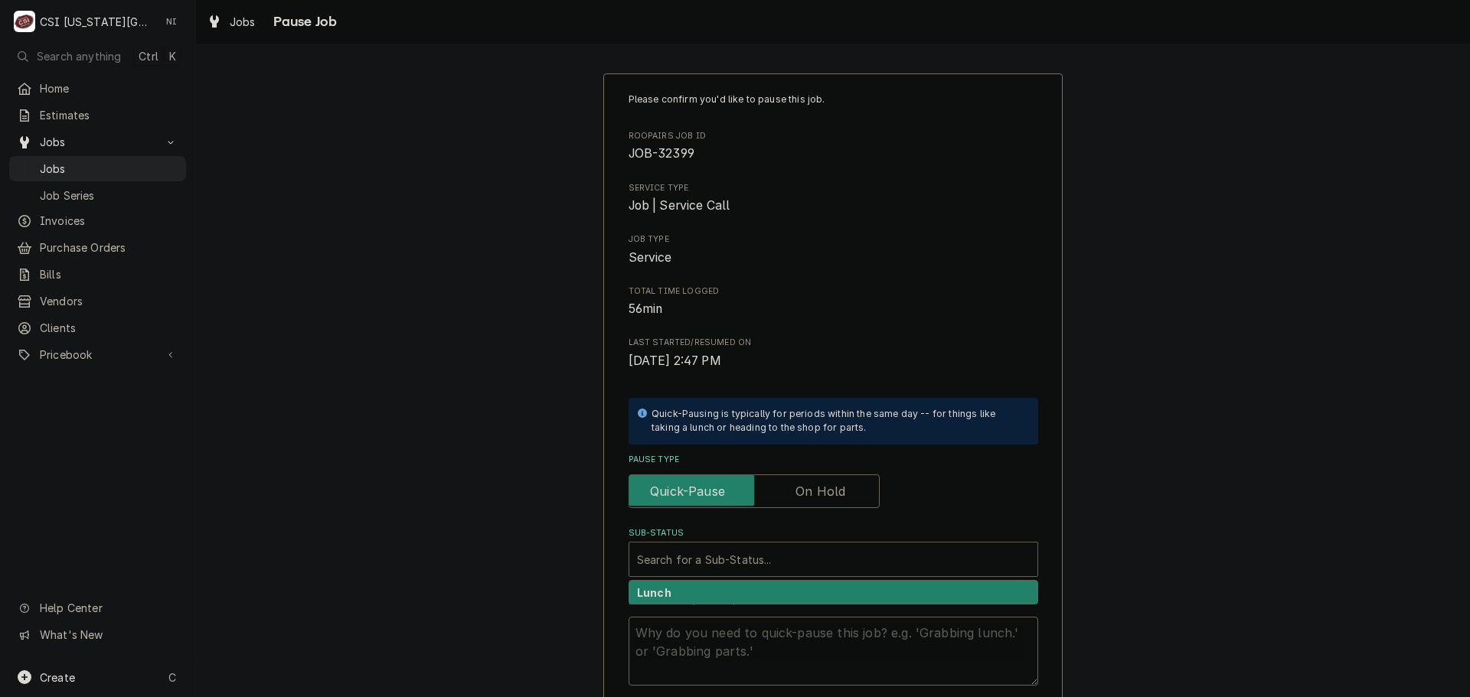
click at [798, 501] on label "Pause Type" at bounding box center [753, 492] width 251 height 34
click at [798, 501] on input "Pause Type" at bounding box center [753, 492] width 237 height 34
checkbox input "true"
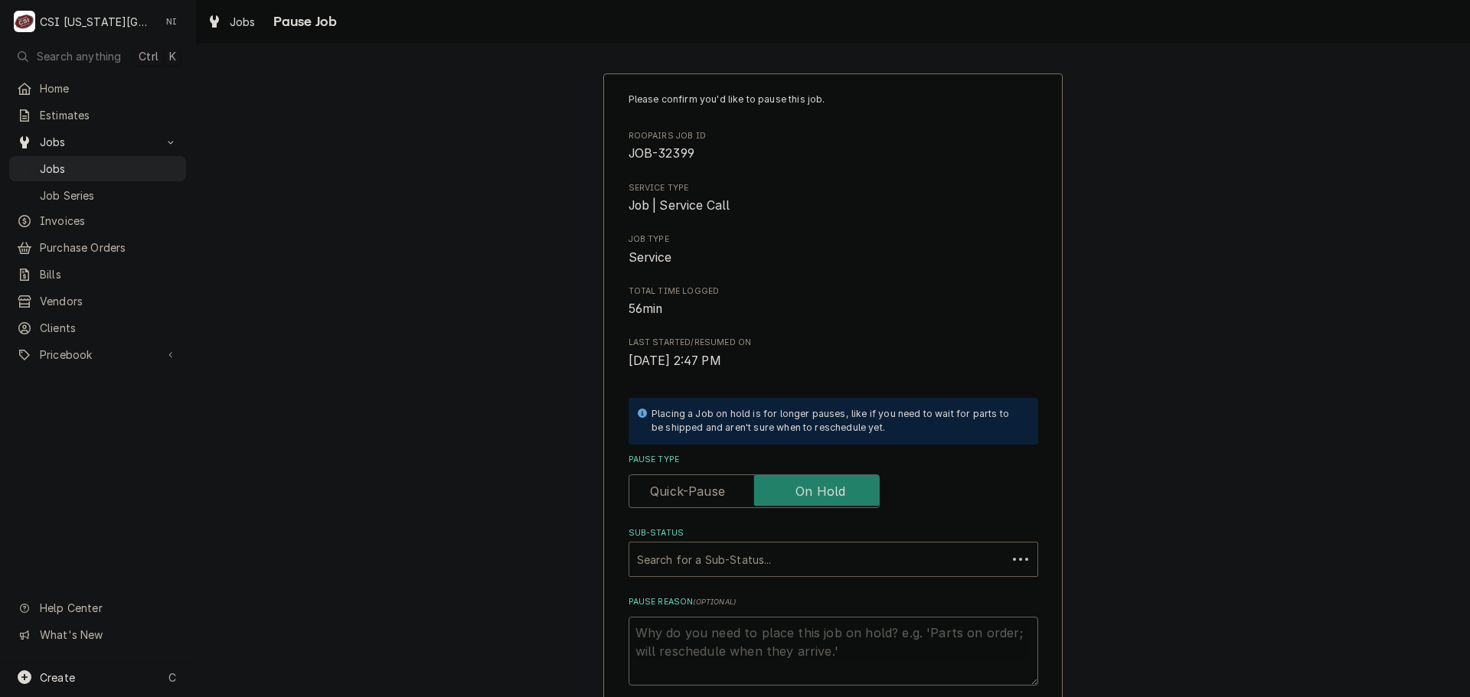
click at [761, 570] on div "Sub-Status" at bounding box center [818, 560] width 362 height 28
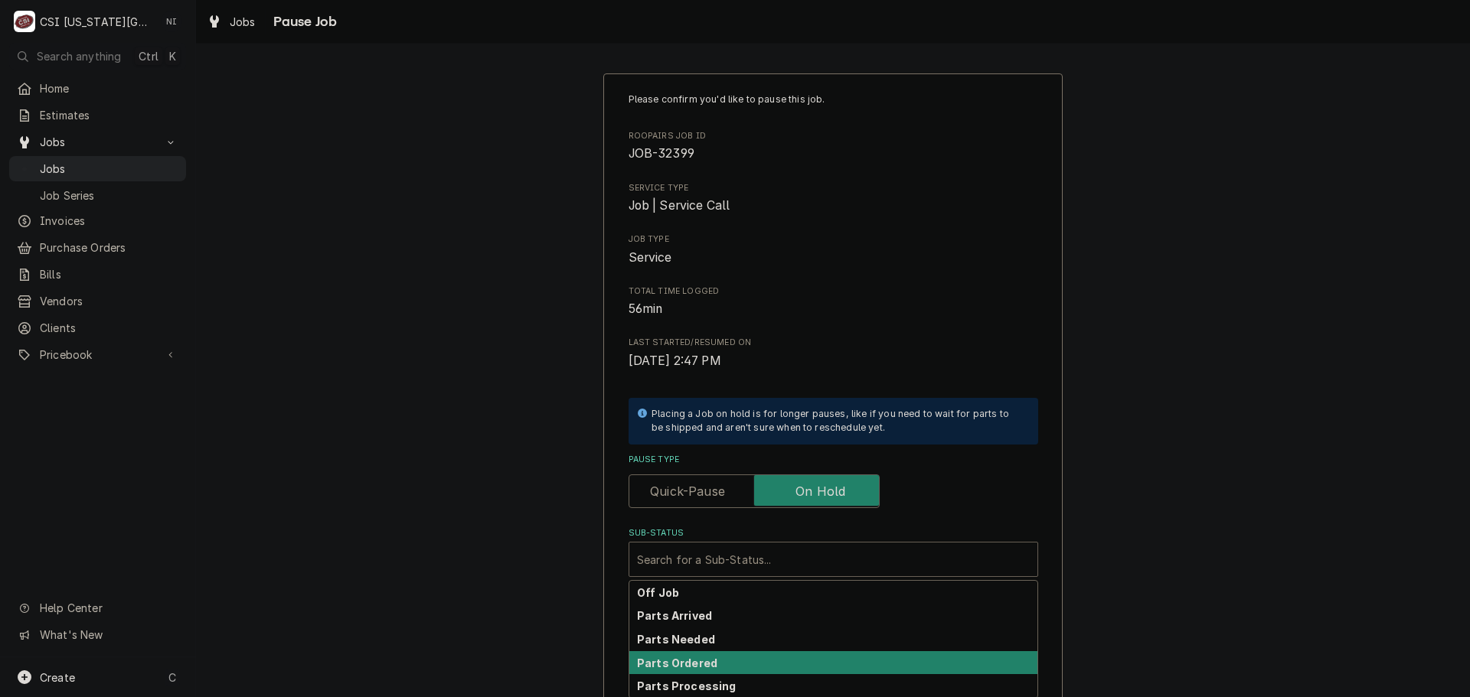
click at [712, 660] on div "Parts Ordered" at bounding box center [833, 663] width 408 height 24
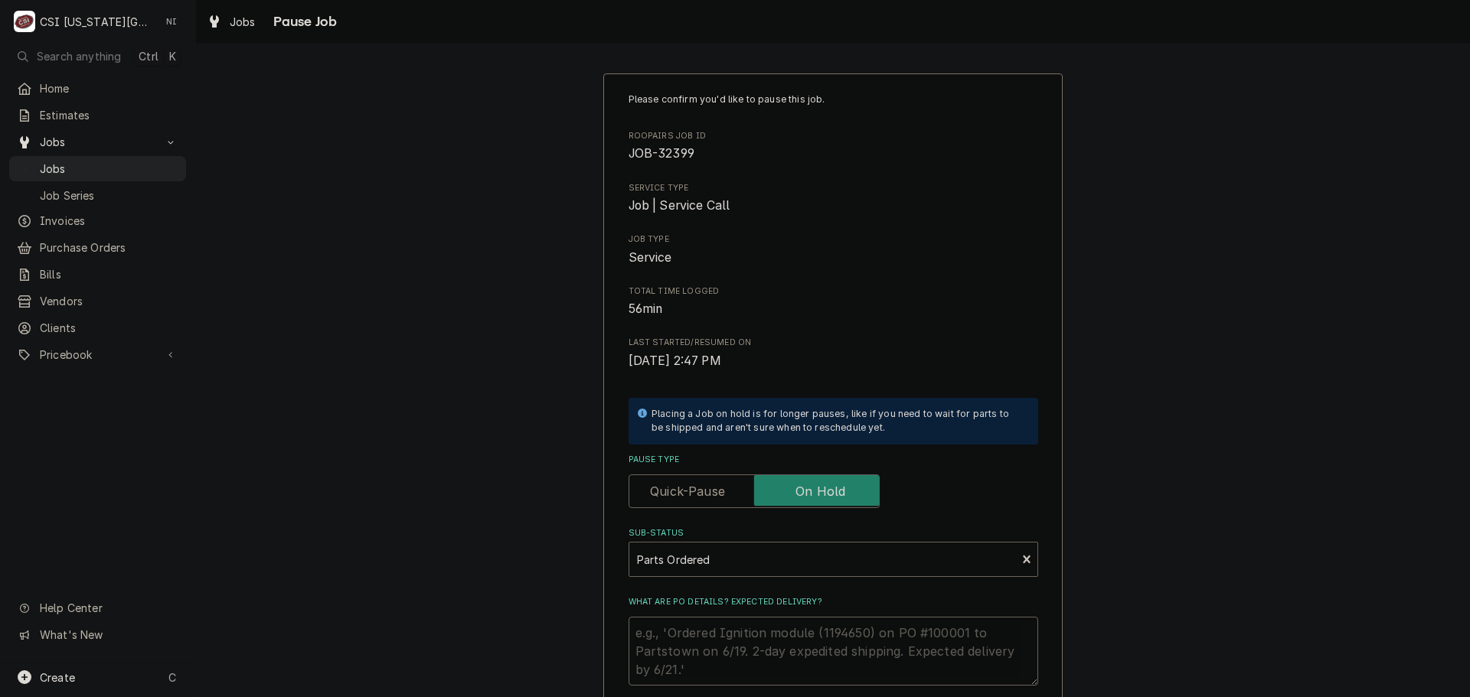
click at [800, 614] on div "What are PO details? Expected delivery?" at bounding box center [833, 641] width 410 height 90
click at [801, 622] on textarea "What are PO details? Expected delivery?" at bounding box center [833, 651] width 410 height 69
type textarea "x"
type textarea "B"
type textarea "x"
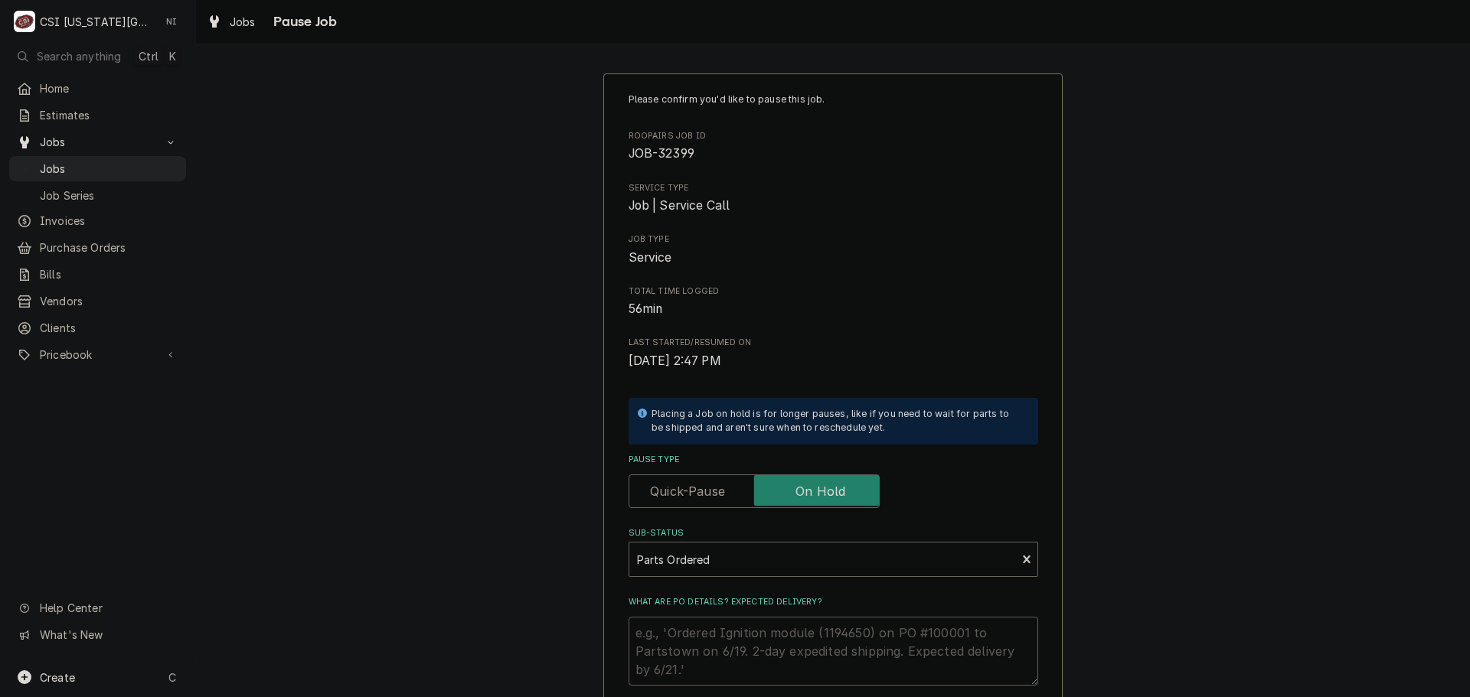
type textarea "b"
type textarea "x"
type textarea "bR"
type textarea "x"
type textarea "bRO"
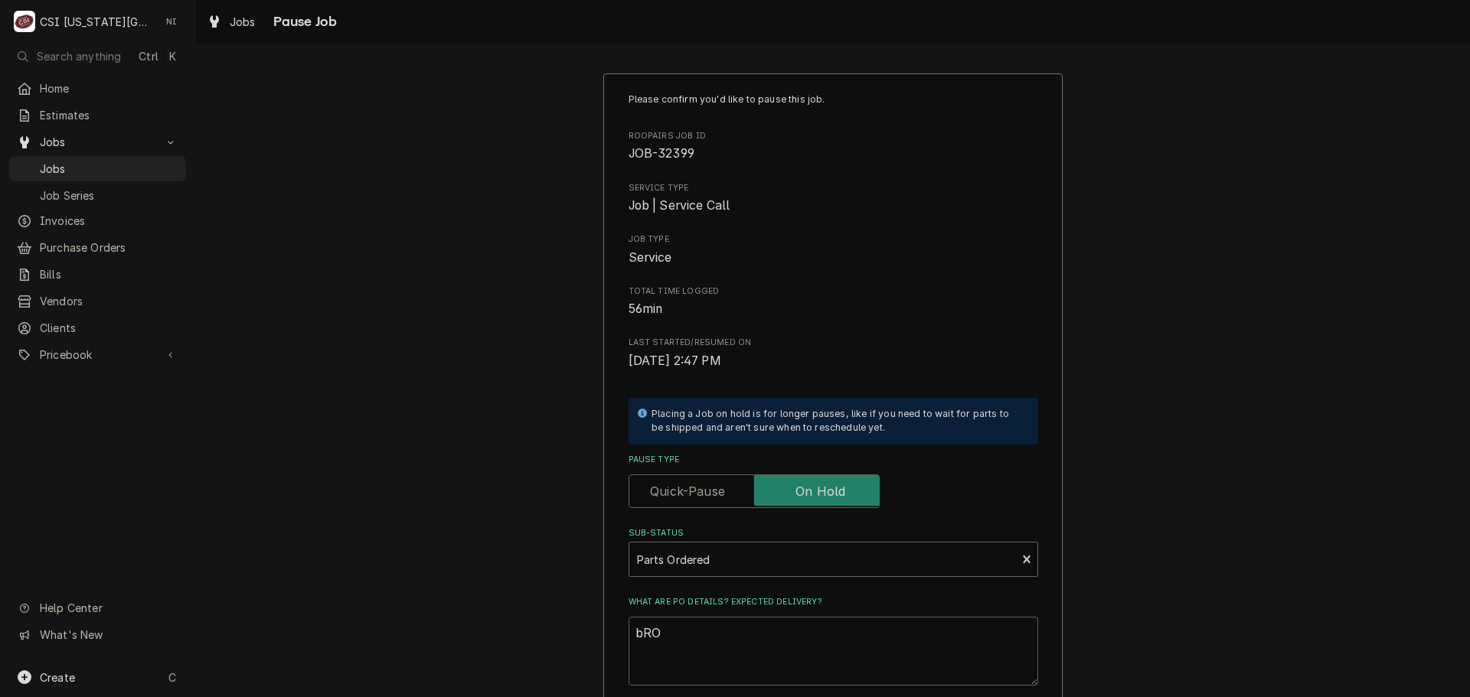
type textarea "x"
type textarea "bR"
type textarea "x"
type textarea "b"
type textarea "x"
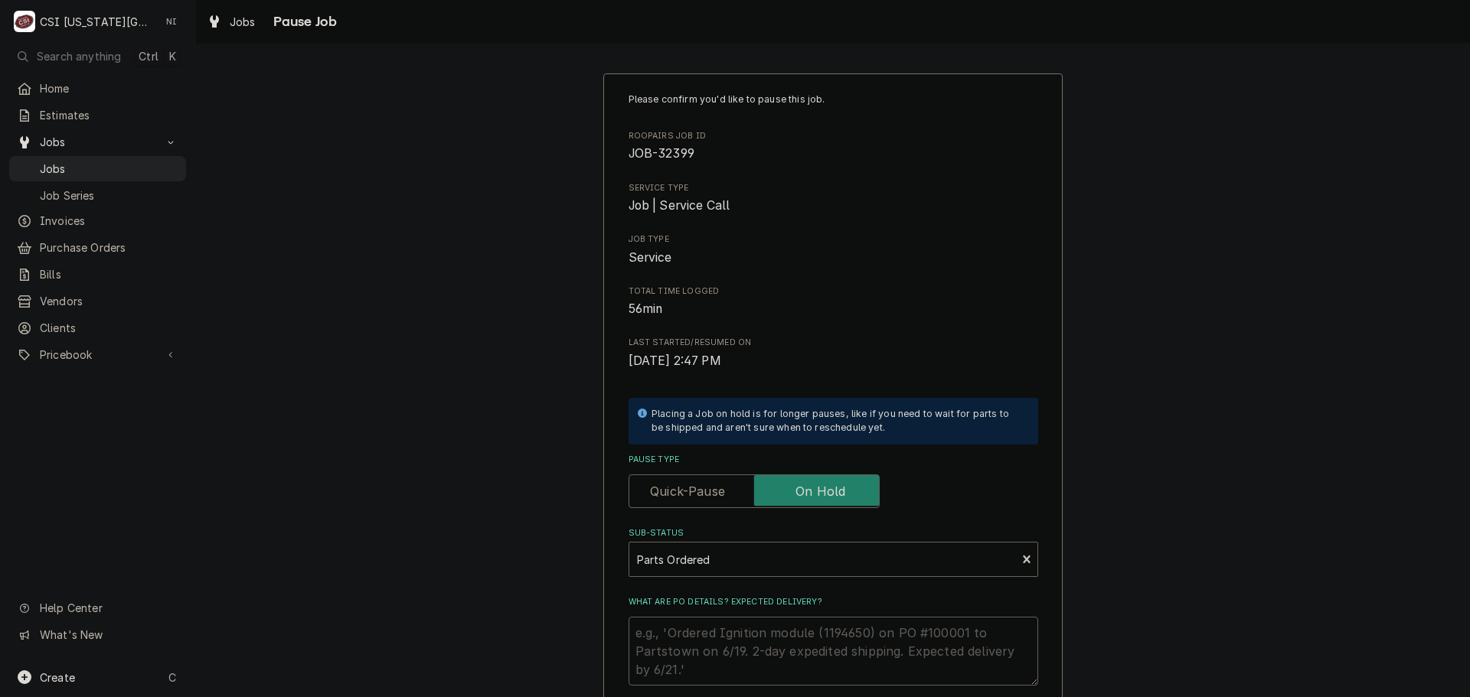
type textarea "x"
type textarea "B"
type textarea "x"
type textarea "Br"
type textarea "x"
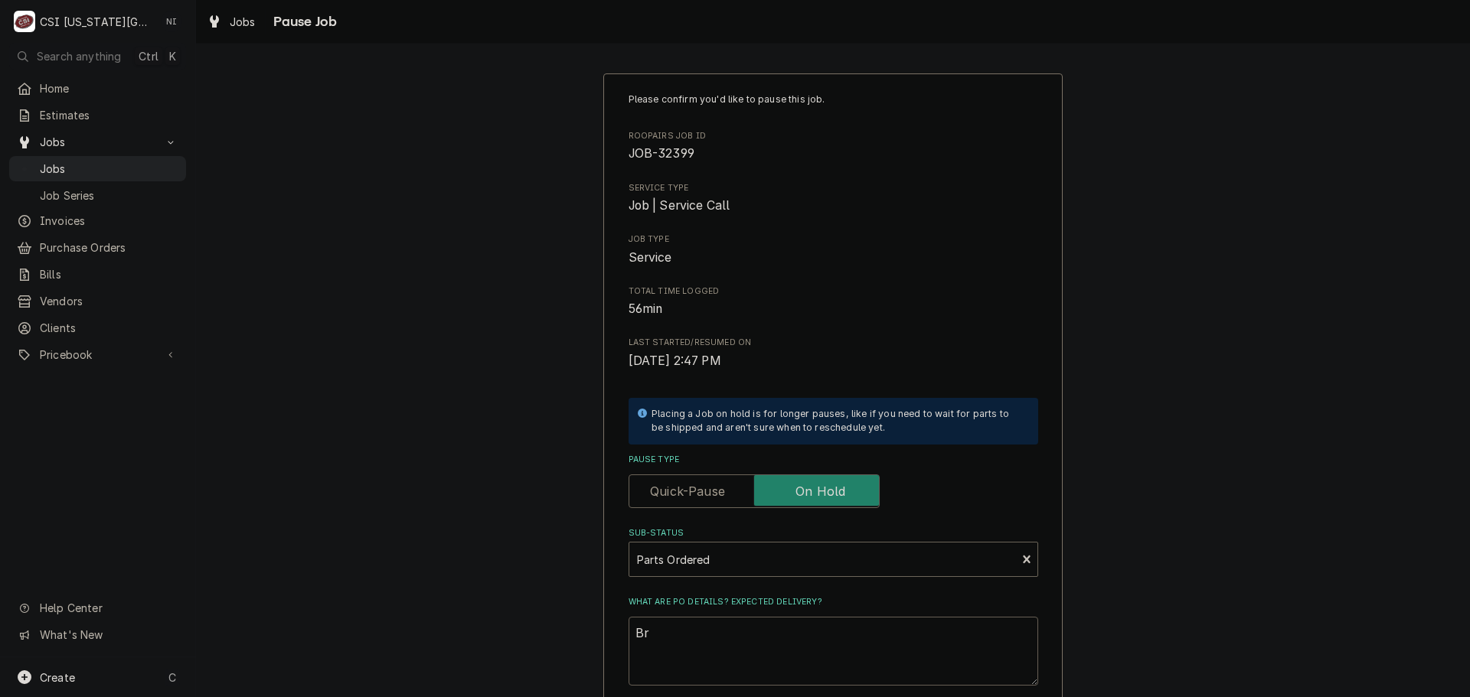
type textarea "Bro"
type textarea "x"
type textarea "Brok"
type textarea "x"
type textarea "Broke"
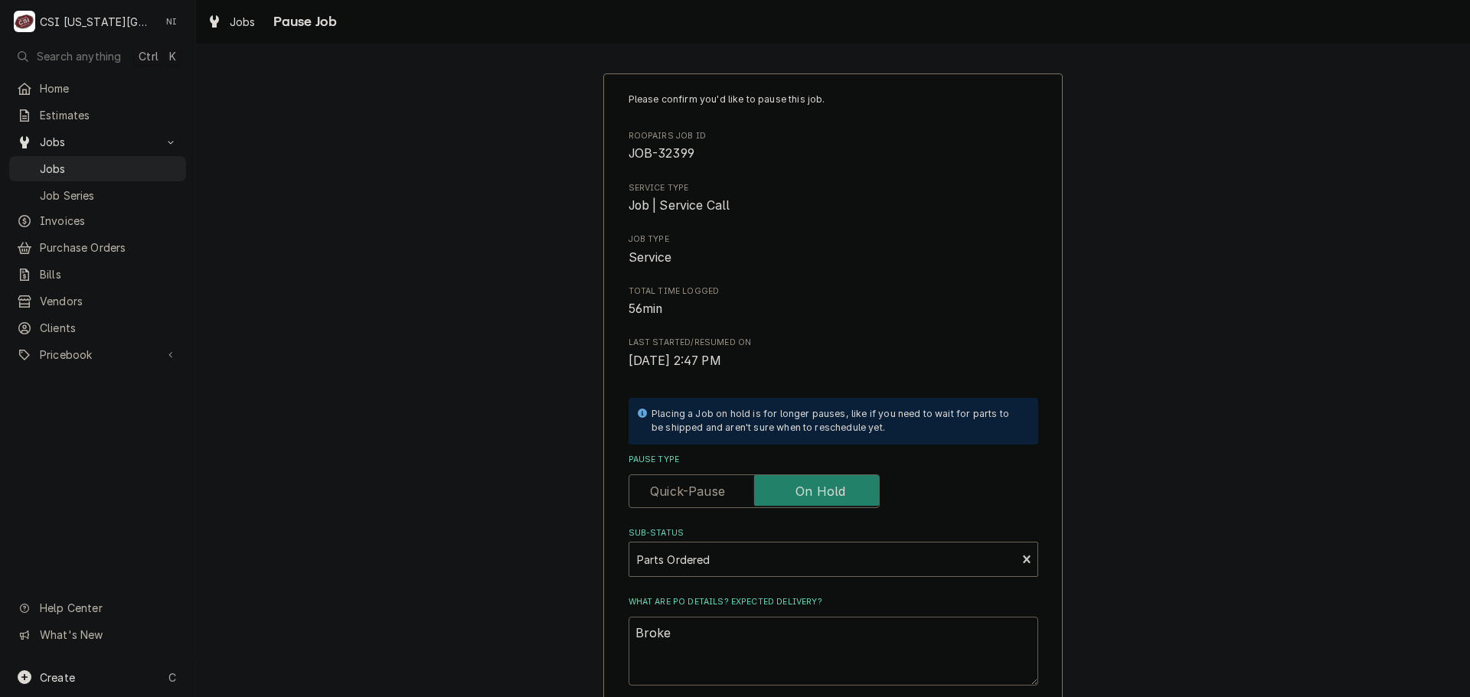
type textarea "x"
type textarea "Broken"
type textarea "x"
type textarea "Broken"
type textarea "x"
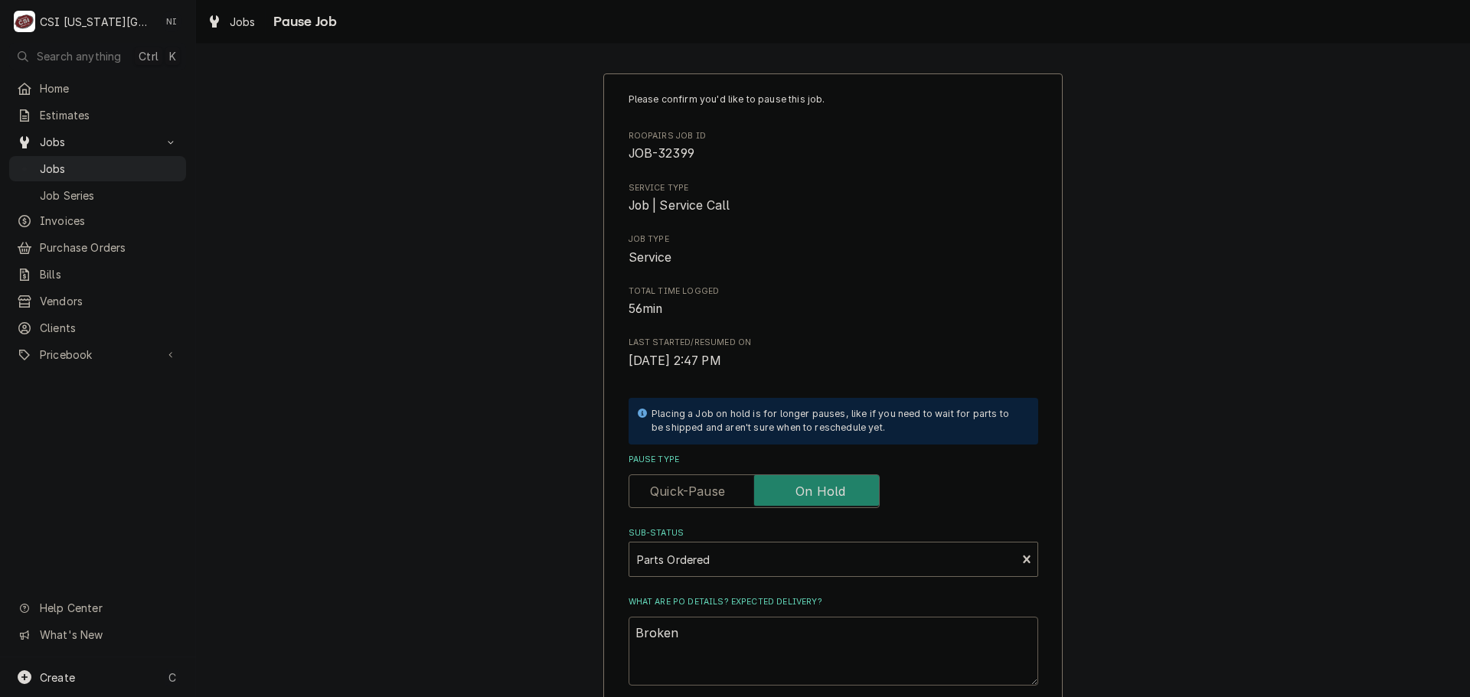
type textarea "Broken p"
type textarea "x"
type textarea "Broken pa"
type textarea "x"
type textarea "Broken par"
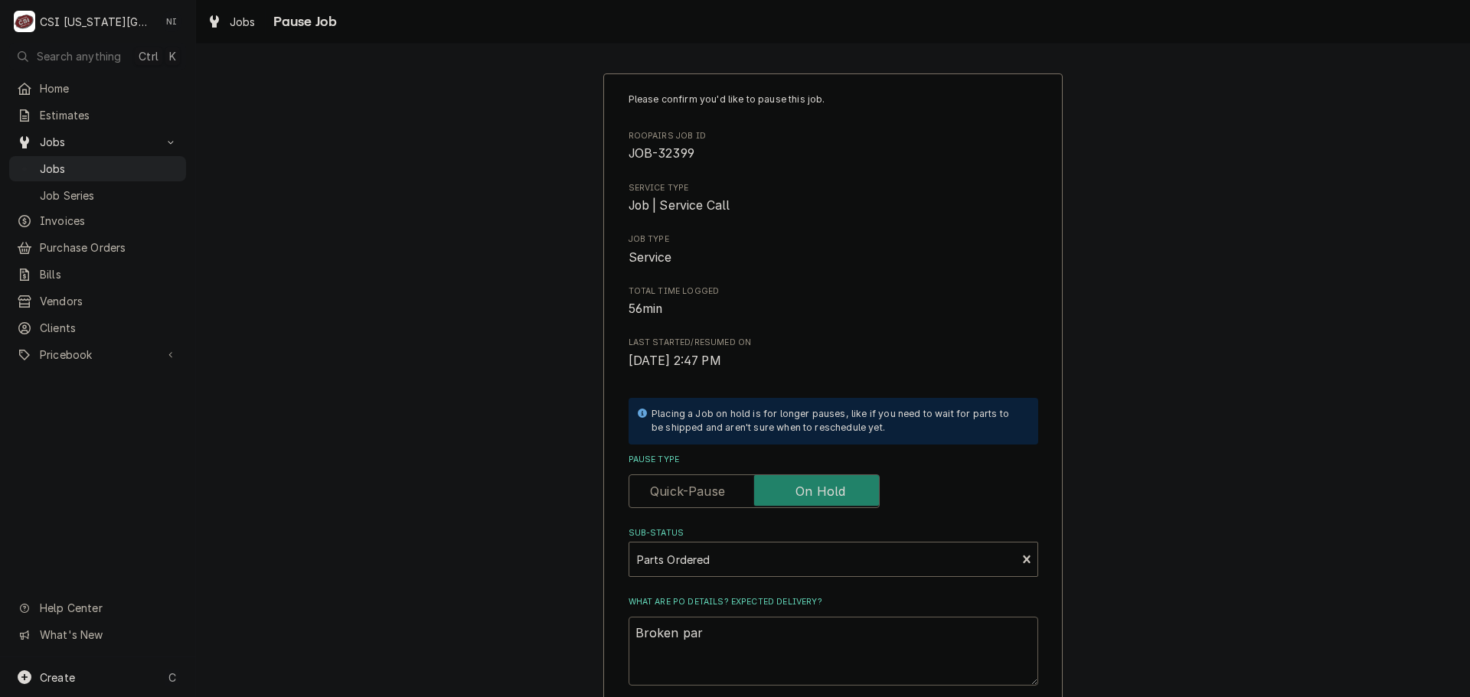
type textarea "x"
type textarea "Broken part"
type textarea "x"
type textarea "Broken parts"
type textarea "x"
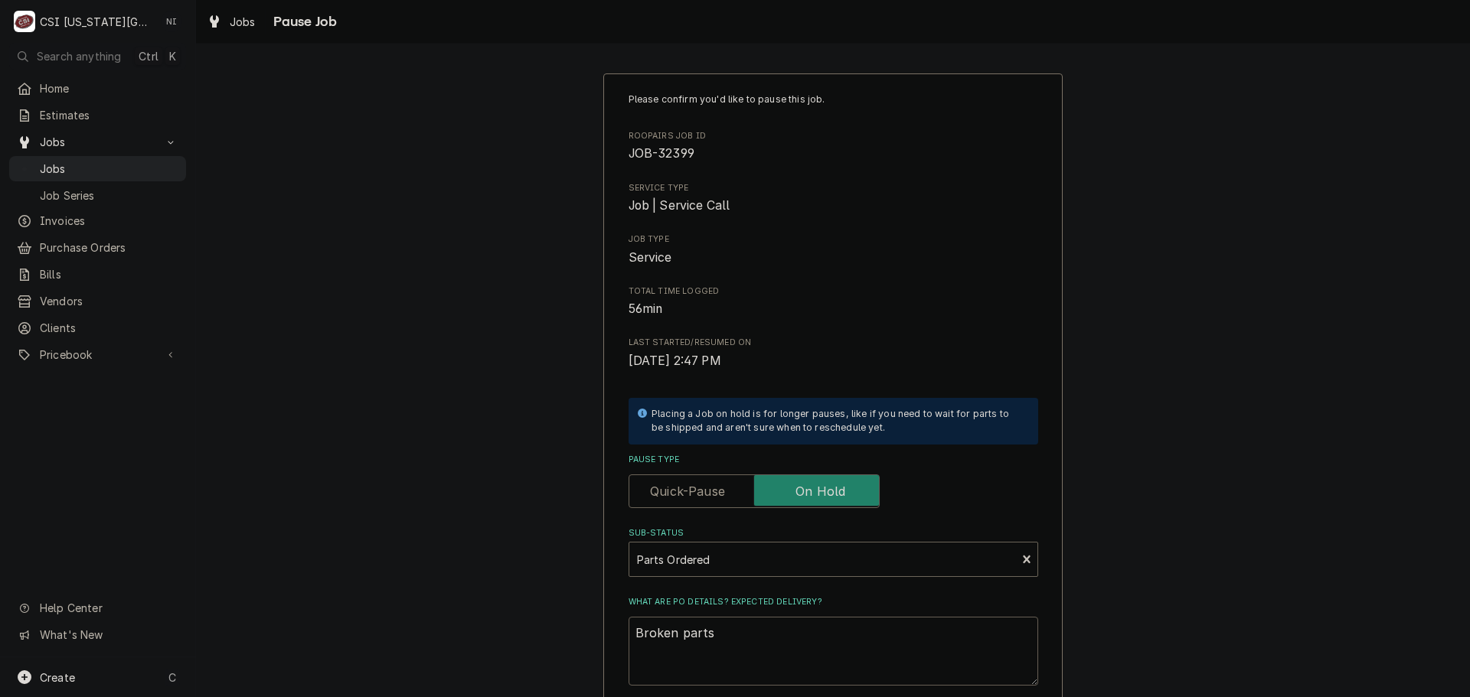
type textarea "Broken parts,"
type textarea "x"
type textarea "Broken parts,"
type textarea "x"
type textarea "Broken parts, r"
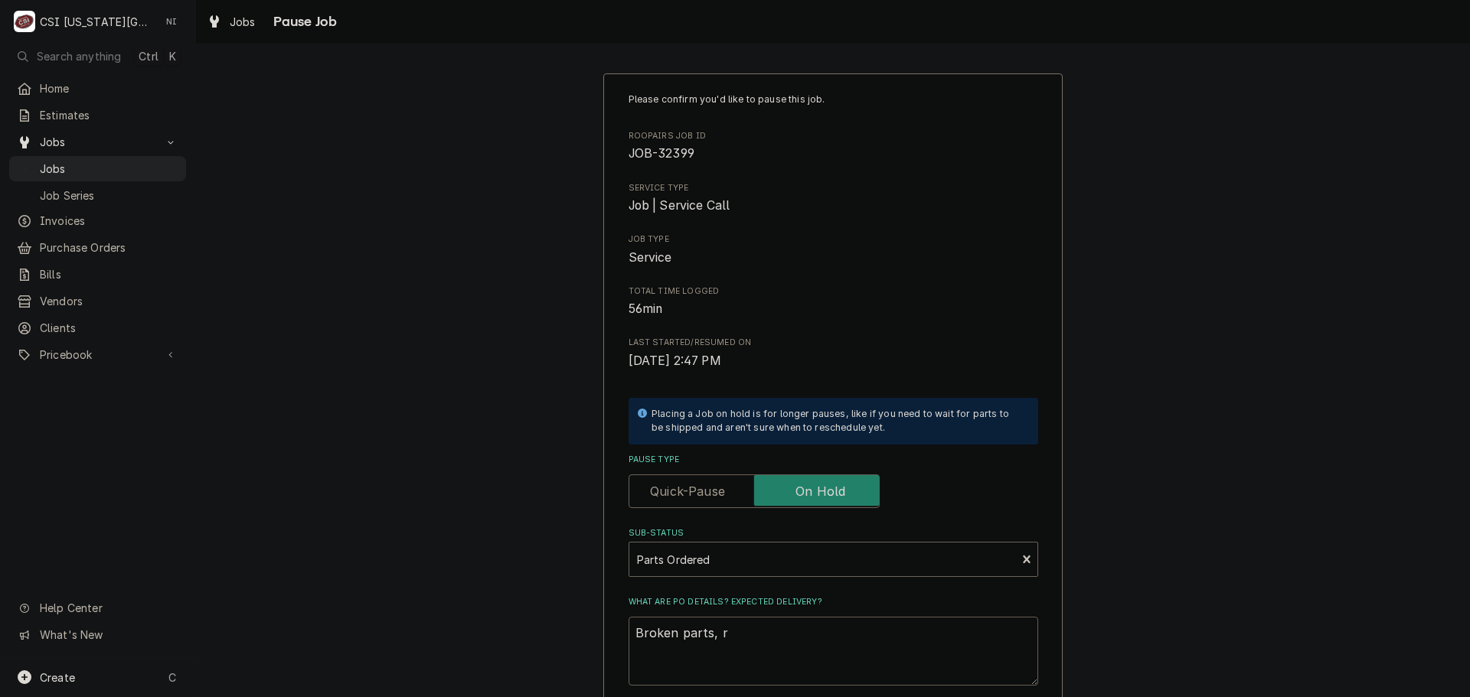
type textarea "x"
type textarea "Broken parts, re"
type textarea "x"
type textarea "Broken parts, reo"
type textarea "x"
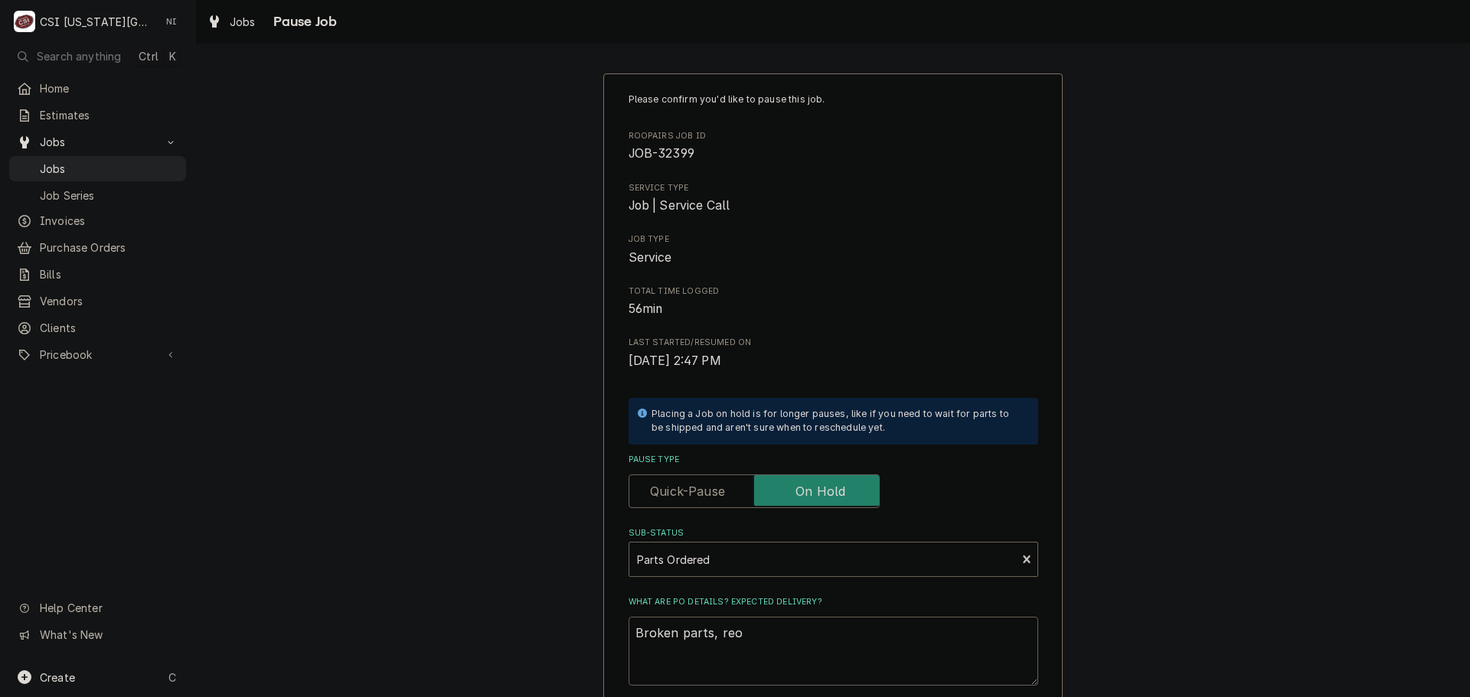
type textarea "Broken parts, reor"
type textarea "x"
type textarea "Broken parts, reord"
type textarea "x"
type textarea "Broken parts, reorde"
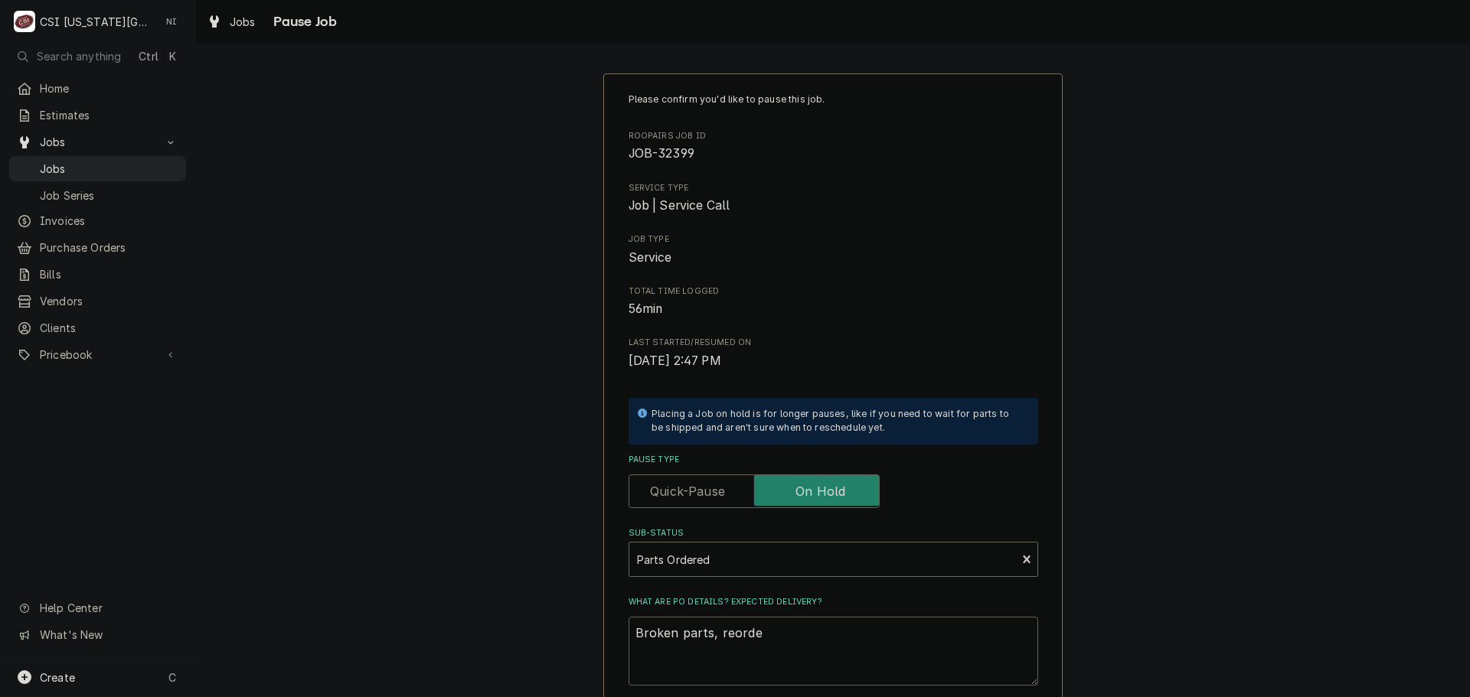
type textarea "x"
type textarea "Broken parts, reorder"
type textarea "x"
type textarea "Broken parts, reorderd"
type textarea "x"
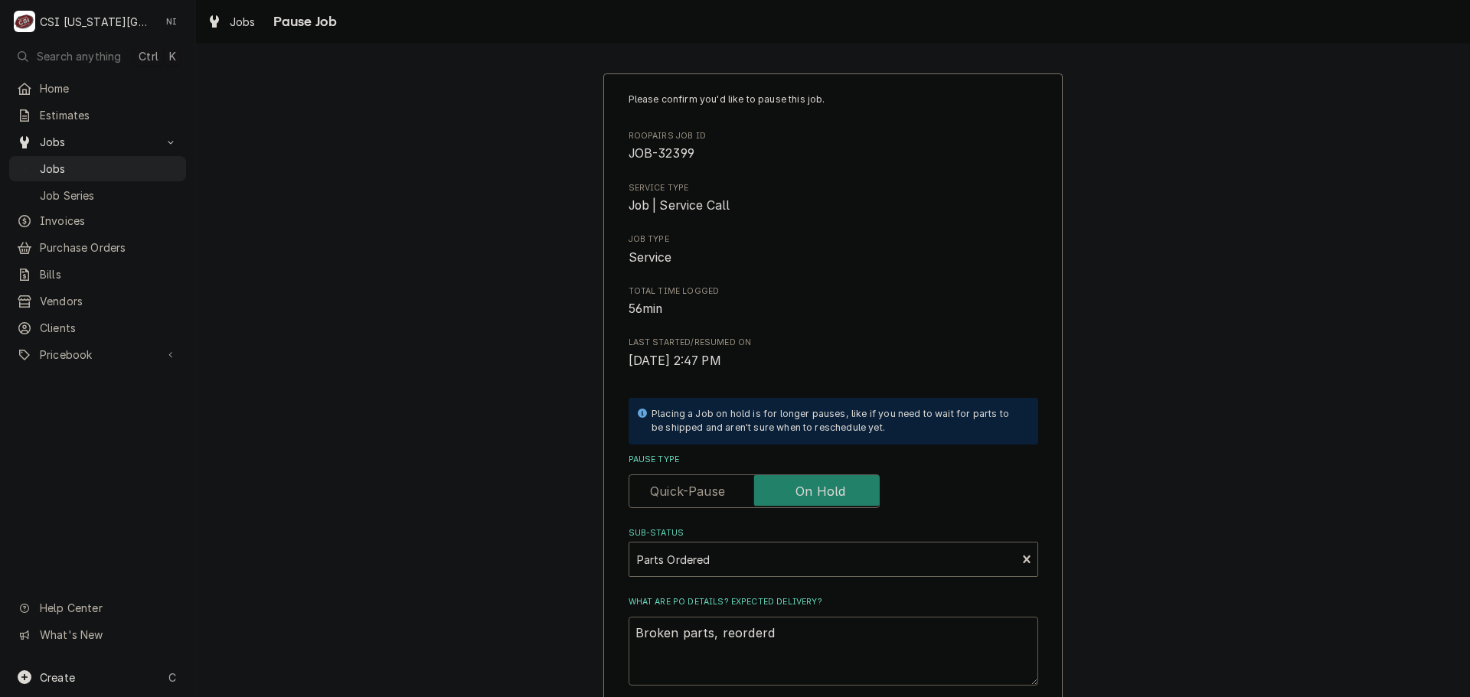
type textarea "Broken parts, reorderd"
type textarea "x"
type textarea "Broken parts, reorderd"
type textarea "x"
type textarea "Broken parts, reorder"
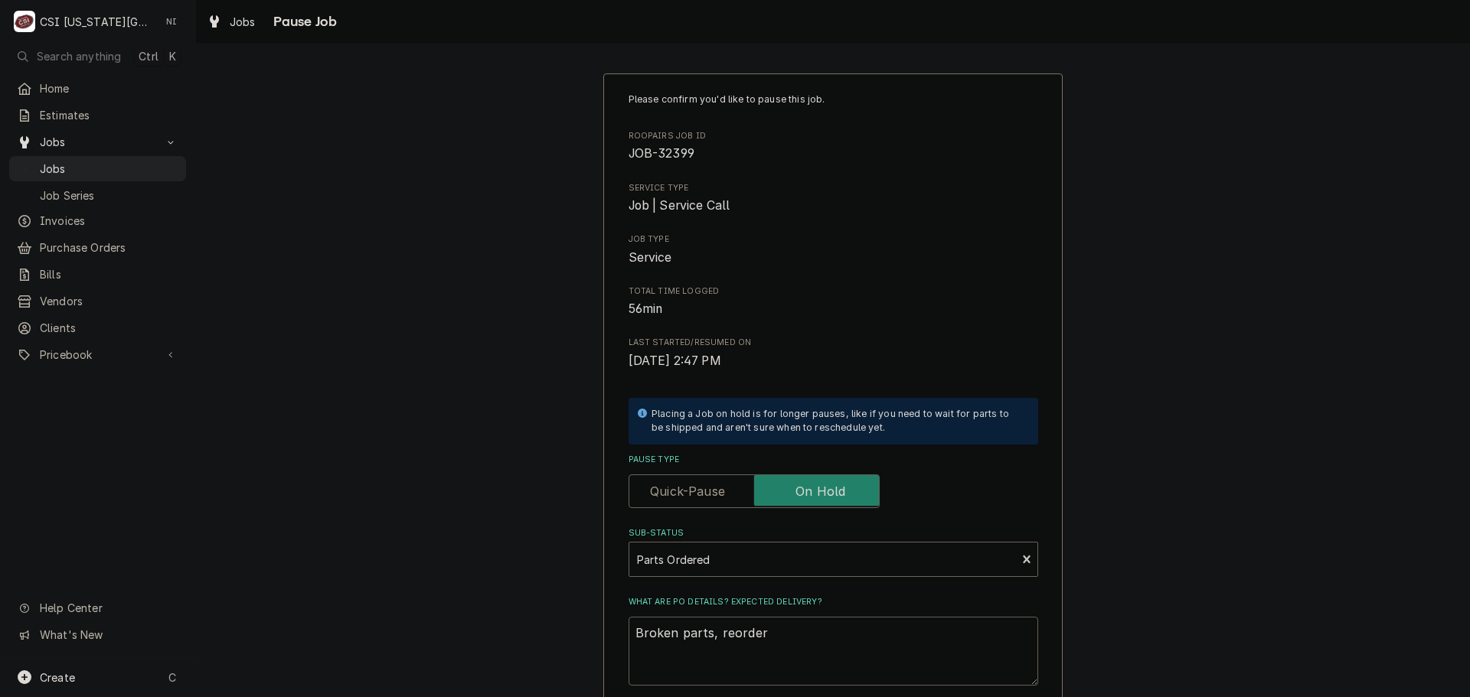
type textarea "x"
type textarea "Broken parts, reordere"
type textarea "x"
type textarea "Broken parts, reordered"
type textarea "x"
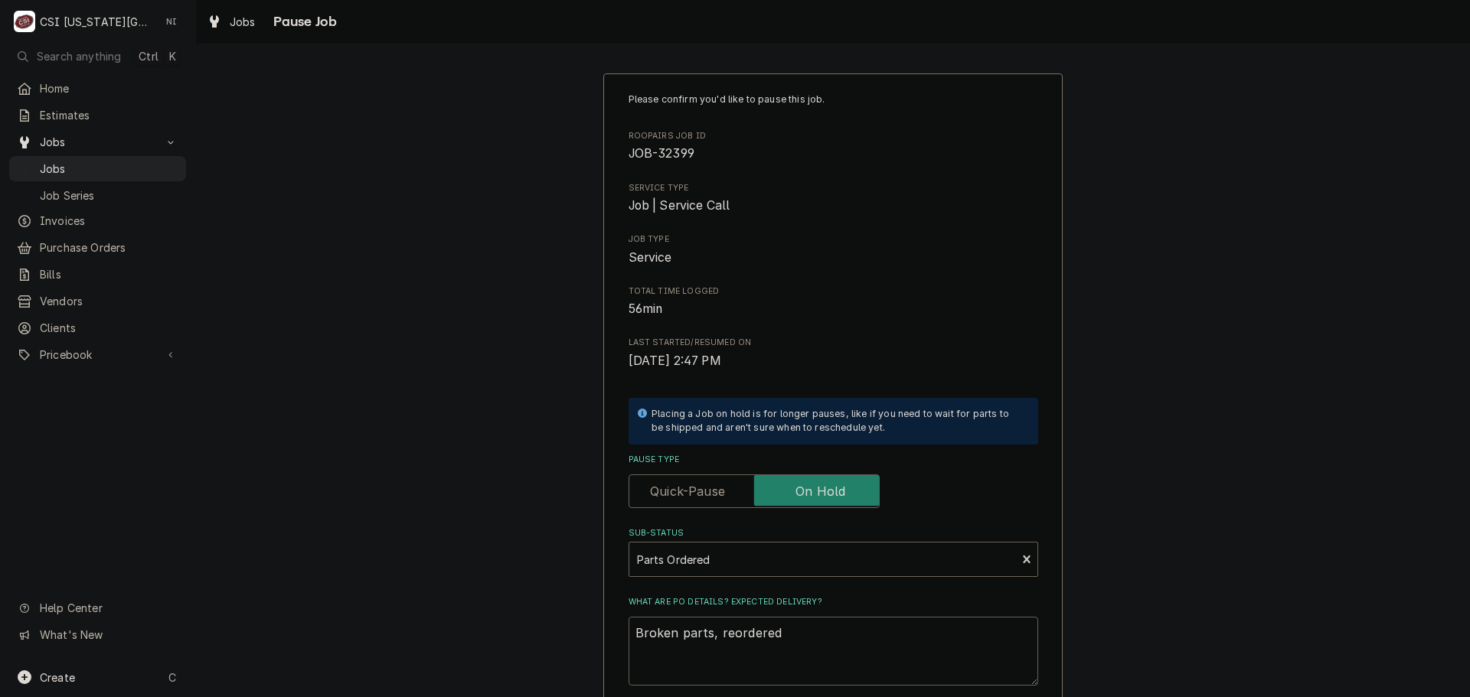
type textarea "Broken parts, reordered"
type textarea "x"
type textarea "Broken parts, reordered N"
type textarea "x"
type textarea "Broken parts, reordered ND"
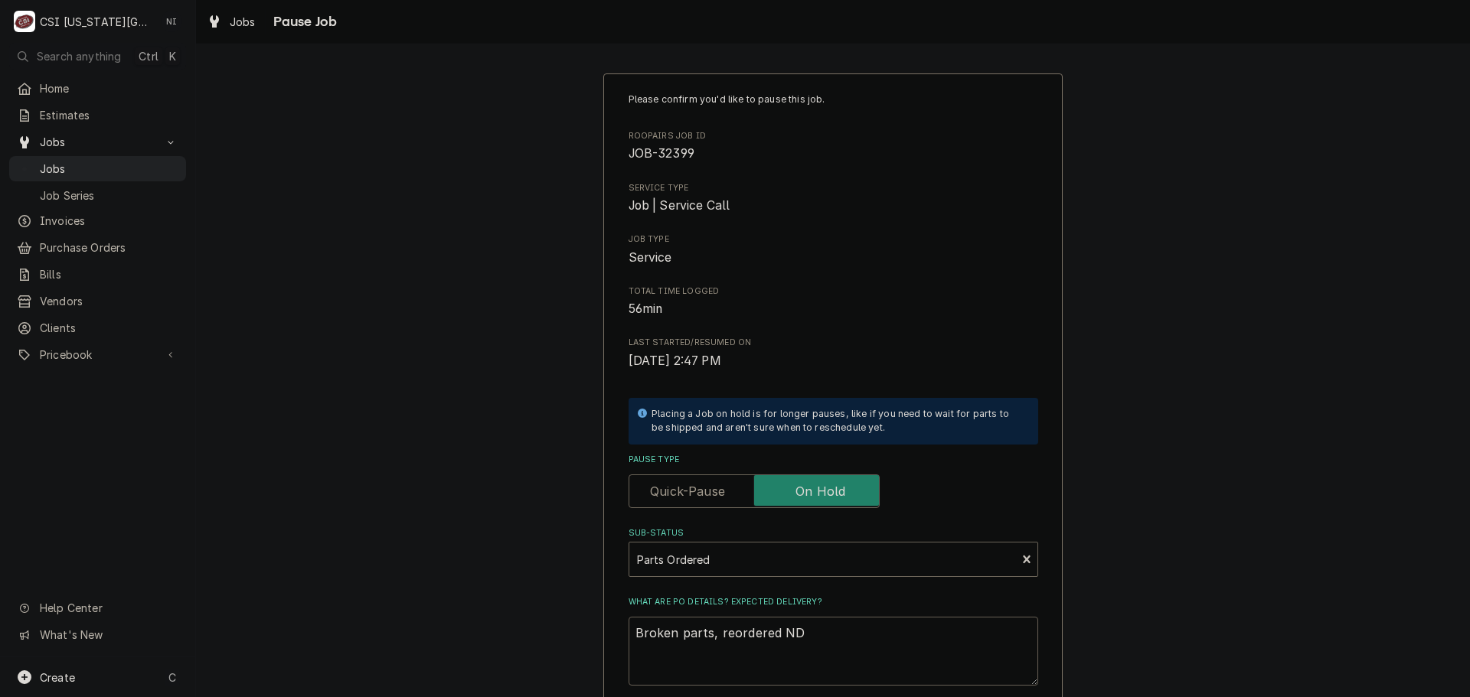
type textarea "x"
type textarea "Broken parts, reordered NDA"
type textarea "x"
type textarea "Broken parts, reordered NDA"
type textarea "x"
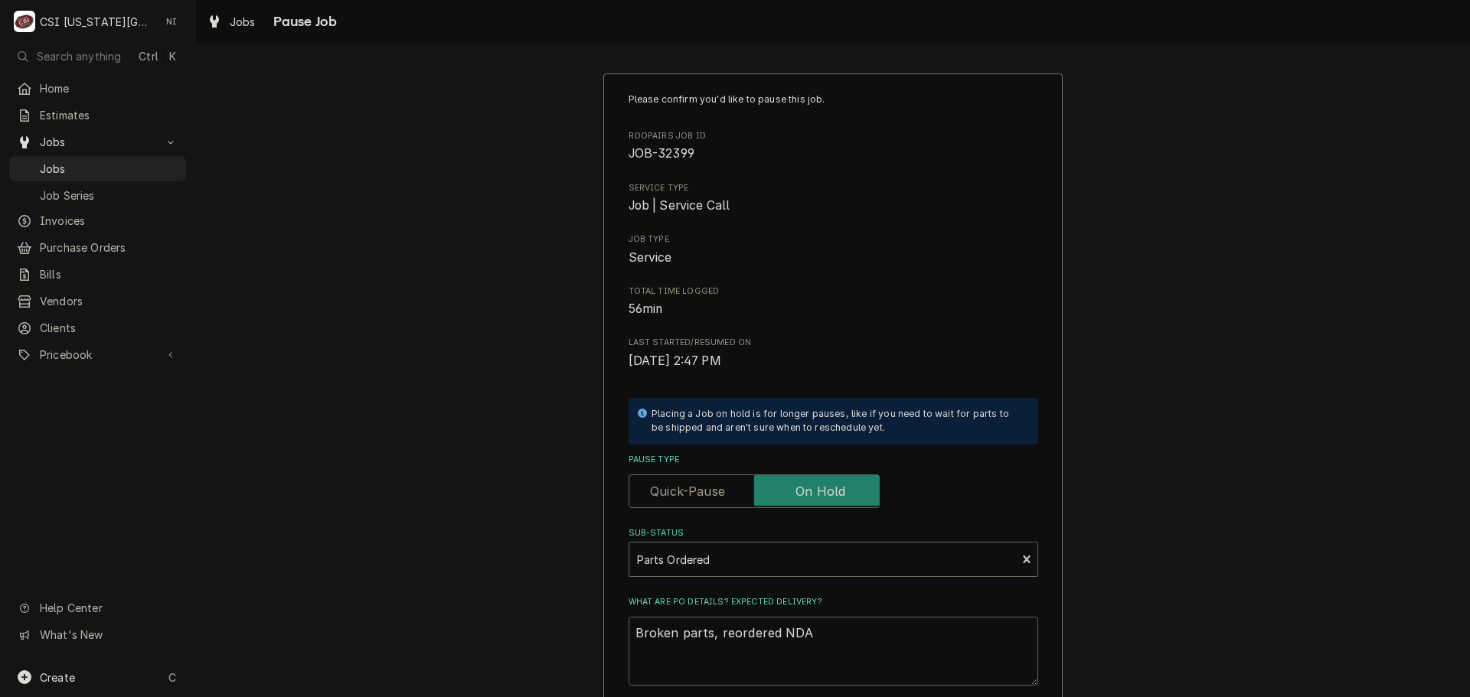
type textarea "Broken parts, reordered NDA O"
type textarea "x"
type textarea "Broken parts, reordered NDA ON"
type textarea "x"
type textarea "Broken parts, reordered NDA ON"
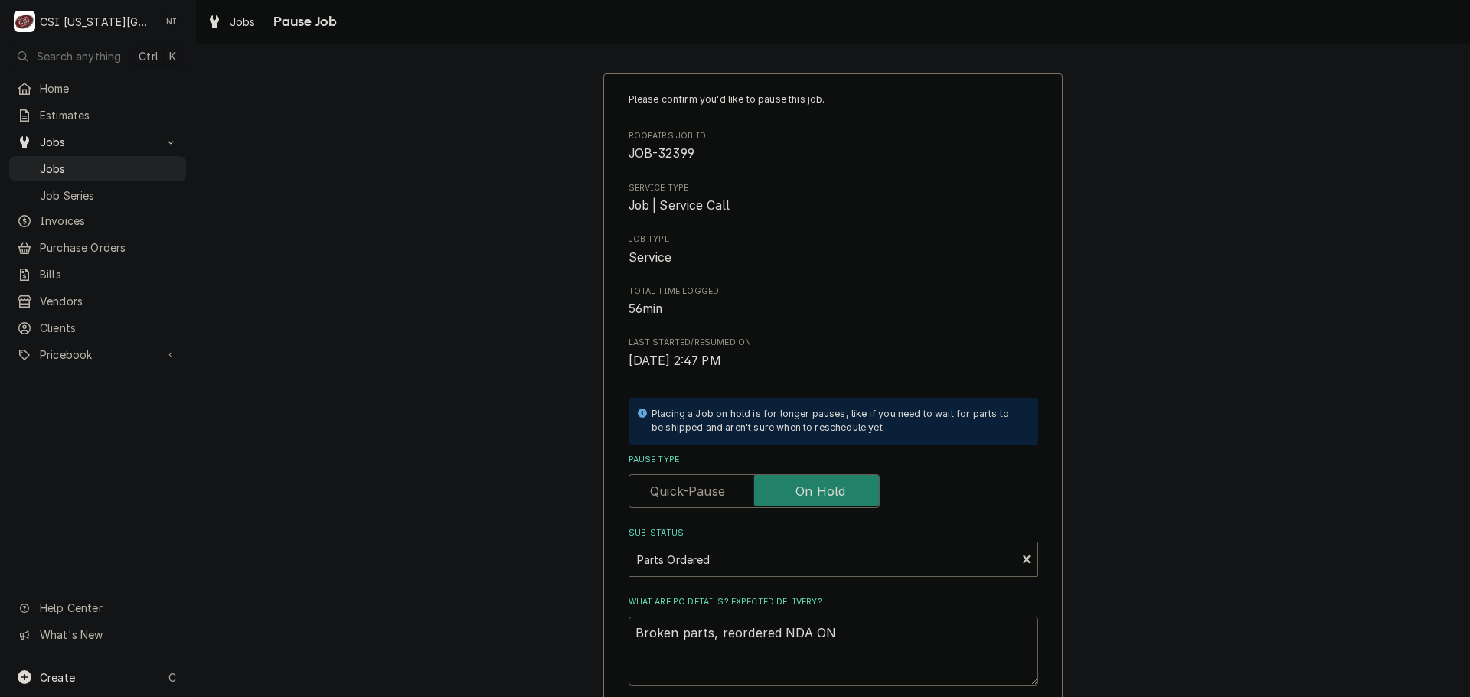
type textarea "x"
type textarea "Broken parts, reordered NDA ON"
type textarea "x"
type textarea "Broken parts, reordered NDA O"
type textarea "x"
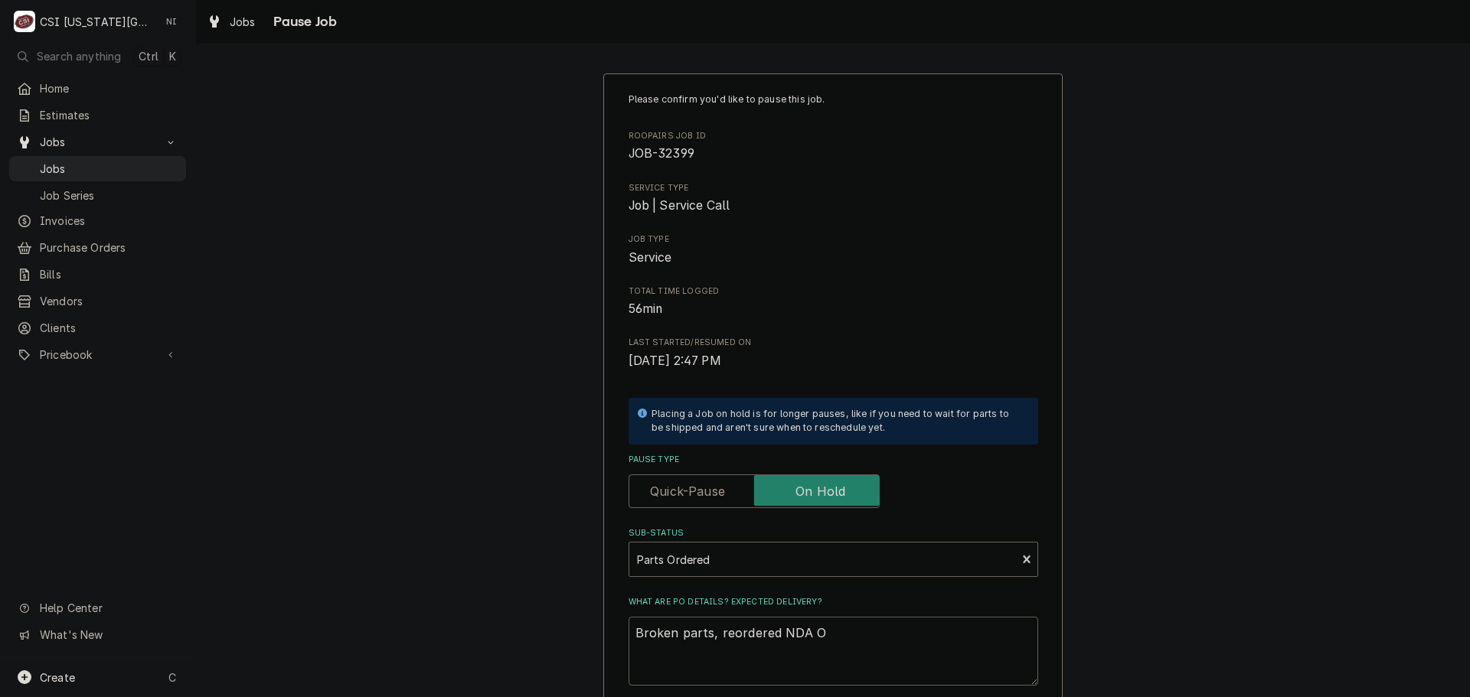
type textarea "Broken parts, reordered NDA"
type textarea "x"
type textarea "Broken parts, reordered NDA o"
type textarea "x"
type textarea "Broken parts, reordered NDA on"
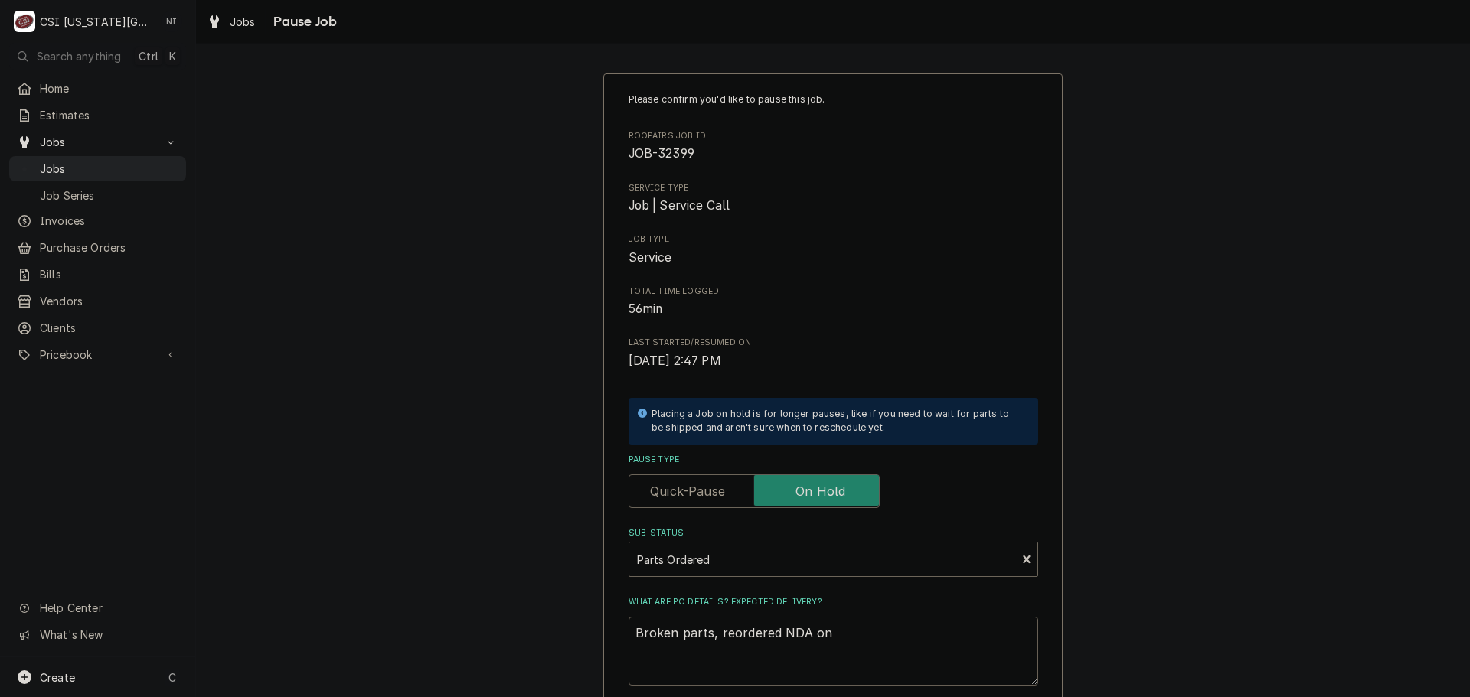
type textarea "x"
type textarea "Broken parts, reordered NDA on"
type textarea "x"
type textarea "Broken parts, reordered NDA on P"
type textarea "x"
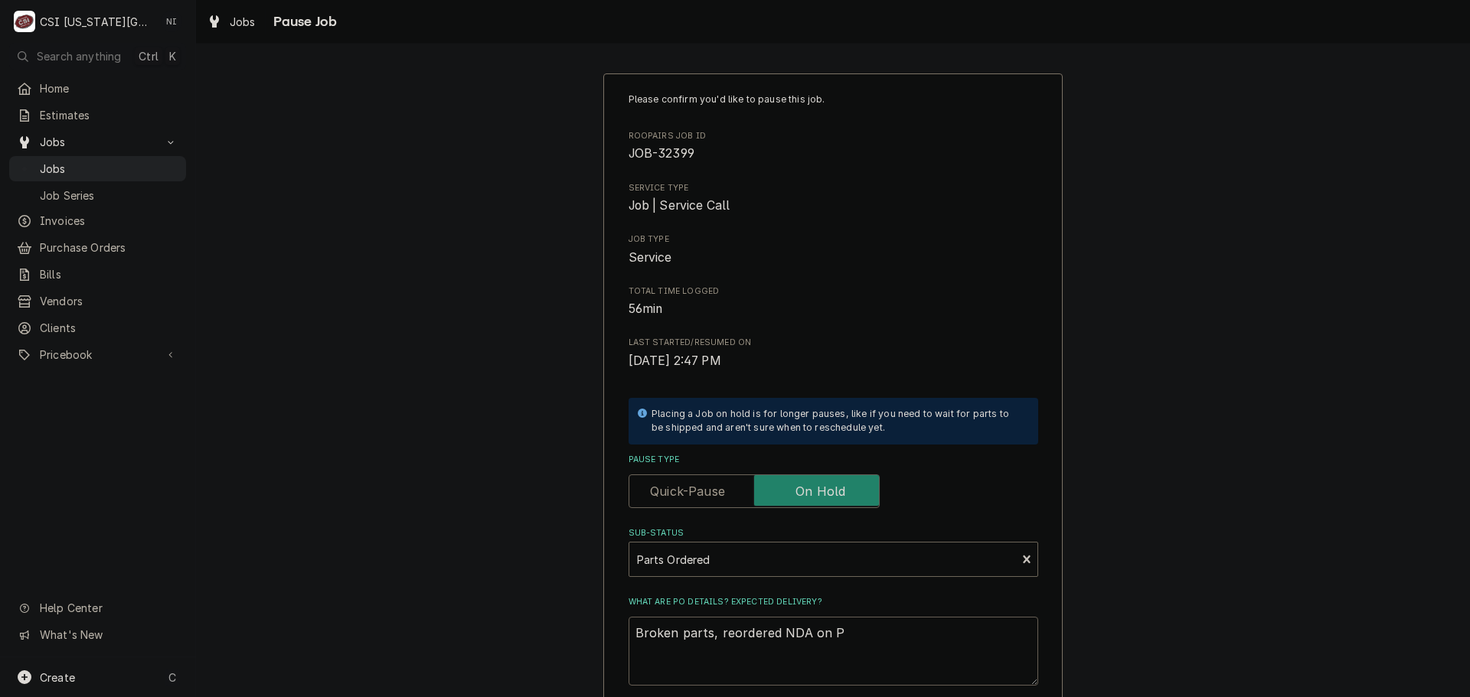
type textarea "Broken parts, reordered NDA on PO"
type textarea "x"
type textarea "Broken parts, reordered NDA on PO"
type textarea "x"
type textarea "Broken parts, reordered NDA on PO 3"
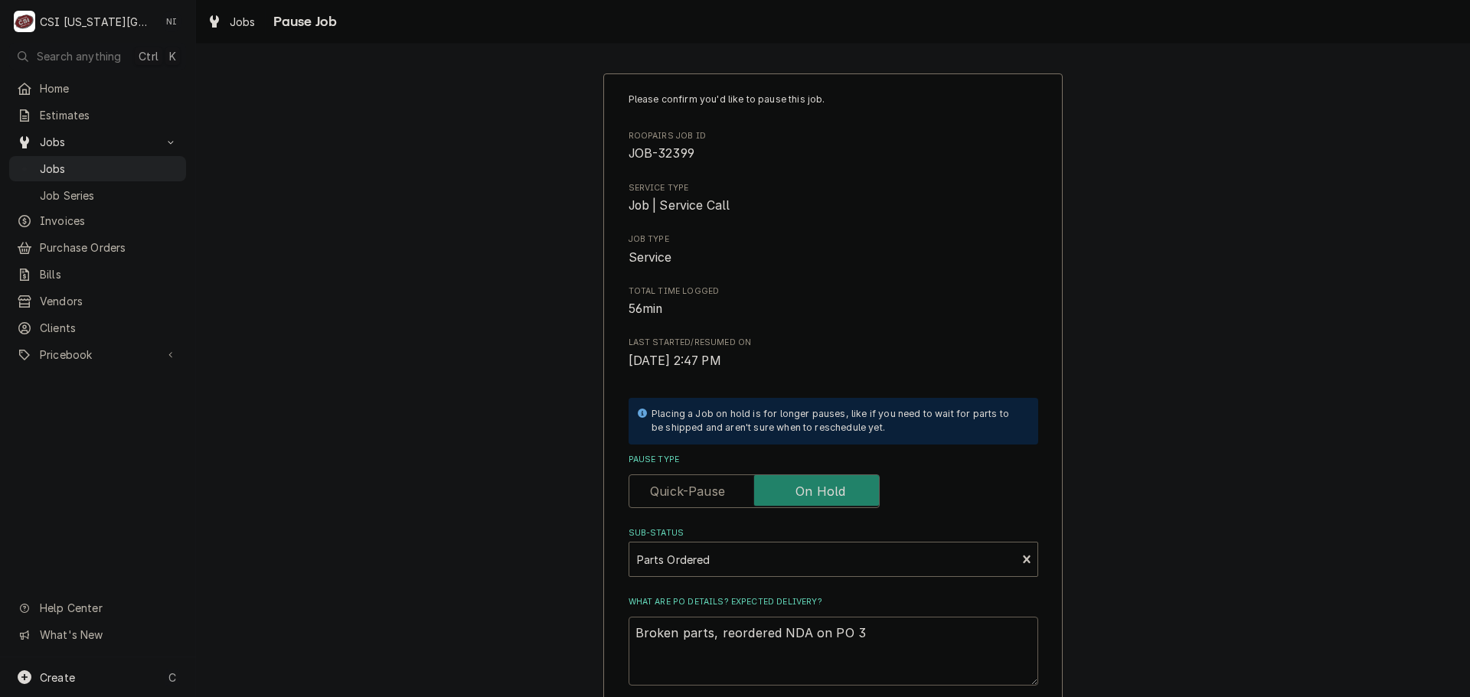
type textarea "x"
type textarea "Broken parts, reordered NDA on PO 30"
type textarea "x"
type textarea "Broken parts, reordered NDA on PO 301"
type textarea "x"
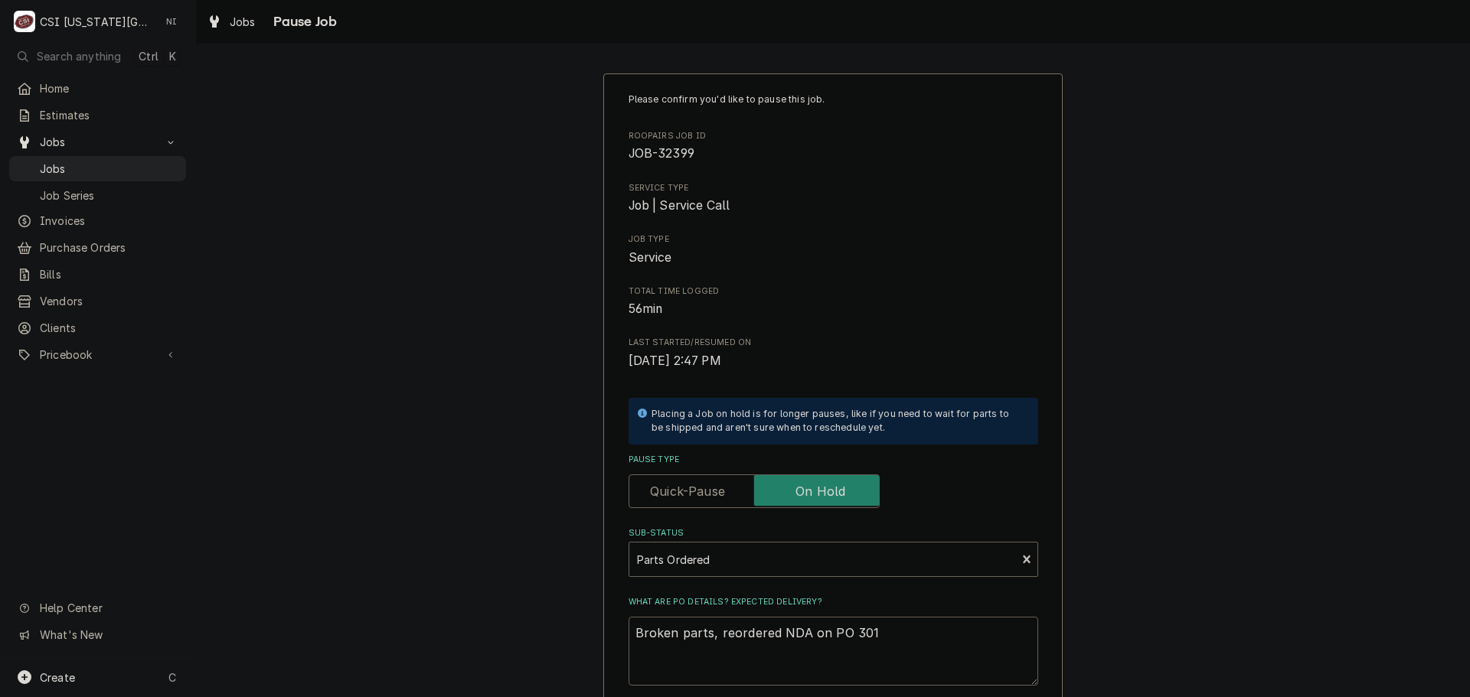
type textarea "Broken parts, reordered NDA on PO 3015"
type textarea "x"
type textarea "Broken parts, reordered NDA on PO 30152"
type textarea "x"
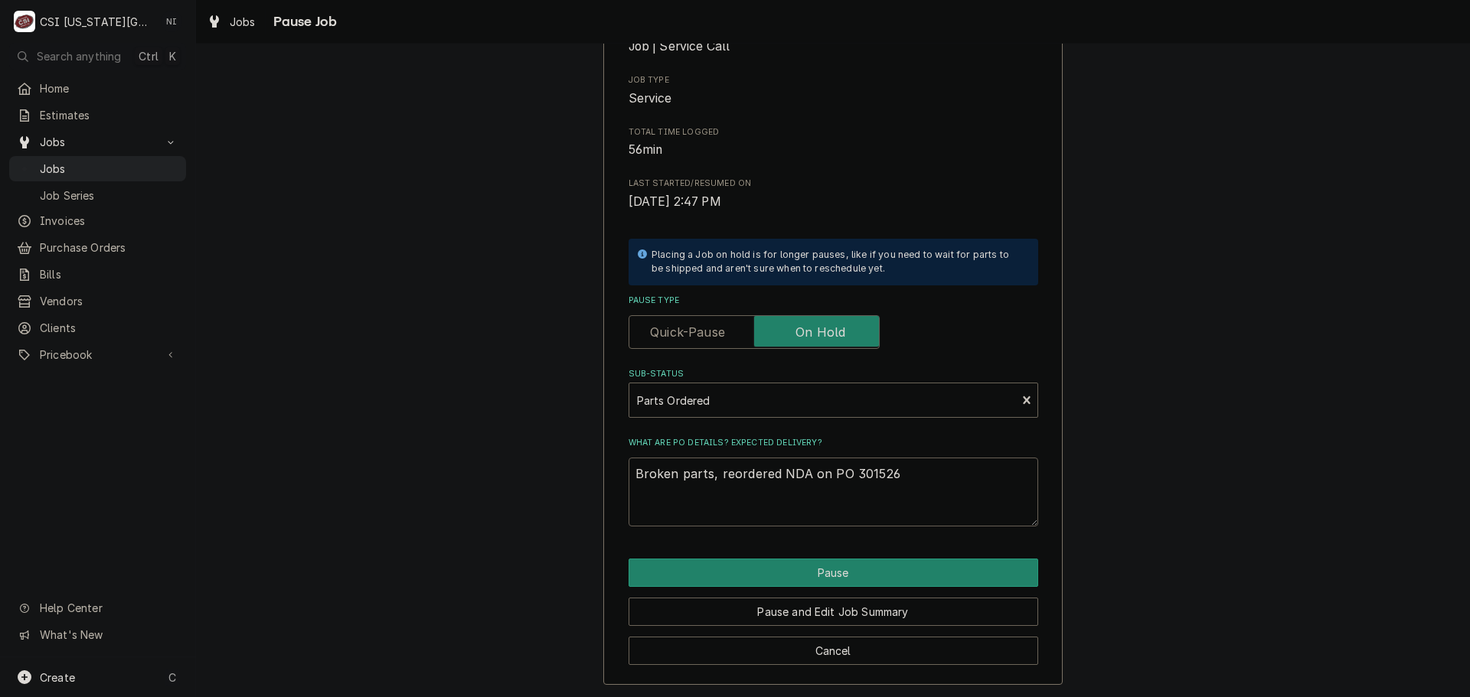
scroll to position [160, 0]
type textarea "Broken parts, reordered NDA on PO 301526"
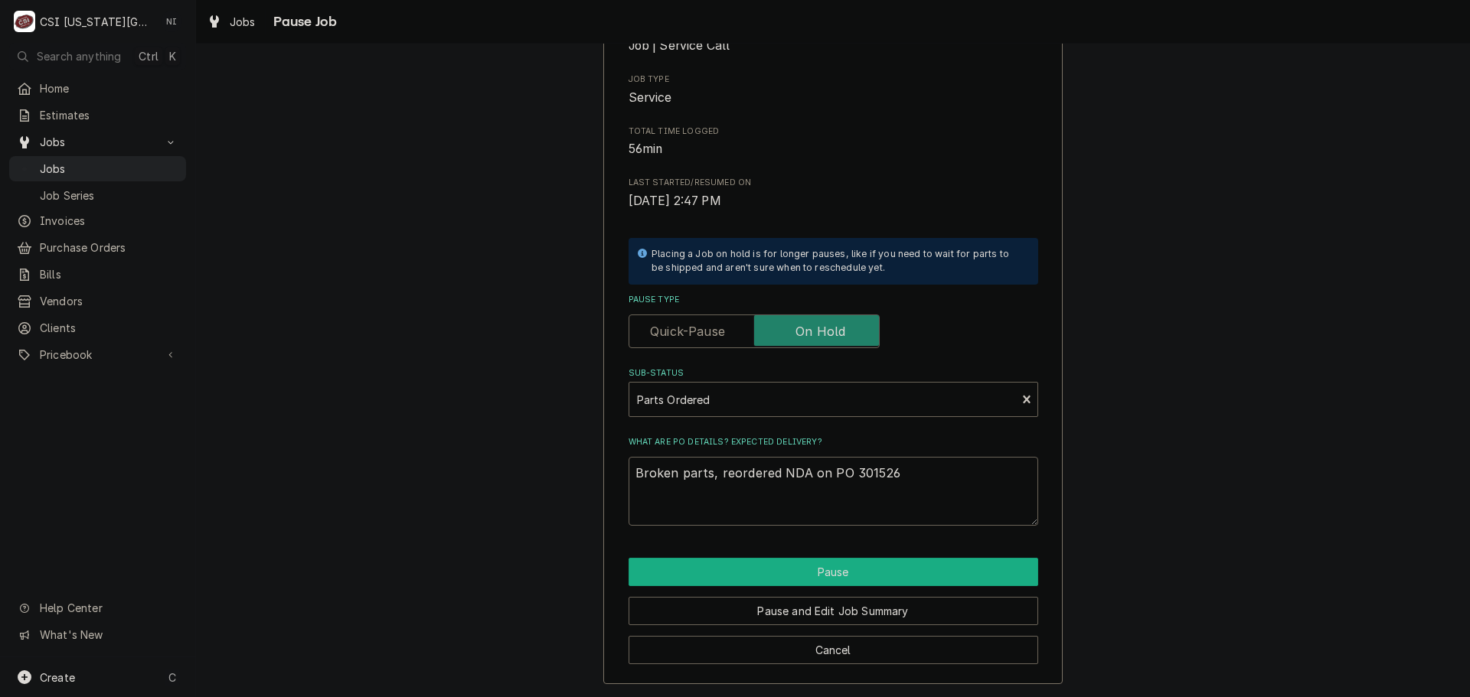
click at [867, 573] on button "Pause" at bounding box center [833, 572] width 410 height 28
type textarea "x"
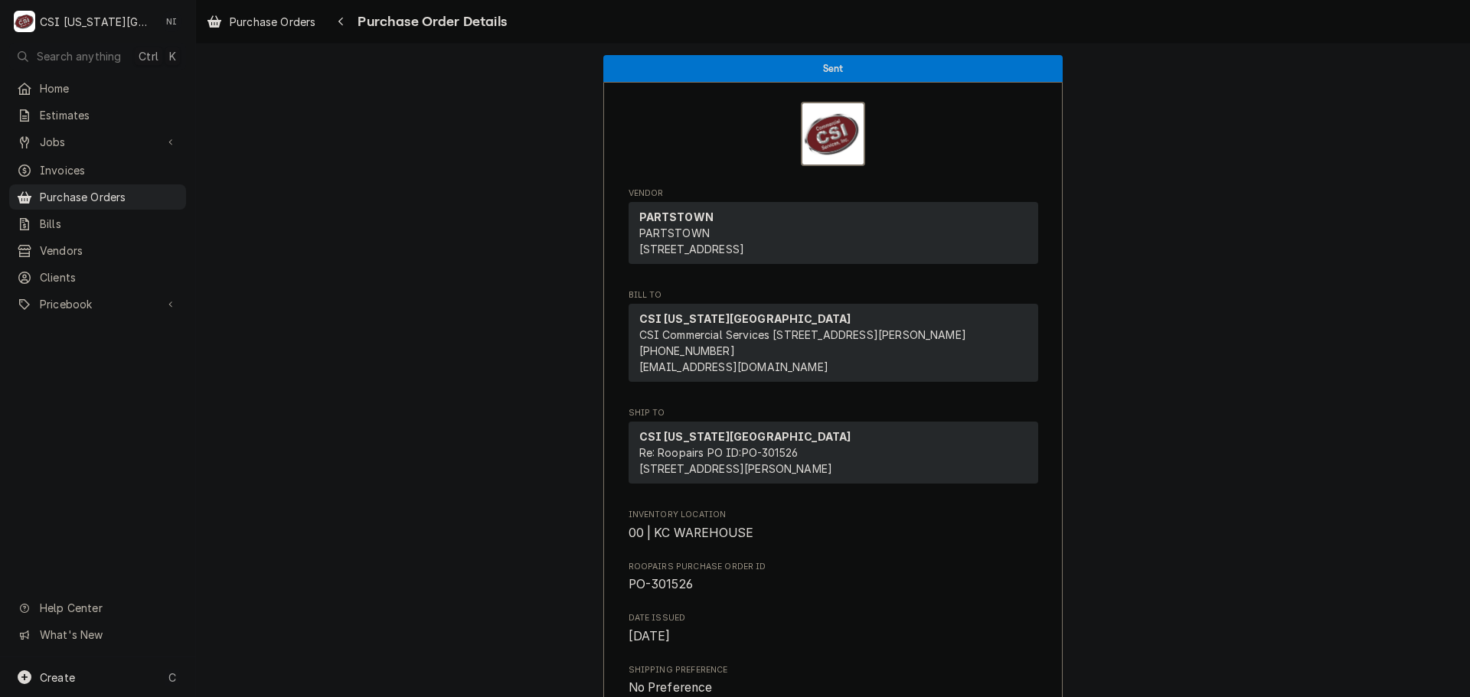
drag, startPoint x: 139, startPoint y: 191, endPoint x: 207, endPoint y: 194, distance: 69.0
click at [139, 191] on span "Purchase Orders" at bounding box center [109, 197] width 139 height 16
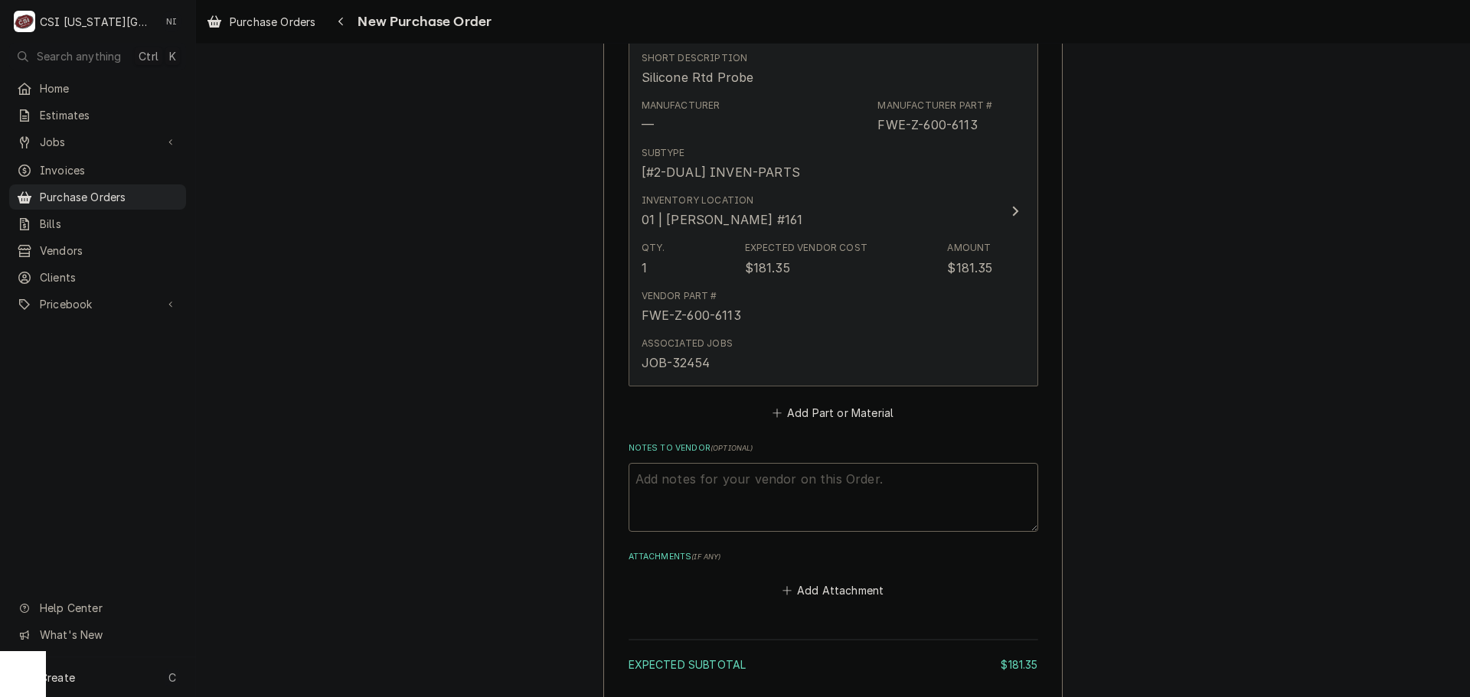
scroll to position [565, 0]
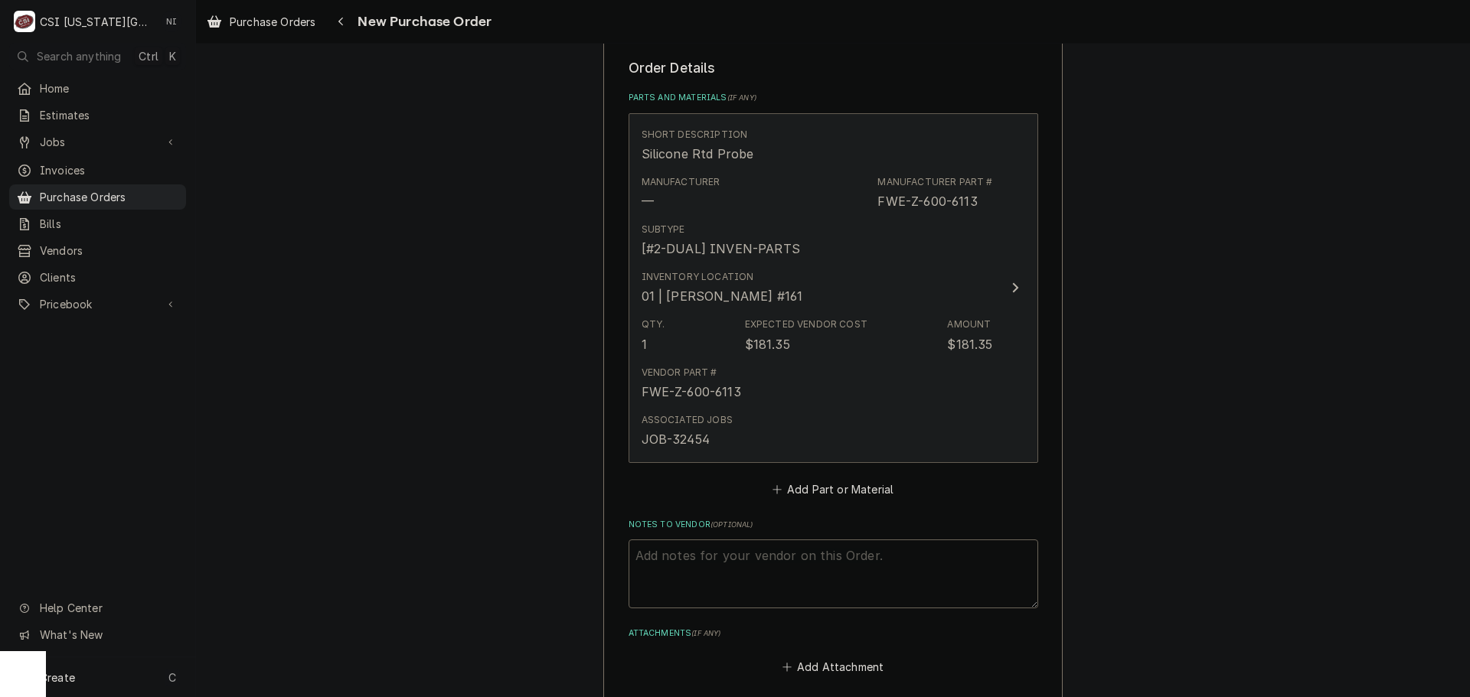
click at [833, 271] on div "Inventory Location 01 | [PERSON_NAME] #161" at bounding box center [816, 287] width 351 height 47
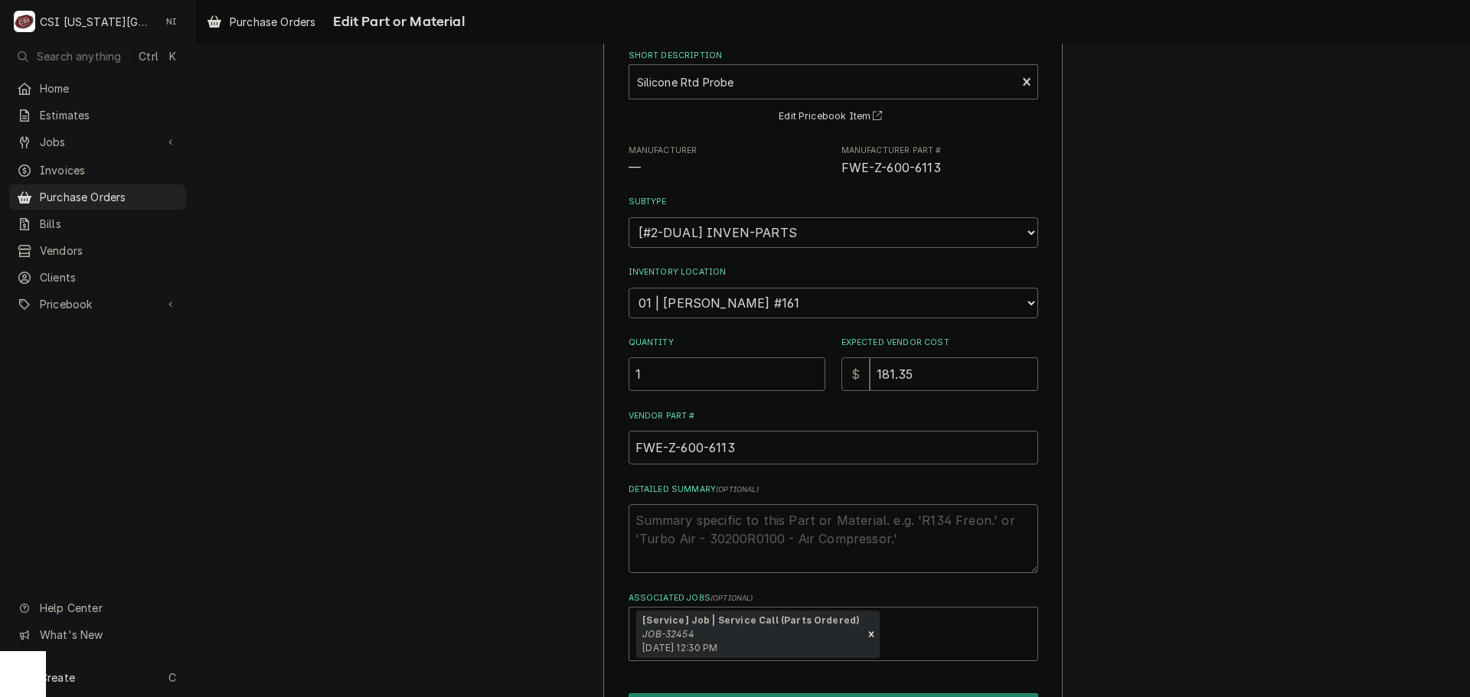
scroll to position [177, 0]
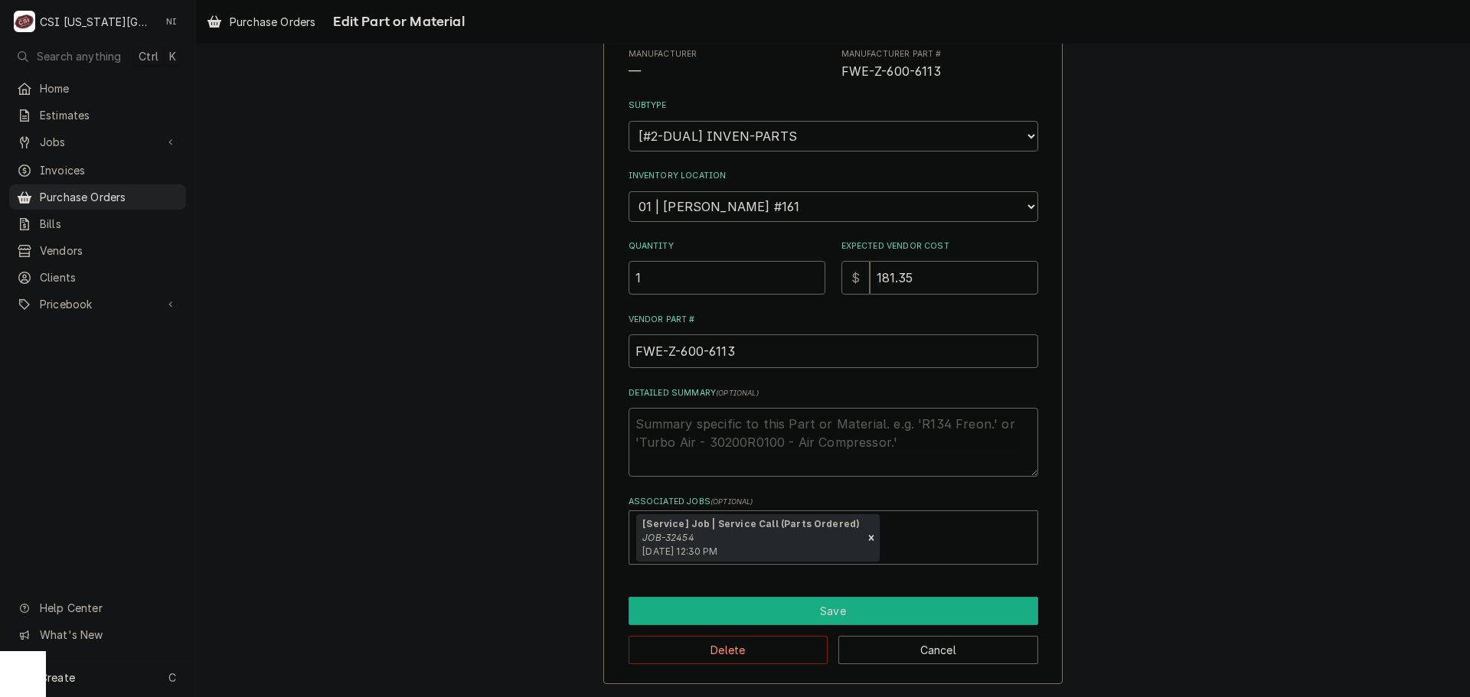
click at [799, 606] on button "Save" at bounding box center [833, 611] width 410 height 28
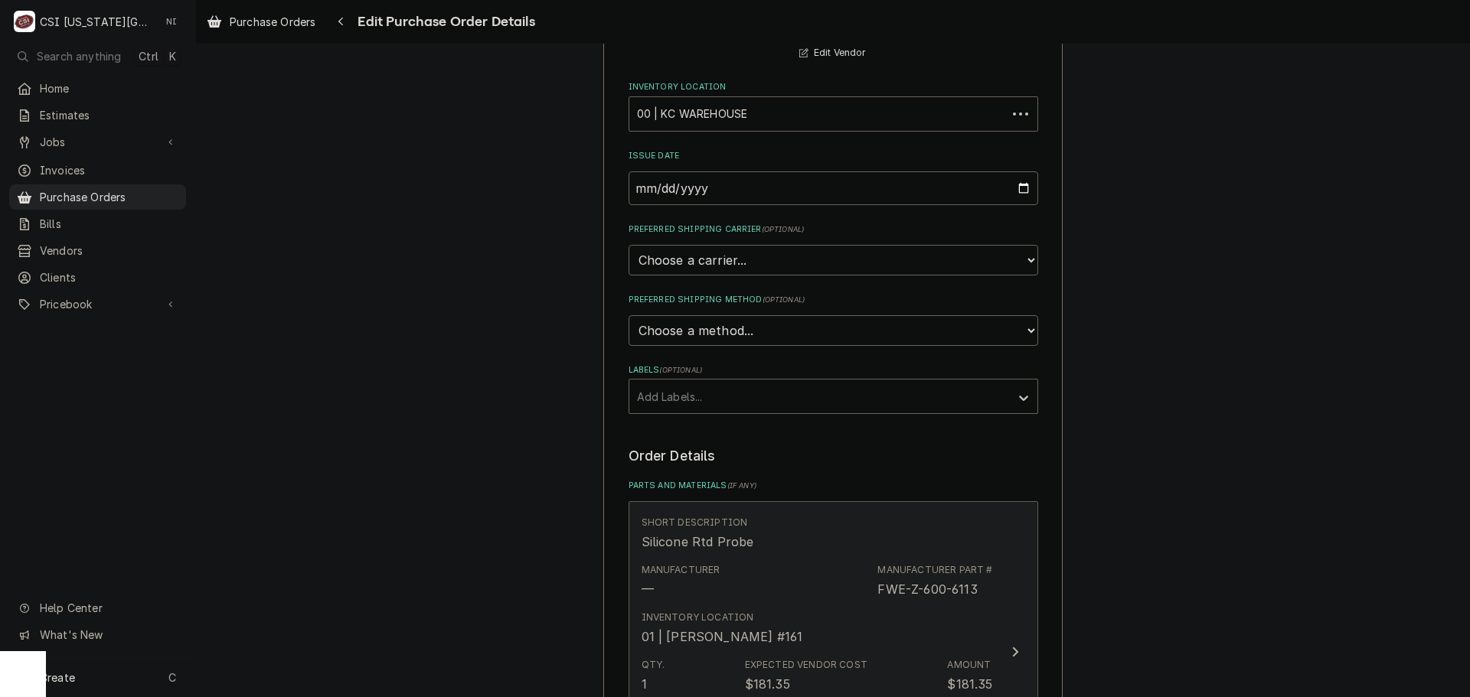
scroll to position [565, 0]
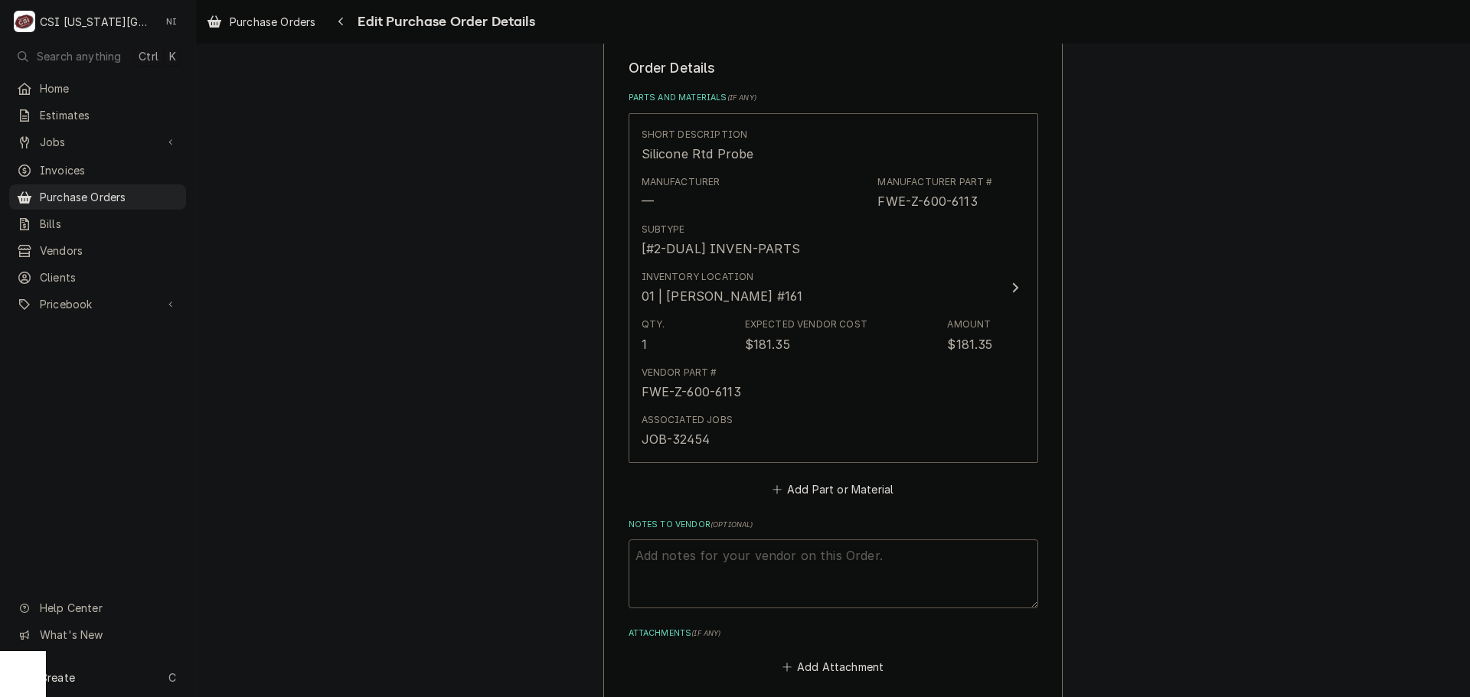
click at [722, 545] on textarea "Notes to Vendor ( optional )" at bounding box center [833, 574] width 410 height 69
type textarea "x"
type textarea "A"
type textarea "x"
type textarea "AC"
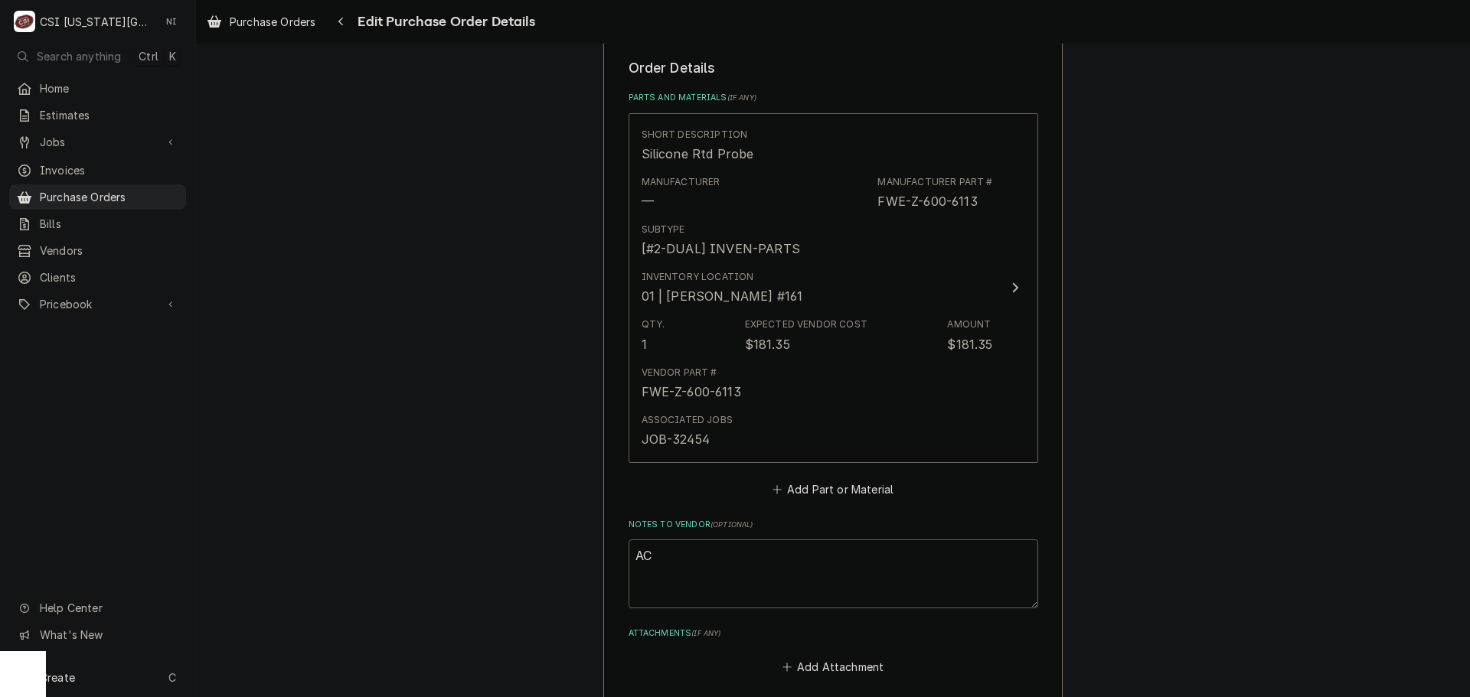
type textarea "x"
type textarea "AC9"
click at [663, 558] on textarea "AC9" at bounding box center [833, 574] width 410 height 69
type textarea "x"
type textarea "AC"
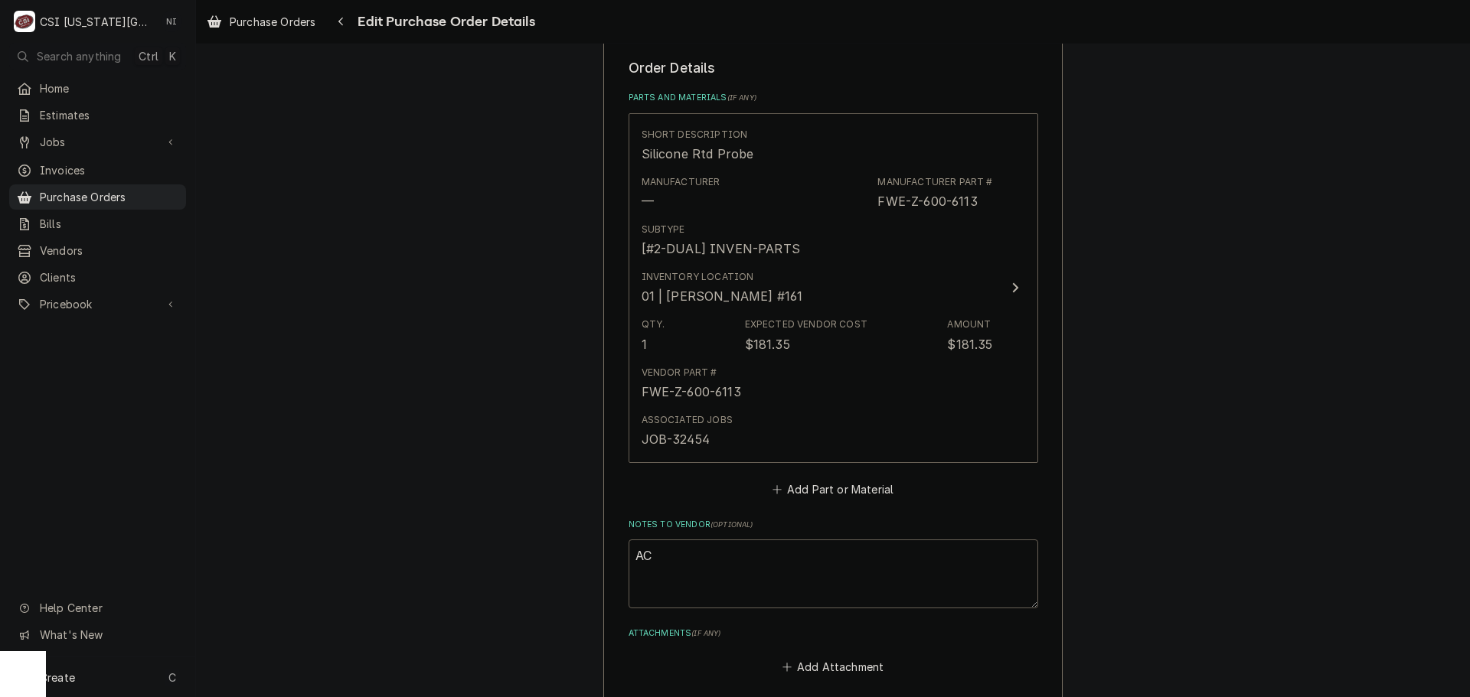
type textarea "x"
type textarea "ACO"
type textarea "x"
type textarea "ACOF"
type textarea "x"
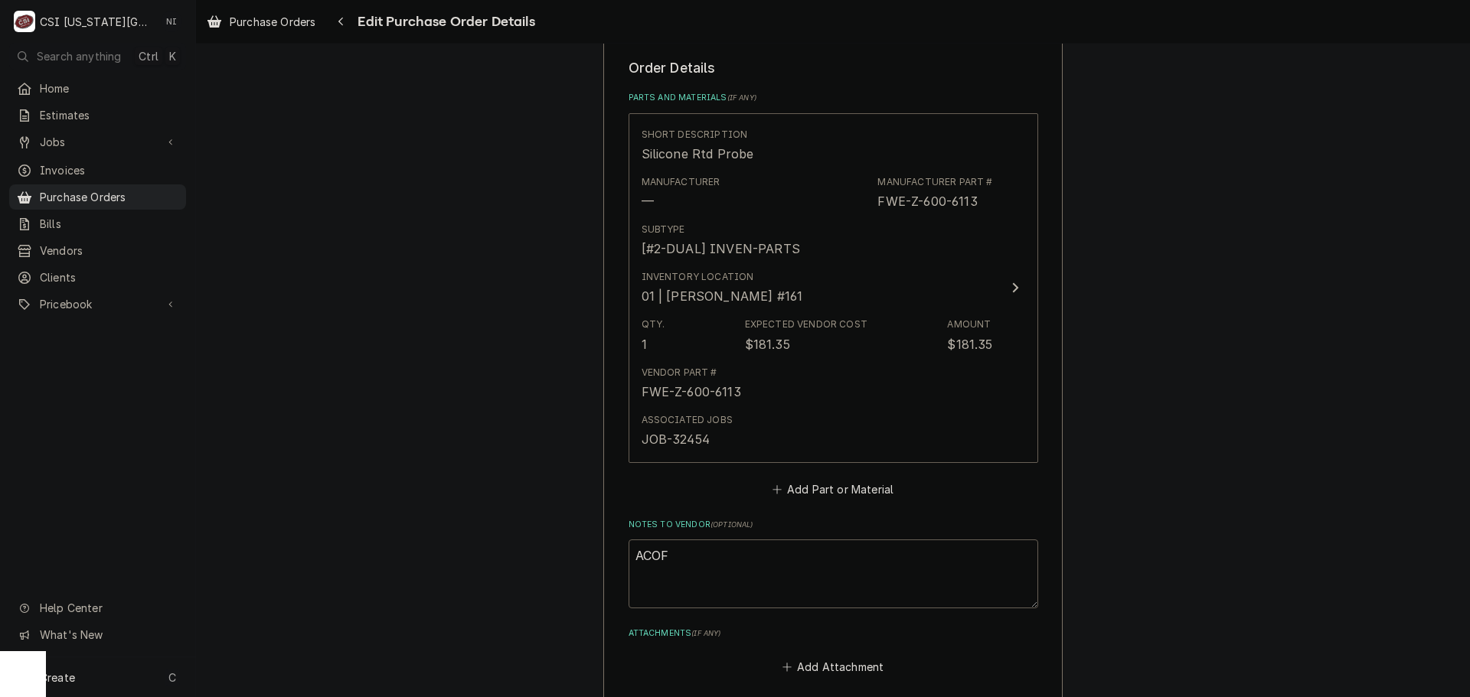
type textarea "ACOF"
type textarea "x"
type textarea "ACOF $"
type textarea "x"
type textarea "ACOF $1"
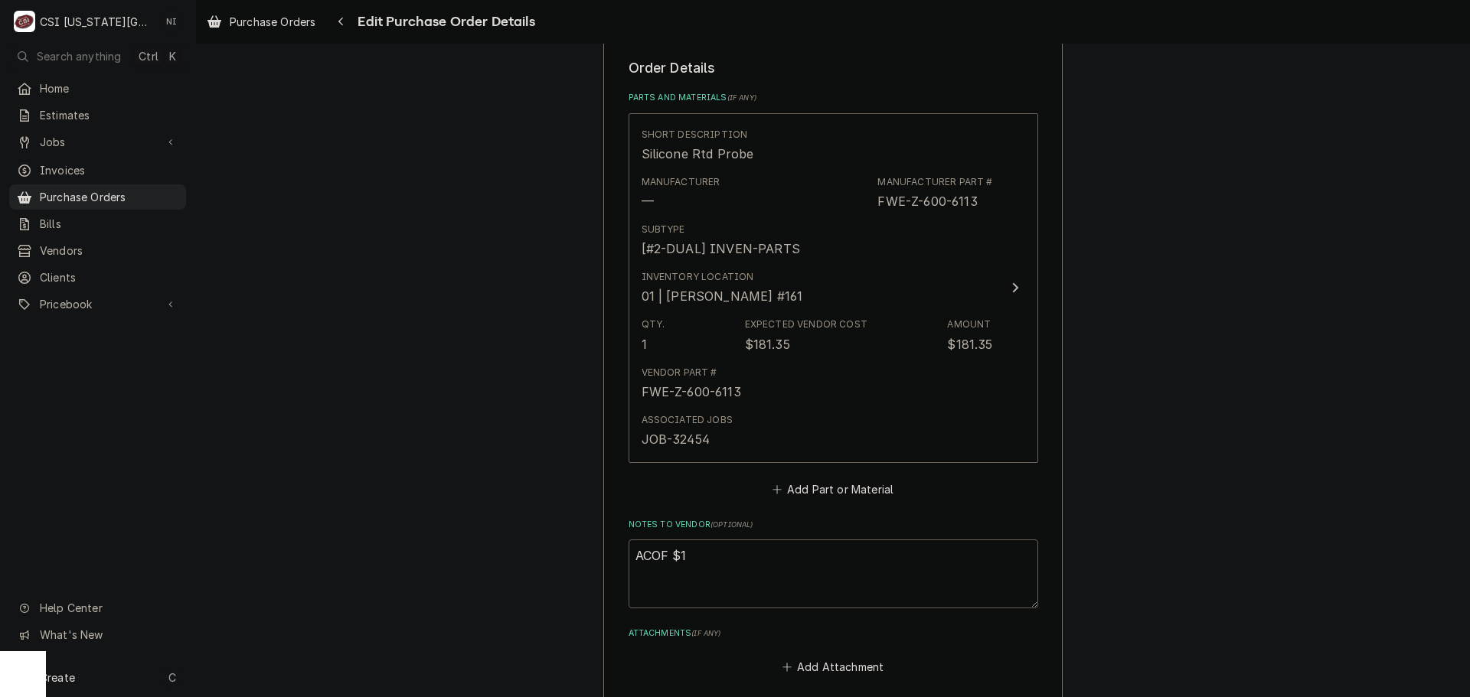
type textarea "x"
type textarea "ACOF $18"
type textarea "x"
type textarea "ACOF $18."
type textarea "x"
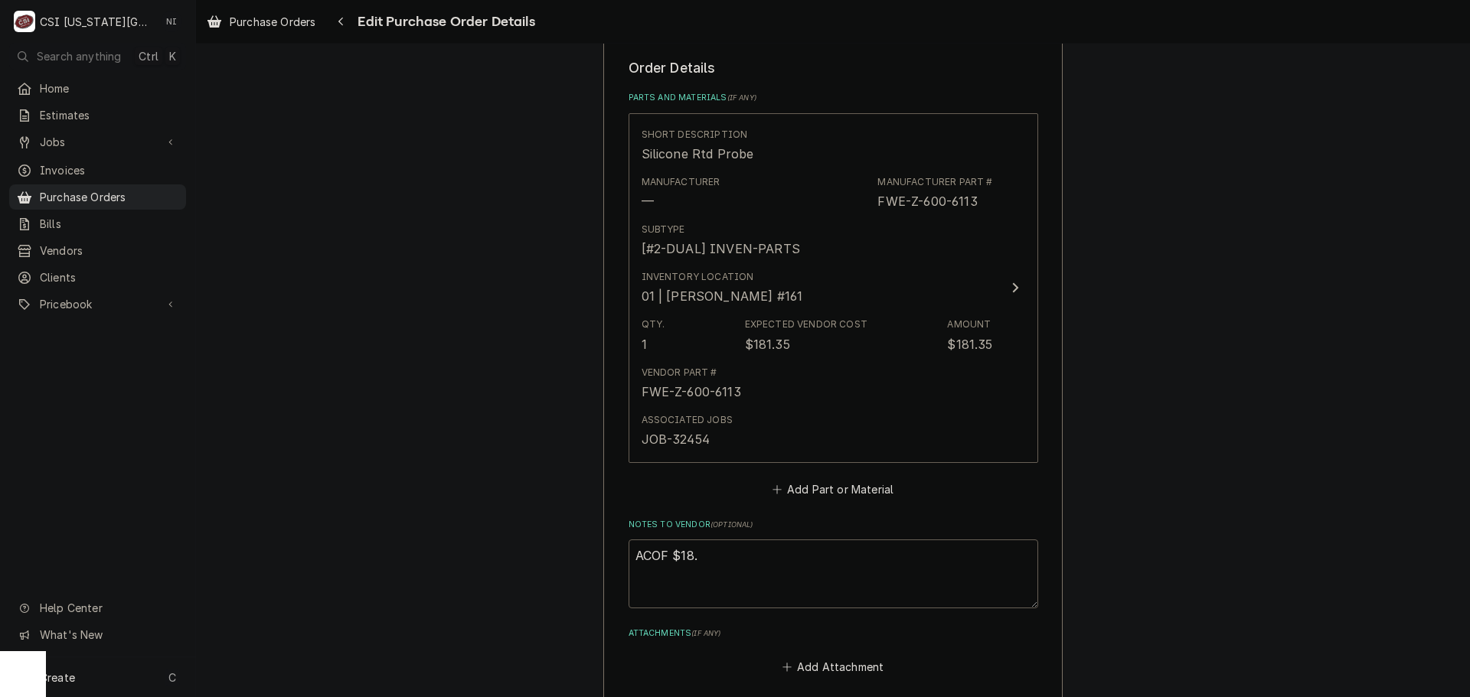
type textarea "ACOF $18.9"
type textarea "x"
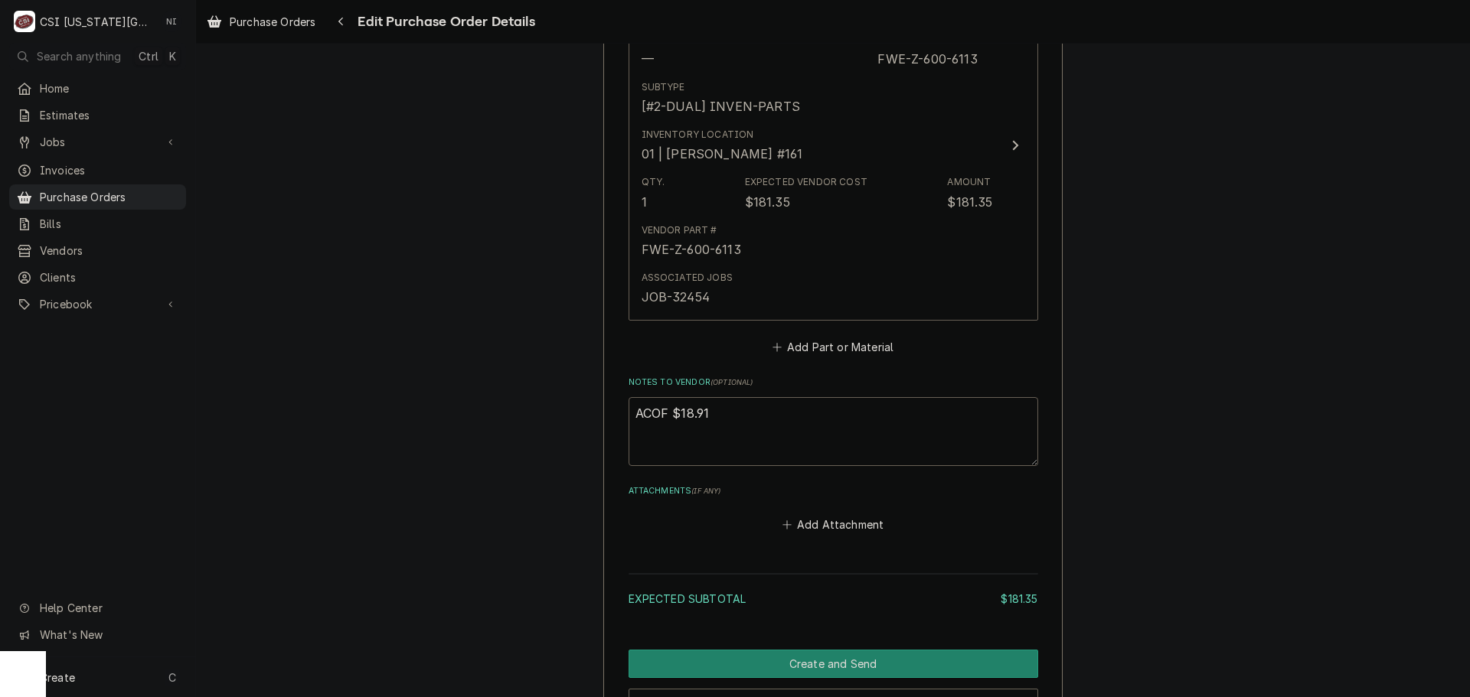
scroll to position [871, 0]
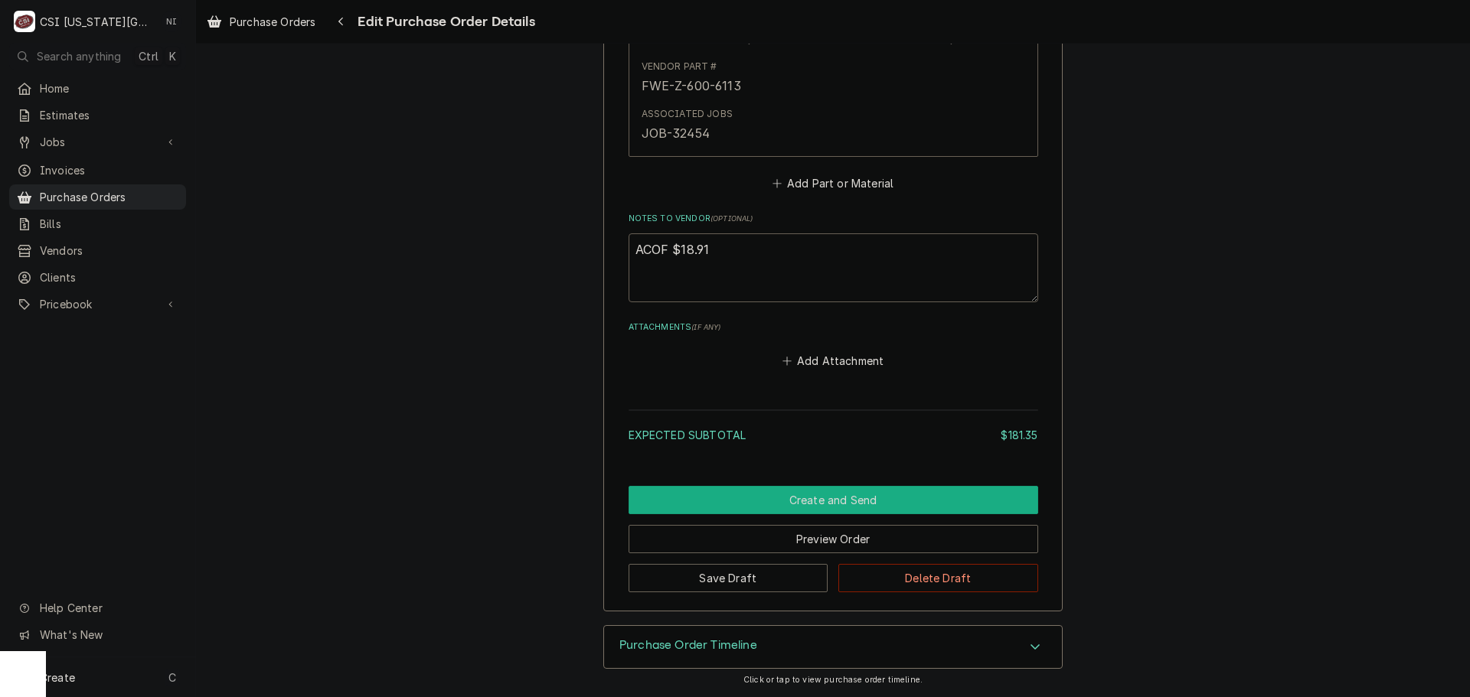
type textarea "ACOF $18.91"
click at [828, 500] on button "Create and Send" at bounding box center [833, 500] width 410 height 28
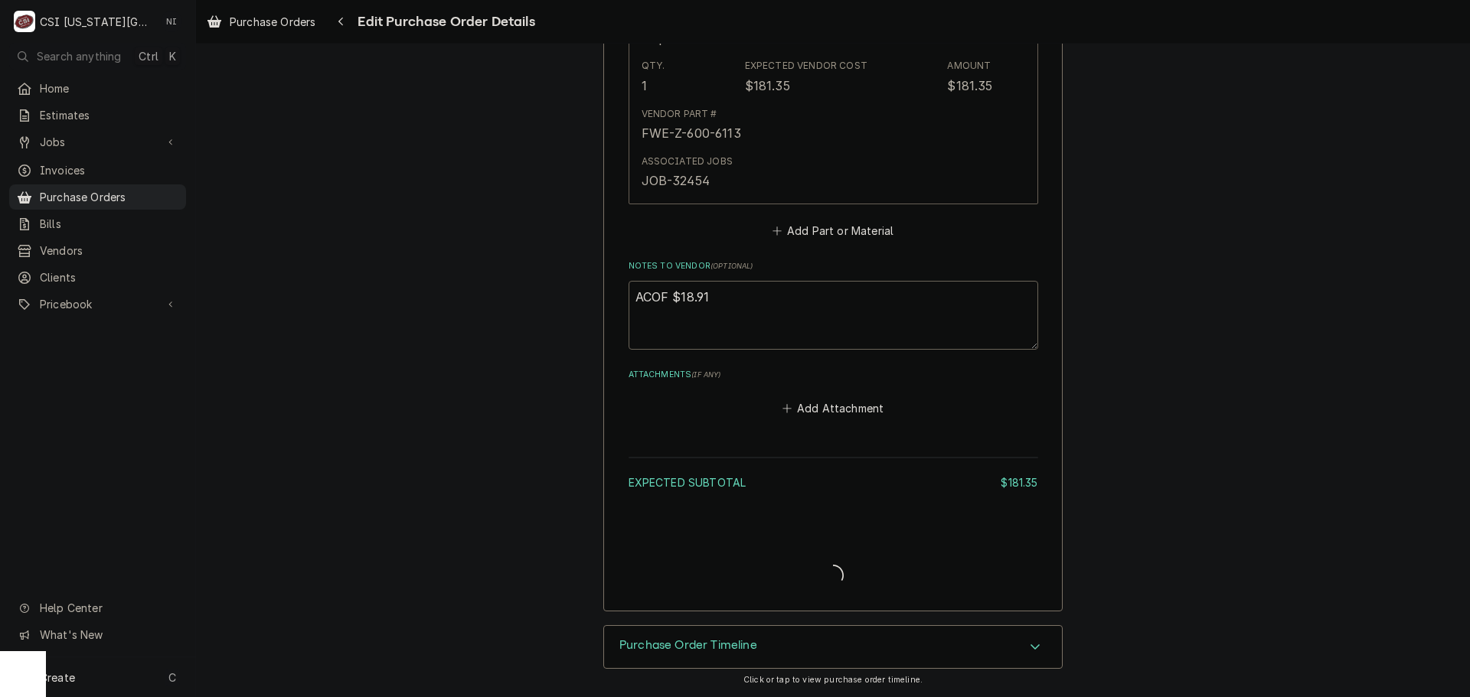
type textarea "x"
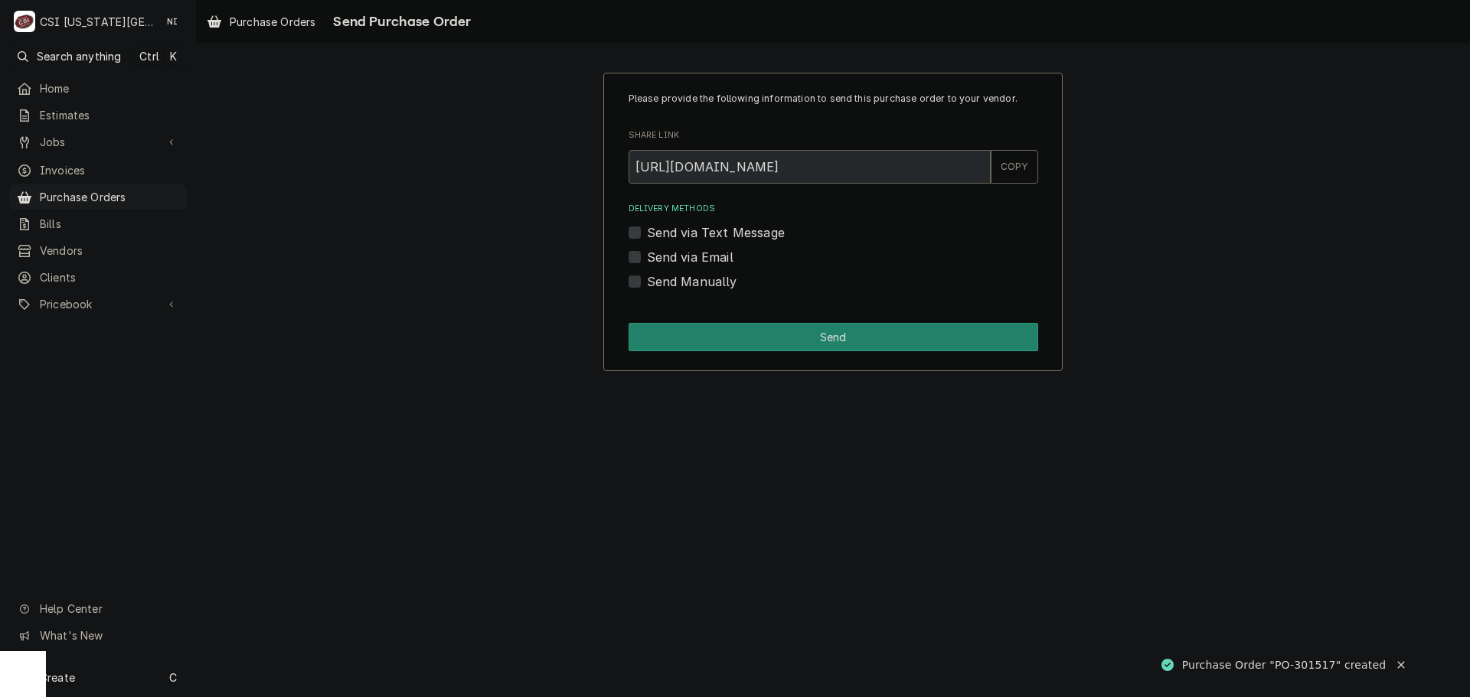
click at [625, 286] on div "Please provide the following information to send this purchase order to your ve…" at bounding box center [832, 222] width 459 height 299
click at [647, 281] on label "Send Manually" at bounding box center [692, 282] width 90 height 18
click at [647, 281] on input "Send Manually" at bounding box center [852, 290] width 410 height 34
checkbox input "true"
click at [674, 341] on button "Send" at bounding box center [833, 337] width 410 height 28
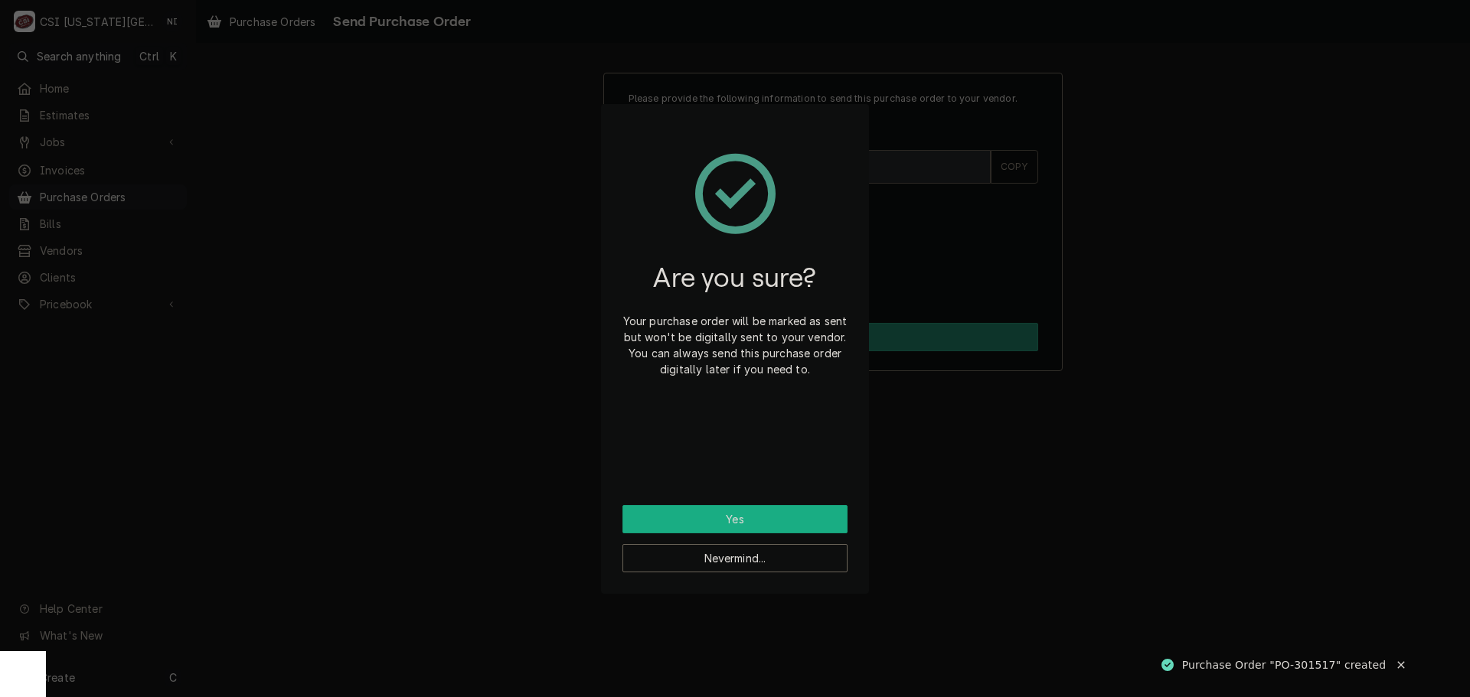
click at [760, 511] on button "Yes" at bounding box center [734, 519] width 225 height 28
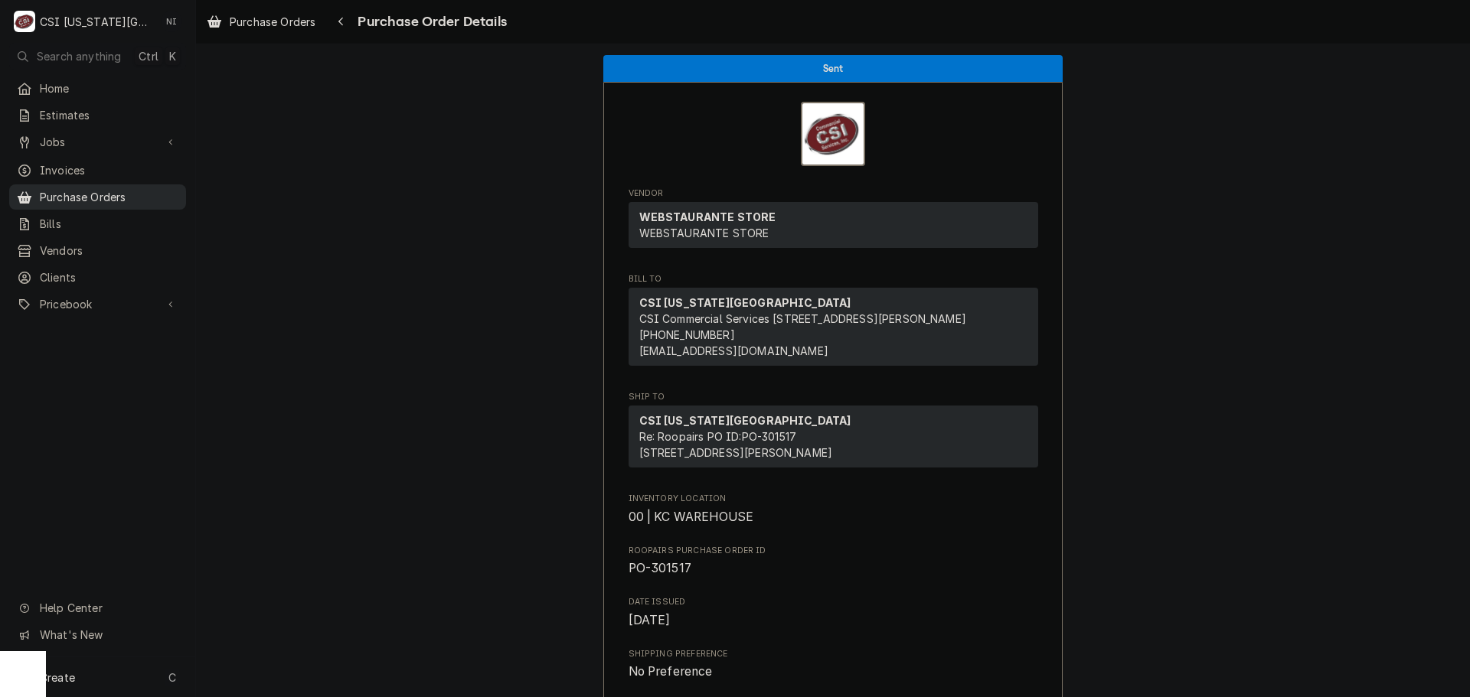
click at [106, 194] on span "Purchase Orders" at bounding box center [109, 197] width 139 height 16
